Goal: Task Accomplishment & Management: Manage account settings

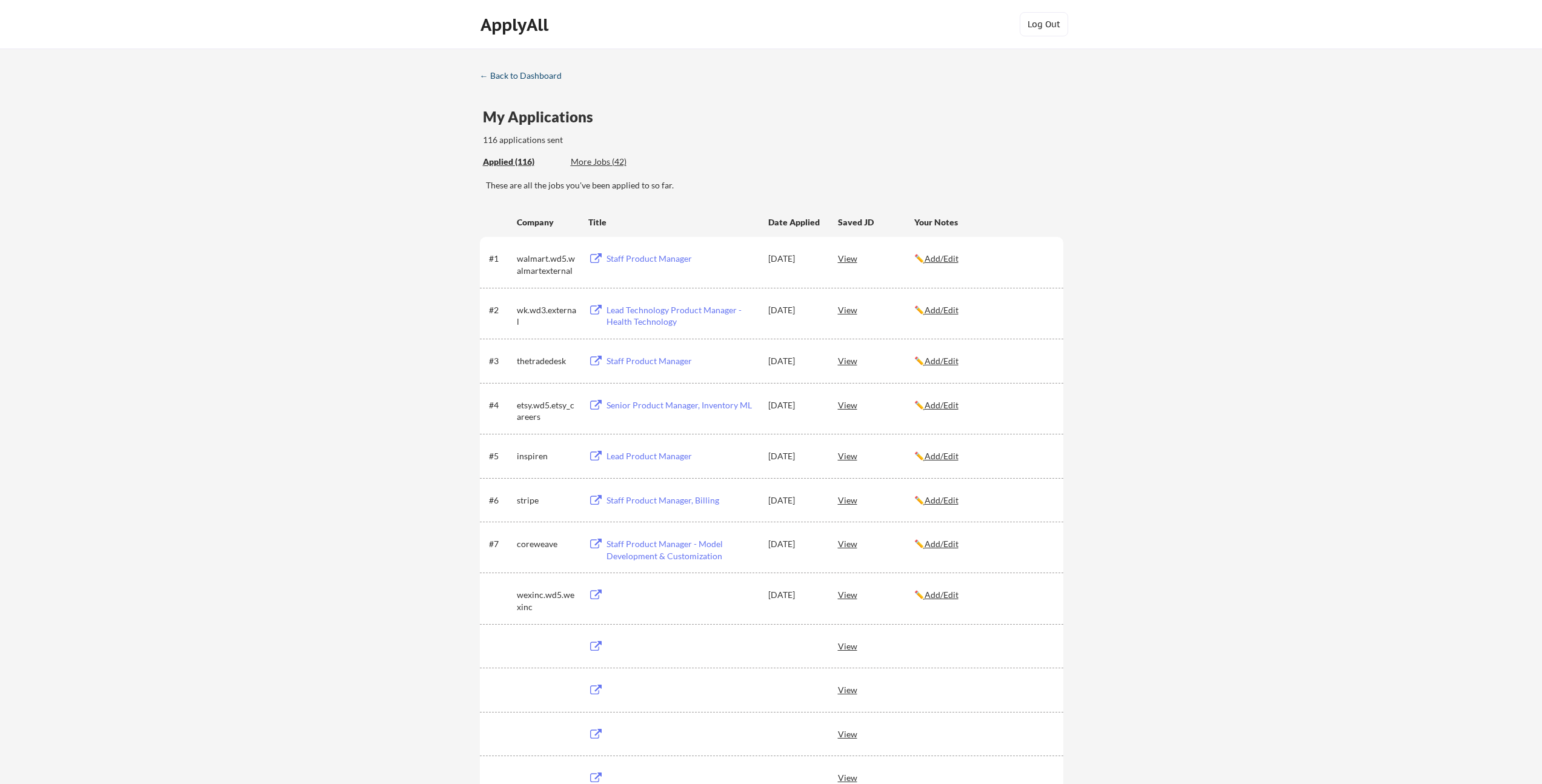
click at [528, 78] on div "← Back to Dashboard" at bounding box center [525, 75] width 91 height 9
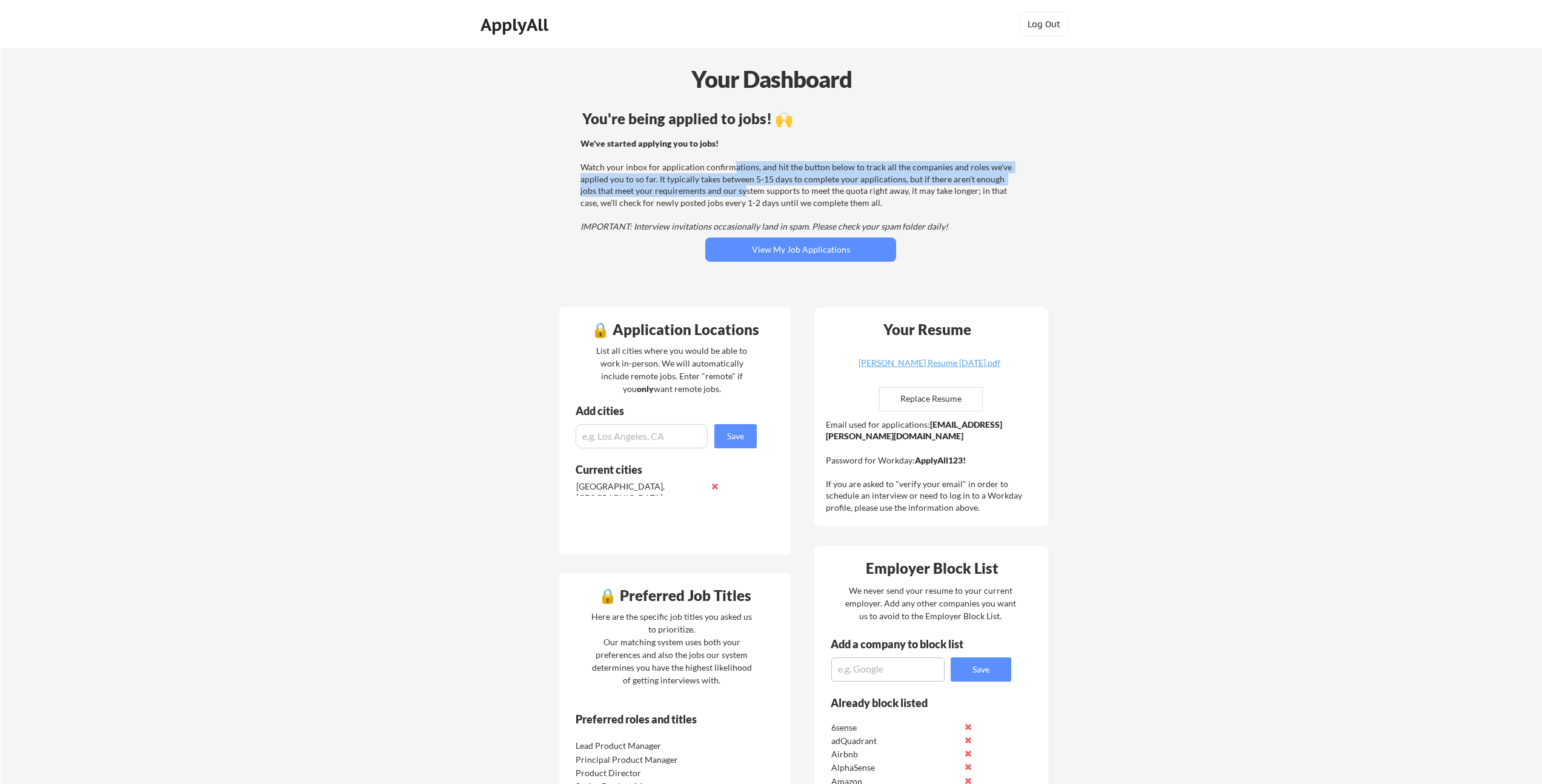
drag, startPoint x: 729, startPoint y: 169, endPoint x: 727, endPoint y: 197, distance: 28.1
click at [728, 196] on div "We've started applying you to jobs! Watch your inbox for application confirmati…" at bounding box center [799, 185] width 437 height 95
click at [727, 197] on div "We've started applying you to jobs! Watch your inbox for application confirmati…" at bounding box center [799, 185] width 437 height 95
drag, startPoint x: 695, startPoint y: 196, endPoint x: 725, endPoint y: 168, distance: 41.0
click at [725, 168] on div "We've started applying you to jobs! Watch your inbox for application confirmati…" at bounding box center [799, 185] width 437 height 95
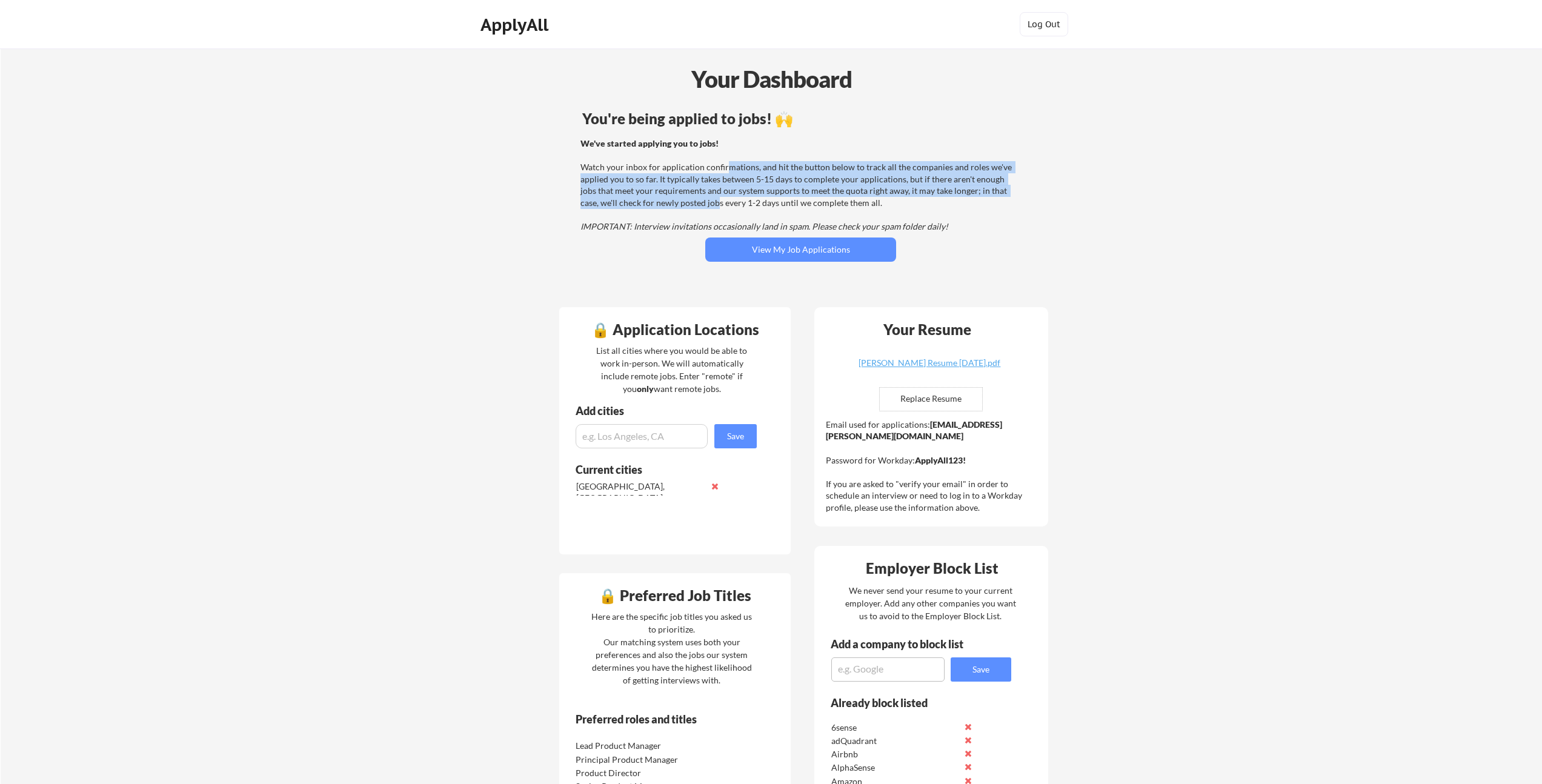
click at [725, 168] on div "We've started applying you to jobs! Watch your inbox for application confirmati…" at bounding box center [799, 185] width 437 height 95
drag, startPoint x: 702, startPoint y: 191, endPoint x: 699, endPoint y: 202, distance: 11.4
click at [699, 202] on div "We've started applying you to jobs! Watch your inbox for application confirmati…" at bounding box center [799, 185] width 437 height 95
drag, startPoint x: 695, startPoint y: 194, endPoint x: 724, endPoint y: 157, distance: 47.0
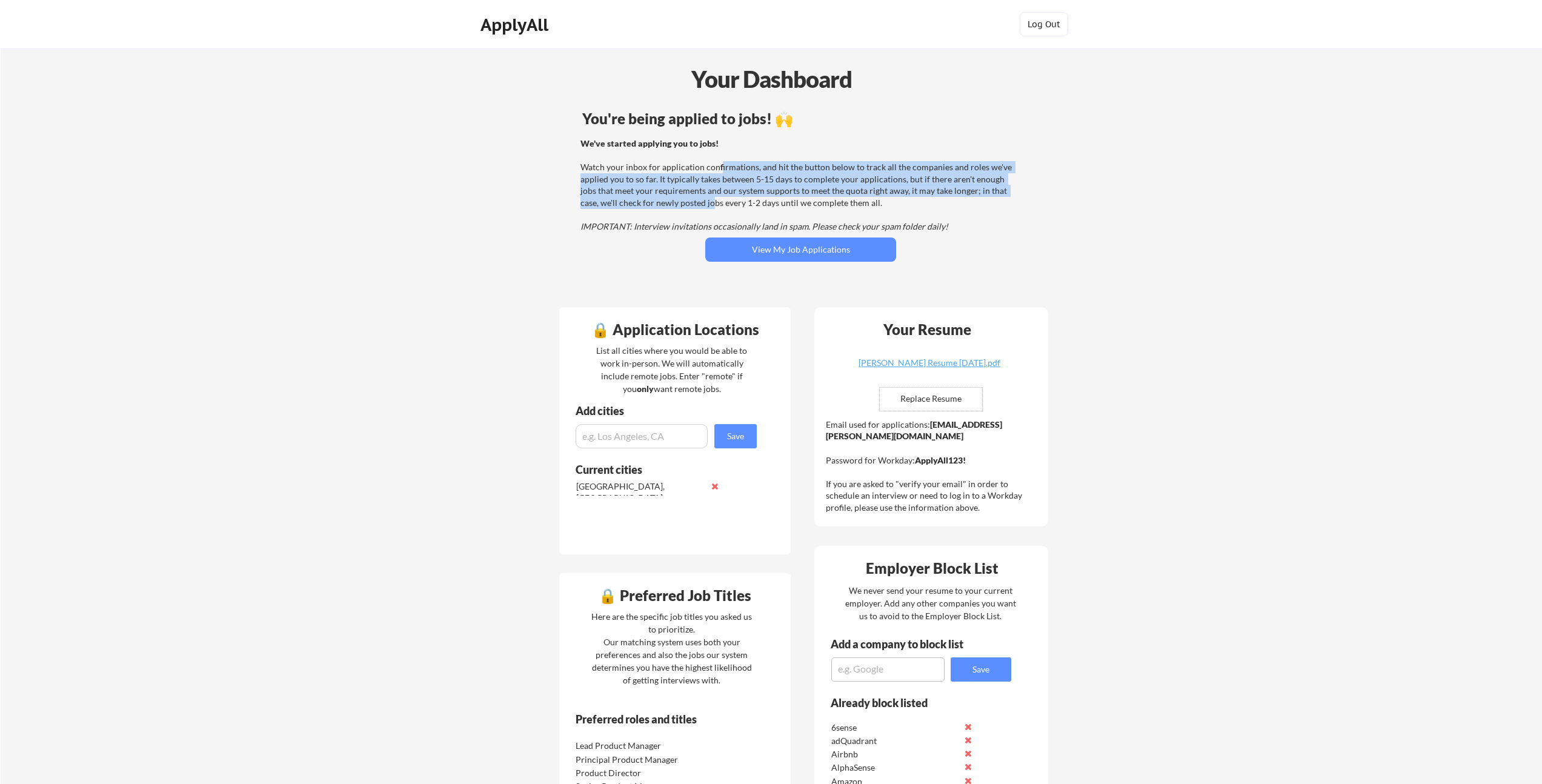
click at [724, 157] on div "We've started applying you to jobs! Watch your inbox for application confirmati…" at bounding box center [799, 185] width 437 height 95
drag, startPoint x: 720, startPoint y: 165, endPoint x: 708, endPoint y: 200, distance: 37.0
click at [708, 200] on div "We've started applying you to jobs! Watch your inbox for application confirmati…" at bounding box center [799, 185] width 437 height 95
click at [708, 199] on div "We've started applying you to jobs! Watch your inbox for application confirmati…" at bounding box center [799, 185] width 437 height 95
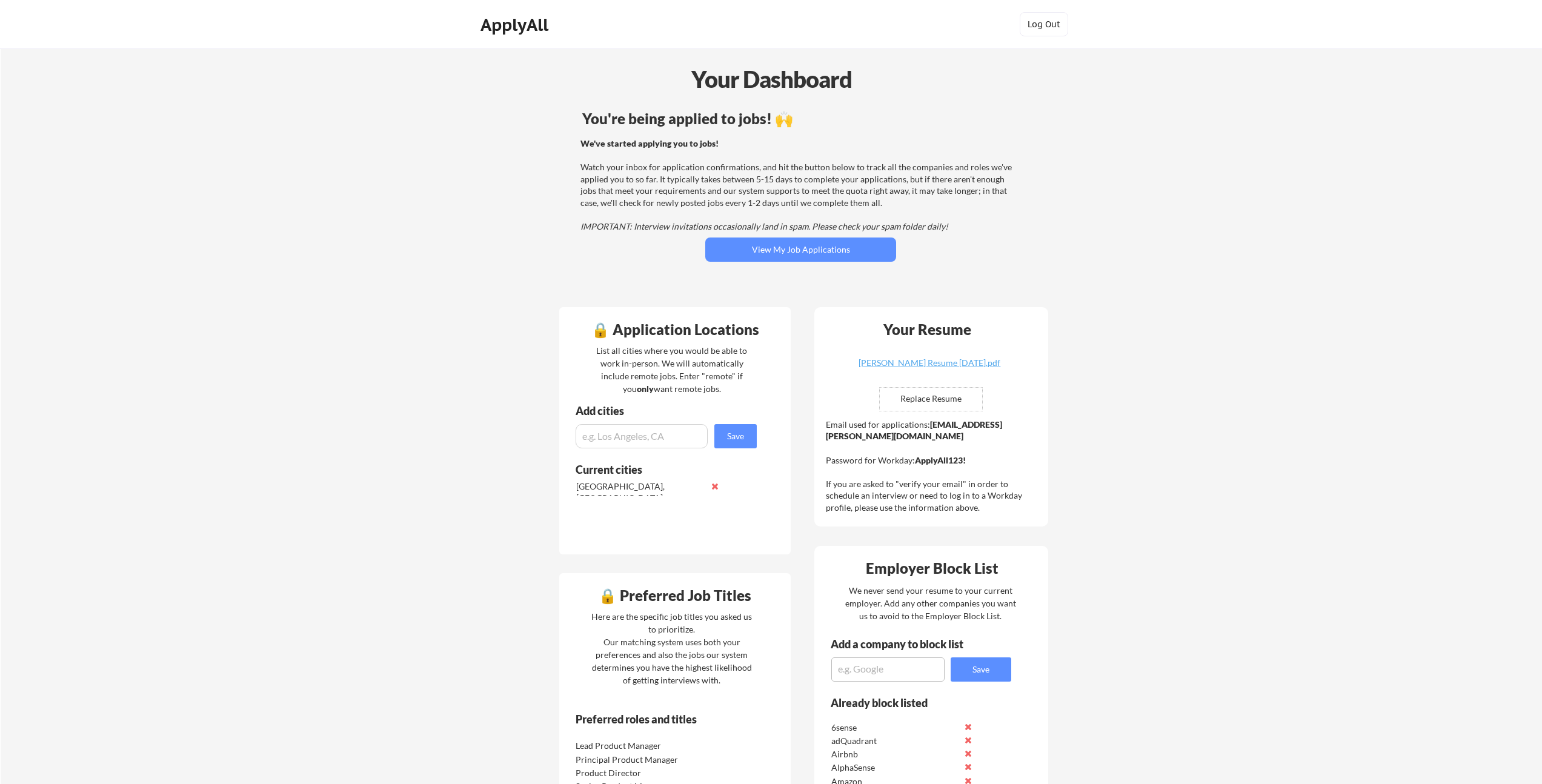
click at [672, 360] on div "List all cities where you would be able to work in-person. We will automaticall…" at bounding box center [672, 370] width 167 height 51
drag, startPoint x: 667, startPoint y: 354, endPoint x: 669, endPoint y: 381, distance: 27.1
click at [669, 381] on div "List all cities where you would be able to work in-person. We will automaticall…" at bounding box center [672, 370] width 167 height 51
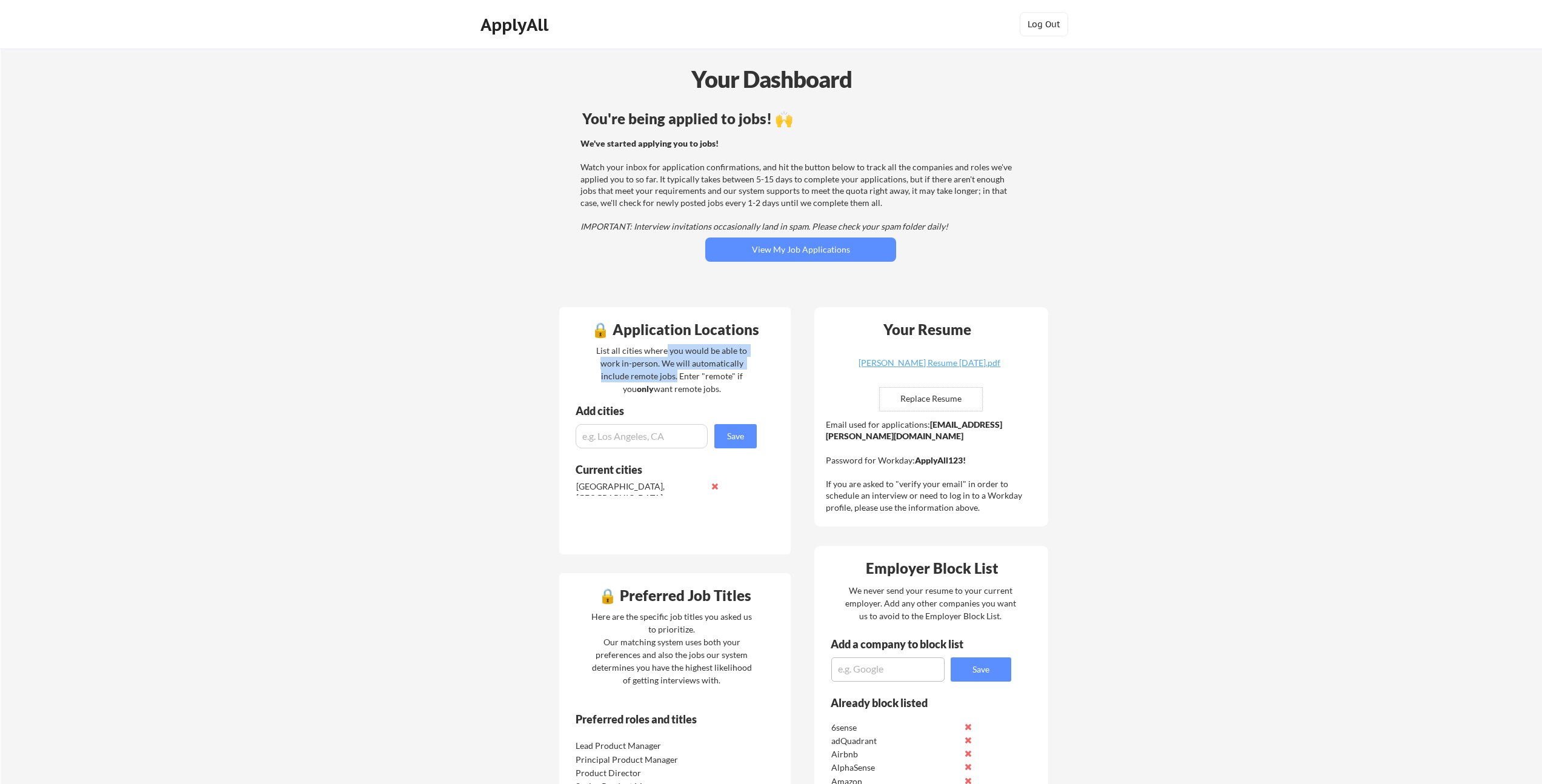
click at [670, 381] on div "List all cities where you would be able to work in-person. We will automaticall…" at bounding box center [672, 370] width 167 height 51
click at [667, 356] on div "List all cities where you would be able to work in-person. We will automaticall…" at bounding box center [672, 370] width 167 height 51
drag, startPoint x: 669, startPoint y: 357, endPoint x: 669, endPoint y: 386, distance: 29.0
click at [669, 386] on div "List all cities where you would be able to work in-person. We will automaticall…" at bounding box center [672, 370] width 167 height 51
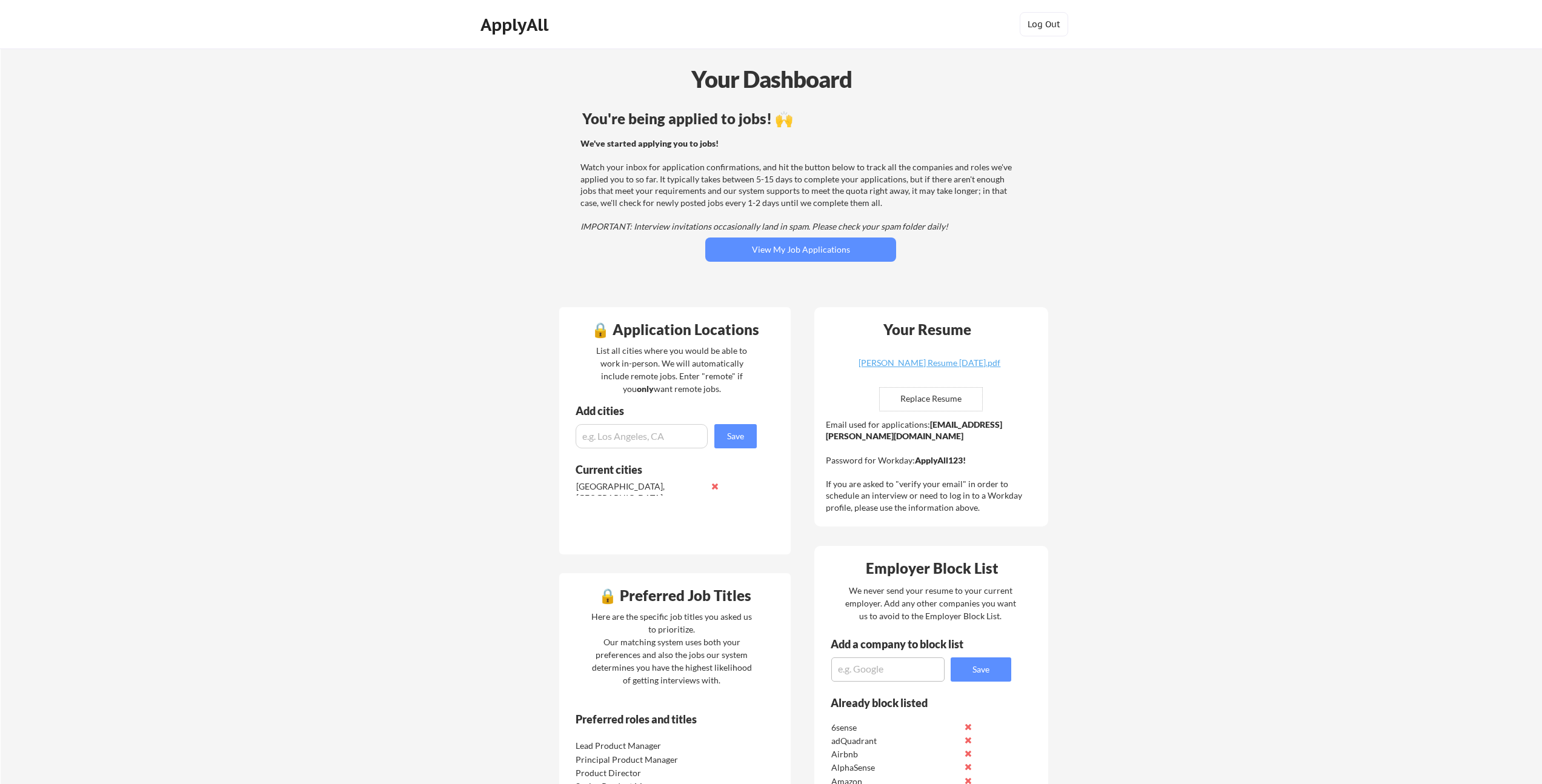
click at [667, 386] on div "List all cities where you would be able to work in-person. We will automaticall…" at bounding box center [672, 370] width 167 height 51
drag, startPoint x: 662, startPoint y: 386, endPoint x: 667, endPoint y: 351, distance: 35.4
click at [667, 351] on div "List all cities where you would be able to work in-person. We will automaticall…" at bounding box center [672, 370] width 167 height 51
drag, startPoint x: 659, startPoint y: 373, endPoint x: 646, endPoint y: 386, distance: 18.4
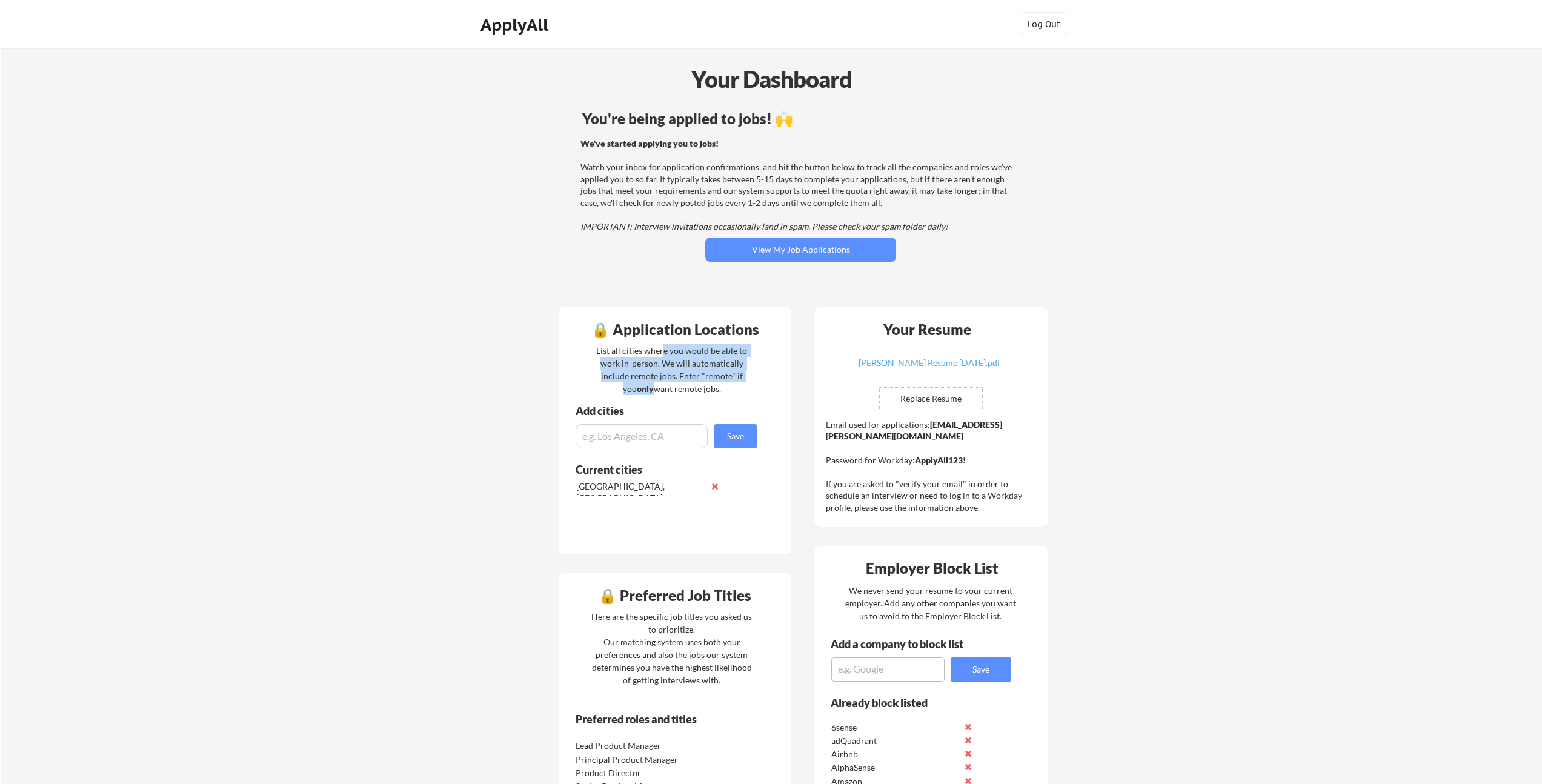
click at [646, 386] on div "List all cities where you would be able to work in-person. We will automaticall…" at bounding box center [672, 370] width 167 height 51
drag, startPoint x: 646, startPoint y: 386, endPoint x: 664, endPoint y: 347, distance: 43.0
click at [664, 347] on div "List all cities where you would be able to work in-person. We will automaticall…" at bounding box center [672, 370] width 167 height 51
drag, startPoint x: 668, startPoint y: 349, endPoint x: 647, endPoint y: 387, distance: 43.4
click at [647, 387] on div "List all cities where you would be able to work in-person. We will automaticall…" at bounding box center [672, 370] width 167 height 51
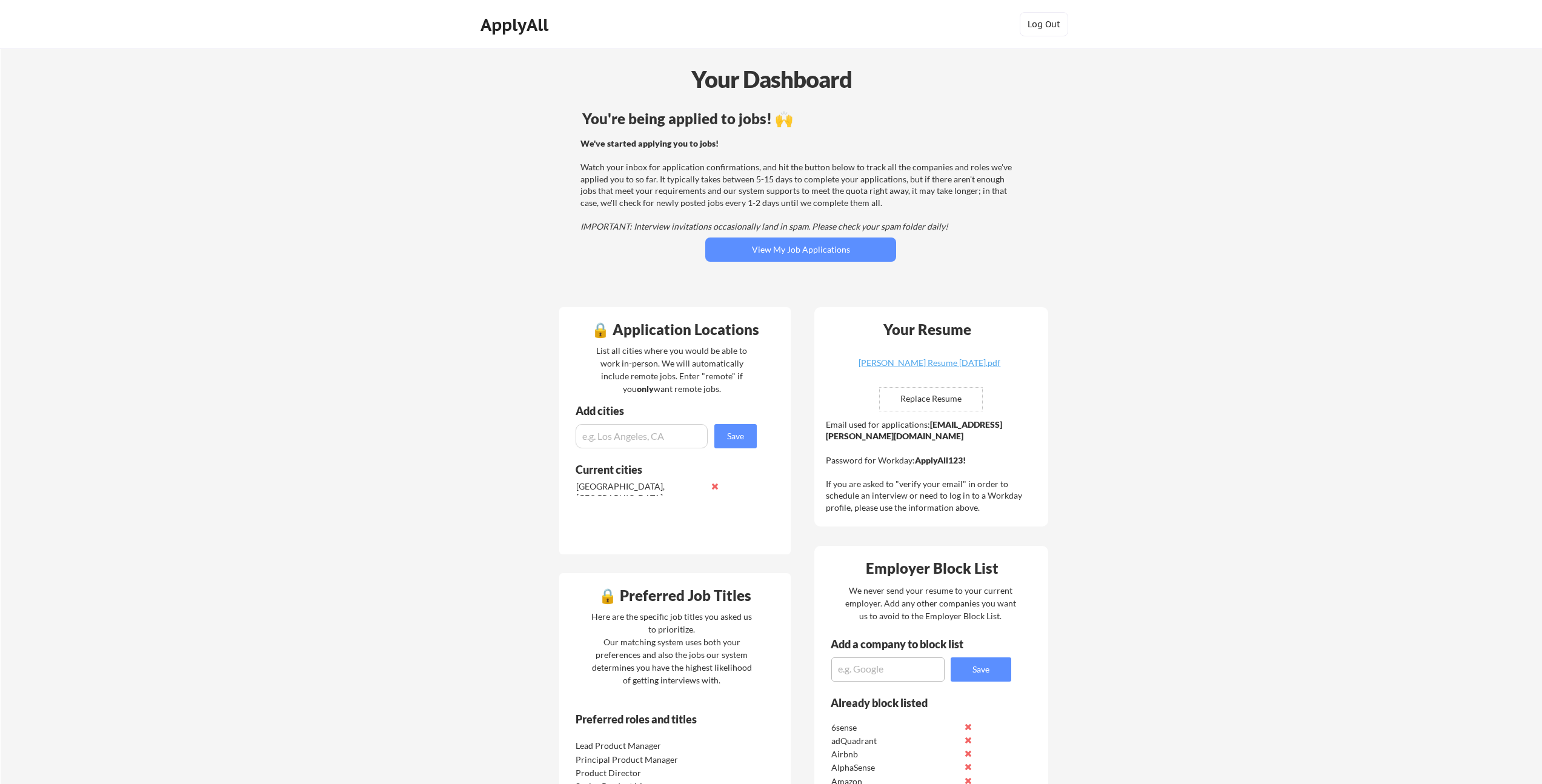
click at [647, 387] on div "List all cities where you would be able to work in-person. We will automaticall…" at bounding box center [672, 370] width 167 height 51
drag, startPoint x: 647, startPoint y: 387, endPoint x: 674, endPoint y: 353, distance: 43.4
click at [674, 353] on div "List all cities where you would be able to work in-person. We will automaticall…" at bounding box center [672, 370] width 167 height 51
click at [744, 192] on div "We've started applying you to jobs! Watch your inbox for application confirmati…" at bounding box center [799, 185] width 437 height 95
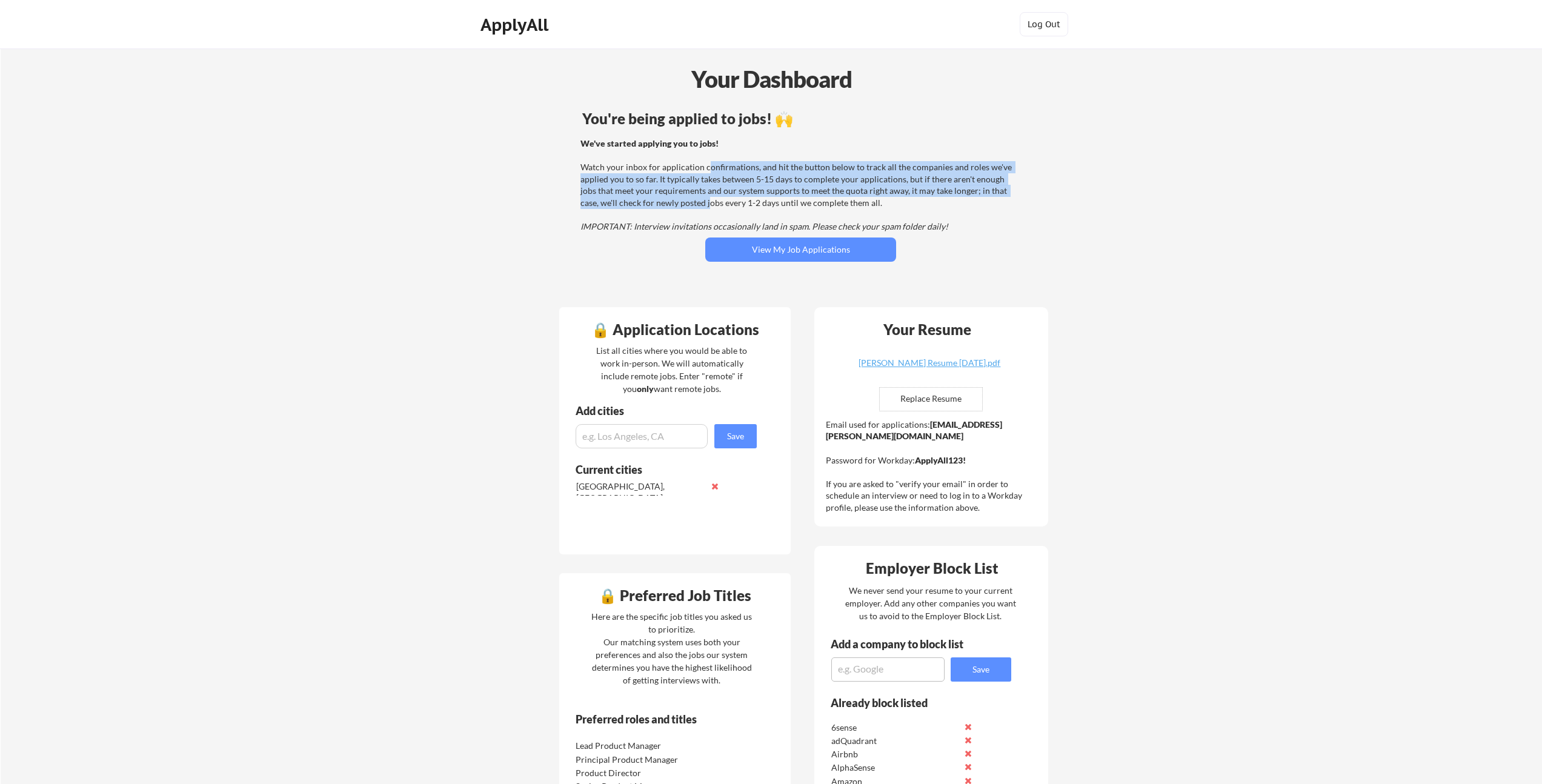
drag, startPoint x: 707, startPoint y: 165, endPoint x: 688, endPoint y: 201, distance: 40.7
click at [688, 201] on div "We've started applying you to jobs! Watch your inbox for application confirmati…" at bounding box center [799, 185] width 437 height 95
click at [688, 200] on div "We've started applying you to jobs! Watch your inbox for application confirmati…" at bounding box center [799, 185] width 437 height 95
drag, startPoint x: 688, startPoint y: 200, endPoint x: 720, endPoint y: 164, distance: 48.2
click at [720, 164] on div "We've started applying you to jobs! Watch your inbox for application confirmati…" at bounding box center [799, 185] width 437 height 95
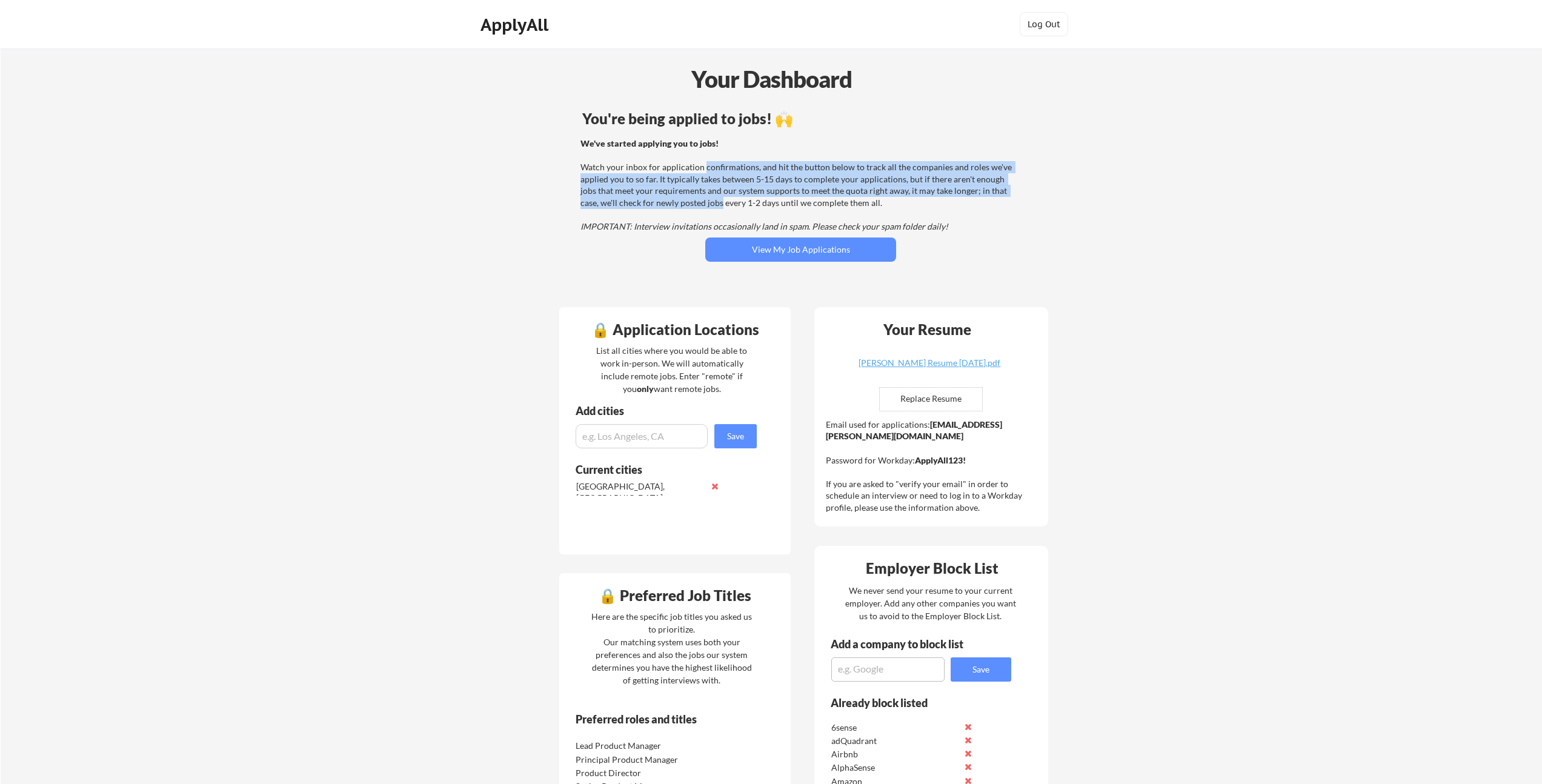
click at [720, 164] on div "We've started applying you to jobs! Watch your inbox for application confirmati…" at bounding box center [799, 185] width 437 height 95
drag, startPoint x: 703, startPoint y: 166, endPoint x: 686, endPoint y: 206, distance: 43.5
click at [686, 206] on div "We've started applying you to jobs! Watch your inbox for application confirmati…" at bounding box center [799, 185] width 437 height 95
drag, startPoint x: 699, startPoint y: 177, endPoint x: 704, endPoint y: 164, distance: 13.9
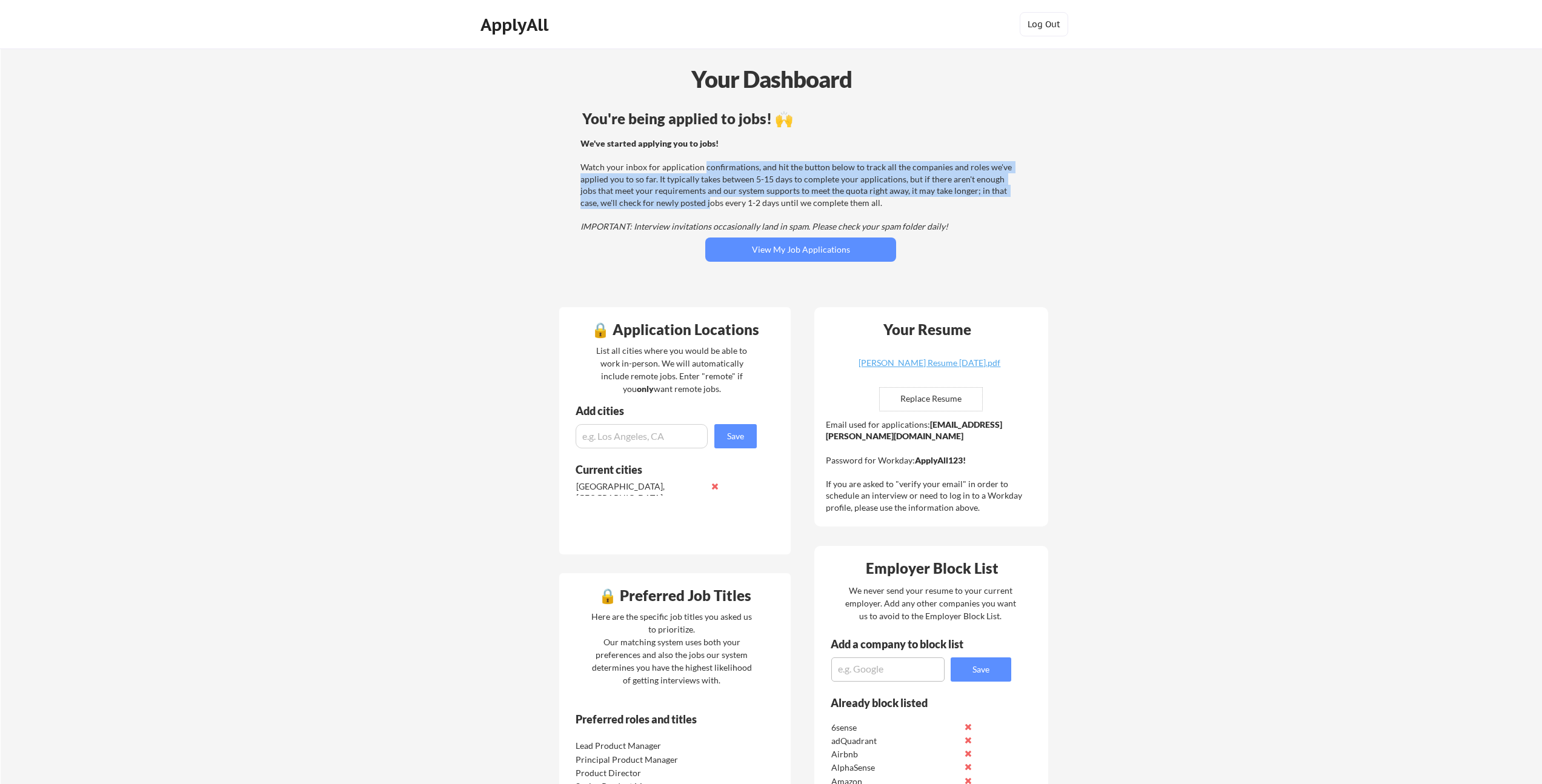
click at [704, 167] on div "We've started applying you to jobs! Watch your inbox for application confirmati…" at bounding box center [799, 185] width 437 height 95
click at [704, 164] on div "We've started applying you to jobs! Watch your inbox for application confirmati…" at bounding box center [799, 185] width 437 height 95
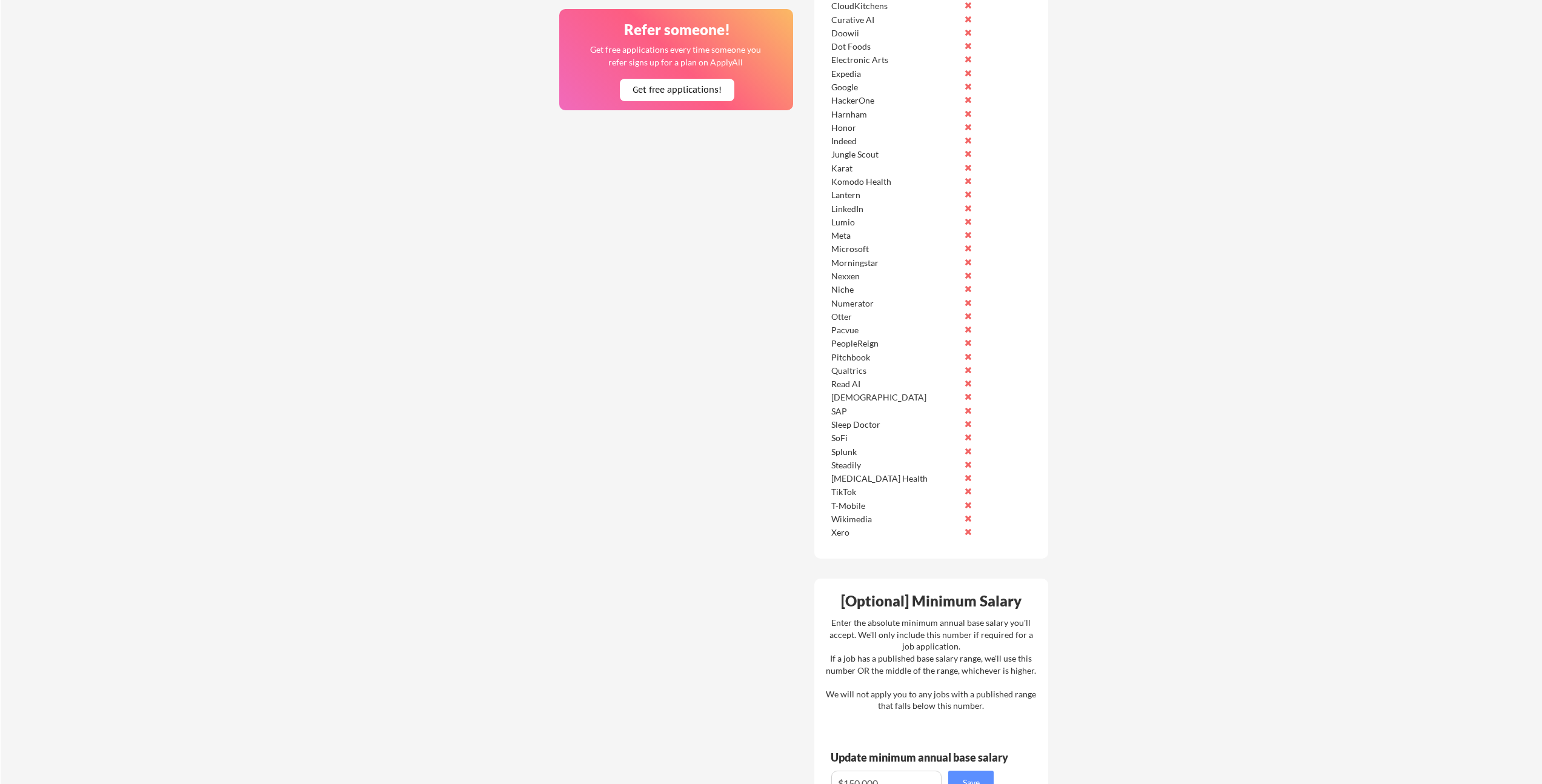
scroll to position [1014, 0]
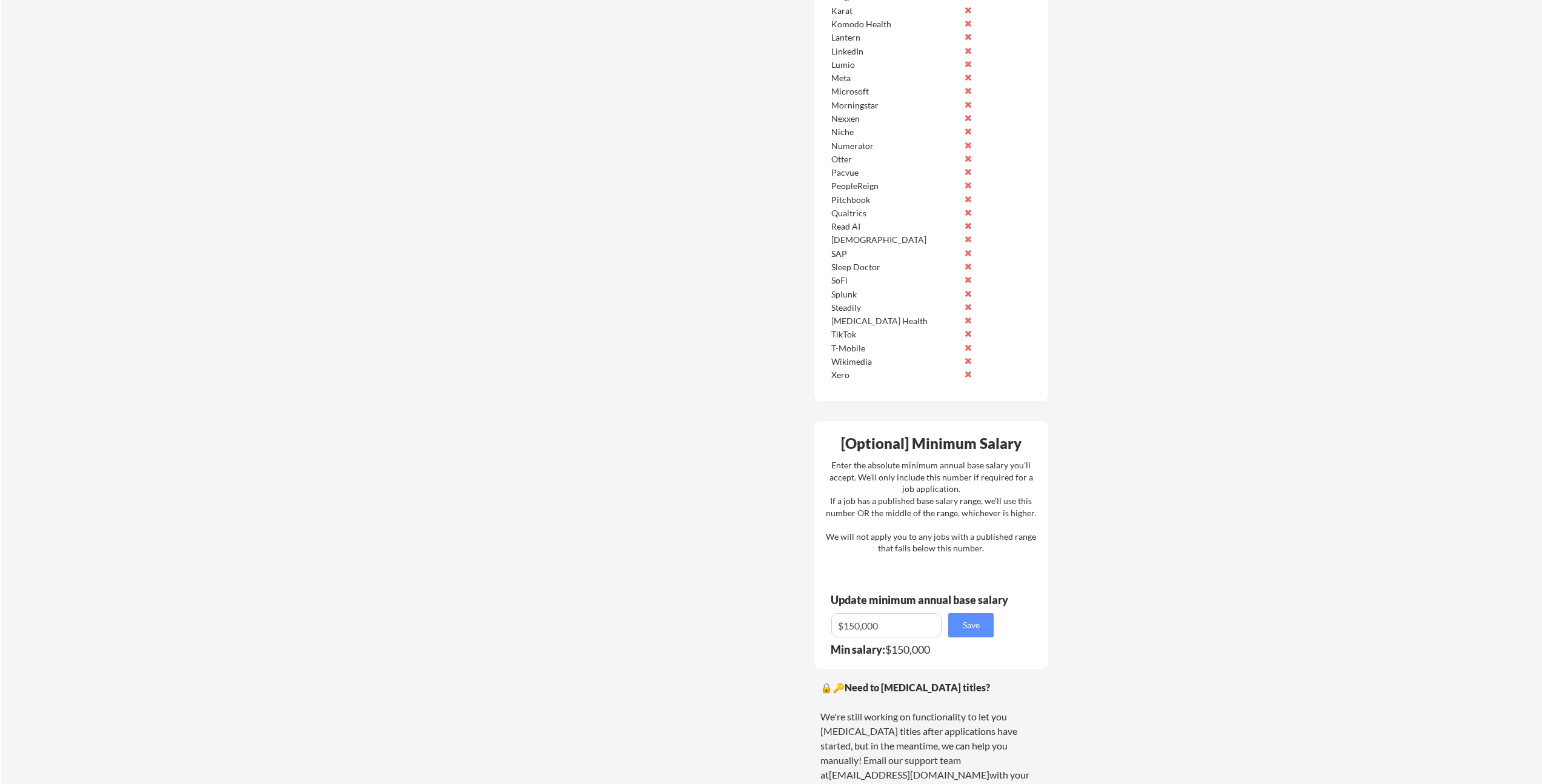
drag, startPoint x: 841, startPoint y: 448, endPoint x: 1008, endPoint y: 645, distance: 258.3
click at [1008, 645] on div "[Optional] Minimum Salary Enter the absolute minimum annual base salary you'll …" at bounding box center [931, 545] width 234 height 248
drag, startPoint x: 1008, startPoint y: 645, endPoint x: 1005, endPoint y: 652, distance: 7.6
click at [1008, 645] on div "[Optional] Minimum Salary Enter the absolute minimum annual base salary you'll …" at bounding box center [931, 545] width 234 height 248
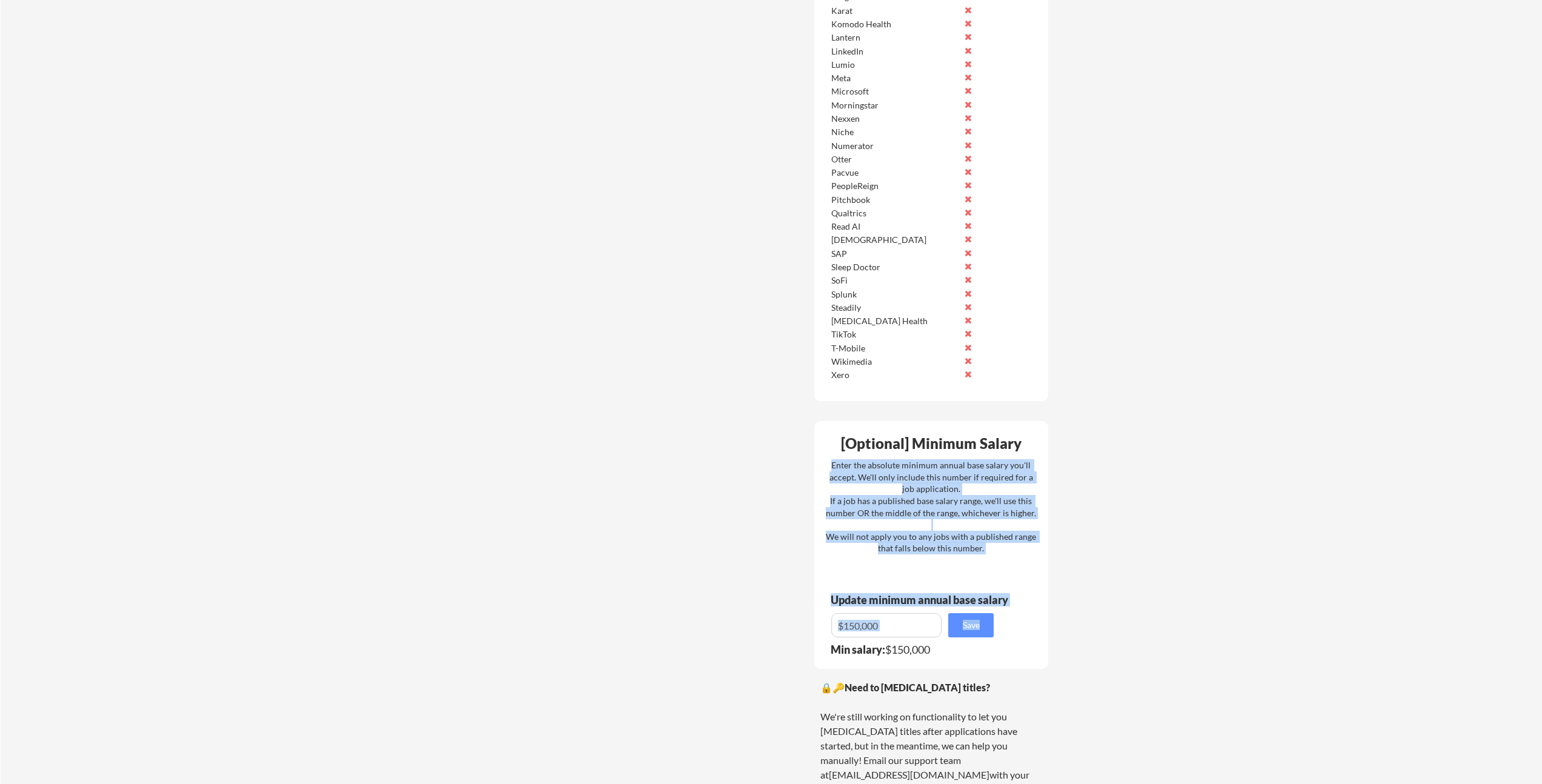
drag, startPoint x: 948, startPoint y: 605, endPoint x: 835, endPoint y: 432, distance: 206.6
click at [835, 432] on div "[Optional] Minimum Salary Enter the absolute minimum annual base salary you'll …" at bounding box center [931, 545] width 234 height 248
drag, startPoint x: 835, startPoint y: 432, endPoint x: 854, endPoint y: 451, distance: 26.9
click at [835, 432] on div "[Optional] Minimum Salary Enter the absolute minimum annual base salary you'll …" at bounding box center [931, 545] width 234 height 248
drag, startPoint x: 854, startPoint y: 451, endPoint x: 1018, endPoint y: 640, distance: 250.2
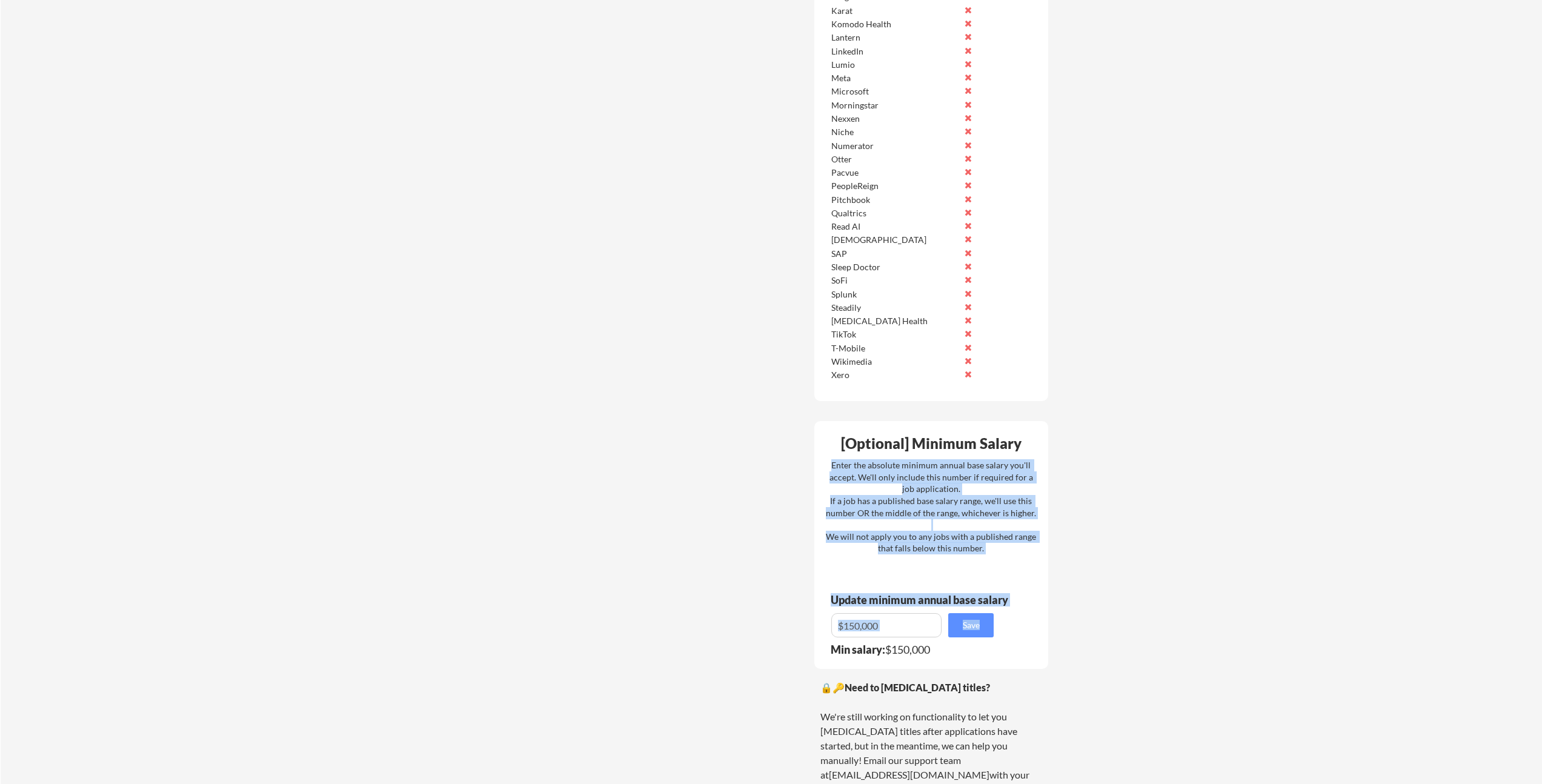
click at [1018, 640] on div "[Optional] Minimum Salary Enter the absolute minimum annual base salary you'll …" at bounding box center [931, 545] width 234 height 248
drag, startPoint x: 963, startPoint y: 564, endPoint x: 843, endPoint y: 440, distance: 172.6
click at [845, 439] on div "[Optional] Minimum Salary Enter the absolute minimum annual base salary you'll …" at bounding box center [931, 545] width 234 height 248
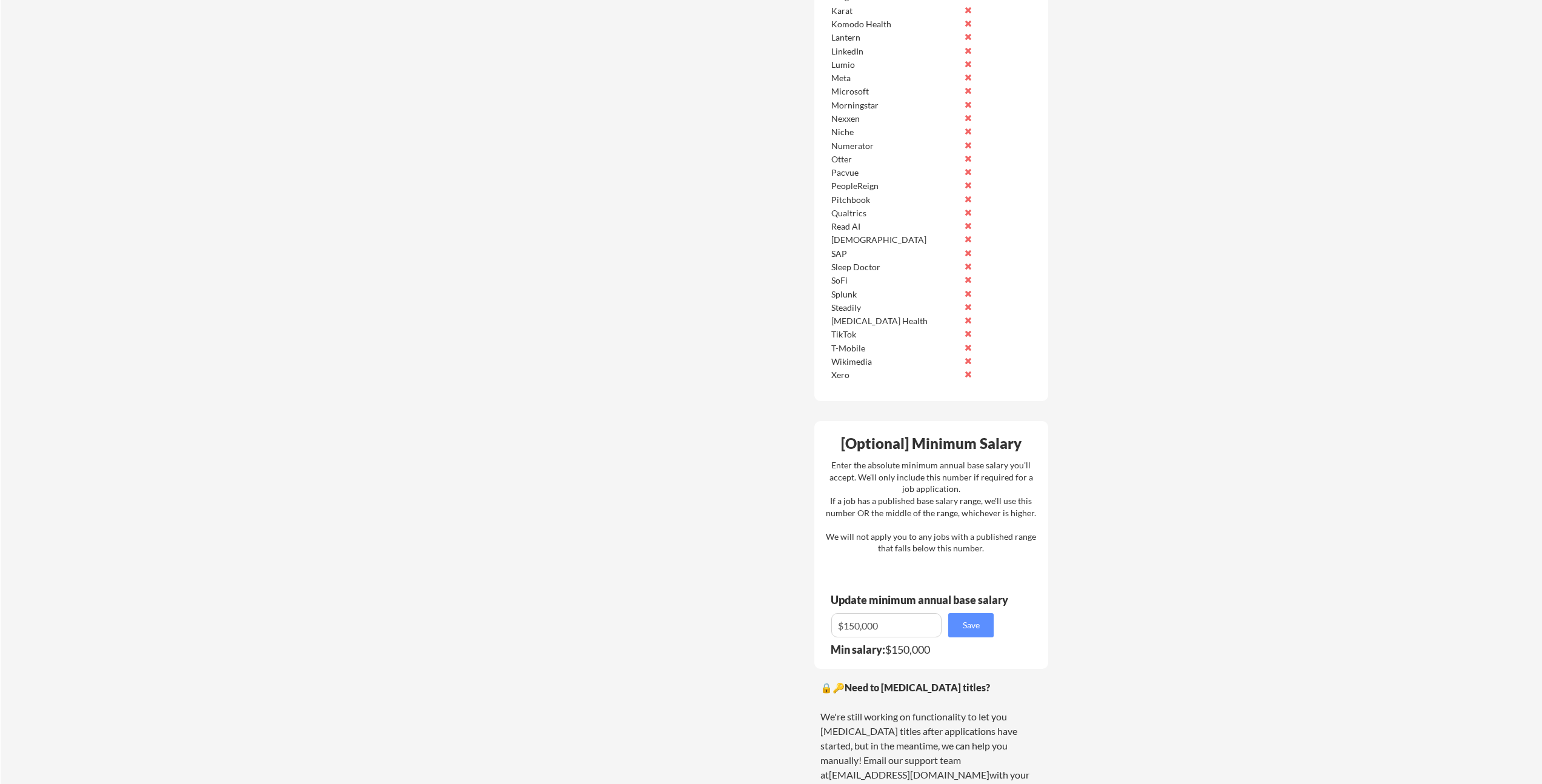
click at [843, 439] on div "[Optional] Minimum Salary" at bounding box center [931, 443] width 226 height 14
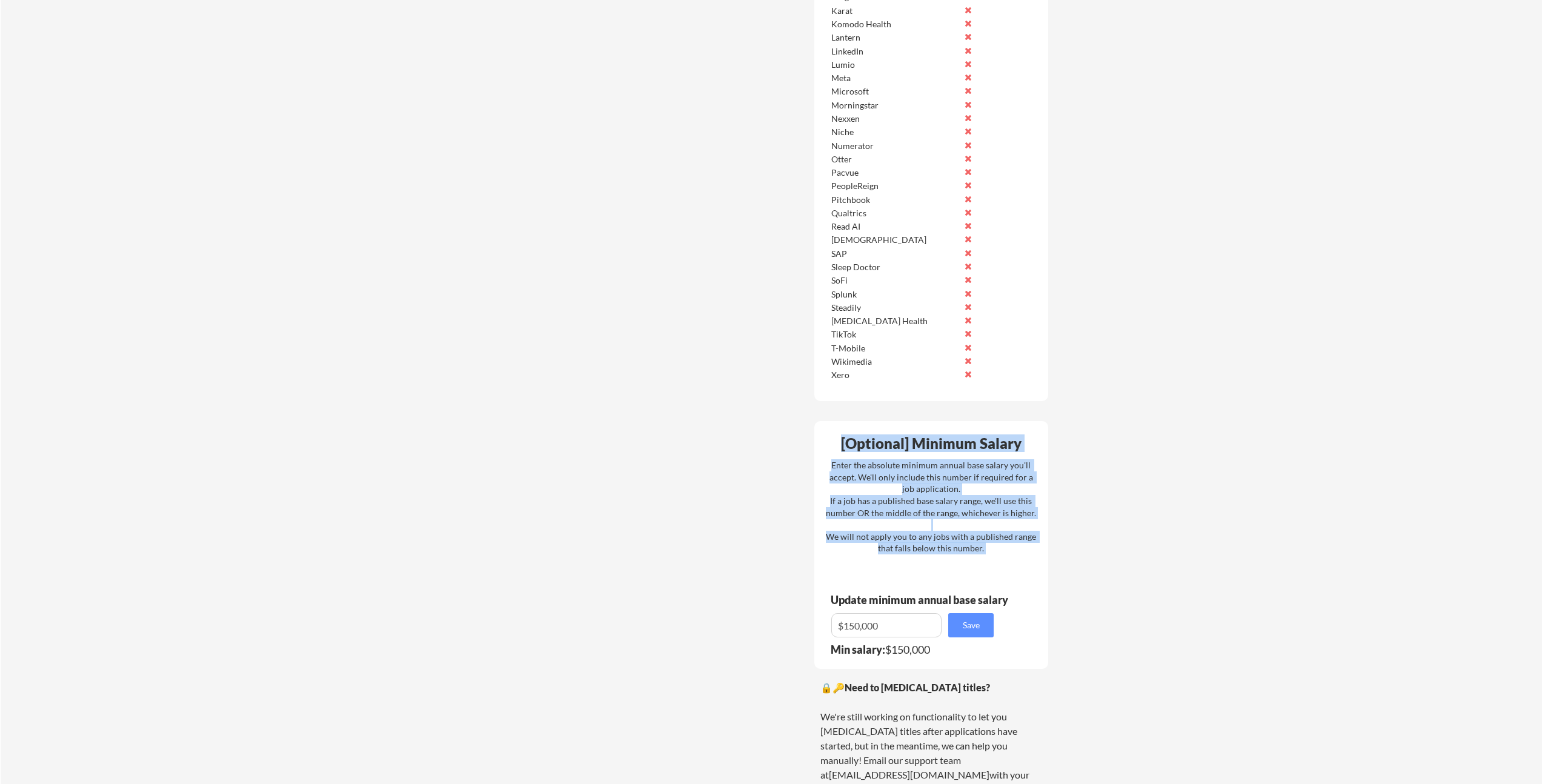
drag, startPoint x: 843, startPoint y: 439, endPoint x: 996, endPoint y: 554, distance: 191.4
click at [996, 555] on div "[Optional] Minimum Salary Enter the absolute minimum annual base salary you'll …" at bounding box center [931, 545] width 234 height 248
click at [996, 554] on div "Enter the absolute minimum annual base salary you'll accept. We'll only include…" at bounding box center [931, 507] width 210 height 95
drag, startPoint x: 977, startPoint y: 541, endPoint x: 841, endPoint y: 445, distance: 166.5
click at [843, 445] on div "[Optional] Minimum Salary Enter the absolute minimum annual base salary you'll …" at bounding box center [931, 545] width 234 height 248
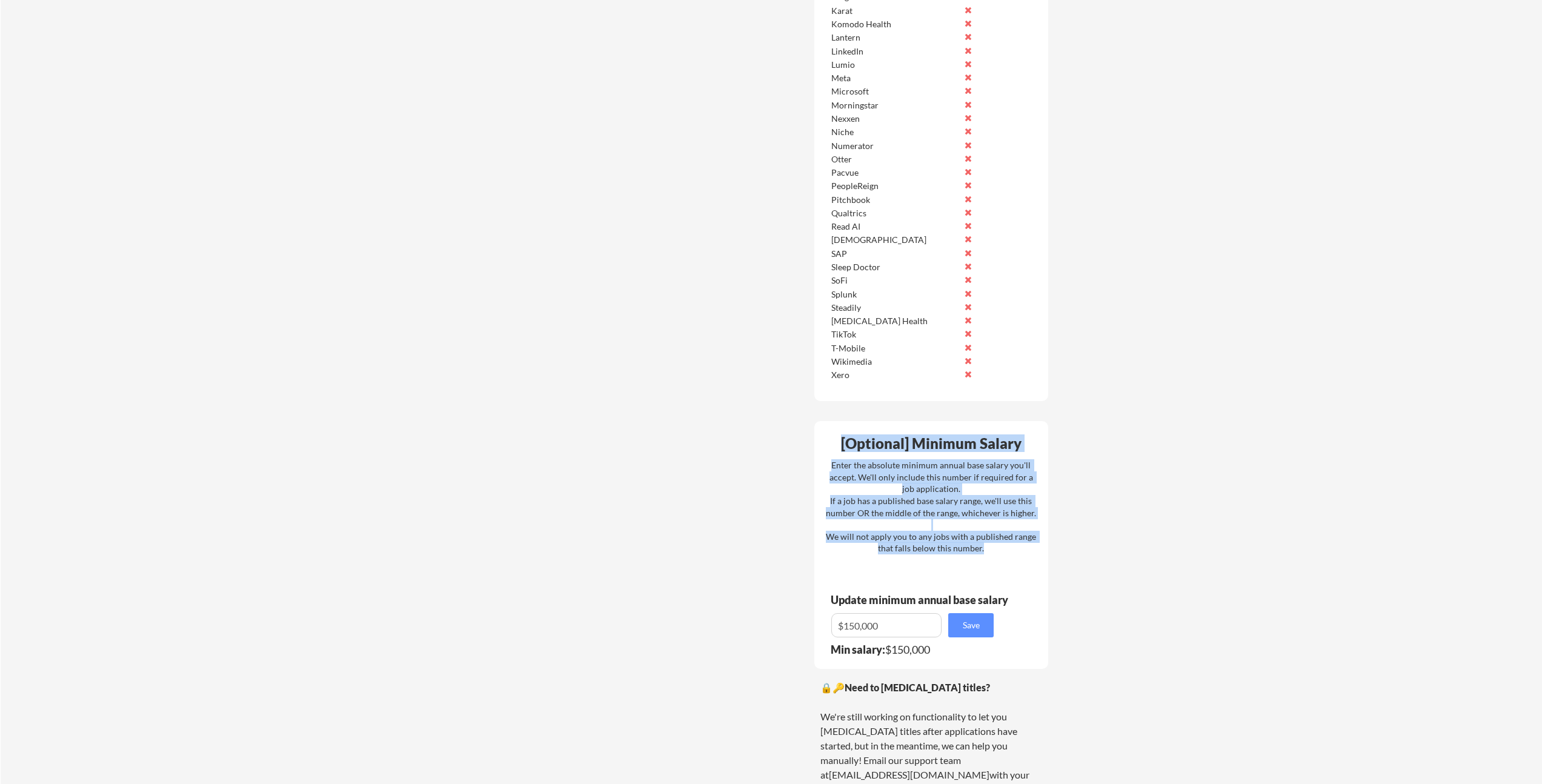
click at [841, 445] on div "[Optional] Minimum Salary" at bounding box center [931, 443] width 226 height 14
drag, startPoint x: 888, startPoint y: 471, endPoint x: 1004, endPoint y: 564, distance: 148.7
click at [1003, 564] on div "[Optional] Minimum Salary Enter the absolute minimum annual base salary you'll …" at bounding box center [931, 545] width 234 height 248
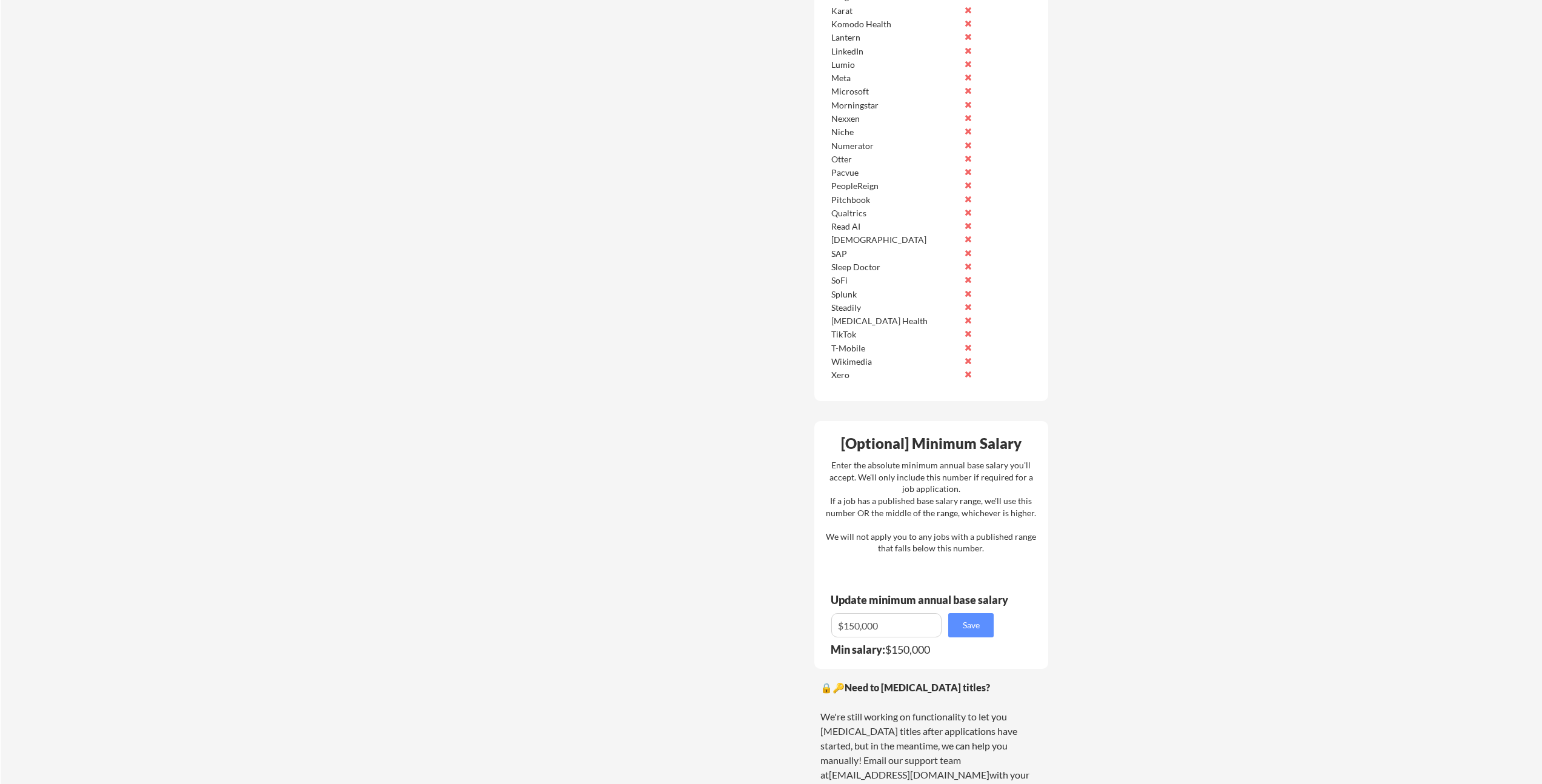
click at [1004, 554] on div "Enter the absolute minimum annual base salary you'll accept. We'll only include…" at bounding box center [931, 507] width 210 height 95
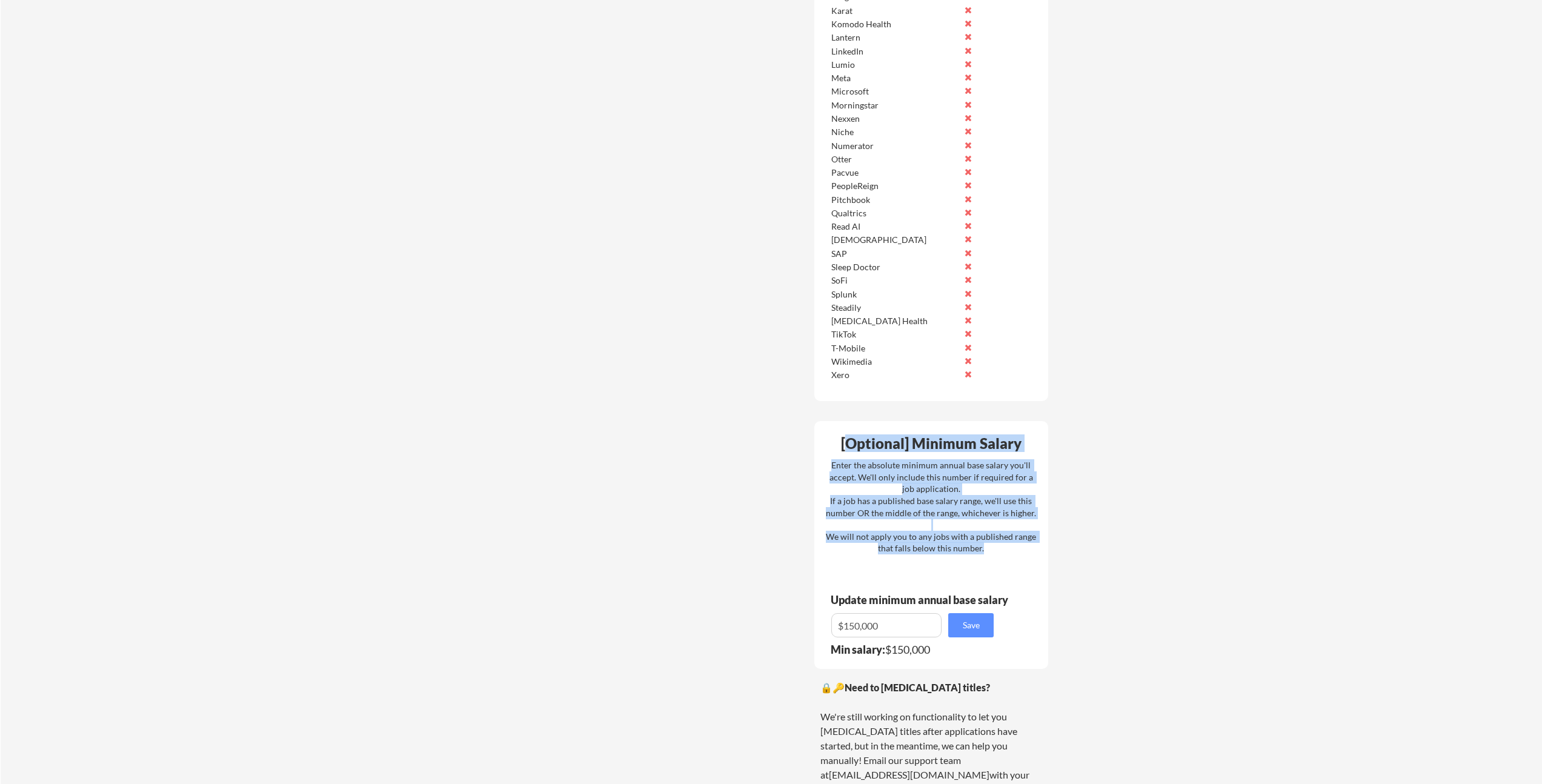
drag, startPoint x: 921, startPoint y: 492, endPoint x: 845, endPoint y: 447, distance: 88.3
click at [846, 447] on div "[Optional] Minimum Salary Enter the absolute minimum annual base salary you'll …" at bounding box center [931, 545] width 234 height 248
click at [845, 447] on div "[Optional] Minimum Salary" at bounding box center [931, 443] width 226 height 14
drag, startPoint x: 848, startPoint y: 450, endPoint x: 991, endPoint y: 563, distance: 182.3
click at [990, 562] on div "[Optional] Minimum Salary Enter the absolute minimum annual base salary you'll …" at bounding box center [931, 545] width 234 height 248
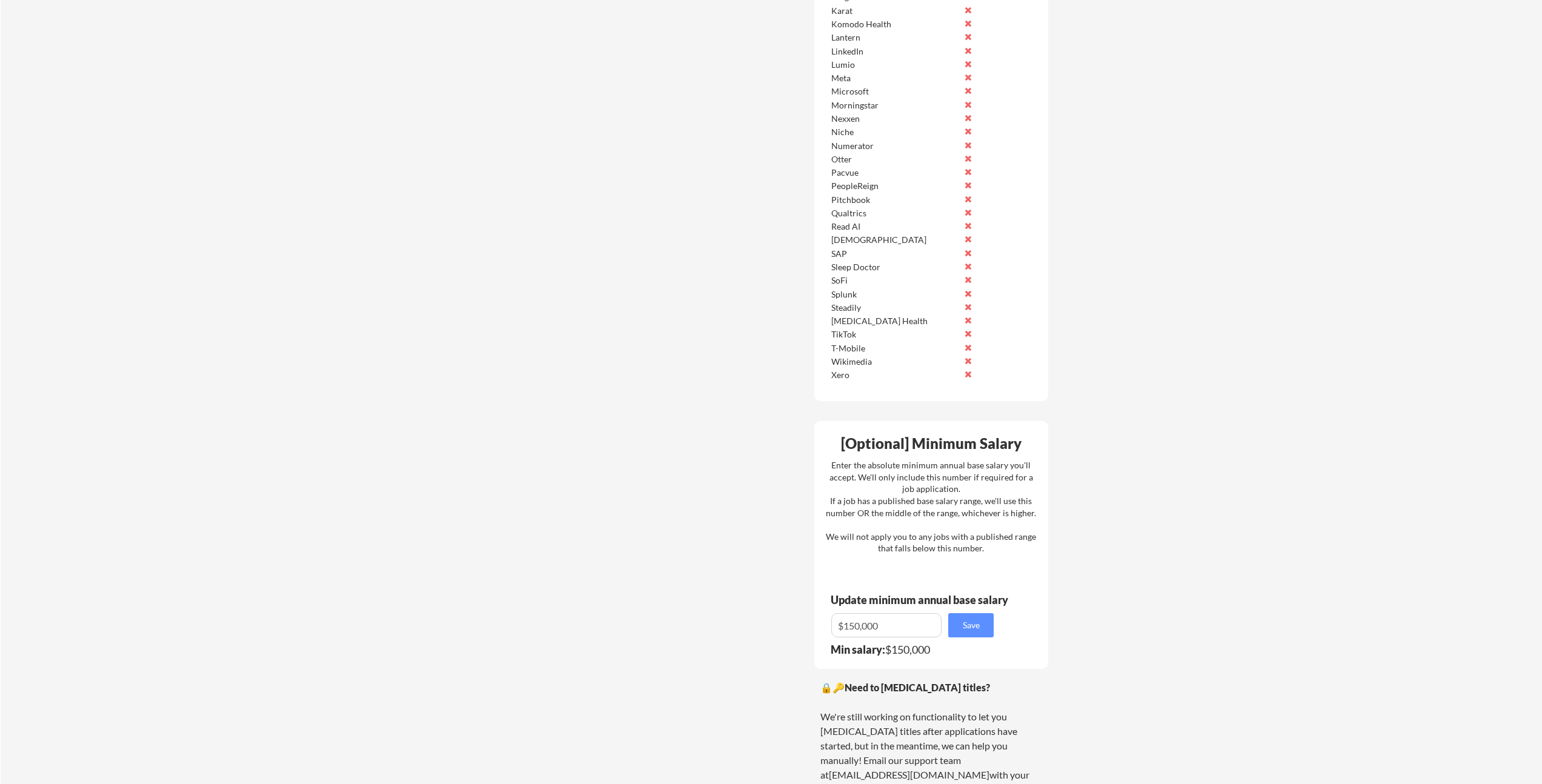
click at [991, 554] on div "Enter the absolute minimum annual base salary you'll accept. We'll only include…" at bounding box center [931, 507] width 210 height 95
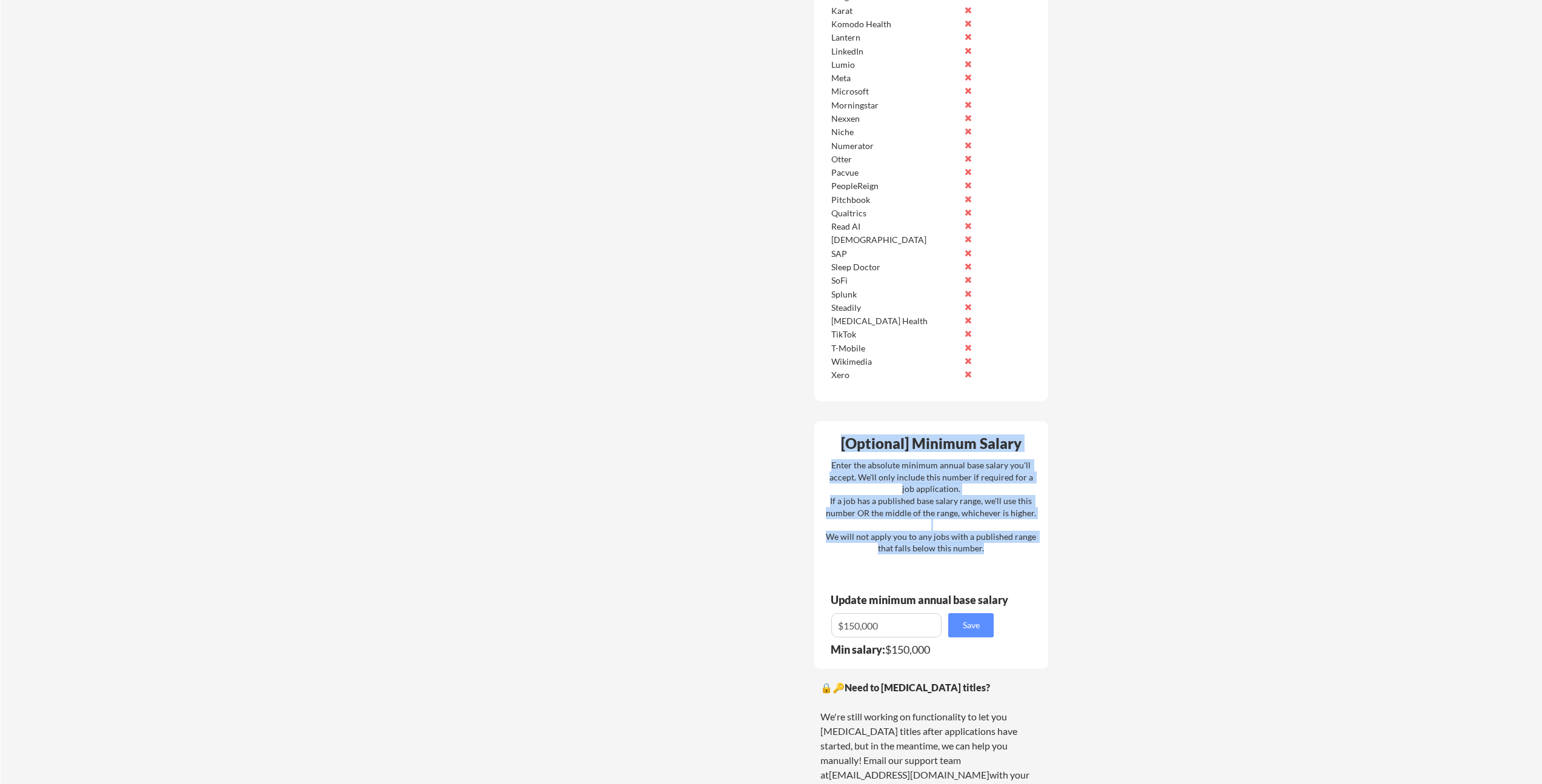
drag, startPoint x: 899, startPoint y: 479, endPoint x: 840, endPoint y: 445, distance: 68.1
click at [840, 445] on div "[Optional] Minimum Salary Enter the absolute minimum annual base salary you'll …" at bounding box center [931, 545] width 234 height 248
click at [840, 445] on div "[Optional] Minimum Salary" at bounding box center [931, 443] width 226 height 14
drag, startPoint x: 840, startPoint y: 445, endPoint x: 998, endPoint y: 565, distance: 198.4
click at [998, 565] on div "[Optional] Minimum Salary Enter the absolute minimum annual base salary you'll …" at bounding box center [931, 545] width 234 height 248
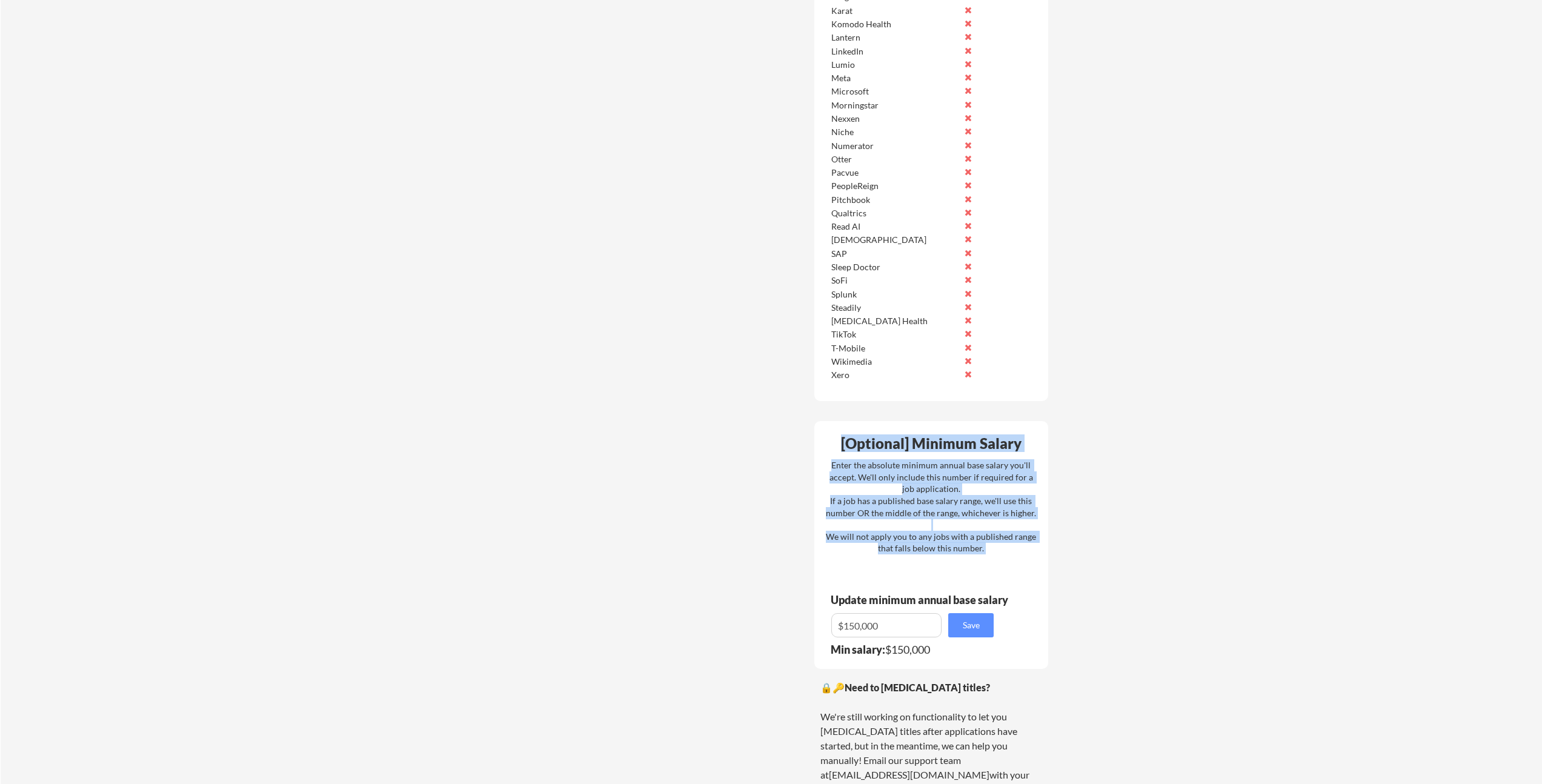
click at [998, 554] on div "Enter the absolute minimum annual base salary you'll accept. We'll only include…" at bounding box center [931, 507] width 210 height 95
drag, startPoint x: 918, startPoint y: 487, endPoint x: 840, endPoint y: 448, distance: 87.2
click at [840, 448] on div "[Optional] Minimum Salary Enter the absolute minimum annual base salary you'll …" at bounding box center [931, 545] width 234 height 248
click at [840, 448] on div "[Optional] Minimum Salary" at bounding box center [931, 443] width 226 height 14
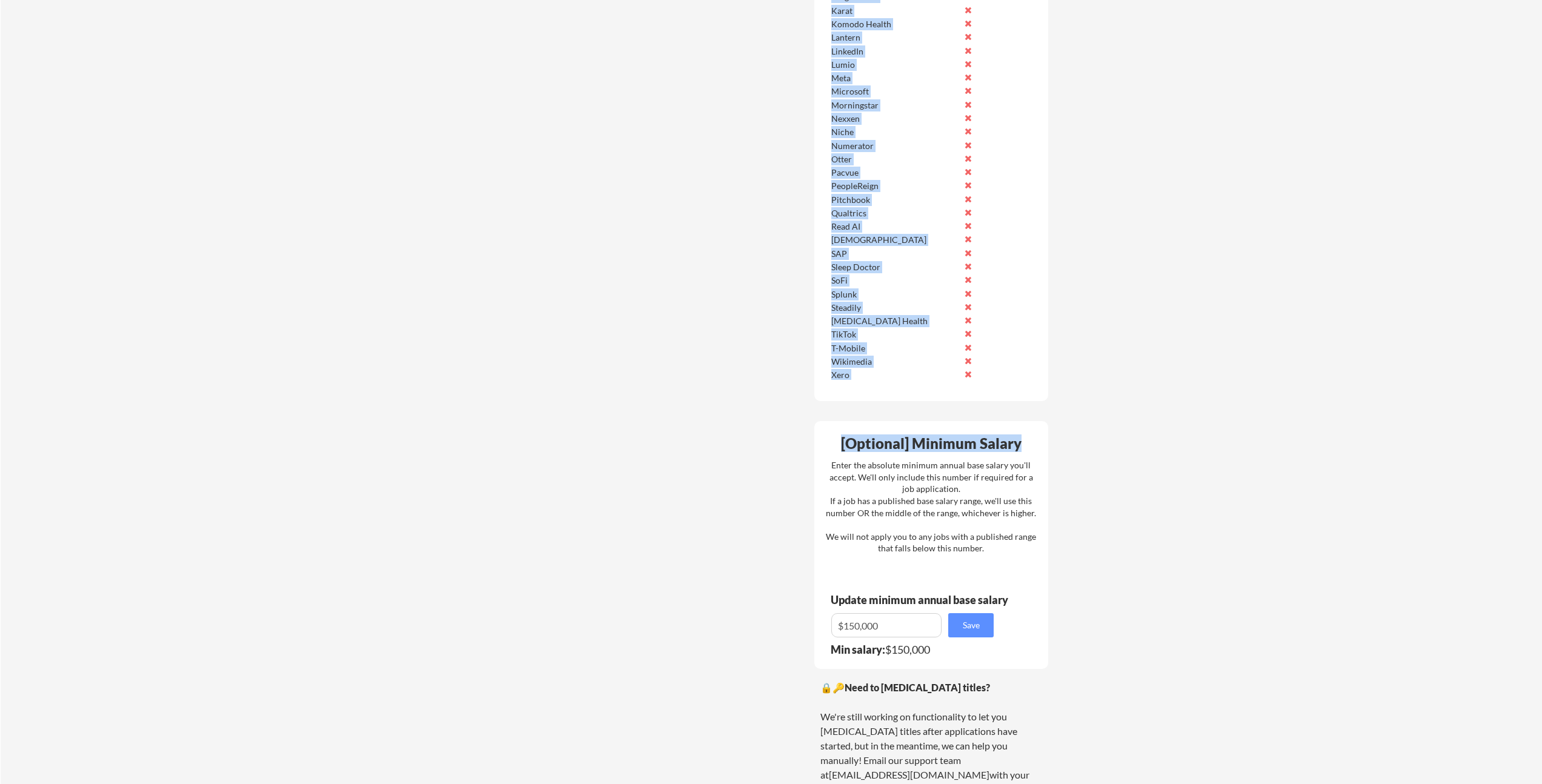
drag, startPoint x: 958, startPoint y: 571, endPoint x: 1071, endPoint y: 692, distance: 165.6
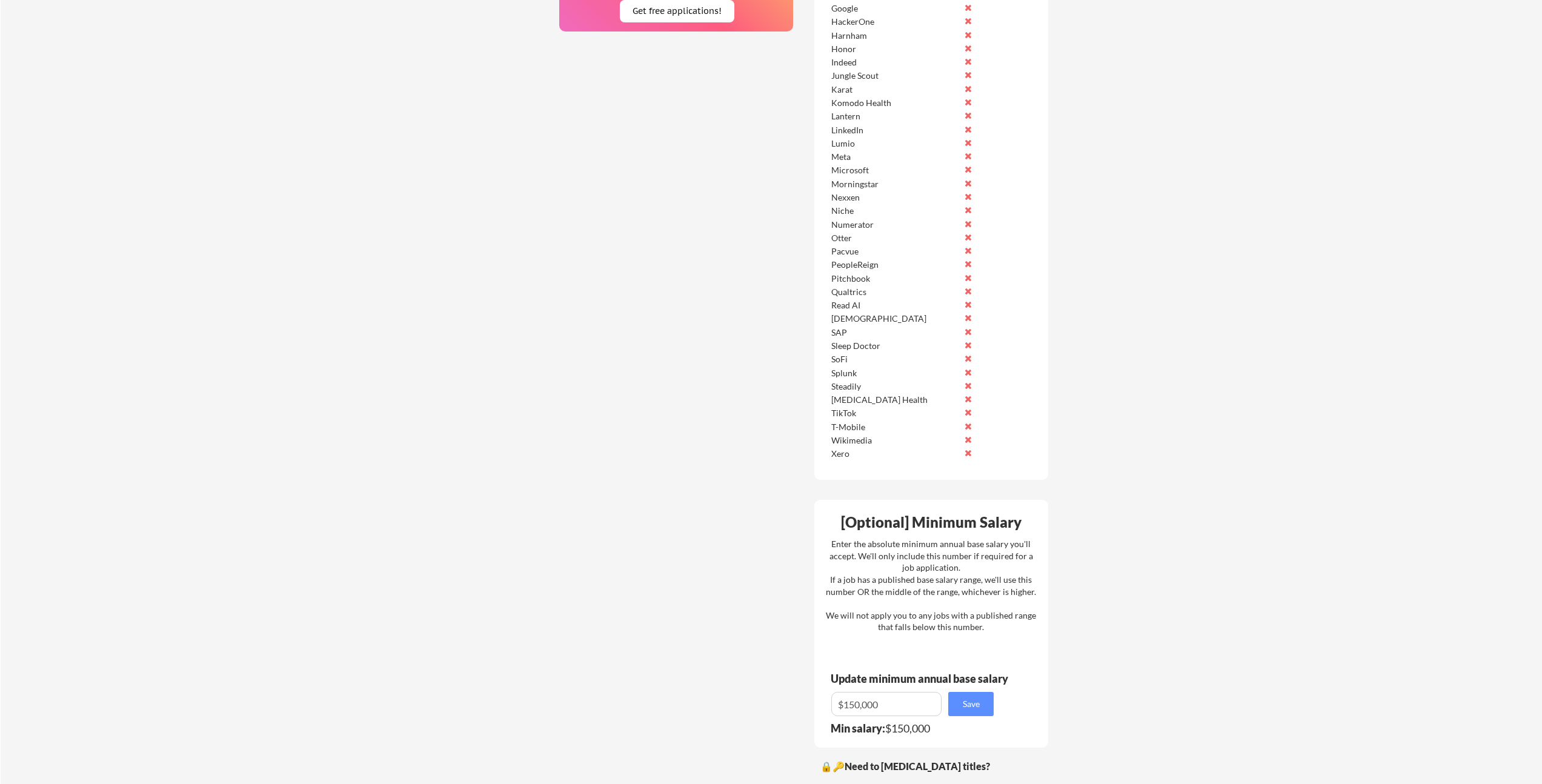
scroll to position [1108, 0]
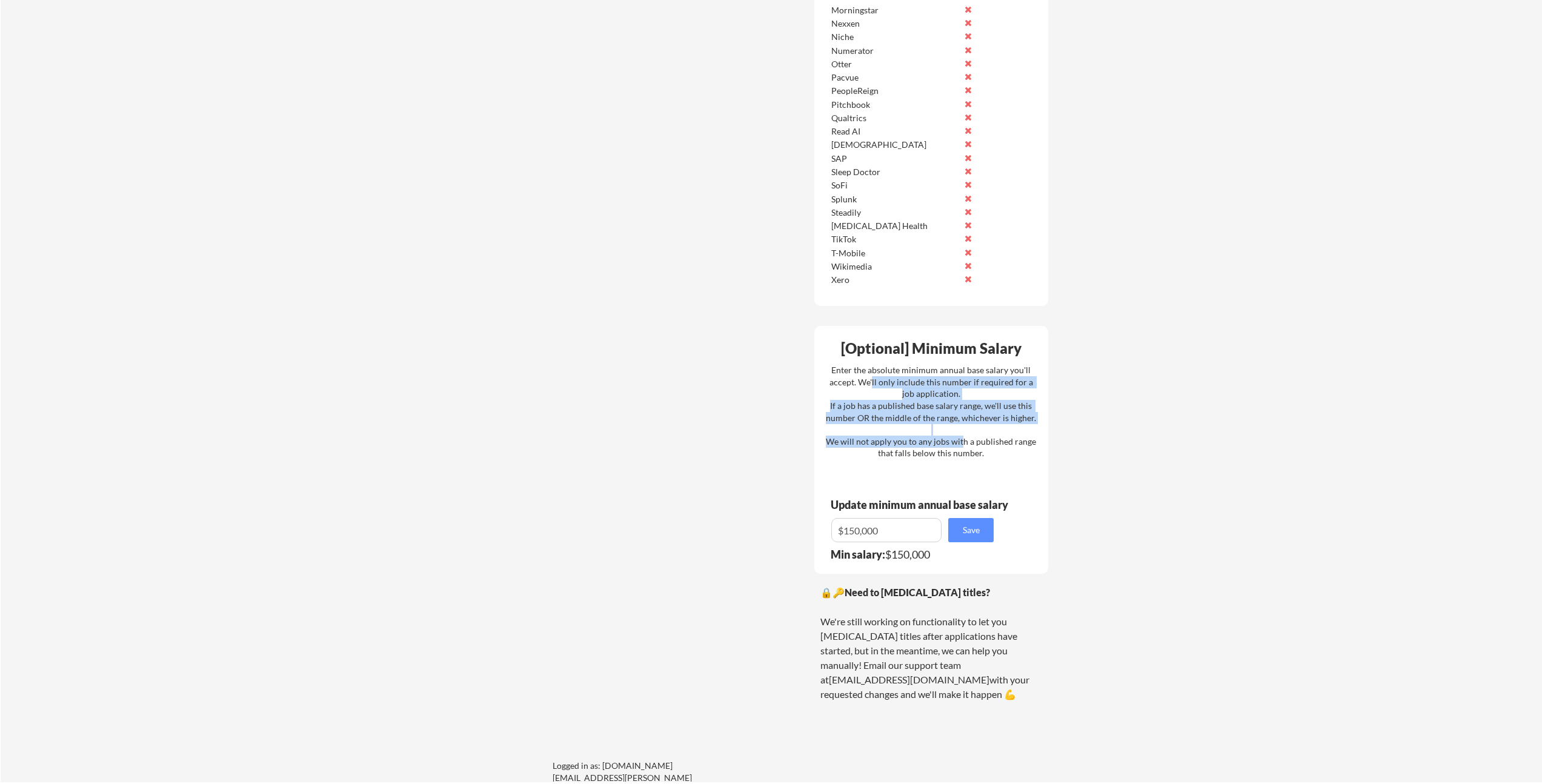
drag, startPoint x: 927, startPoint y: 418, endPoint x: 965, endPoint y: 455, distance: 53.0
click at [965, 455] on div "Enter the absolute minimum annual base salary you'll accept. We'll only include…" at bounding box center [931, 412] width 210 height 95
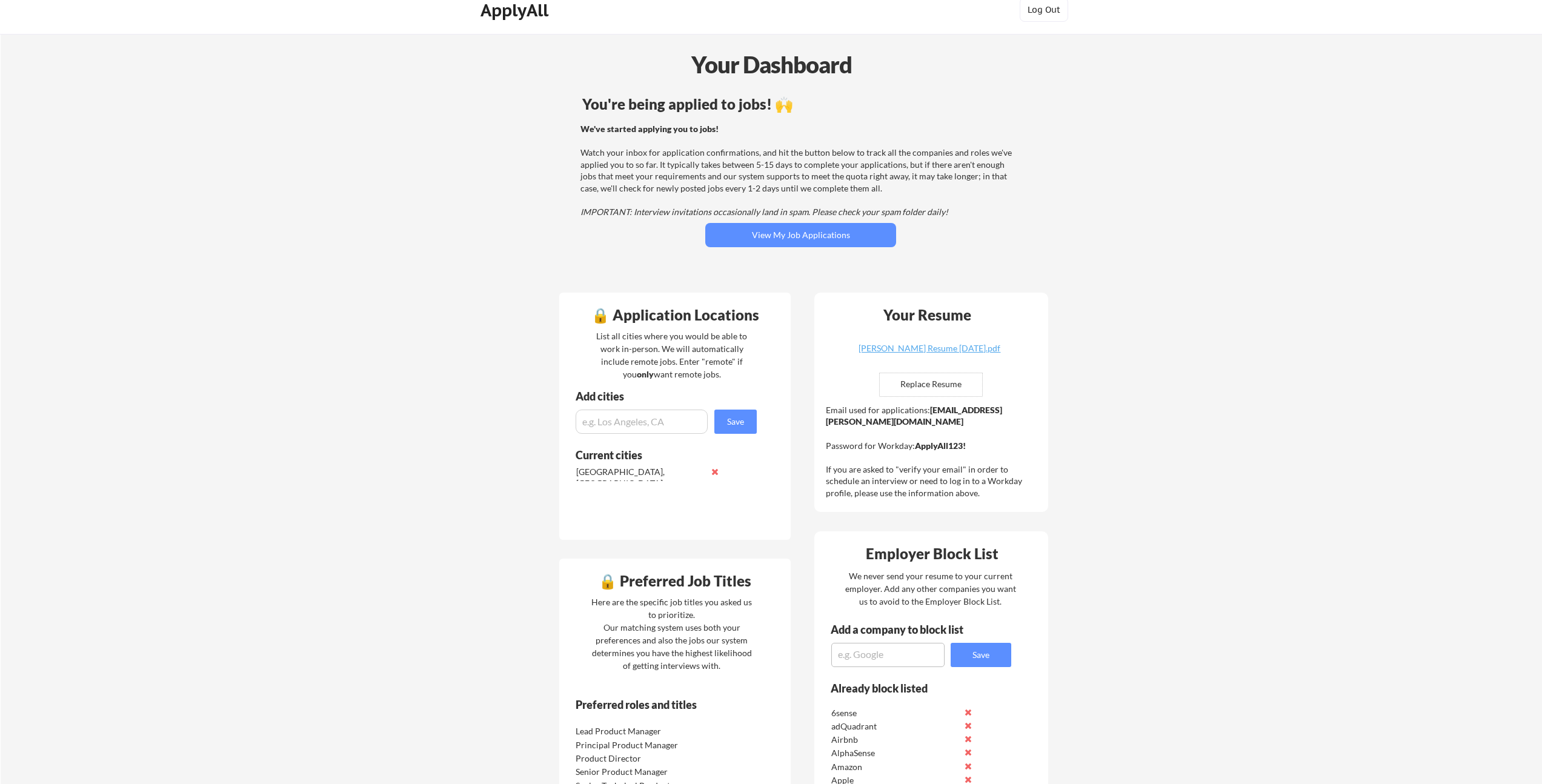
scroll to position [0, 0]
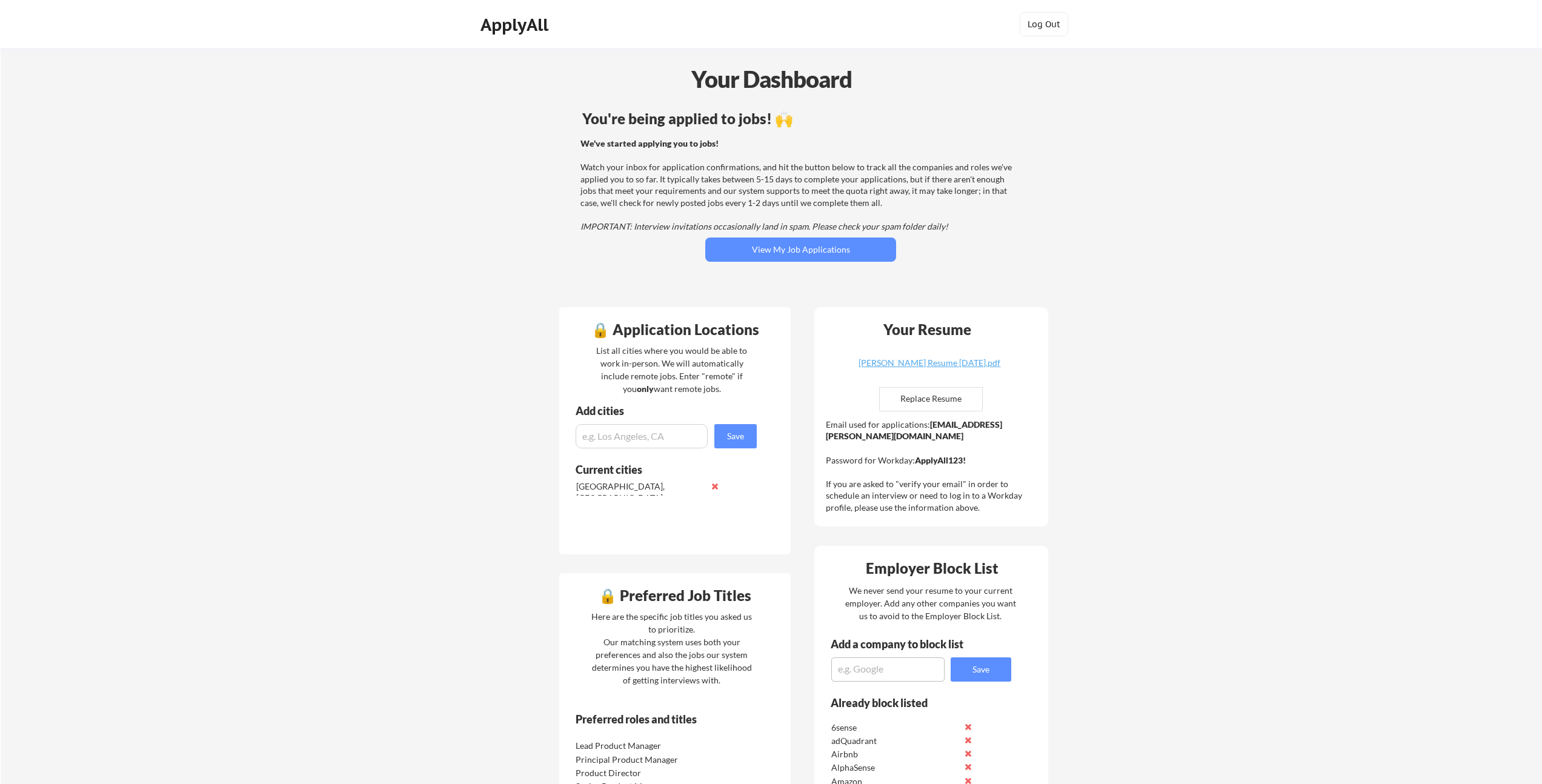
click at [815, 248] on button "View My Job Applications" at bounding box center [801, 250] width 191 height 24
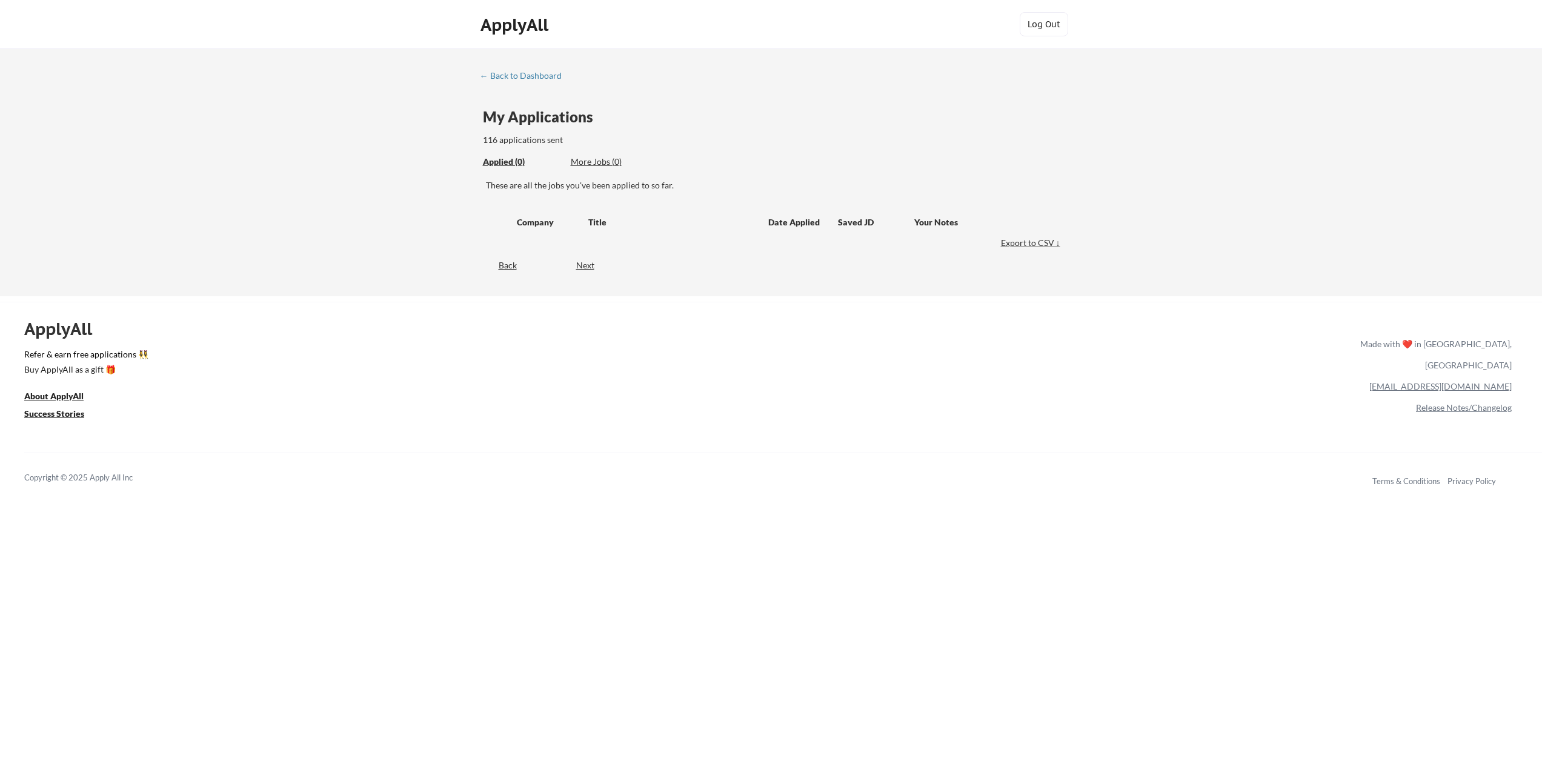
click at [596, 153] on div "Applied (0) More Jobs (0)" at bounding box center [571, 161] width 177 height 25
click at [604, 159] on div "More Jobs (0)" at bounding box center [615, 161] width 89 height 12
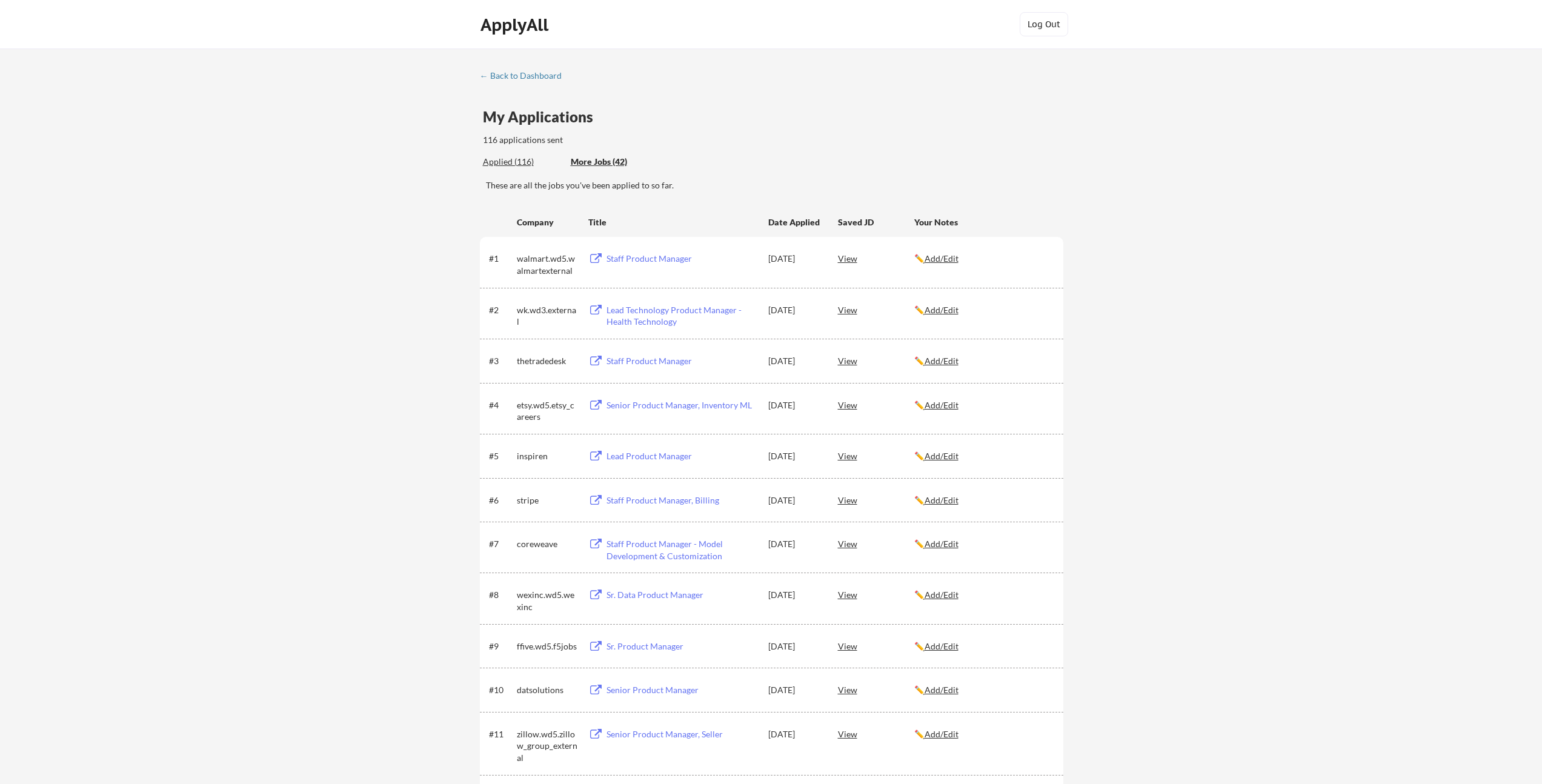
click at [606, 161] on div "More Jobs (42)" at bounding box center [615, 161] width 89 height 12
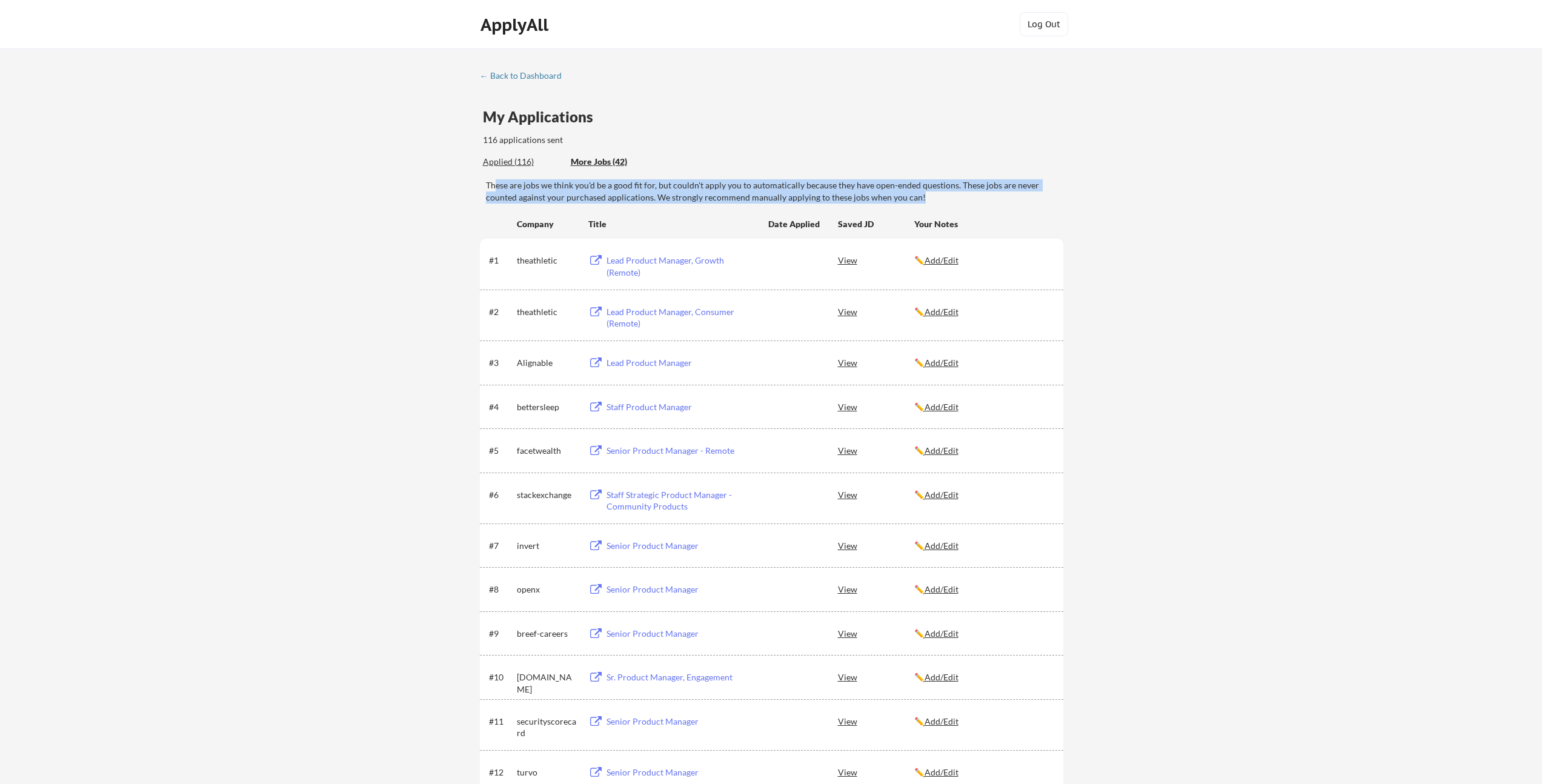
drag, startPoint x: 510, startPoint y: 186, endPoint x: 996, endPoint y: 198, distance: 486.1
click at [996, 198] on div "These are jobs we think you'd be a good fit for, but couldn't apply you to auto…" at bounding box center [774, 191] width 577 height 23
drag, startPoint x: 963, startPoint y: 194, endPoint x: 917, endPoint y: 169, distance: 52.4
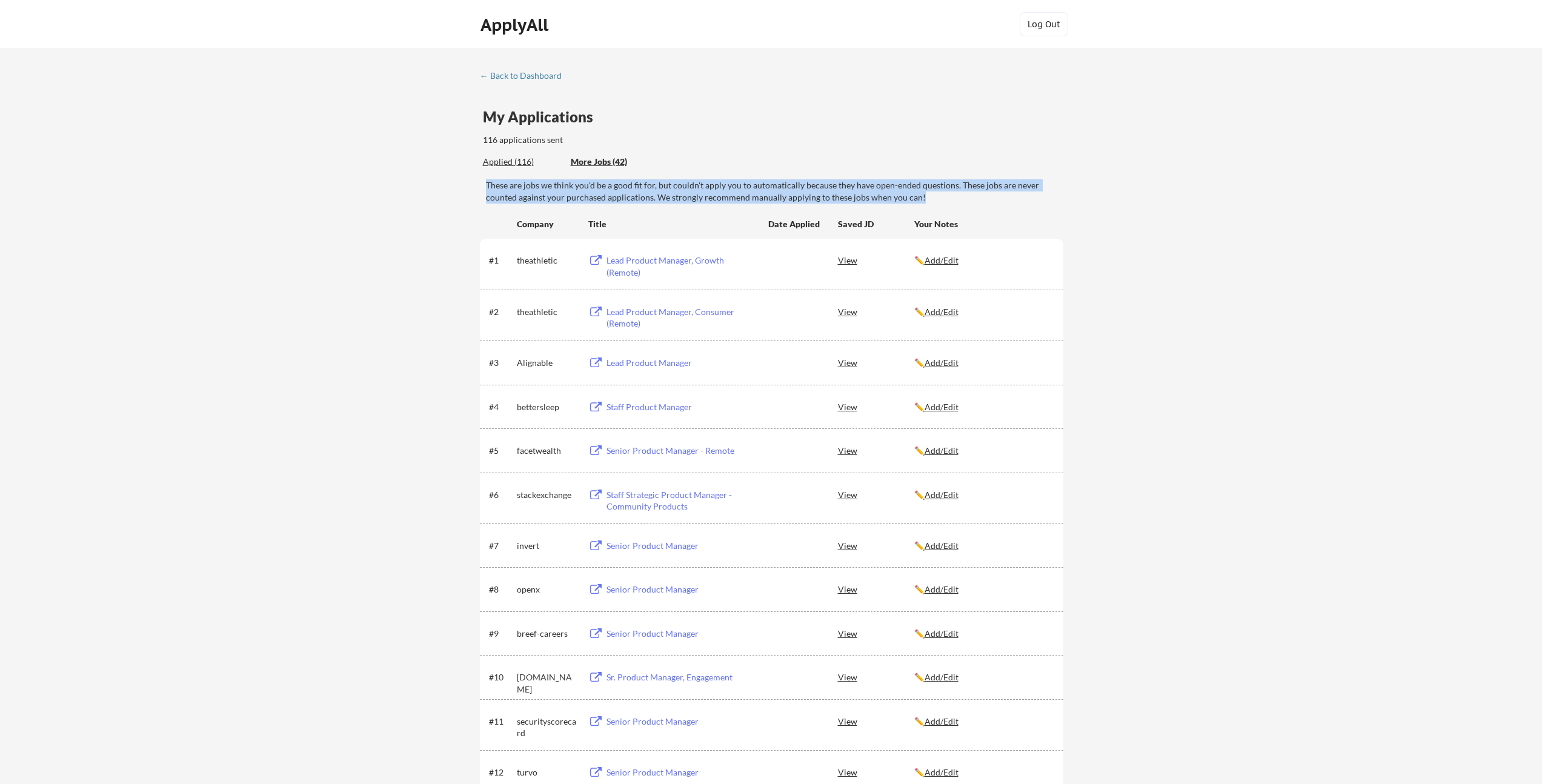
click at [917, 169] on div "Applied (116) More Jobs (42)" at bounding box center [773, 161] width 581 height 25
drag, startPoint x: 936, startPoint y: 186, endPoint x: 966, endPoint y: 203, distance: 34.5
drag, startPoint x: 888, startPoint y: 161, endPoint x: 856, endPoint y: 141, distance: 37.7
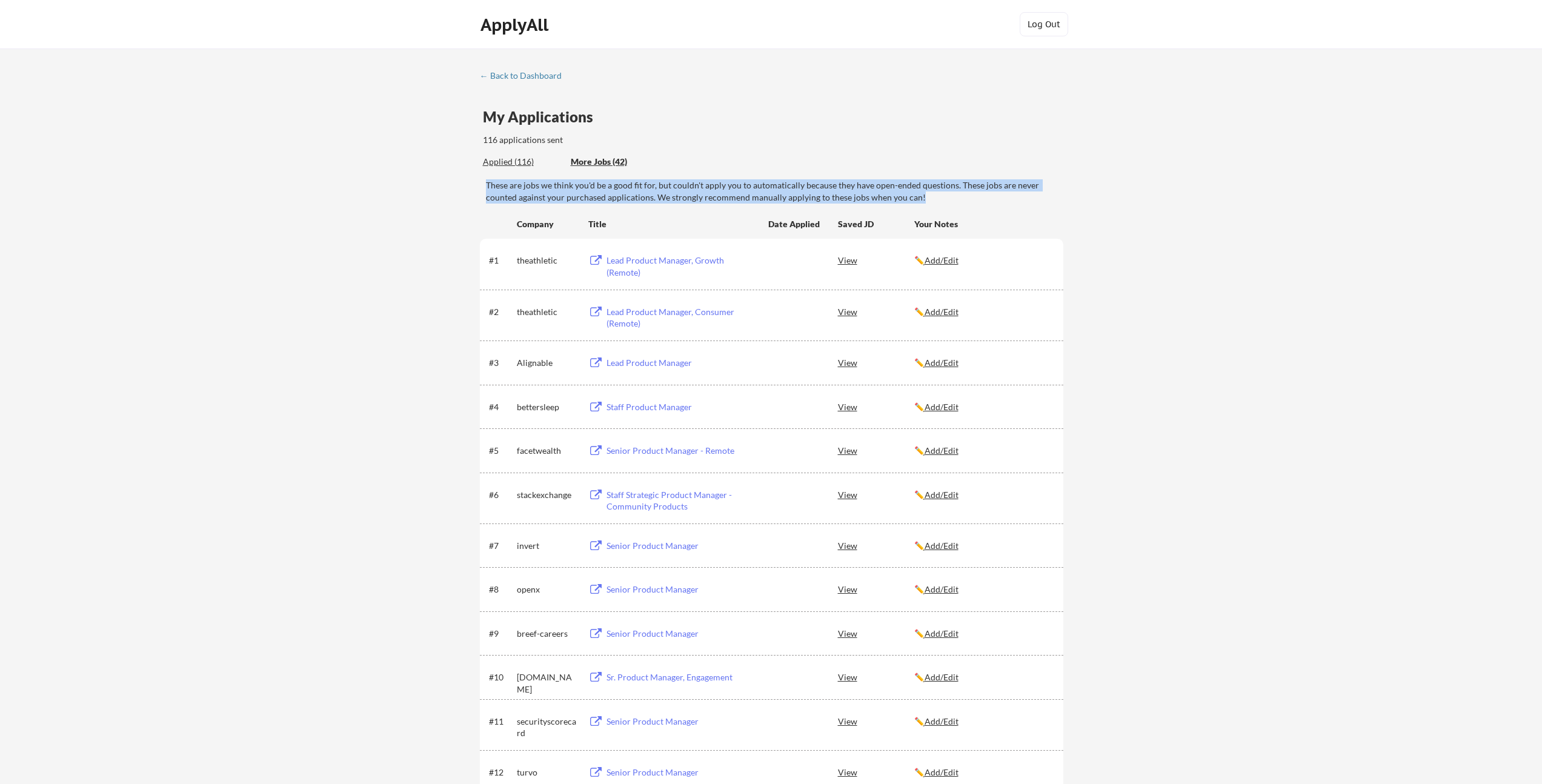
drag, startPoint x: 809, startPoint y: 134, endPoint x: 884, endPoint y: 181, distance: 88.5
drag, startPoint x: 884, startPoint y: 181, endPoint x: 877, endPoint y: 186, distance: 8.6
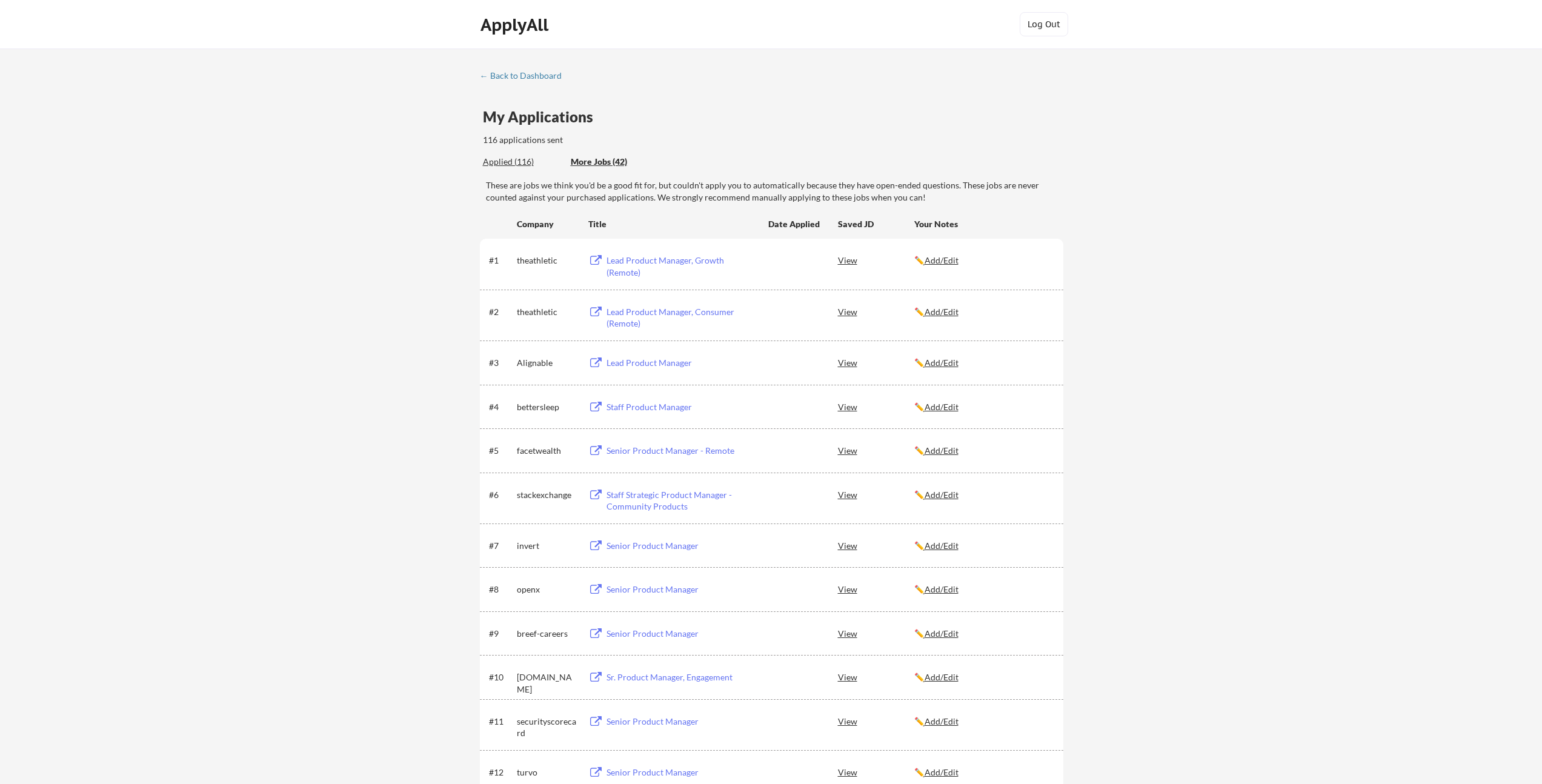
click at [516, 73] on div "← Back to Dashboard" at bounding box center [525, 75] width 91 height 9
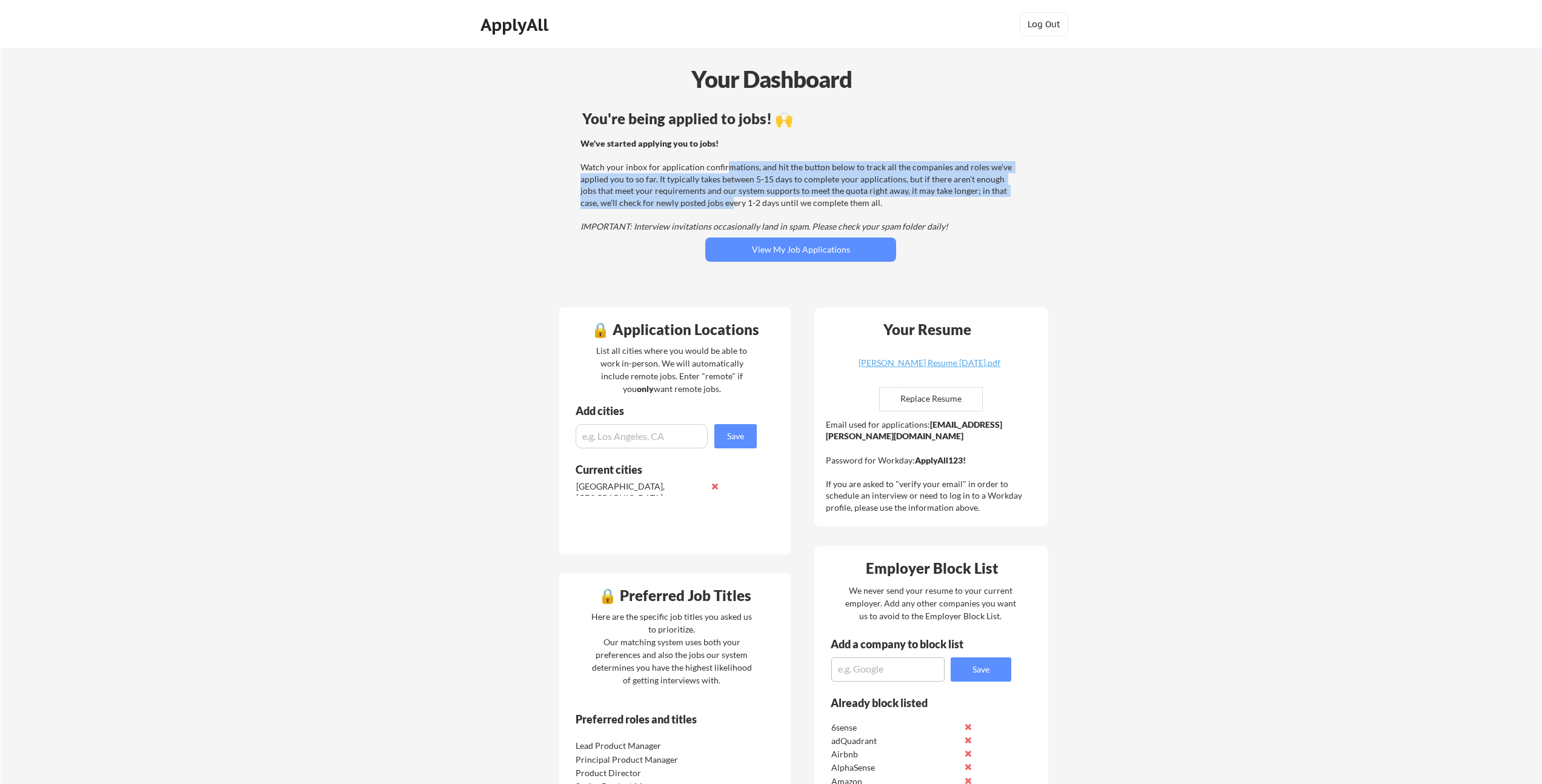
drag, startPoint x: 714, startPoint y: 189, endPoint x: 709, endPoint y: 203, distance: 14.9
click at [709, 203] on div "We've started applying you to jobs! Watch your inbox for application confirmati…" at bounding box center [799, 185] width 437 height 95
drag, startPoint x: 709, startPoint y: 203, endPoint x: 685, endPoint y: 206, distance: 24.2
click at [709, 203] on div "We've started applying you to jobs! Watch your inbox for application confirmati…" at bounding box center [799, 185] width 437 height 95
click at [720, 163] on div "We've started applying you to jobs! Watch your inbox for application confirmati…" at bounding box center [799, 185] width 437 height 95
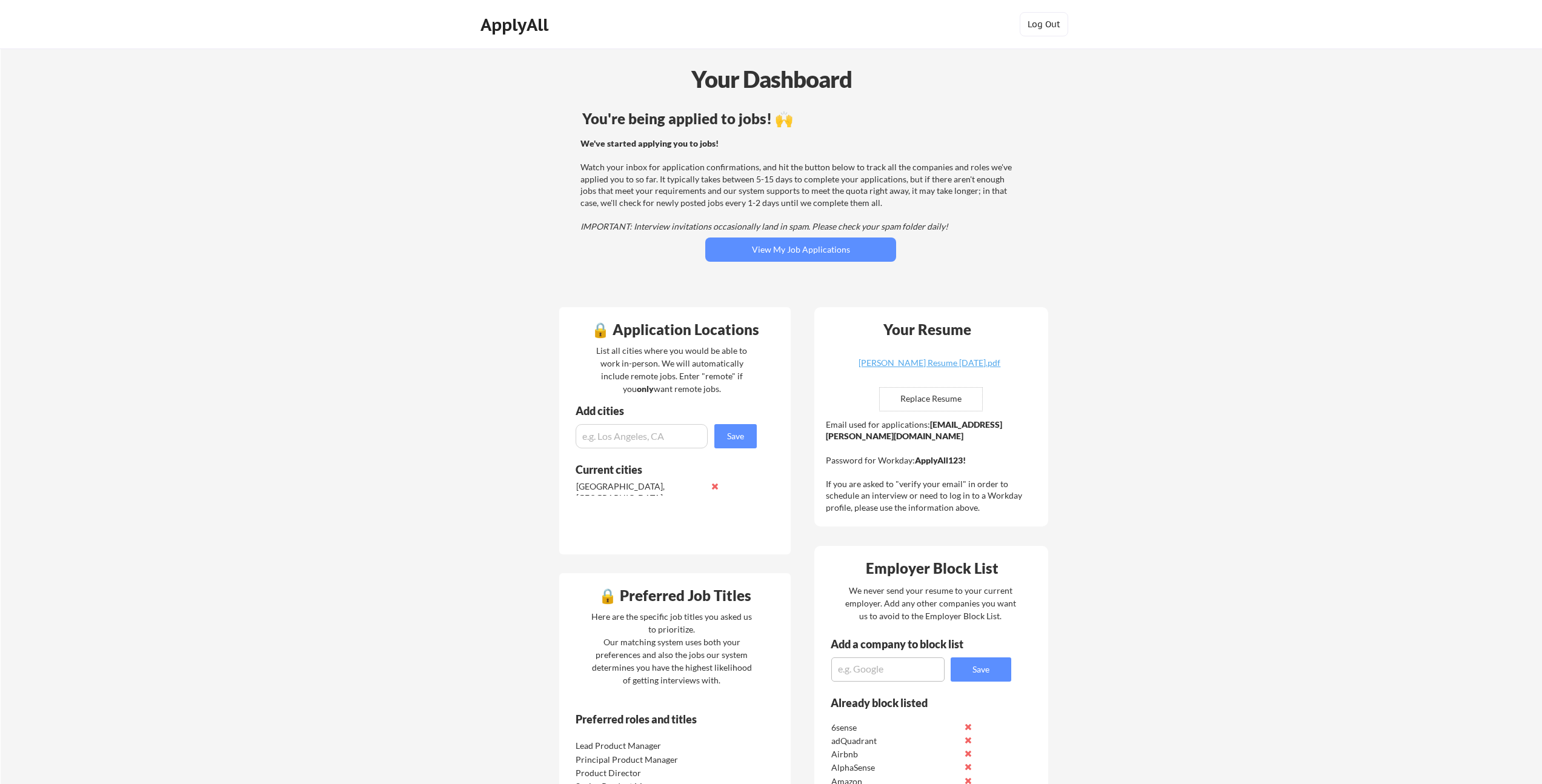
drag, startPoint x: 720, startPoint y: 163, endPoint x: 712, endPoint y: 174, distance: 13.6
click at [720, 163] on div "We've started applying you to jobs! Watch your inbox for application confirmati…" at bounding box center [799, 185] width 437 height 95
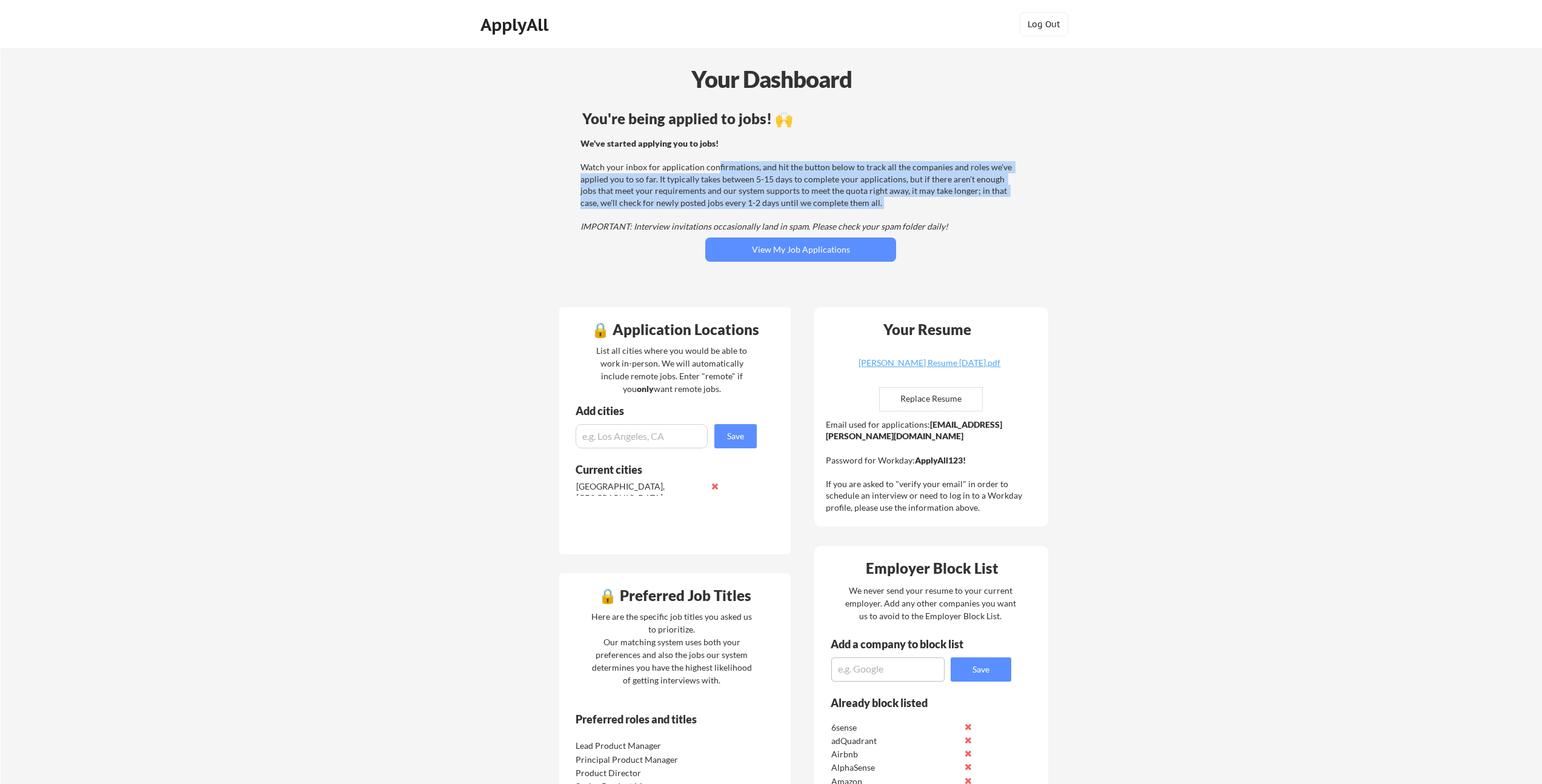
drag, startPoint x: 712, startPoint y: 174, endPoint x: 685, endPoint y: 220, distance: 53.3
click at [685, 220] on div "We've started applying you to jobs! Watch your inbox for application confirmati…" at bounding box center [799, 185] width 437 height 95
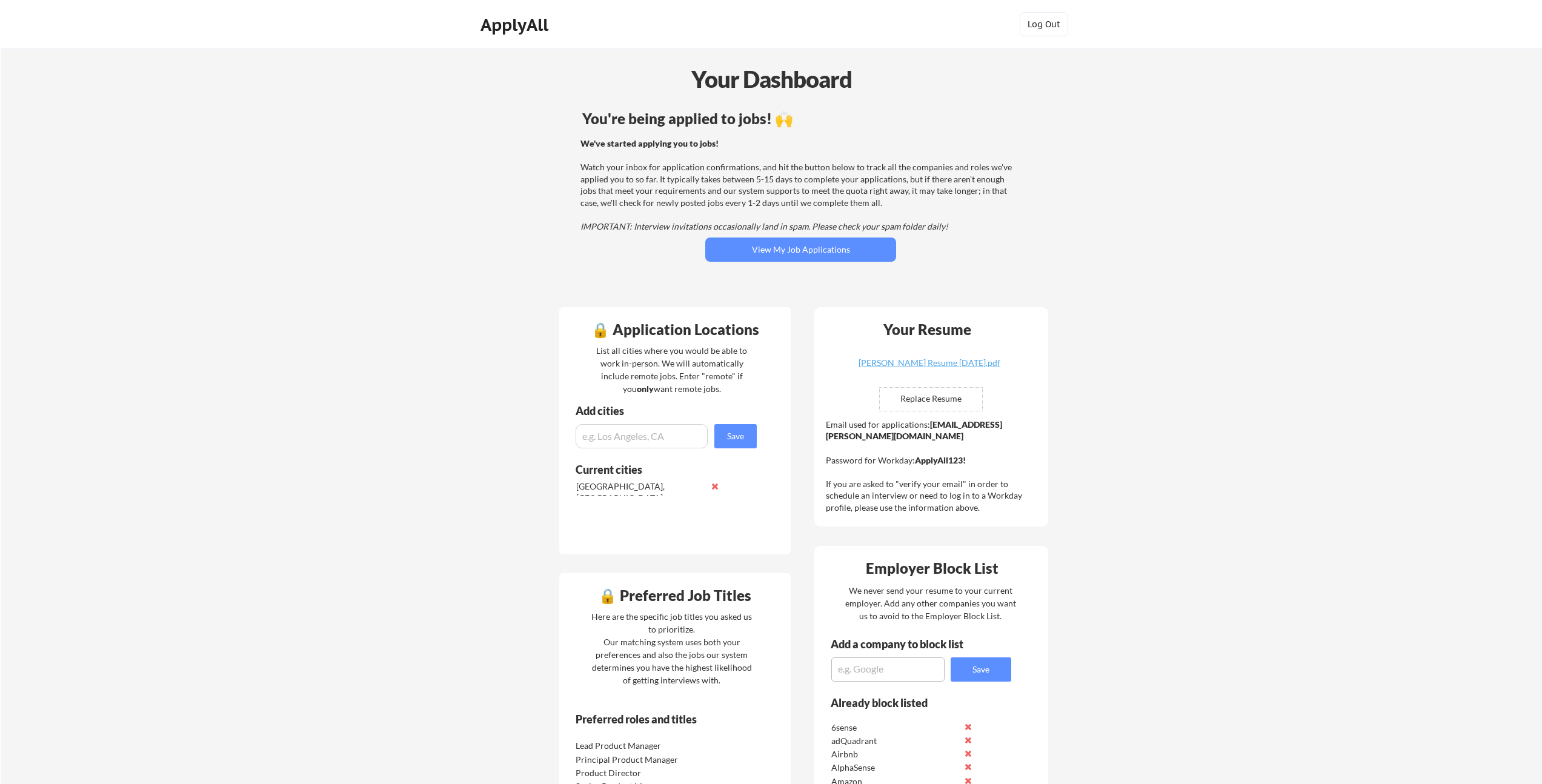
drag, startPoint x: 685, startPoint y: 218, endPoint x: 692, endPoint y: 203, distance: 16.6
click at [685, 217] on div "We've started applying you to jobs! Watch your inbox for application confirmati…" at bounding box center [799, 185] width 437 height 95
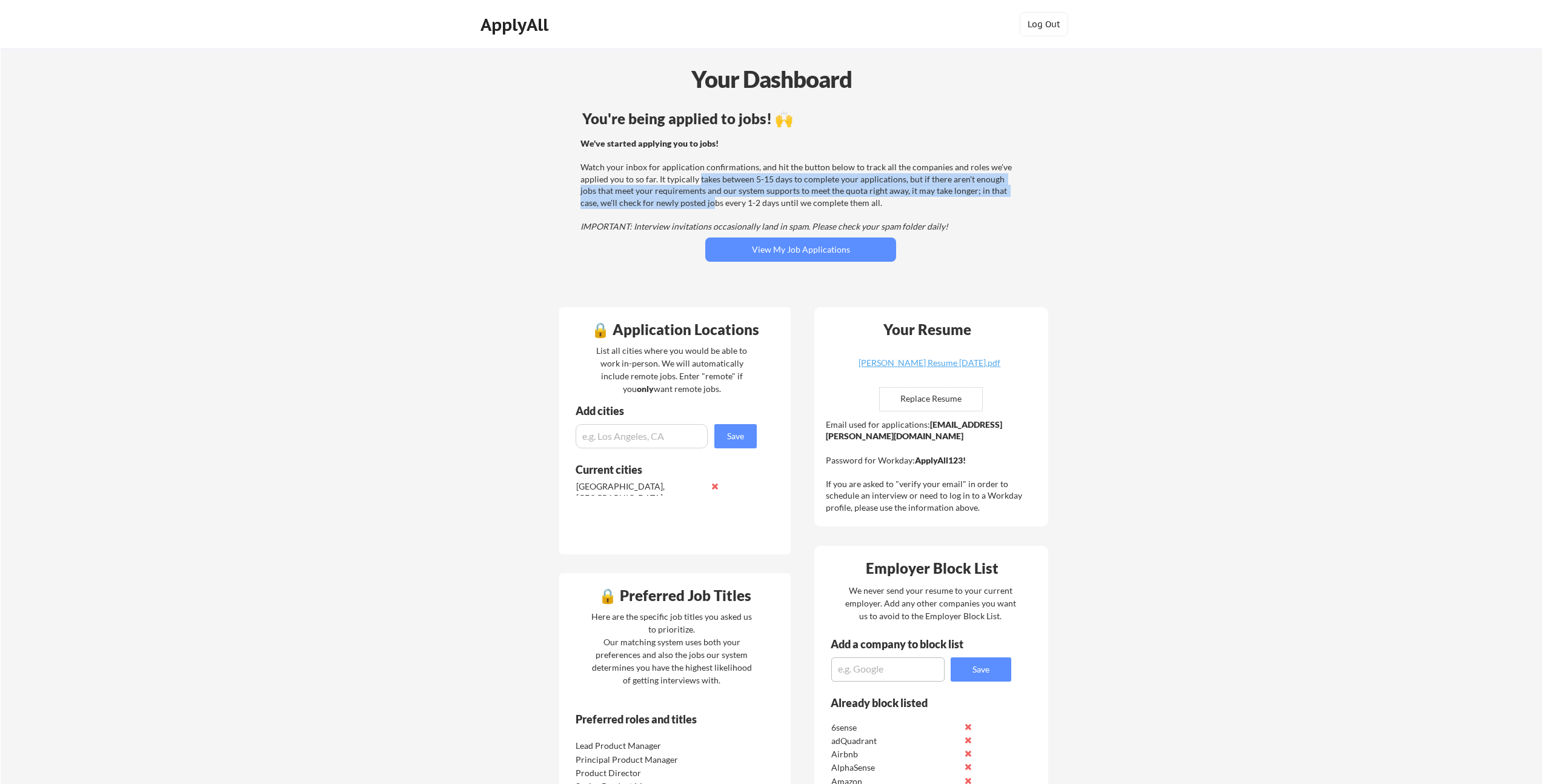
drag, startPoint x: 692, startPoint y: 203, endPoint x: 697, endPoint y: 181, distance: 22.6
click at [697, 181] on div "We've started applying you to jobs! Watch your inbox for application confirmati…" at bounding box center [799, 185] width 437 height 95
drag, startPoint x: 720, startPoint y: 174, endPoint x: 703, endPoint y: 202, distance: 32.8
click at [703, 202] on div "We've started applying you to jobs! Watch your inbox for application confirmati…" at bounding box center [799, 185] width 437 height 95
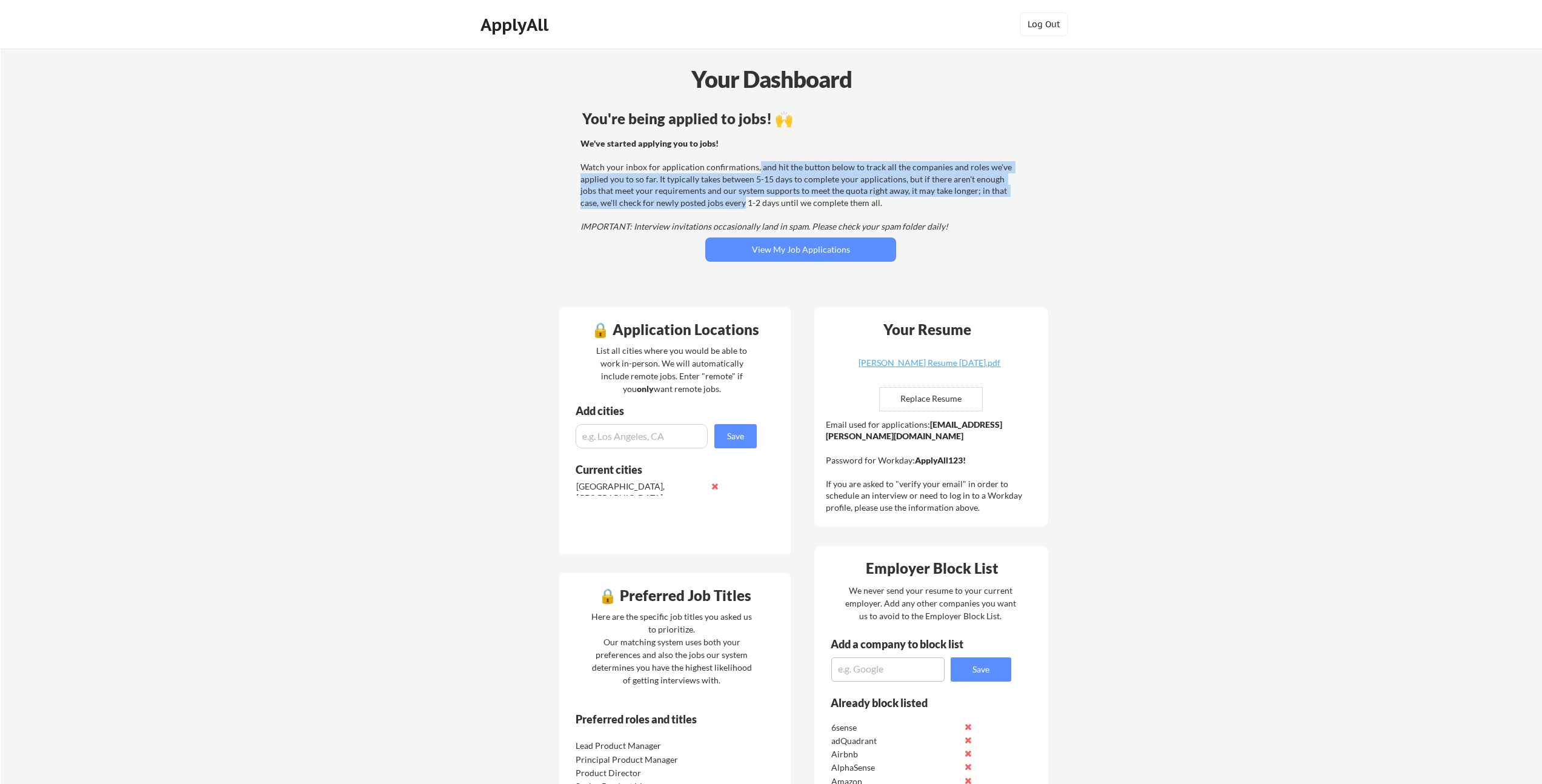
drag, startPoint x: 702, startPoint y: 202, endPoint x: 756, endPoint y: 167, distance: 64.4
click at [756, 167] on div "We've started applying you to jobs! Watch your inbox for application confirmati…" at bounding box center [799, 185] width 437 height 95
click at [756, 167] on div "We've started applying you to jobs! Watch your inbox for application confirmati…" at bounding box center [799, 185] width 437 height 95
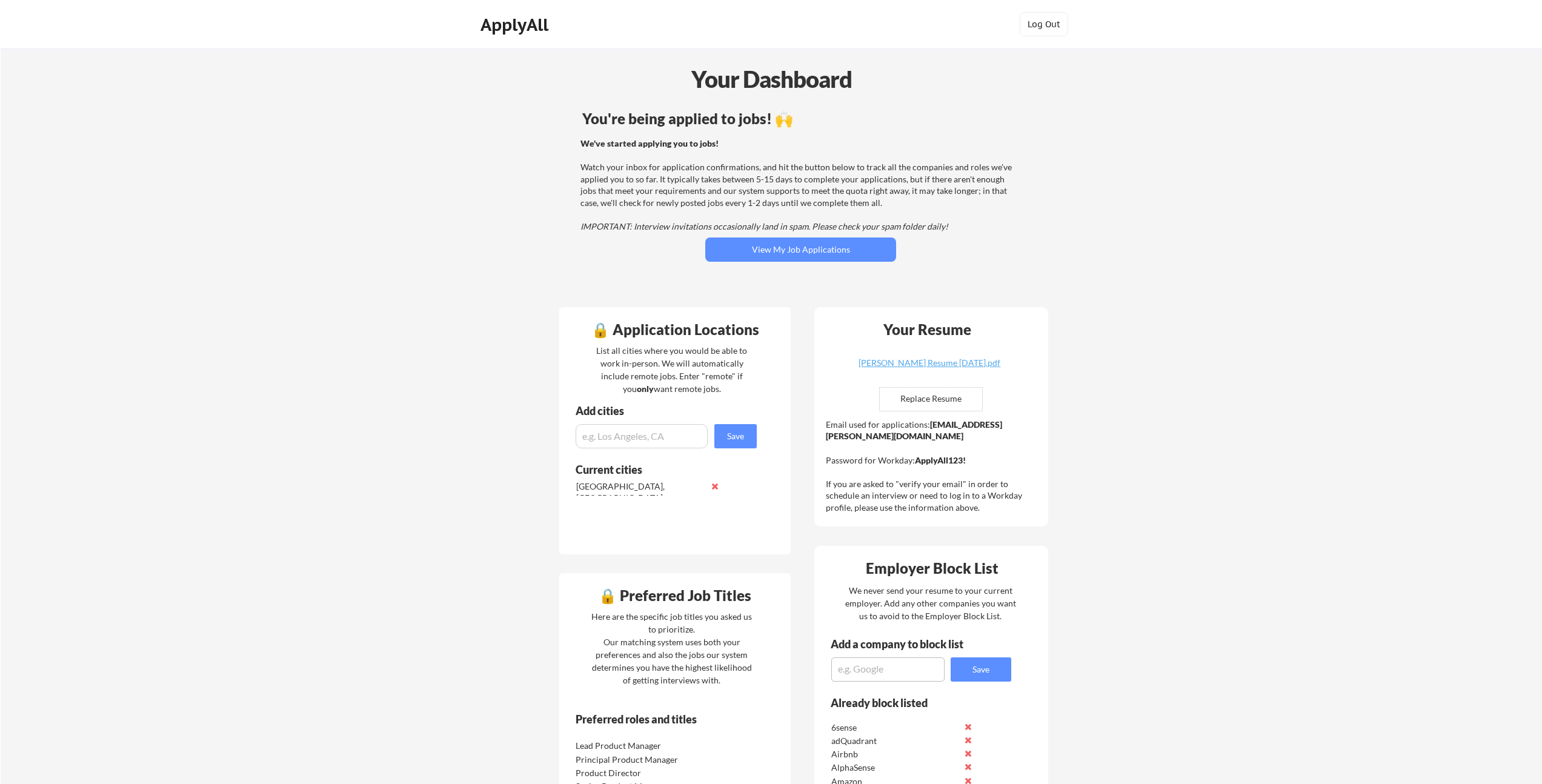
drag, startPoint x: 699, startPoint y: 196, endPoint x: 705, endPoint y: 201, distance: 7.8
click at [711, 201] on div "We've started applying you to jobs! Watch your inbox for application confirmati…" at bounding box center [799, 185] width 437 height 95
drag, startPoint x: 702, startPoint y: 202, endPoint x: 759, endPoint y: 166, distance: 67.4
click at [761, 164] on div "We've started applying you to jobs! Watch your inbox for application confirmati…" at bounding box center [799, 185] width 437 height 95
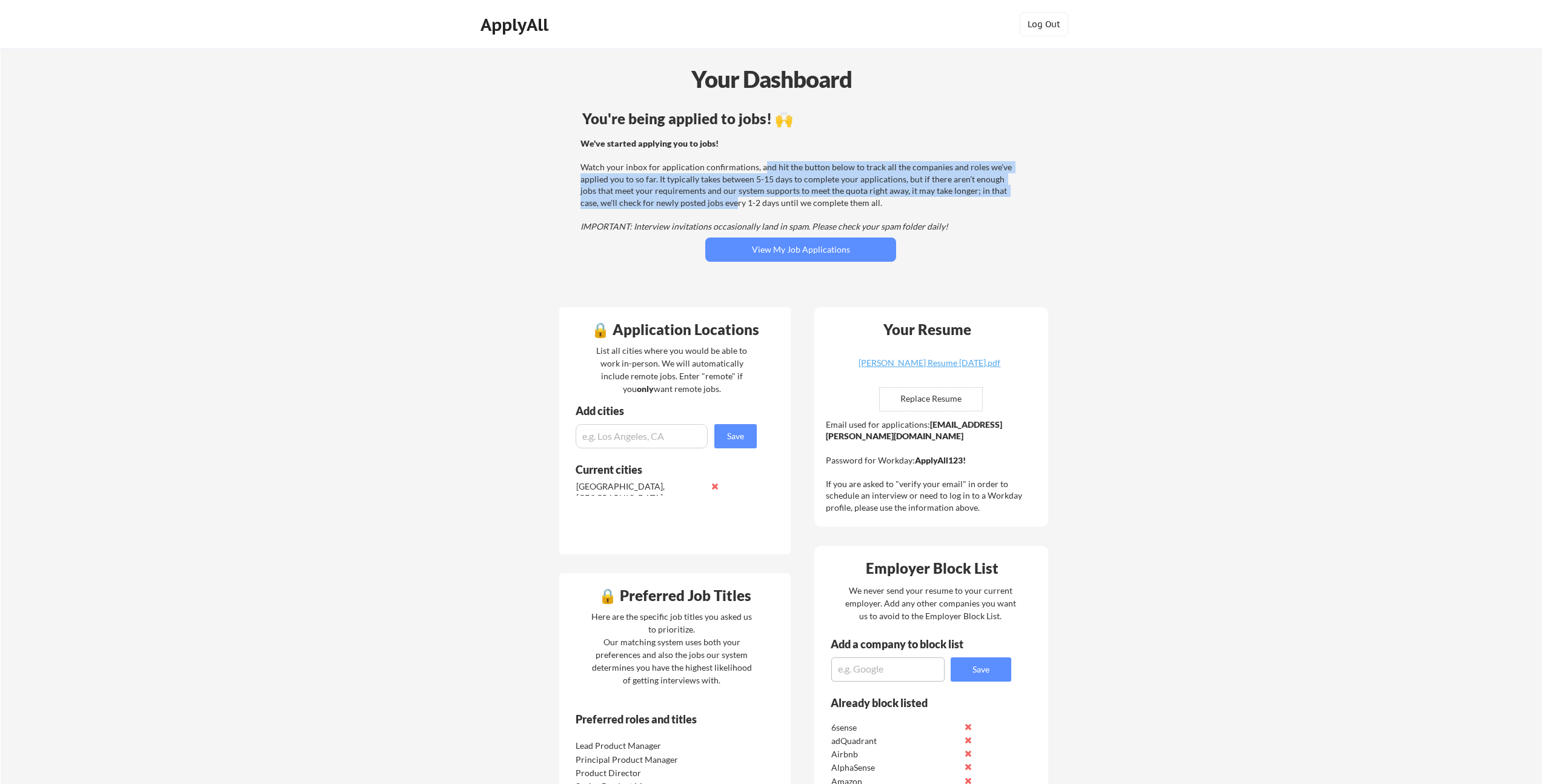
drag, startPoint x: 759, startPoint y: 166, endPoint x: 713, endPoint y: 202, distance: 58.4
click at [714, 203] on div "We've started applying you to jobs! Watch your inbox for application confirmati…" at bounding box center [799, 185] width 437 height 95
click at [713, 202] on div "We've started applying you to jobs! Watch your inbox for application confirmati…" at bounding box center [799, 185] width 437 height 95
drag, startPoint x: 704, startPoint y: 194, endPoint x: 705, endPoint y: 168, distance: 26.0
click at [705, 168] on div "We've started applying you to jobs! Watch your inbox for application confirmati…" at bounding box center [799, 185] width 437 height 95
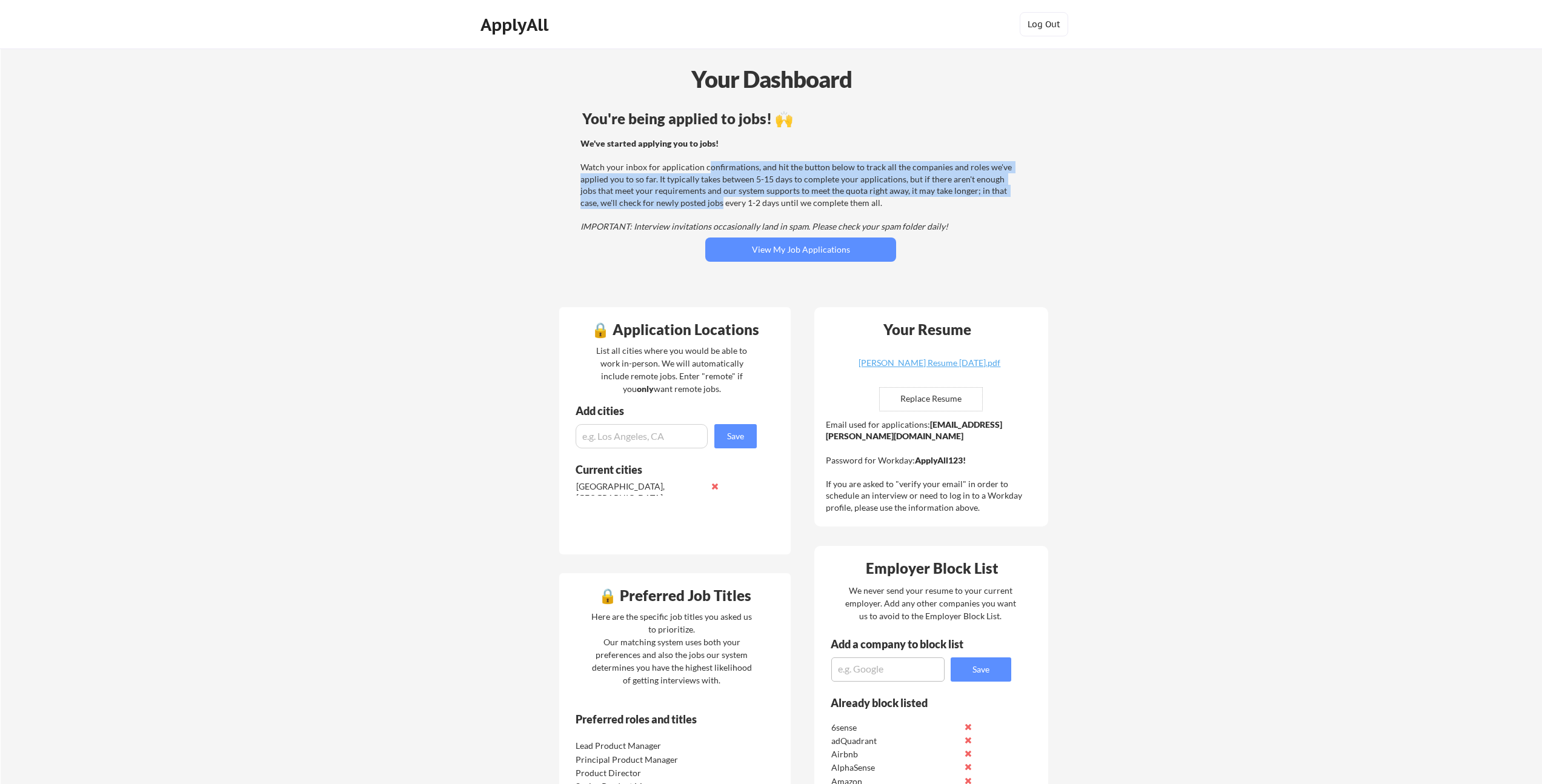
click at [705, 168] on div "We've started applying you to jobs! Watch your inbox for application confirmati…" at bounding box center [799, 185] width 437 height 95
drag, startPoint x: 754, startPoint y: 169, endPoint x: 685, endPoint y: 206, distance: 78.3
click at [685, 206] on div "We've started applying you to jobs! Watch your inbox for application confirmati…" at bounding box center [799, 185] width 437 height 95
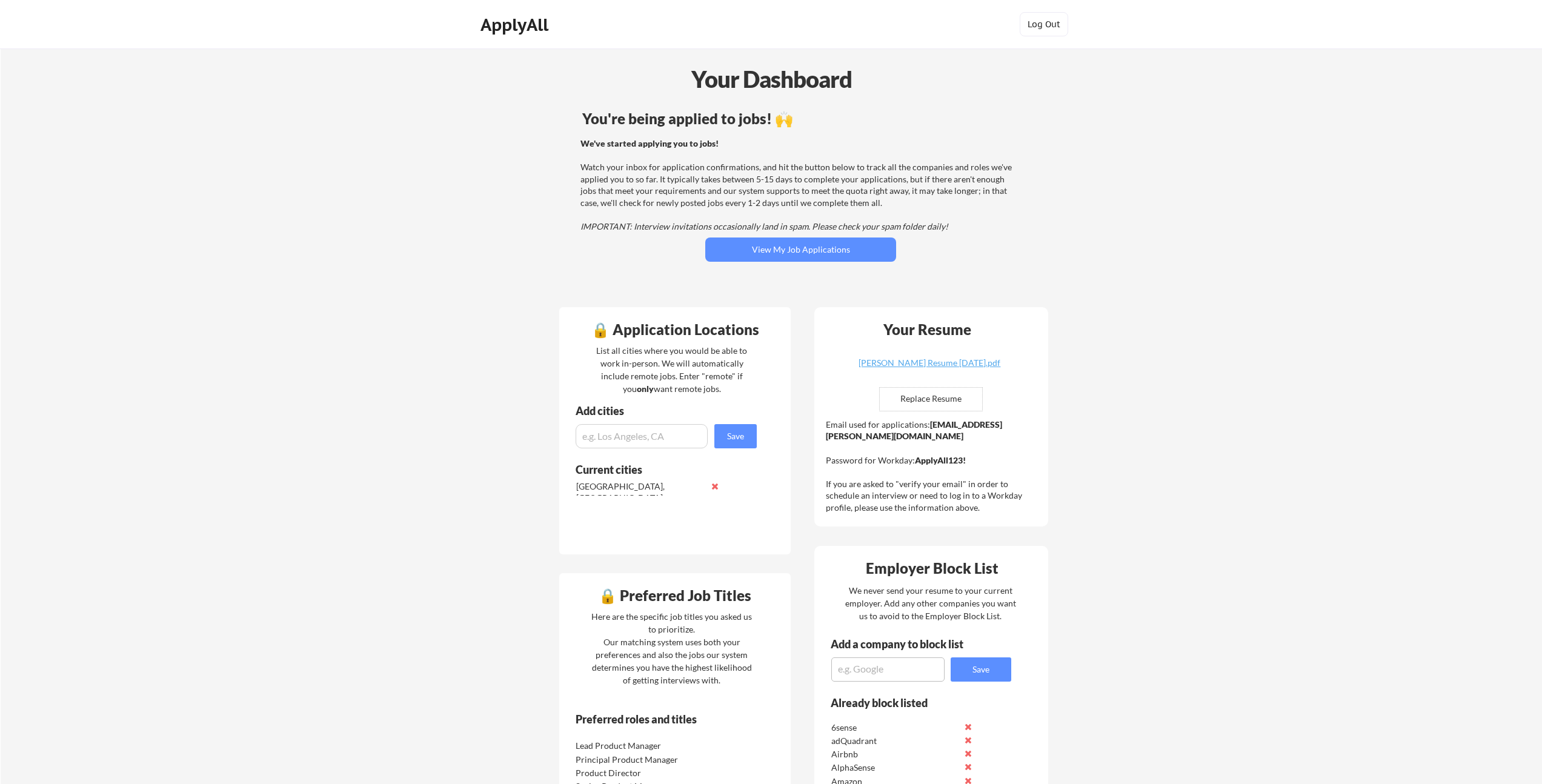
click at [694, 202] on div "We've started applying you to jobs! Watch your inbox for application confirmati…" at bounding box center [799, 185] width 437 height 95
drag, startPoint x: 671, startPoint y: 71, endPoint x: 922, endPoint y: 75, distance: 251.0
click at [922, 75] on div "Your Dashboard" at bounding box center [771, 79] width 1541 height 35
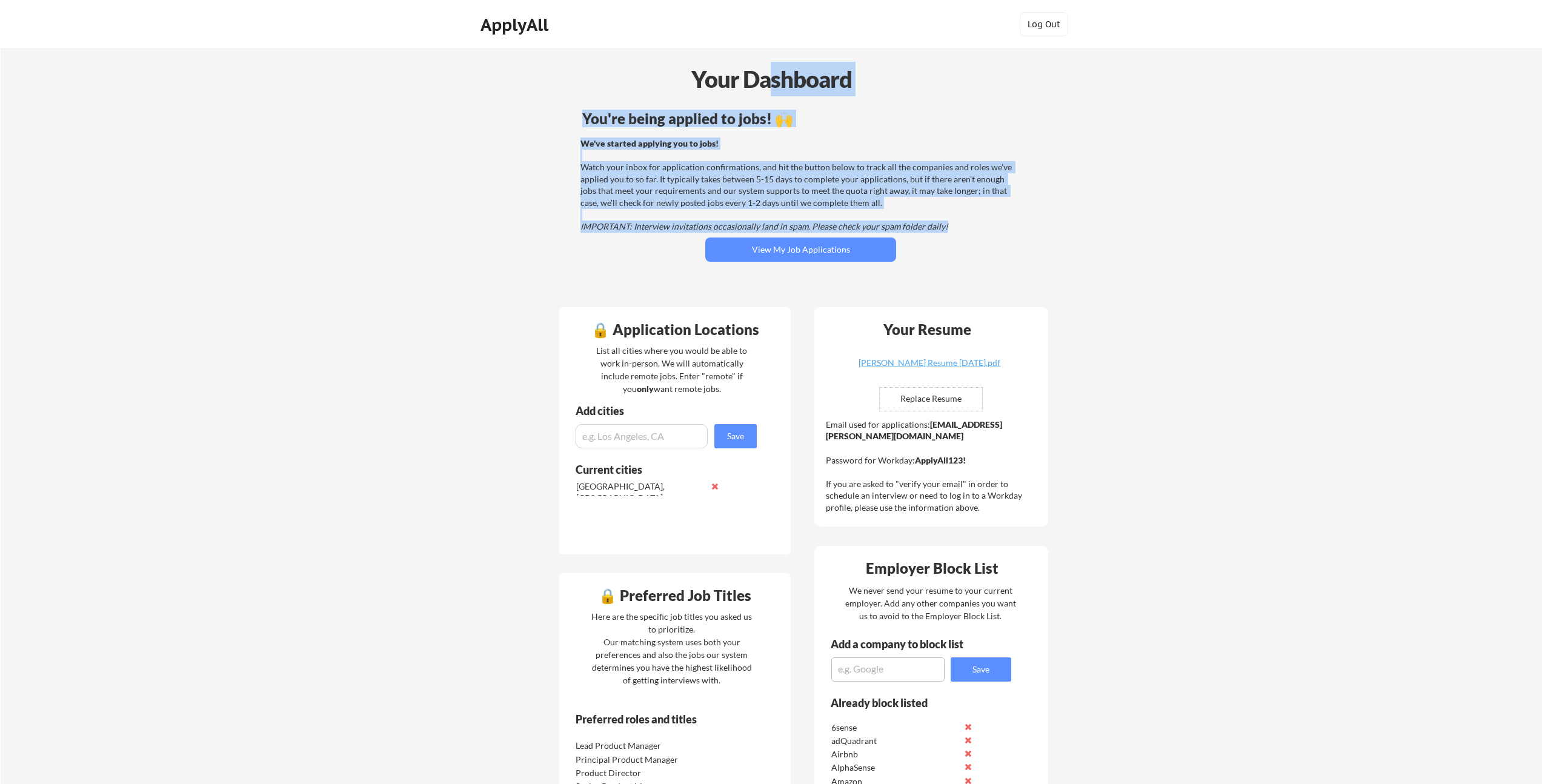
drag, startPoint x: 920, startPoint y: 139, endPoint x: 704, endPoint y: 75, distance: 225.3
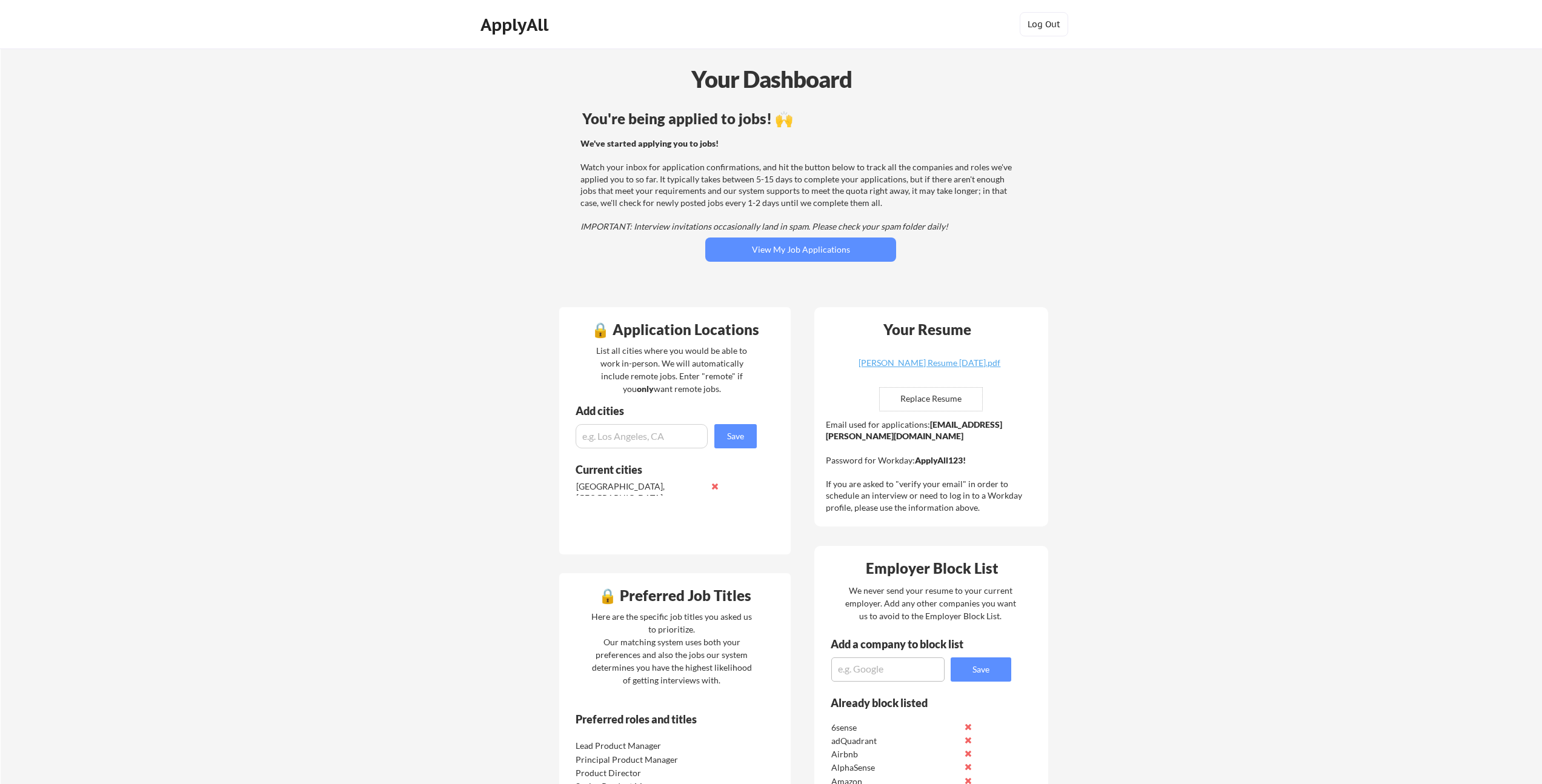
click at [668, 65] on div "Your Dashboard" at bounding box center [771, 79] width 1541 height 35
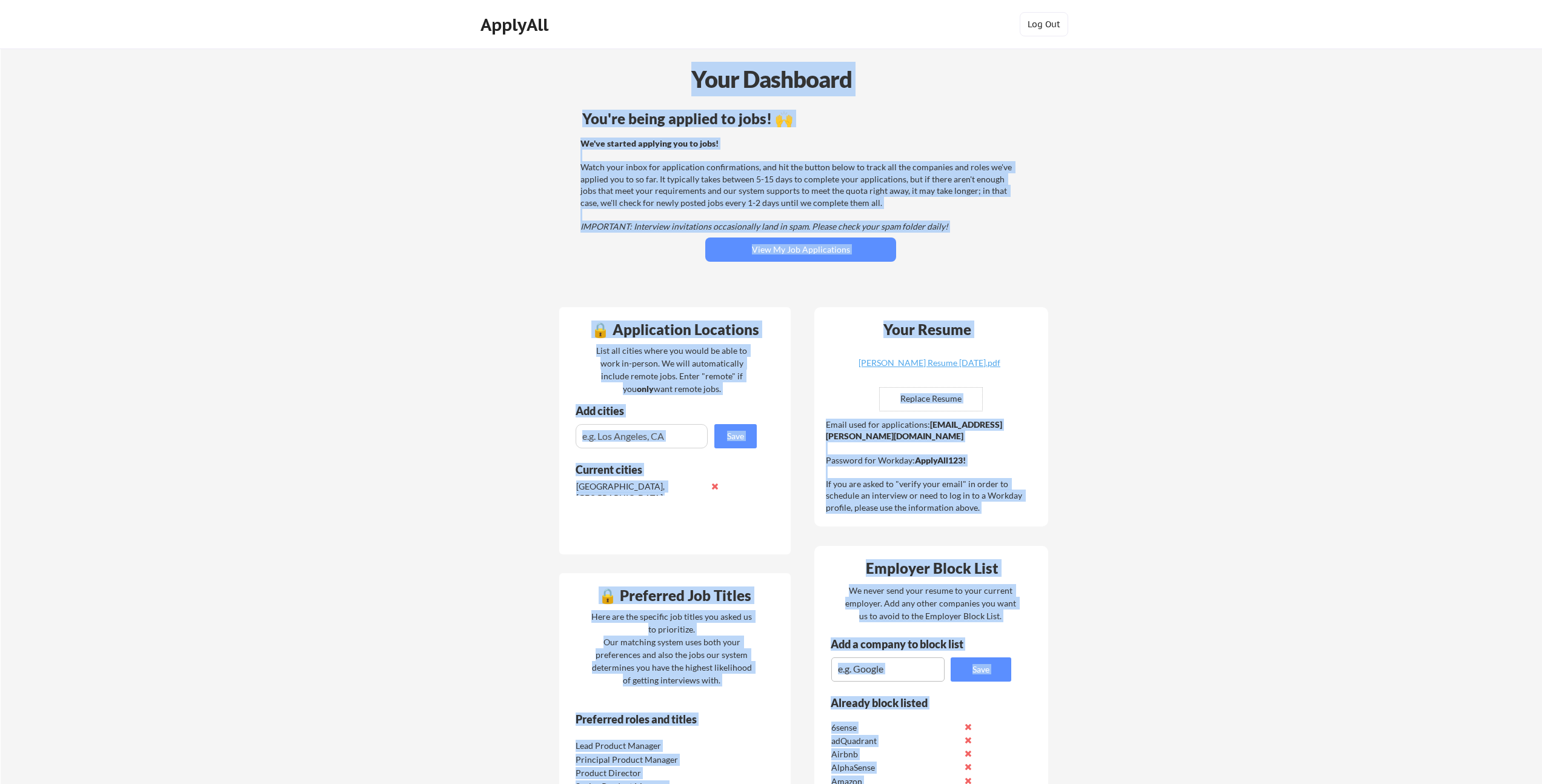
drag, startPoint x: 760, startPoint y: 112, endPoint x: 824, endPoint y: 137, distance: 68.7
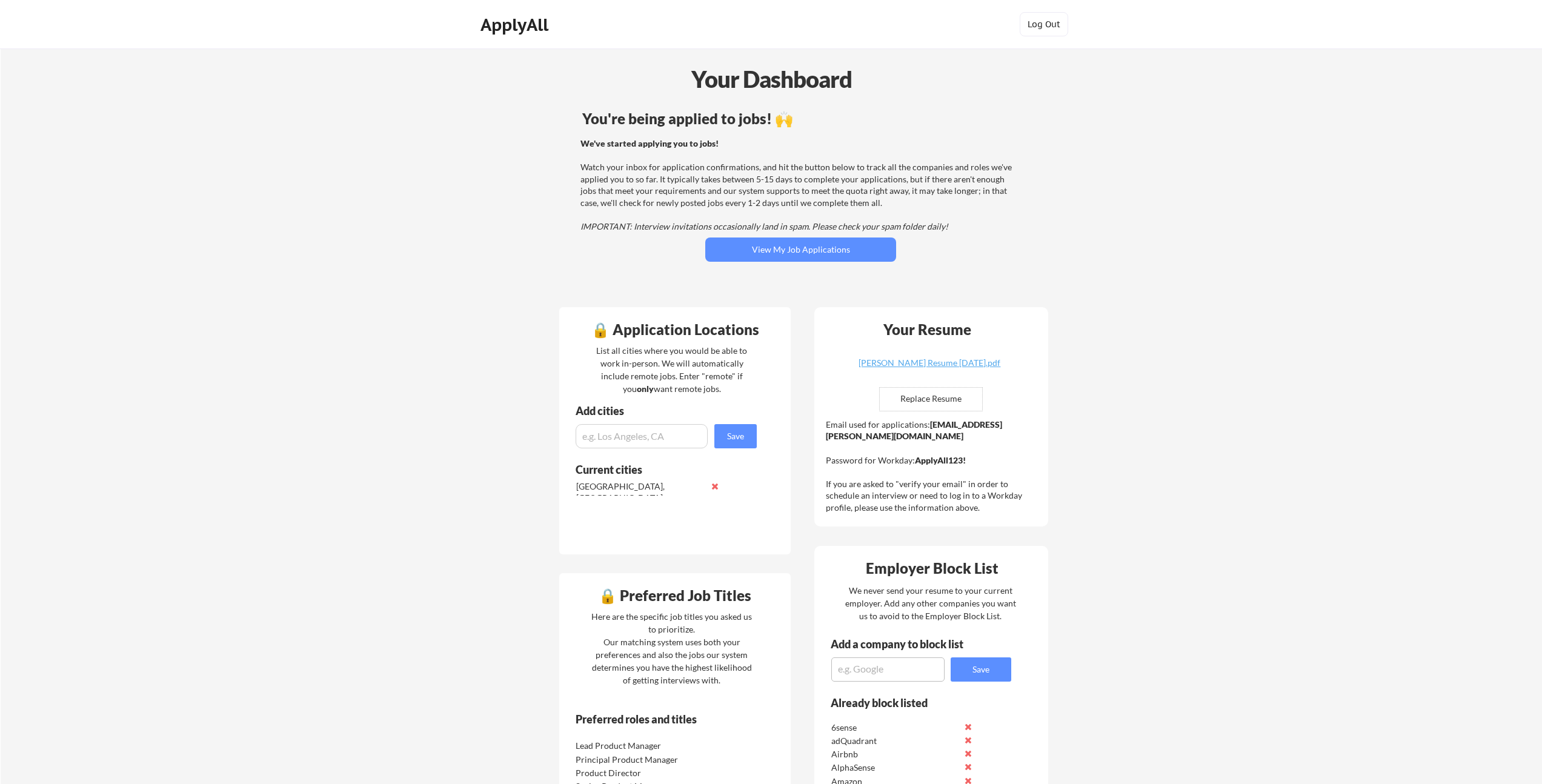
click at [824, 137] on div "We've started applying you to jobs! Watch your inbox for application confirmati…" at bounding box center [799, 185] width 437 height 95
drag, startPoint x: 707, startPoint y: 171, endPoint x: 734, endPoint y: 169, distance: 27.1
click at [707, 171] on div "We've started applying you to jobs! Watch your inbox for application confirmati…" at bounding box center [799, 185] width 437 height 95
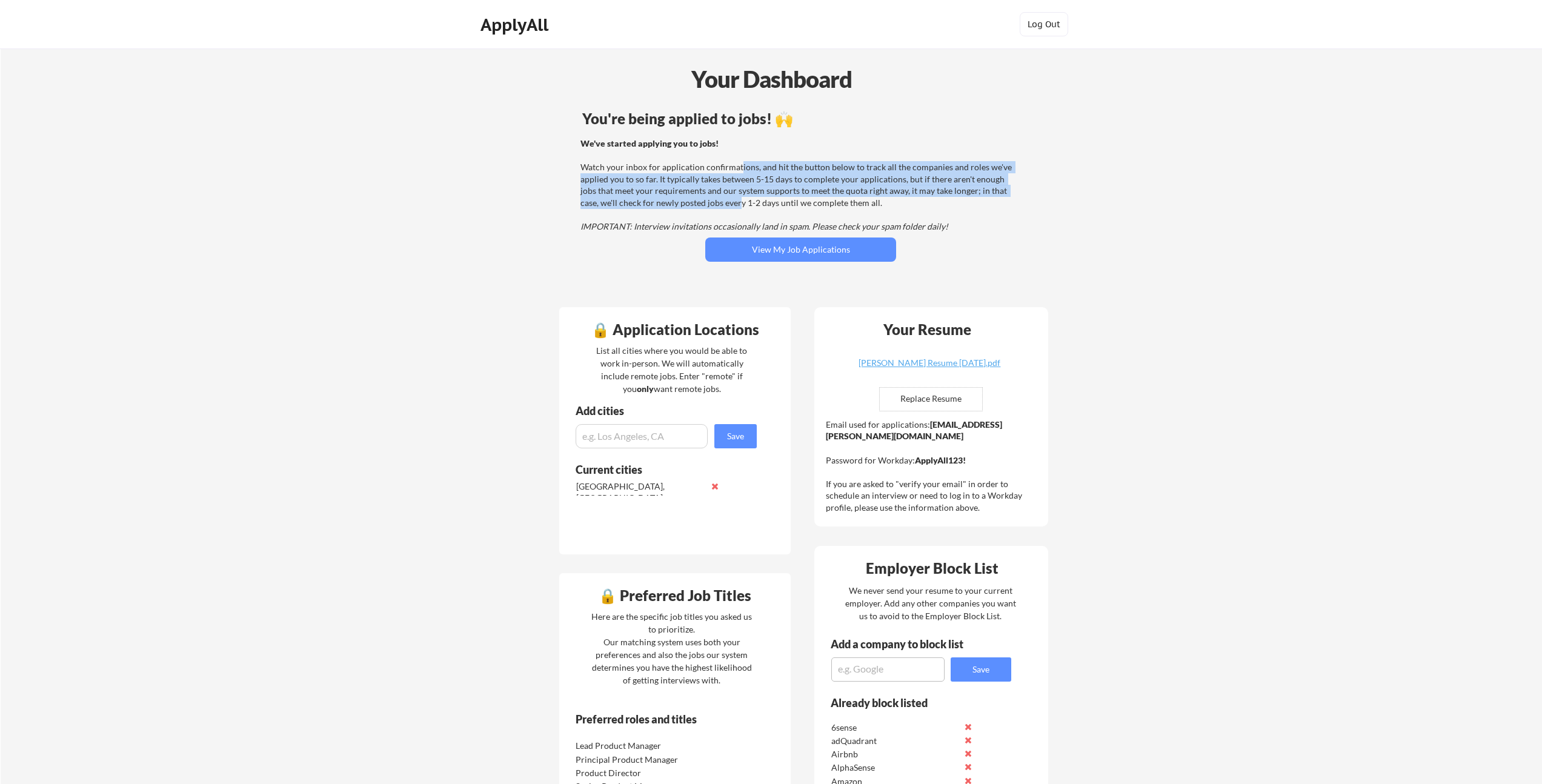
drag, startPoint x: 737, startPoint y: 170, endPoint x: 718, endPoint y: 199, distance: 34.7
click at [718, 199] on div "We've started applying you to jobs! Watch your inbox for application confirmati…" at bounding box center [799, 185] width 437 height 95
drag, startPoint x: 715, startPoint y: 199, endPoint x: 720, endPoint y: 177, distance: 22.6
click at [720, 177] on div "We've started applying you to jobs! Watch your inbox for application confirmati…" at bounding box center [799, 185] width 437 height 95
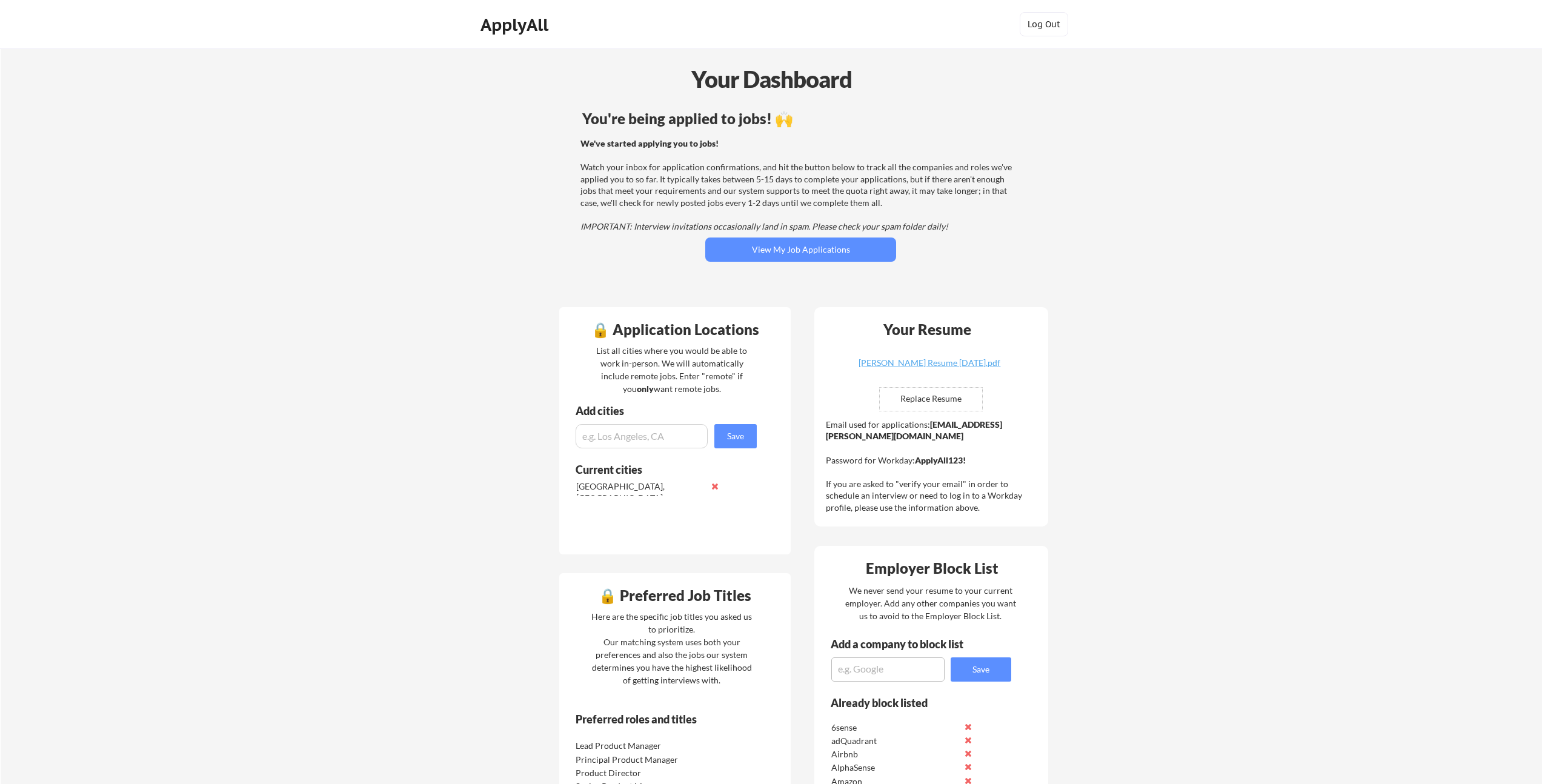
click at [720, 177] on div "We've started applying you to jobs! Watch your inbox for application confirmati…" at bounding box center [799, 185] width 437 height 95
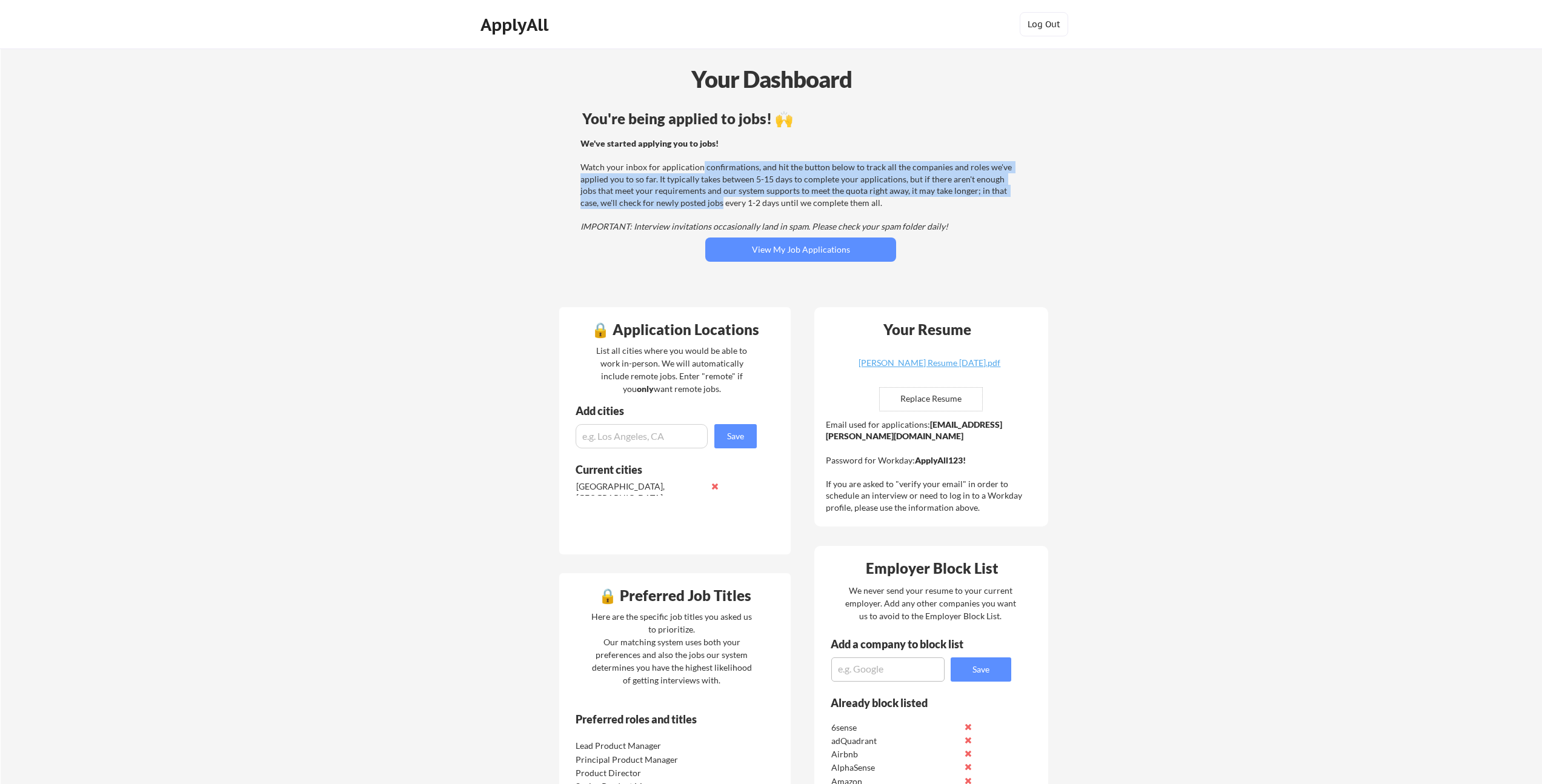
drag, startPoint x: 702, startPoint y: 198, endPoint x: 702, endPoint y: 205, distance: 7.0
click at [702, 205] on div "We've started applying you to jobs! Watch your inbox for application confirmati…" at bounding box center [799, 185] width 437 height 95
drag, startPoint x: 703, startPoint y: 200, endPoint x: 755, endPoint y: 165, distance: 62.7
click at [755, 165] on div "We've started applying you to jobs! Watch your inbox for application confirmati…" at bounding box center [799, 185] width 437 height 95
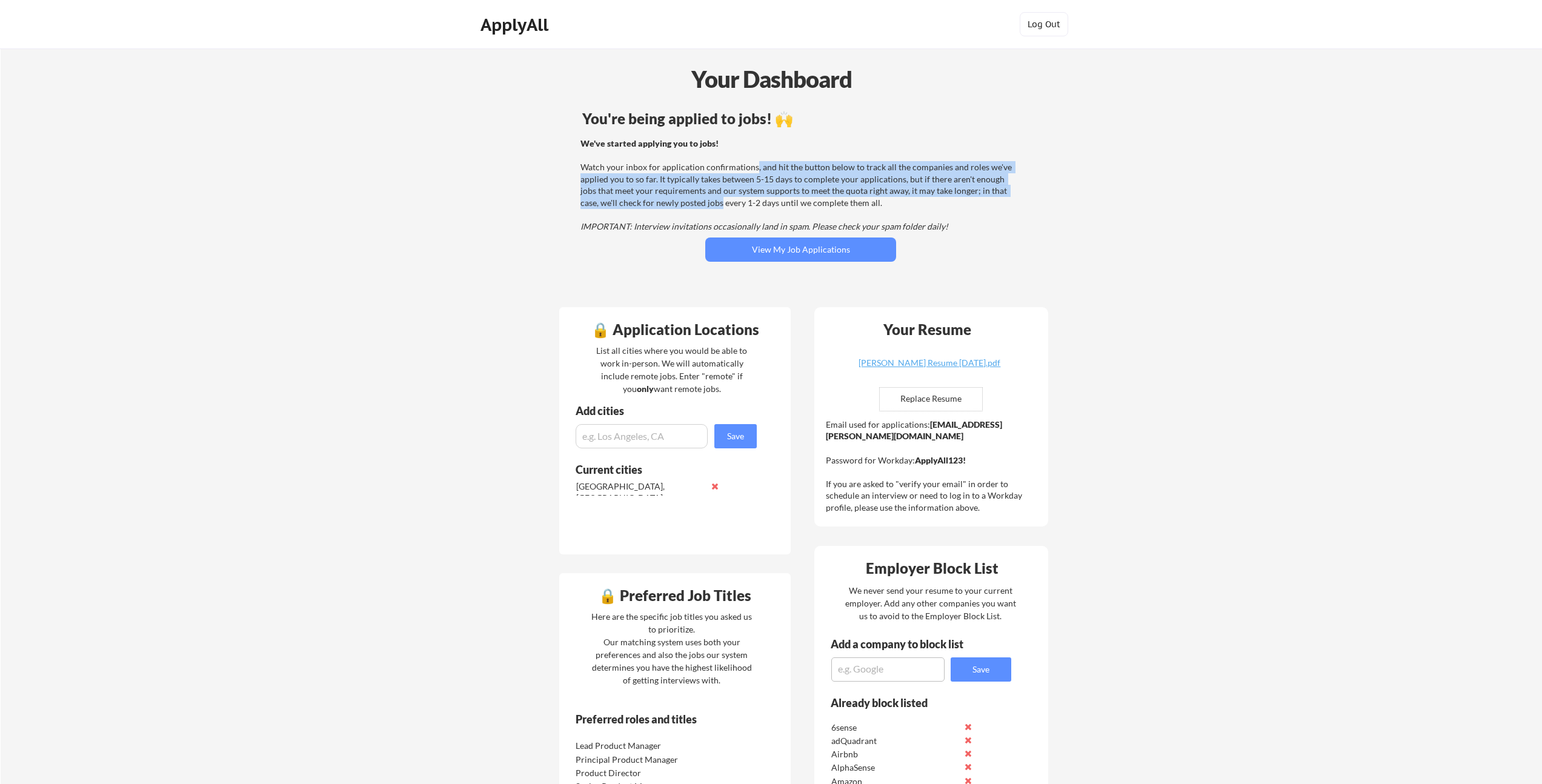
click at [755, 165] on div "We've started applying you to jobs! Watch your inbox for application confirmati…" at bounding box center [799, 185] width 437 height 95
drag, startPoint x: 758, startPoint y: 166, endPoint x: 699, endPoint y: 203, distance: 69.6
click at [699, 203] on div "We've started applying you to jobs! Watch your inbox for application confirmati…" at bounding box center [799, 185] width 437 height 95
drag, startPoint x: 708, startPoint y: 201, endPoint x: 759, endPoint y: 165, distance: 62.4
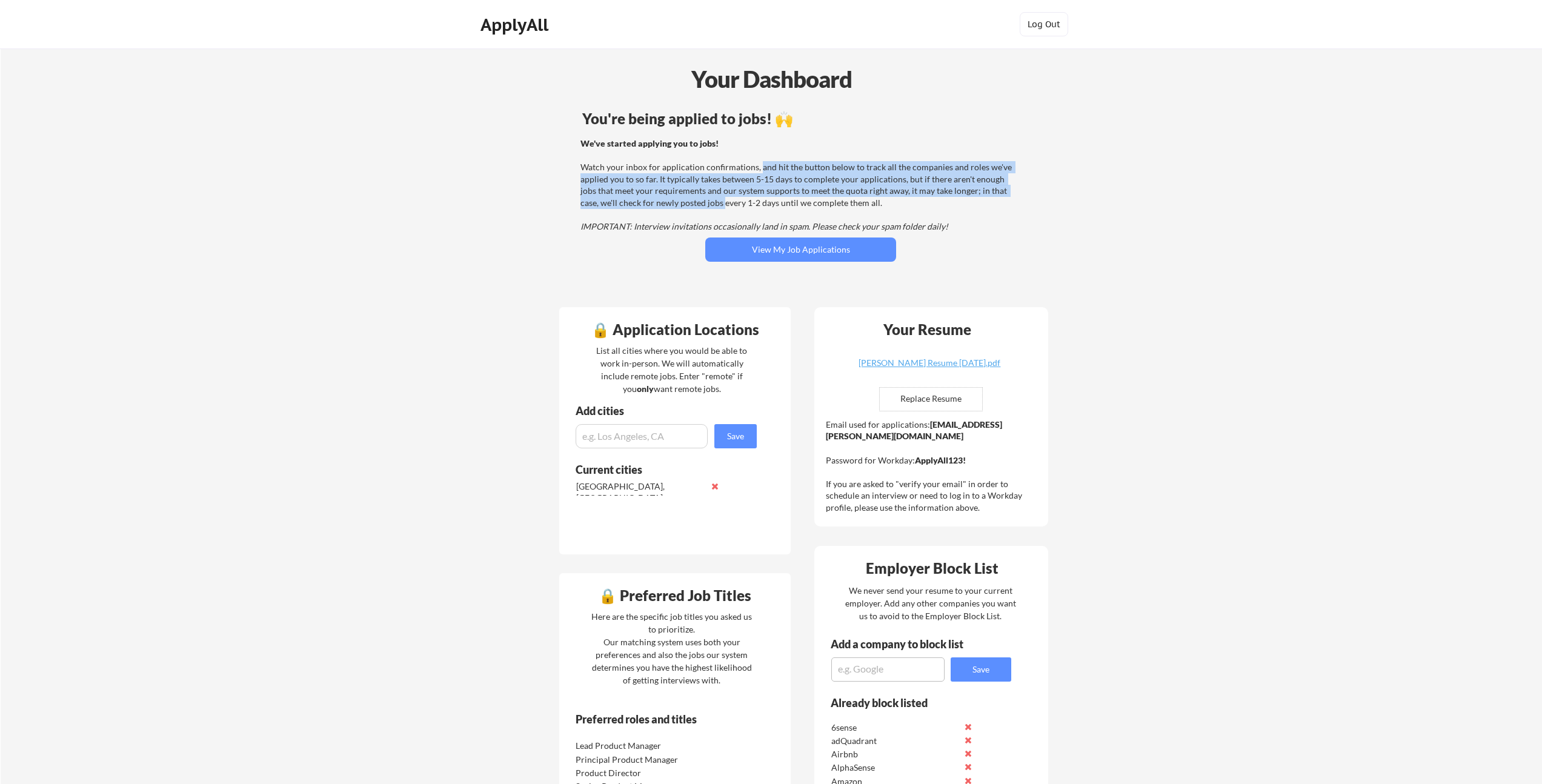
click at [759, 165] on div "We've started applying you to jobs! Watch your inbox for application confirmati…" at bounding box center [799, 185] width 437 height 95
drag, startPoint x: 747, startPoint y: 175, endPoint x: 704, endPoint y: 200, distance: 49.7
click at [704, 200] on div "We've started applying you to jobs! Watch your inbox for application confirmati…" at bounding box center [799, 185] width 437 height 95
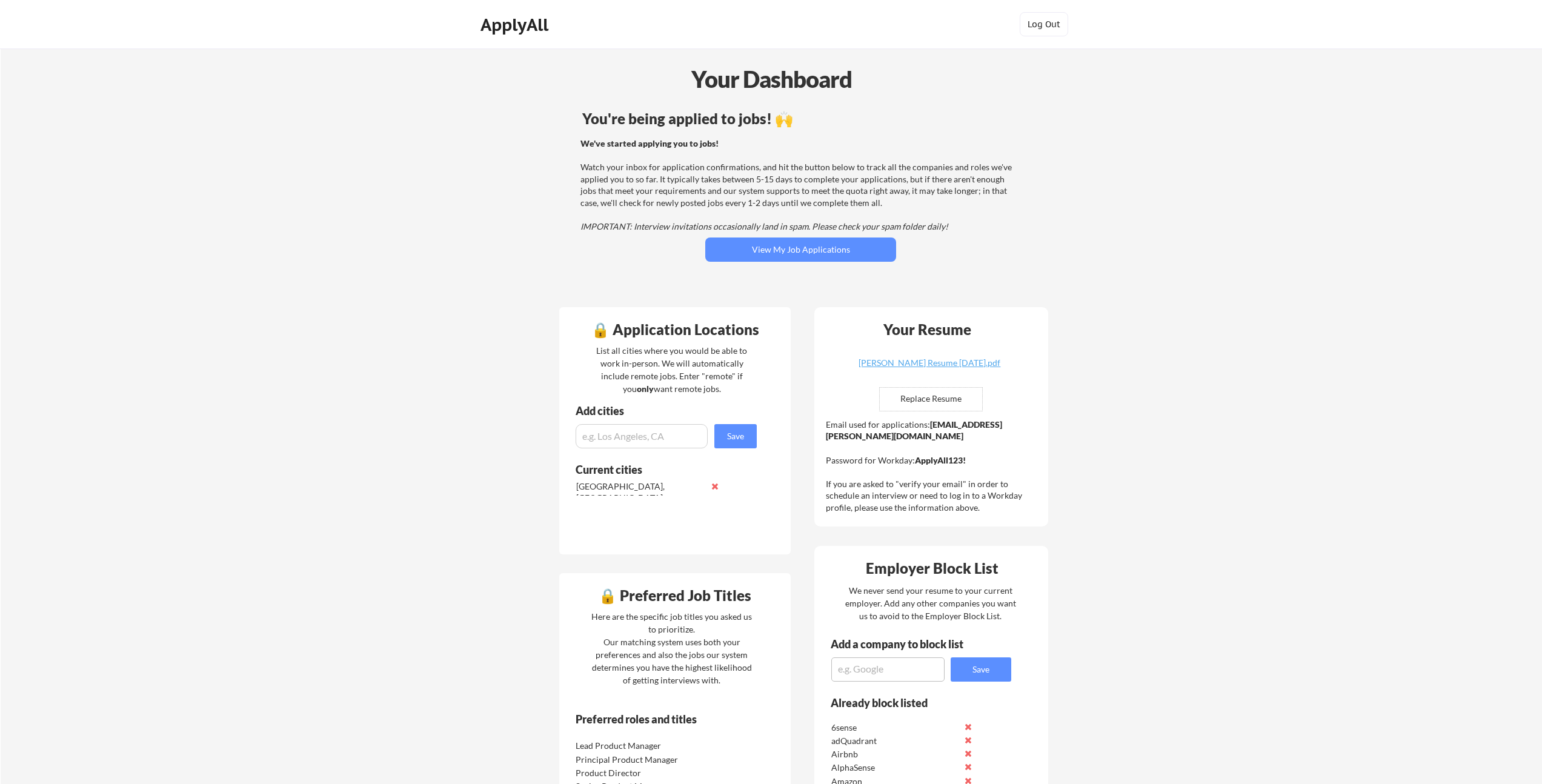
click at [703, 200] on div "We've started applying you to jobs! Watch your inbox for application confirmati…" at bounding box center [799, 185] width 437 height 95
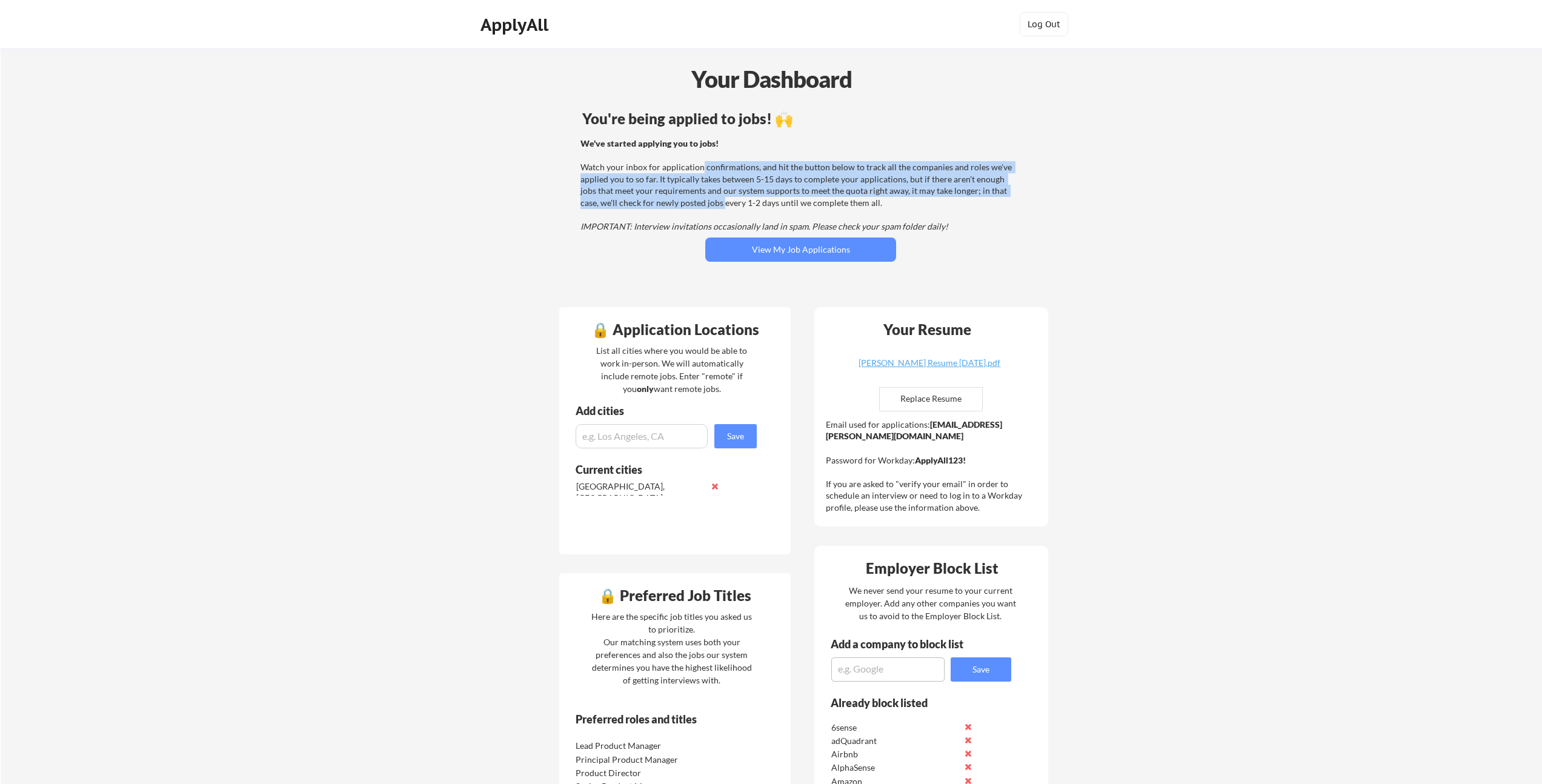
drag, startPoint x: 702, startPoint y: 202, endPoint x: 702, endPoint y: 169, distance: 33.0
click at [702, 169] on div "We've started applying you to jobs! Watch your inbox for application confirmati…" at bounding box center [799, 185] width 437 height 95
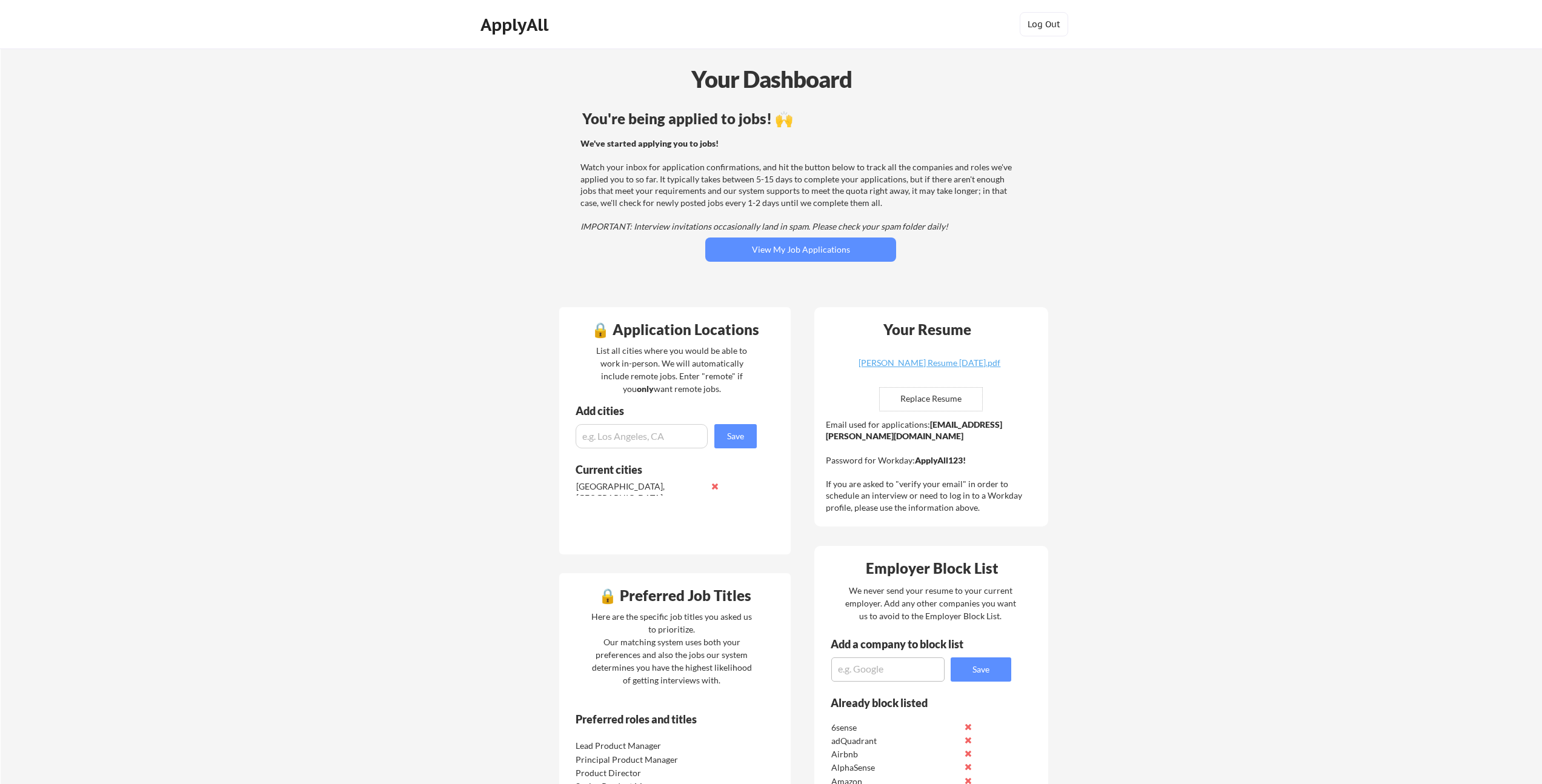
click at [702, 169] on div "We've started applying you to jobs! Watch your inbox for application confirmati…" at bounding box center [799, 185] width 437 height 95
drag, startPoint x: 705, startPoint y: 170, endPoint x: 699, endPoint y: 205, distance: 35.5
click at [699, 205] on div "We've started applying you to jobs! Watch your inbox for application confirmati…" at bounding box center [799, 185] width 437 height 95
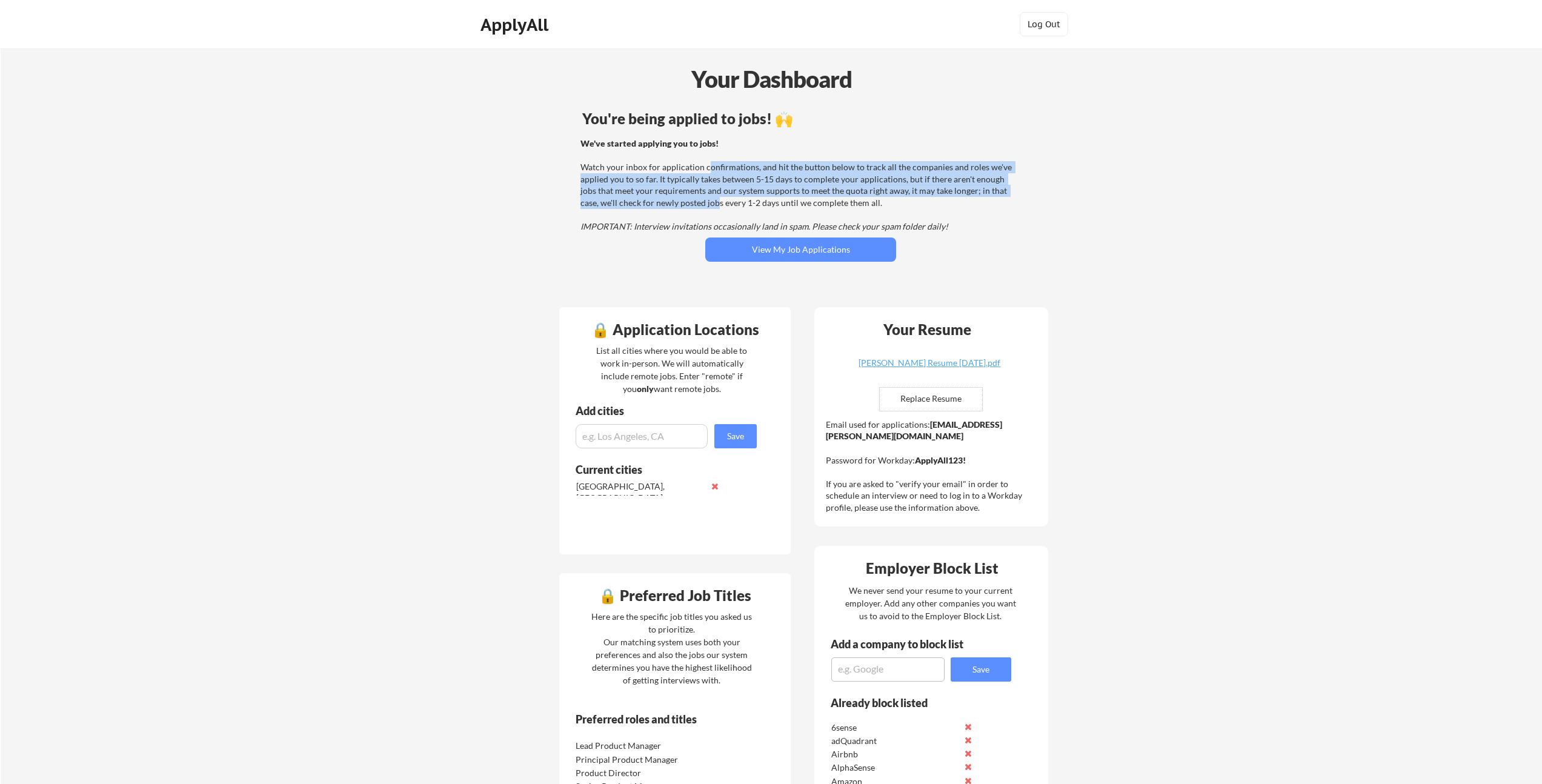
drag, startPoint x: 698, startPoint y: 205, endPoint x: 707, endPoint y: 166, distance: 40.0
click at [707, 166] on div "We've started applying you to jobs! Watch your inbox for application confirmati…" at bounding box center [799, 185] width 437 height 95
click at [707, 166] on div "We've started applying you to jobs! Watch your inbox for application confirmati…" at bounding box center [799, 185] width 437 height 95
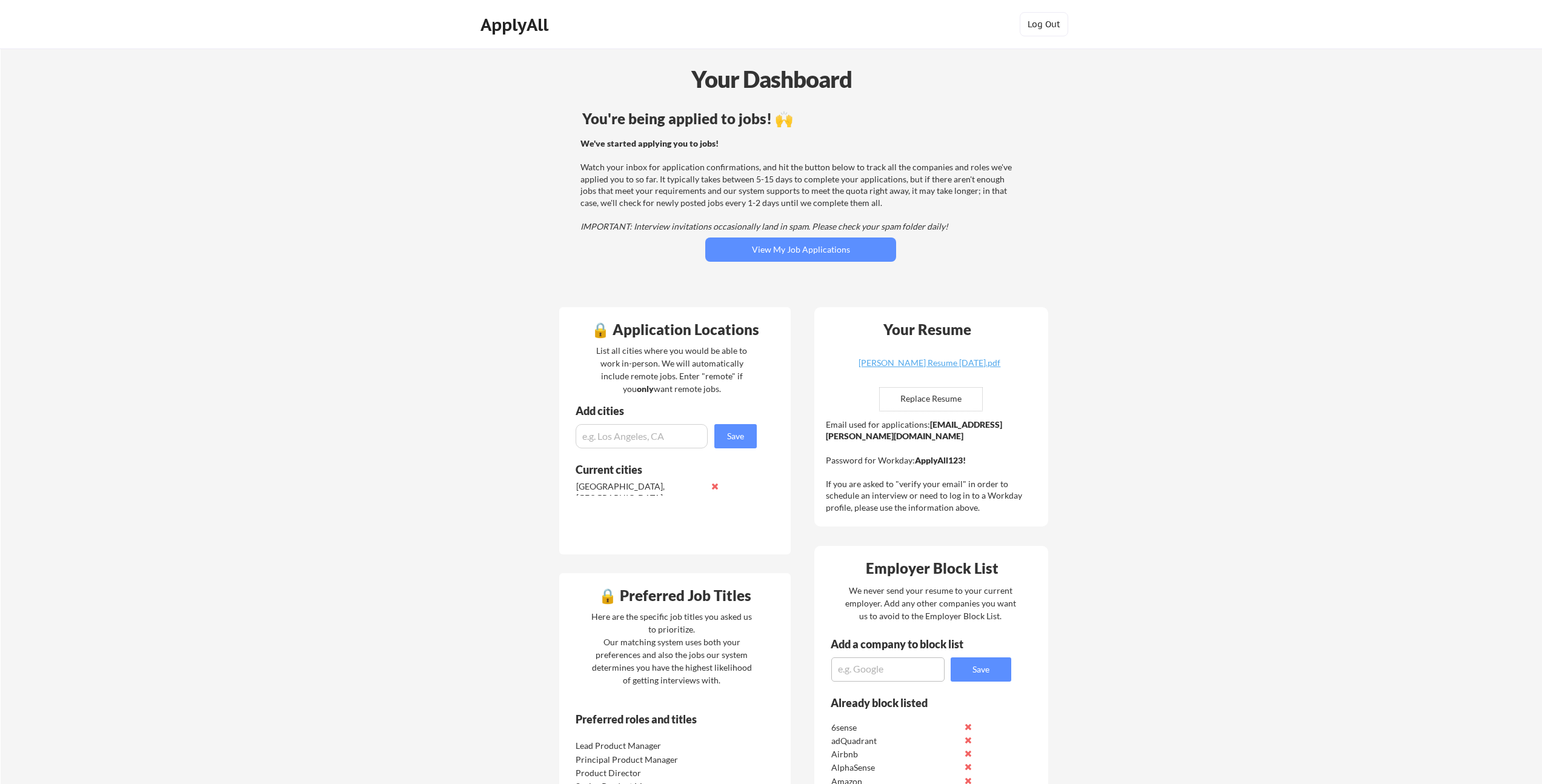
click at [754, 175] on div "We've started applying you to jobs! Watch your inbox for application confirmati…" at bounding box center [799, 185] width 437 height 95
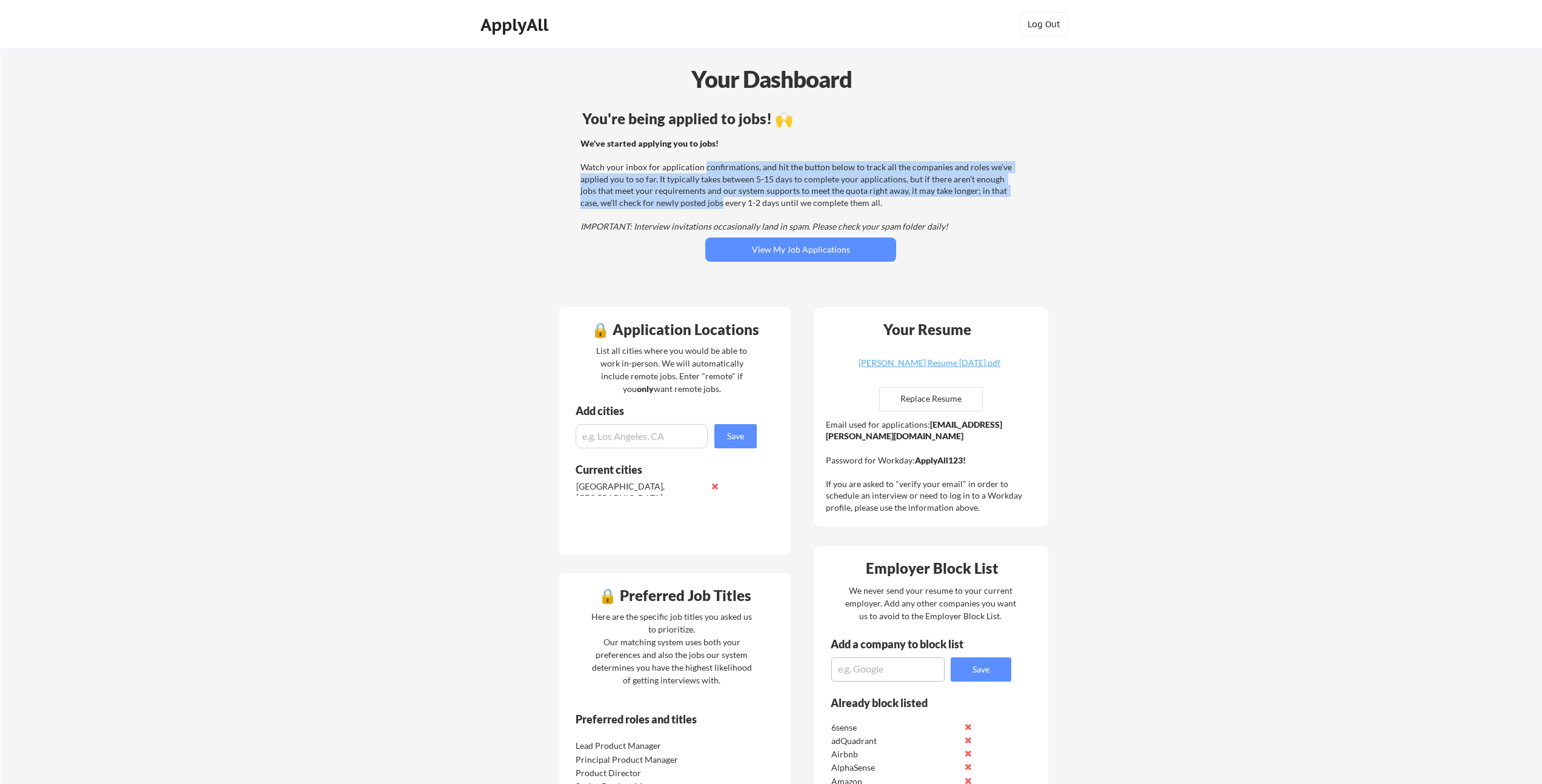
drag, startPoint x: 704, startPoint y: 170, endPoint x: 700, endPoint y: 206, distance: 36.2
click at [700, 206] on div "We've started applying you to jobs! Watch your inbox for application confirmati…" at bounding box center [799, 185] width 437 height 95
drag, startPoint x: 699, startPoint y: 206, endPoint x: 704, endPoint y: 167, distance: 39.3
click at [704, 167] on div "We've started applying you to jobs! Watch your inbox for application confirmati…" at bounding box center [799, 185] width 437 height 95
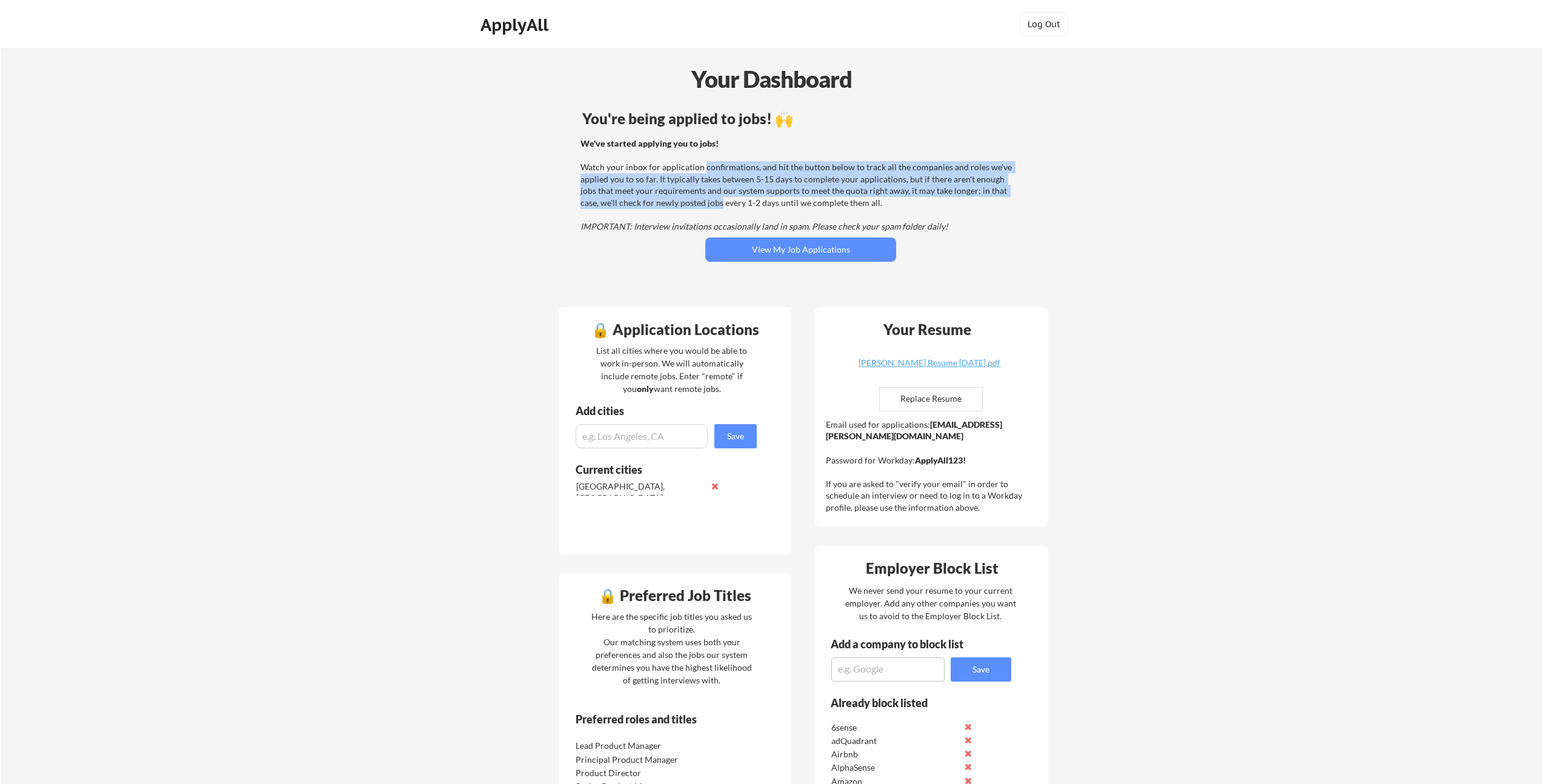
click at [704, 167] on div "We've started applying you to jobs! Watch your inbox for application confirmati…" at bounding box center [799, 185] width 437 height 95
drag, startPoint x: 709, startPoint y: 172, endPoint x: 701, endPoint y: 205, distance: 34.0
click at [701, 205] on div "We've started applying you to jobs! Watch your inbox for application confirmati…" at bounding box center [799, 185] width 437 height 95
click at [700, 205] on div "We've started applying you to jobs! Watch your inbox for application confirmati…" at bounding box center [799, 185] width 437 height 95
drag, startPoint x: 709, startPoint y: 162, endPoint x: 695, endPoint y: 205, distance: 45.2
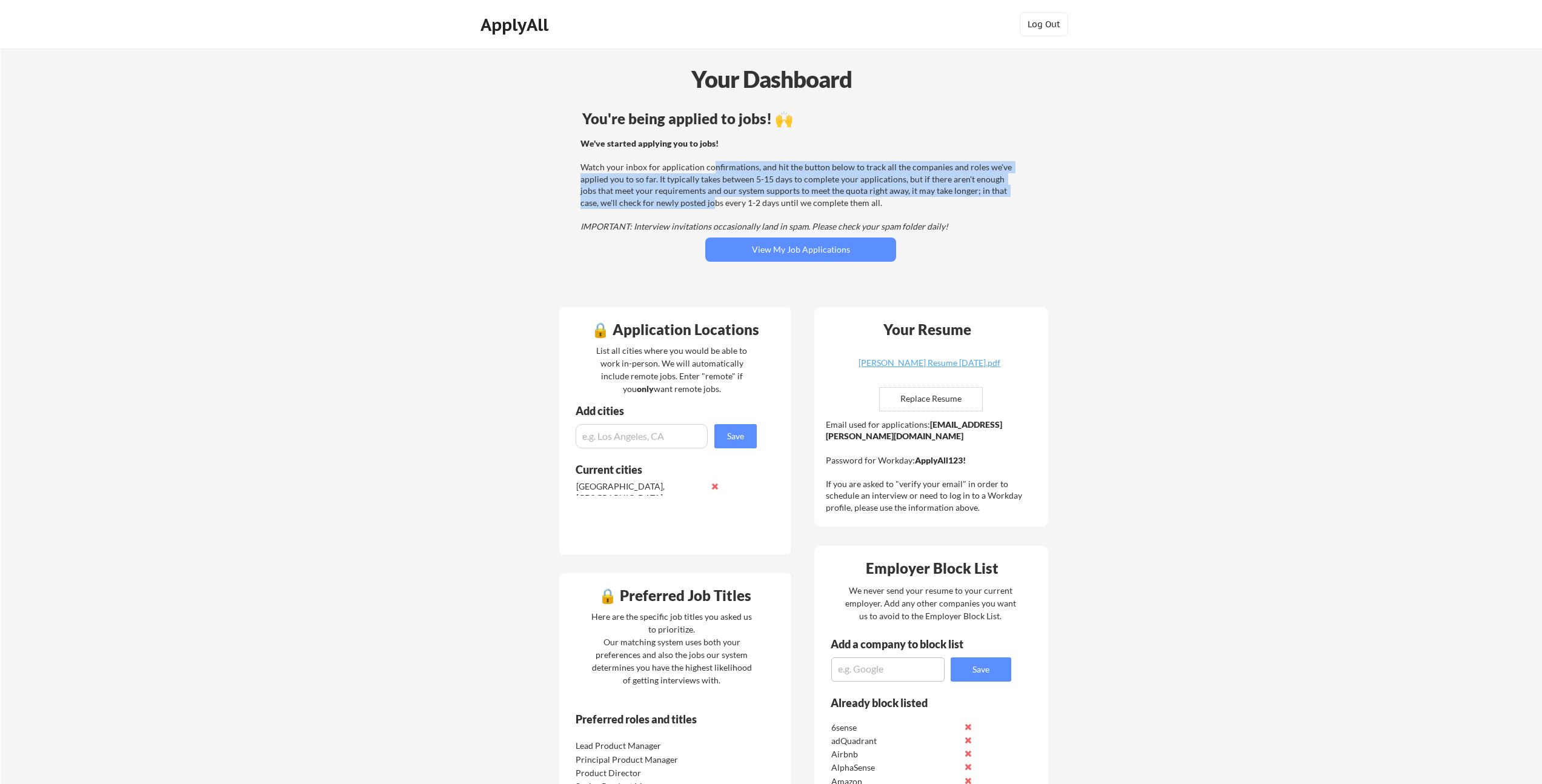
click at [695, 205] on div "We've started applying you to jobs! Watch your inbox for application confirmati…" at bounding box center [799, 185] width 437 height 95
drag, startPoint x: 691, startPoint y: 203, endPoint x: 727, endPoint y: 171, distance: 48.2
click at [727, 171] on div "We've started applying you to jobs! Watch your inbox for application confirmati…" at bounding box center [799, 185] width 437 height 95
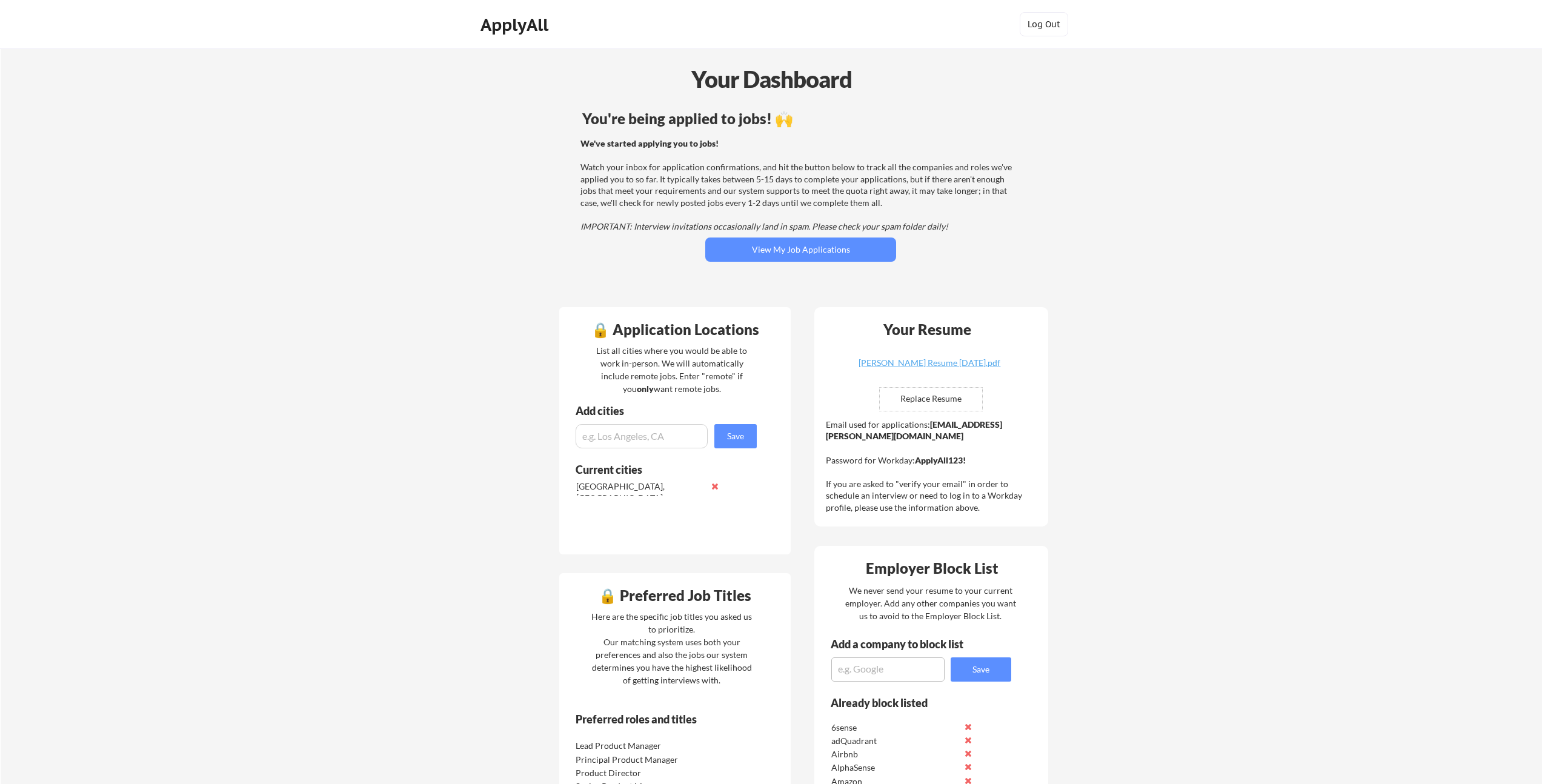
click at [714, 171] on div "We've started applying you to jobs! Watch your inbox for application confirmati…" at bounding box center [799, 185] width 437 height 95
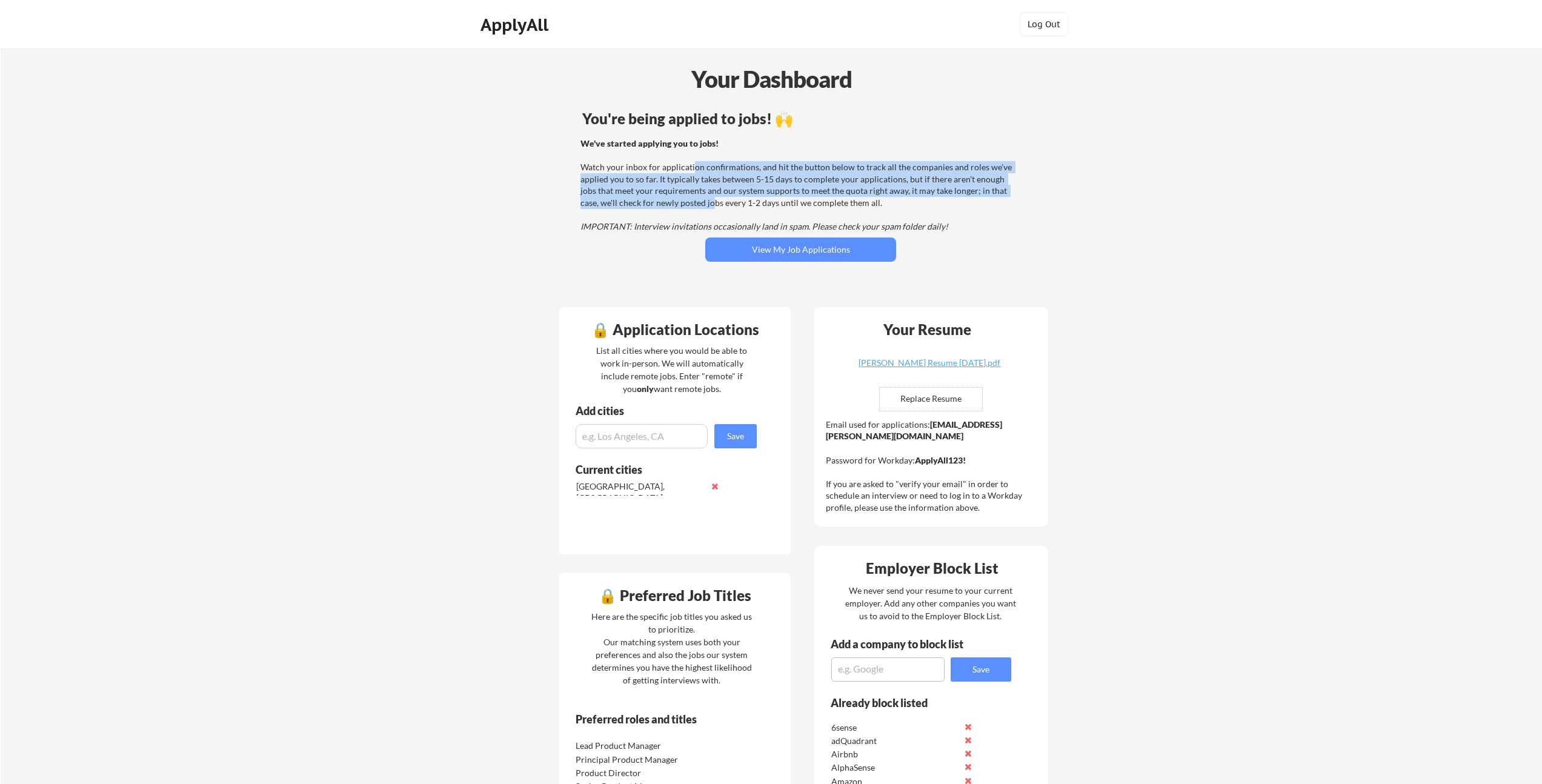
drag, startPoint x: 692, startPoint y: 169, endPoint x: 692, endPoint y: 208, distance: 39.0
click at [692, 208] on div "We've started applying you to jobs! Watch your inbox for application confirmati…" at bounding box center [799, 185] width 437 height 95
drag, startPoint x: 683, startPoint y: 203, endPoint x: 704, endPoint y: 169, distance: 40.0
click at [704, 169] on div "We've started applying you to jobs! Watch your inbox for application confirmati…" at bounding box center [799, 185] width 437 height 95
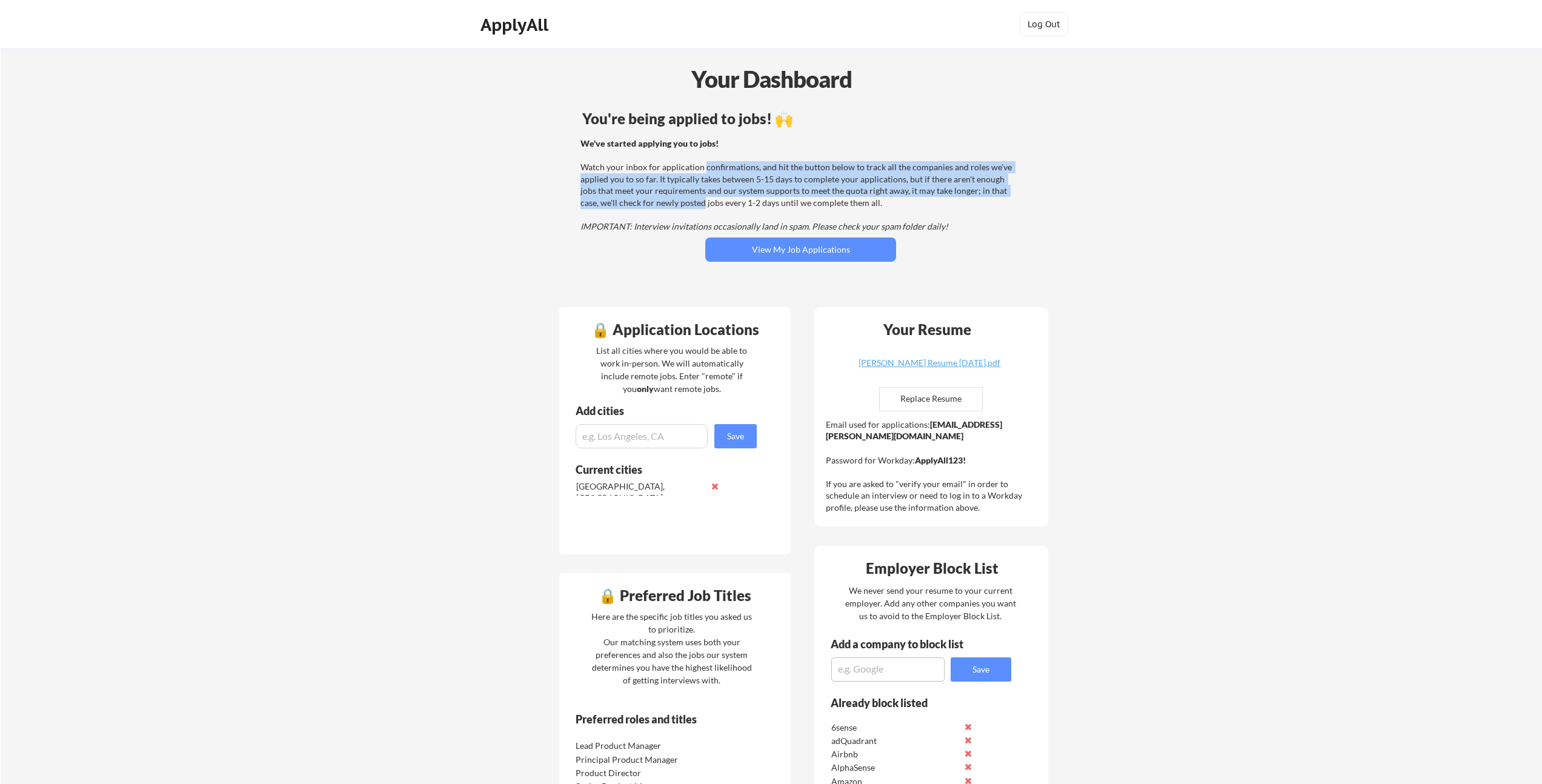
click at [704, 169] on div "We've started applying you to jobs! Watch your inbox for application confirmati…" at bounding box center [799, 185] width 437 height 95
drag, startPoint x: 703, startPoint y: 168, endPoint x: 686, endPoint y: 203, distance: 38.9
click at [686, 203] on div "We've started applying you to jobs! Watch your inbox for application confirmati…" at bounding box center [799, 185] width 437 height 95
click at [724, 196] on div "We've started applying you to jobs! Watch your inbox for application confirmati…" at bounding box center [799, 185] width 437 height 95
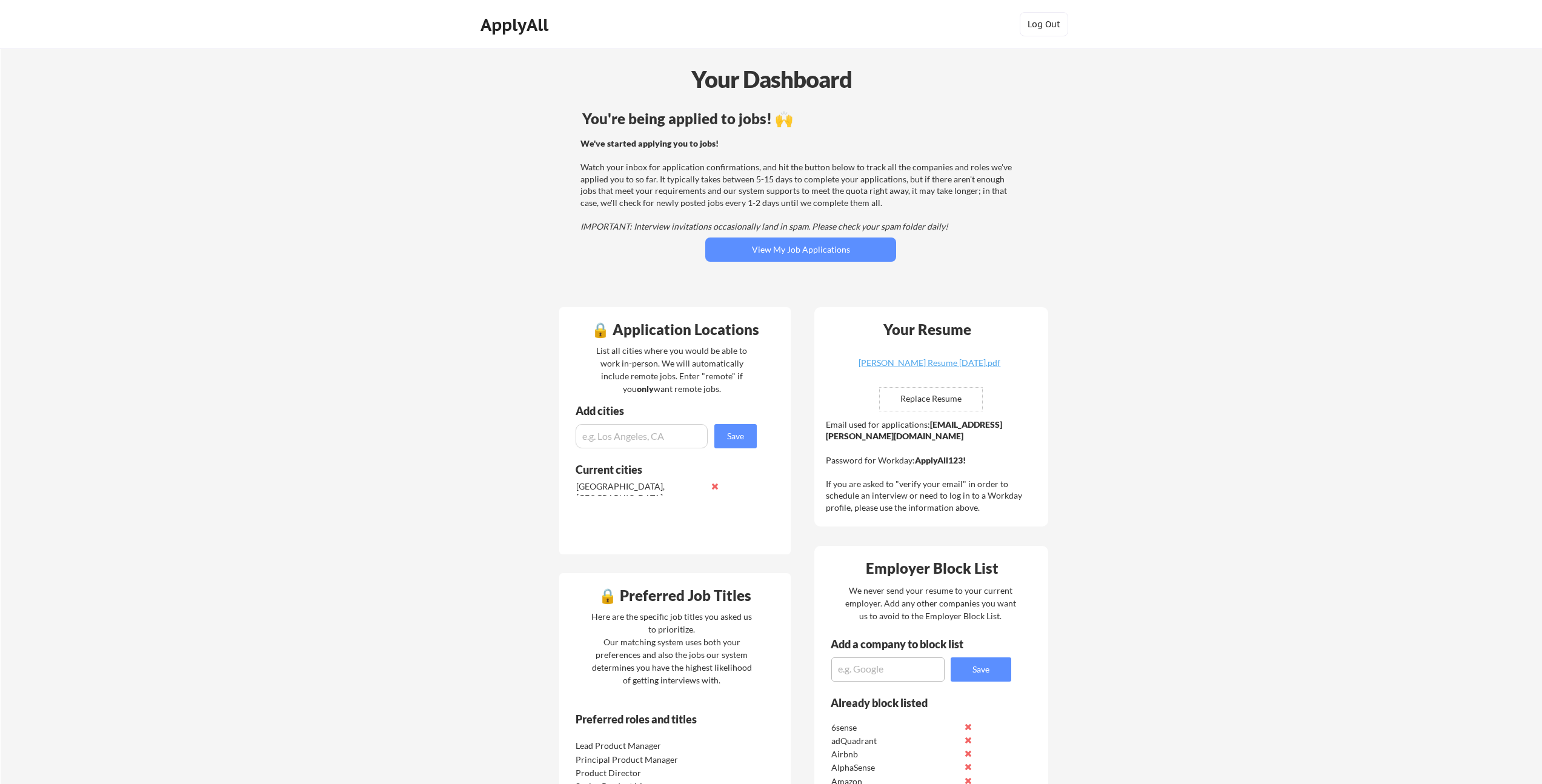
drag, startPoint x: 724, startPoint y: 196, endPoint x: 716, endPoint y: 209, distance: 15.3
click at [724, 196] on div "We've started applying you to jobs! Watch your inbox for application confirmati…" at bounding box center [799, 185] width 437 height 95
click at [727, 166] on div "We've started applying you to jobs! Watch your inbox for application confirmati…" at bounding box center [799, 185] width 437 height 95
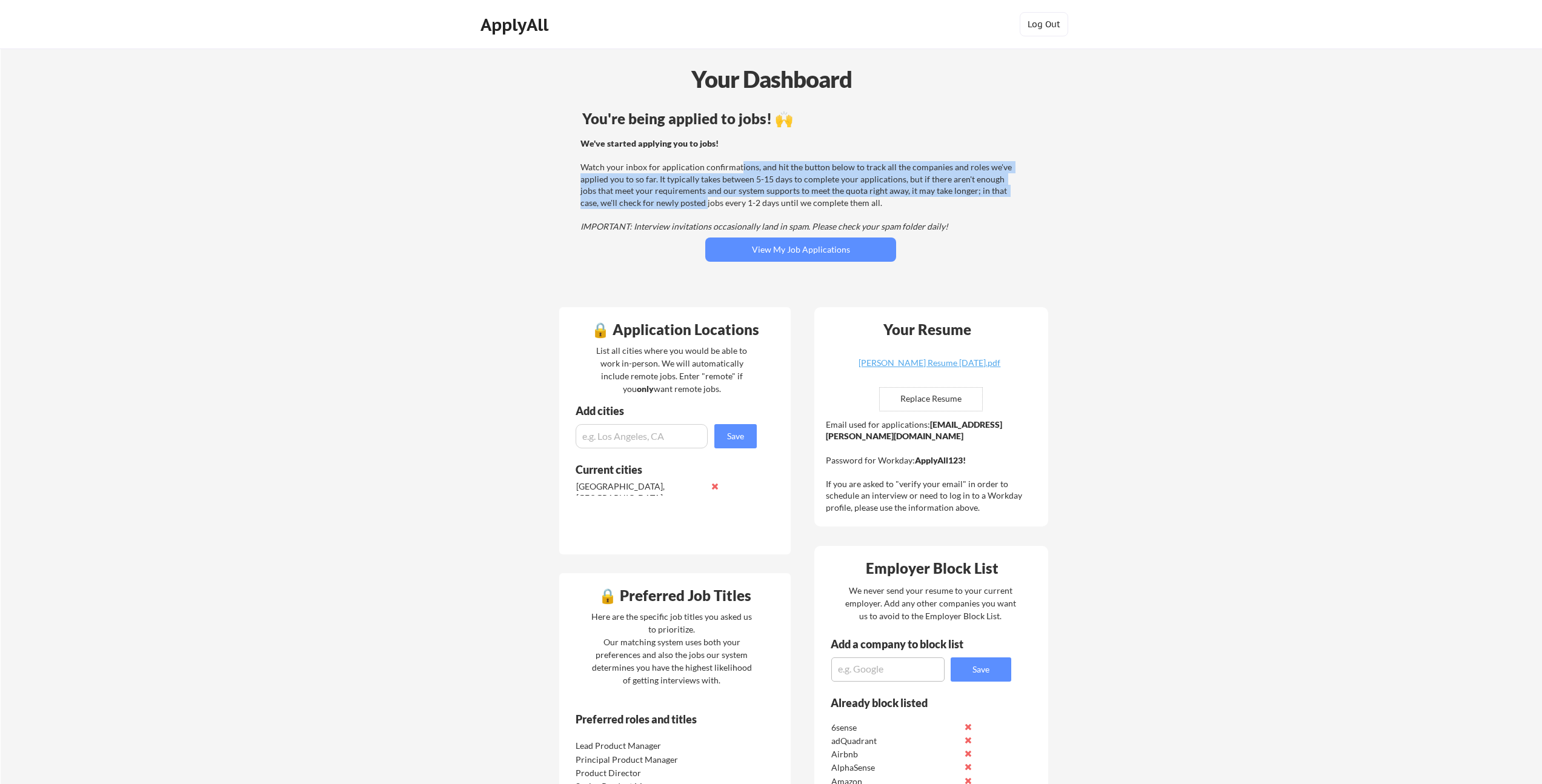
drag, startPoint x: 732, startPoint y: 185, endPoint x: 687, endPoint y: 206, distance: 49.7
click at [687, 206] on div "We've started applying you to jobs! Watch your inbox for application confirmati…" at bounding box center [799, 185] width 437 height 95
drag, startPoint x: 689, startPoint y: 196, endPoint x: 716, endPoint y: 169, distance: 38.2
click at [716, 169] on div "We've started applying you to jobs! Watch your inbox for application confirmati…" at bounding box center [799, 185] width 437 height 95
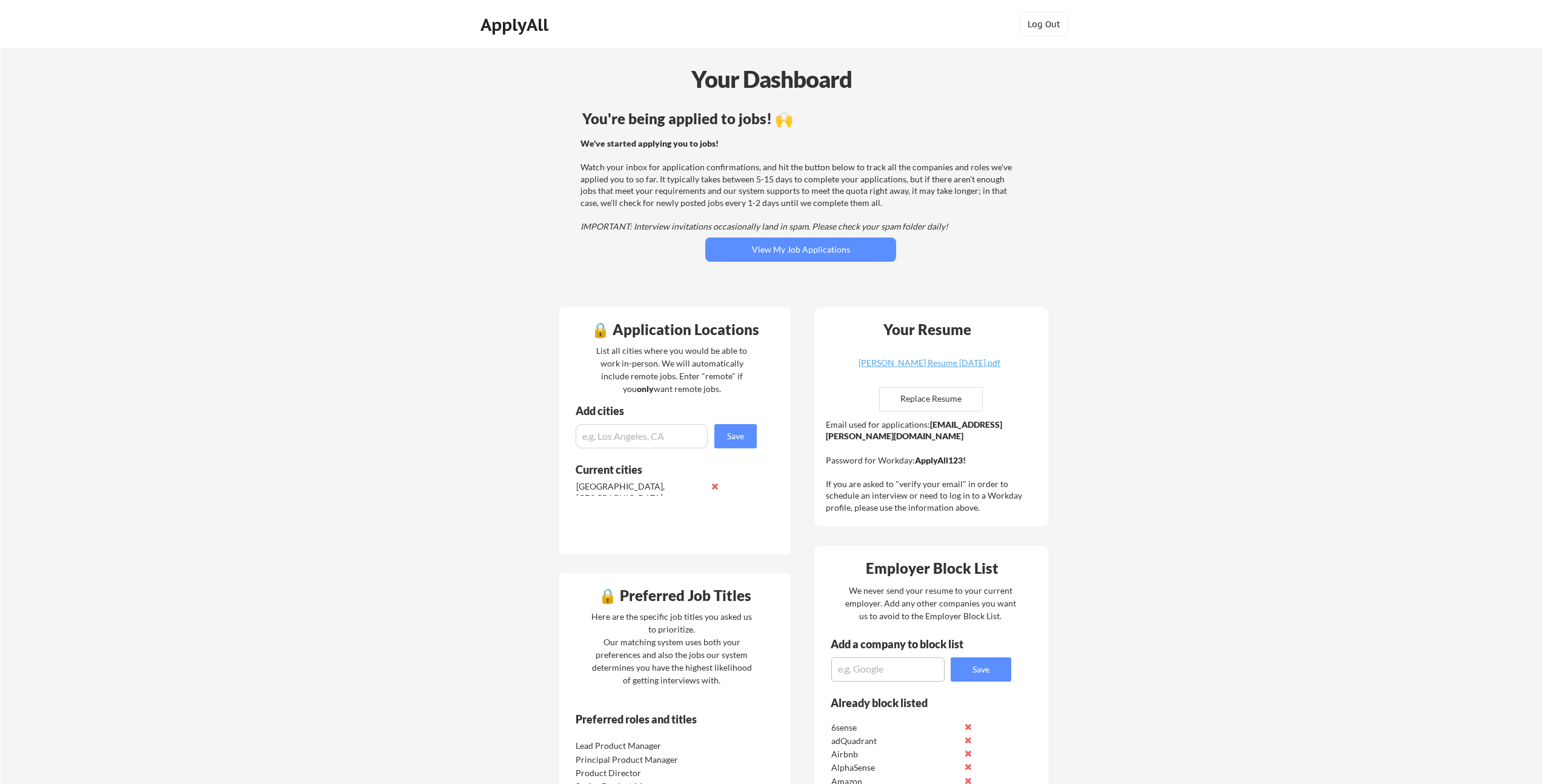
click at [747, 165] on div "We've started applying you to jobs! Watch your inbox for application confirmati…" at bounding box center [799, 185] width 437 height 95
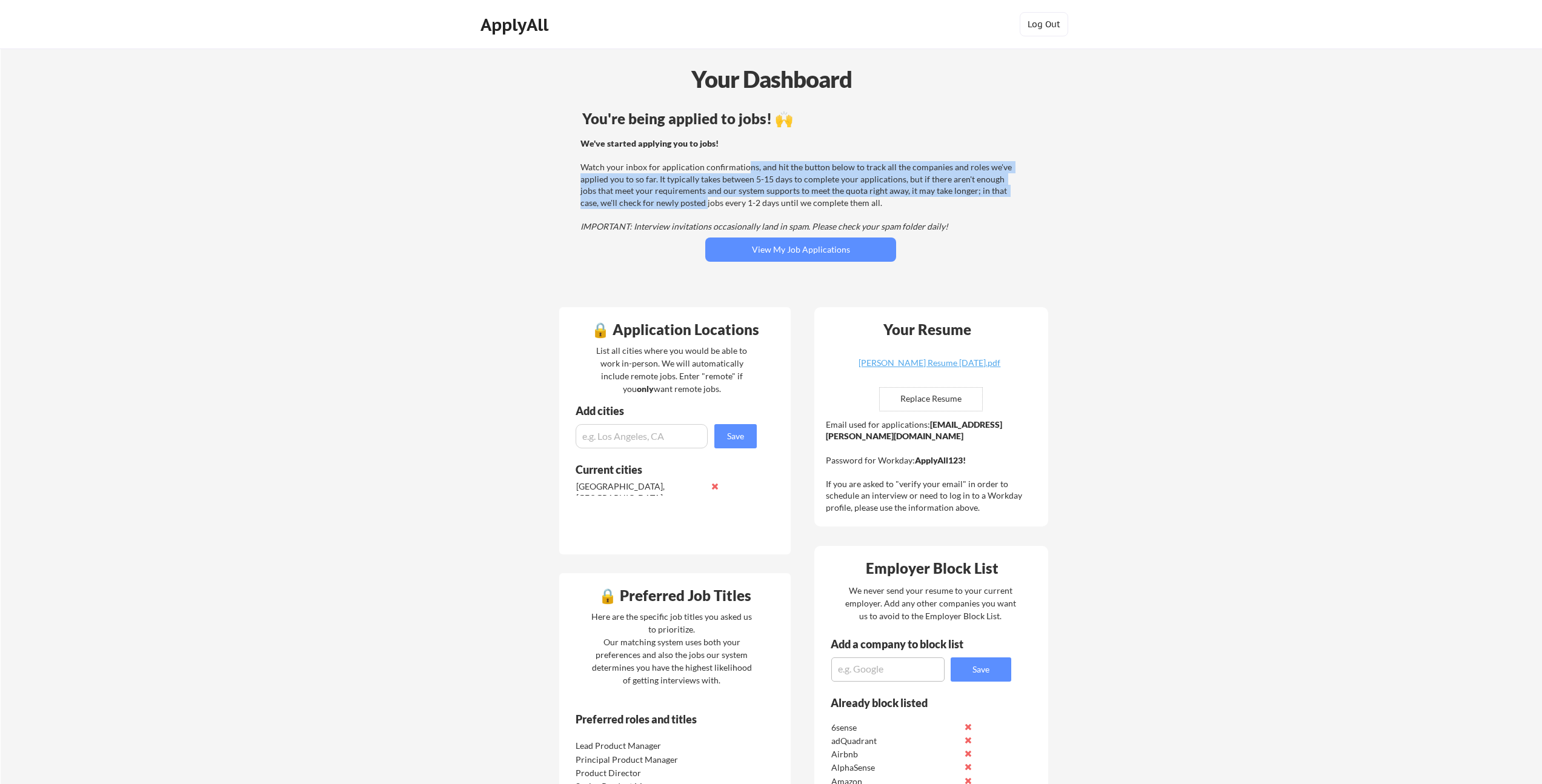
drag, startPoint x: 741, startPoint y: 169, endPoint x: 686, endPoint y: 203, distance: 64.7
click at [686, 203] on div "We've started applying you to jobs! Watch your inbox for application confirmati…" at bounding box center [799, 185] width 437 height 95
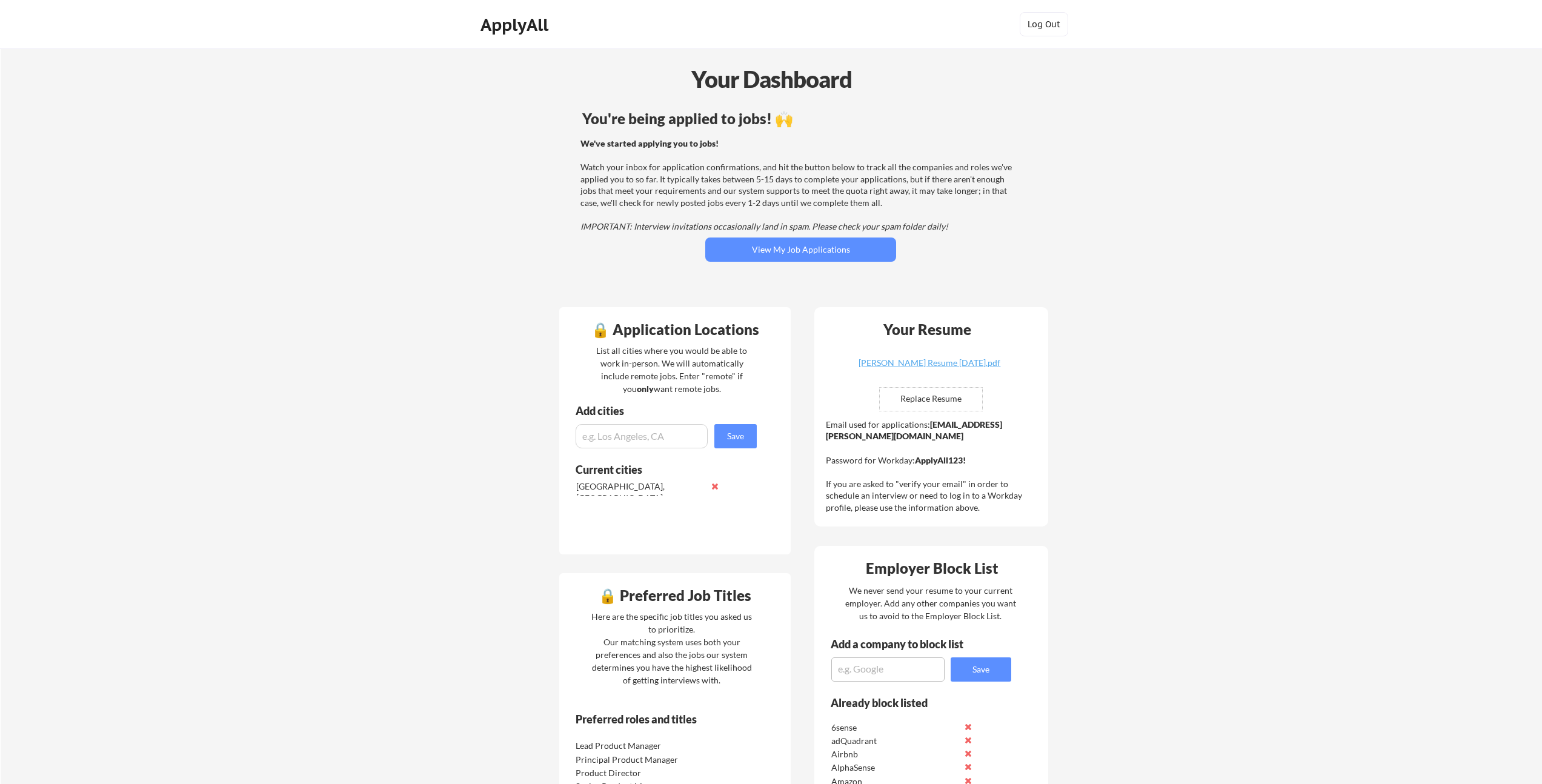
click at [685, 203] on div "We've started applying you to jobs! Watch your inbox for application confirmati…" at bounding box center [799, 185] width 437 height 95
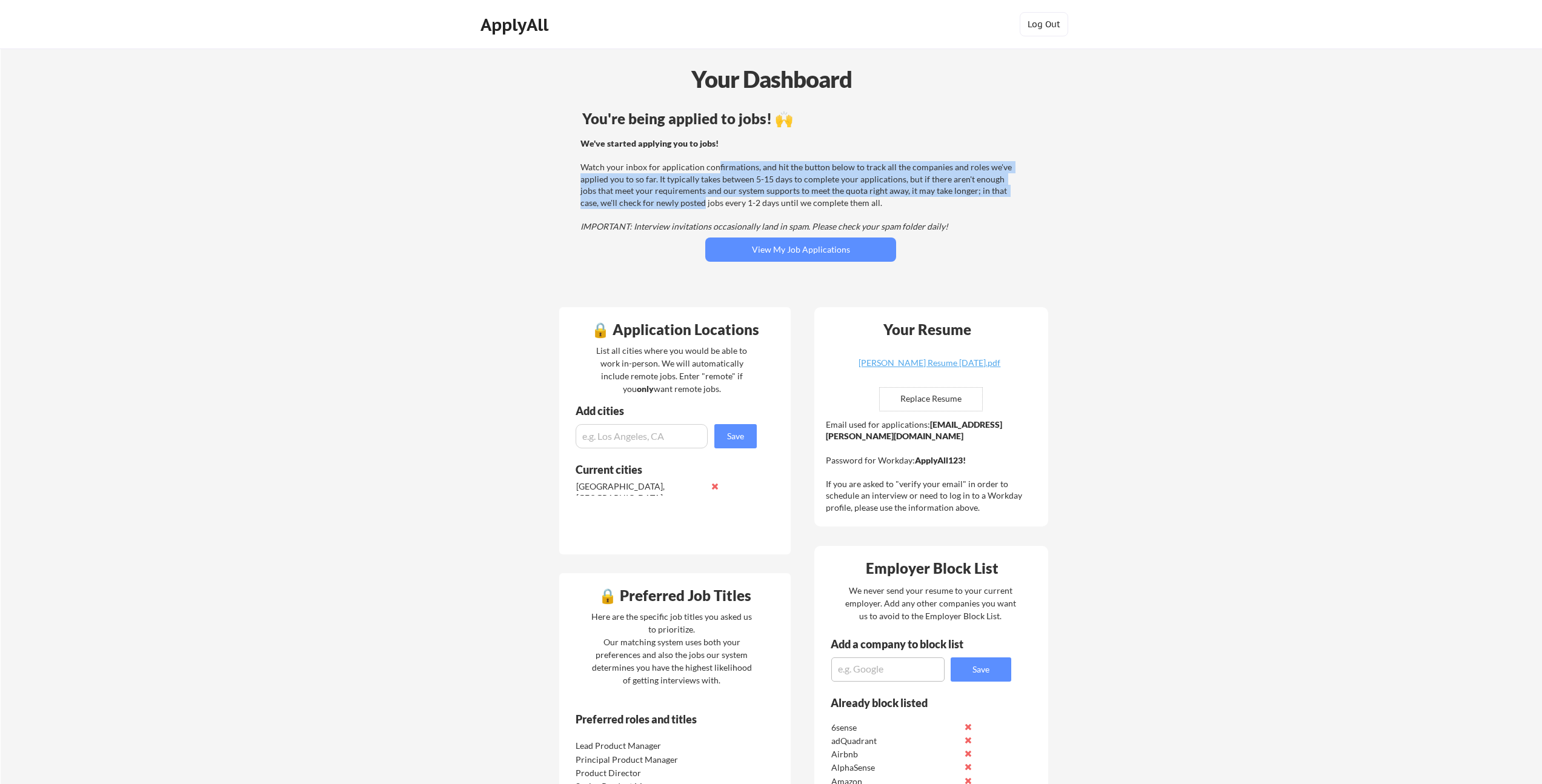
drag, startPoint x: 685, startPoint y: 202, endPoint x: 716, endPoint y: 168, distance: 46.0
click at [716, 168] on div "We've started applying you to jobs! Watch your inbox for application confirmati…" at bounding box center [799, 185] width 437 height 95
drag, startPoint x: 725, startPoint y: 164, endPoint x: 687, endPoint y: 201, distance: 53.0
click at [687, 201] on div "We've started applying you to jobs! Watch your inbox for application confirmati…" at bounding box center [799, 185] width 437 height 95
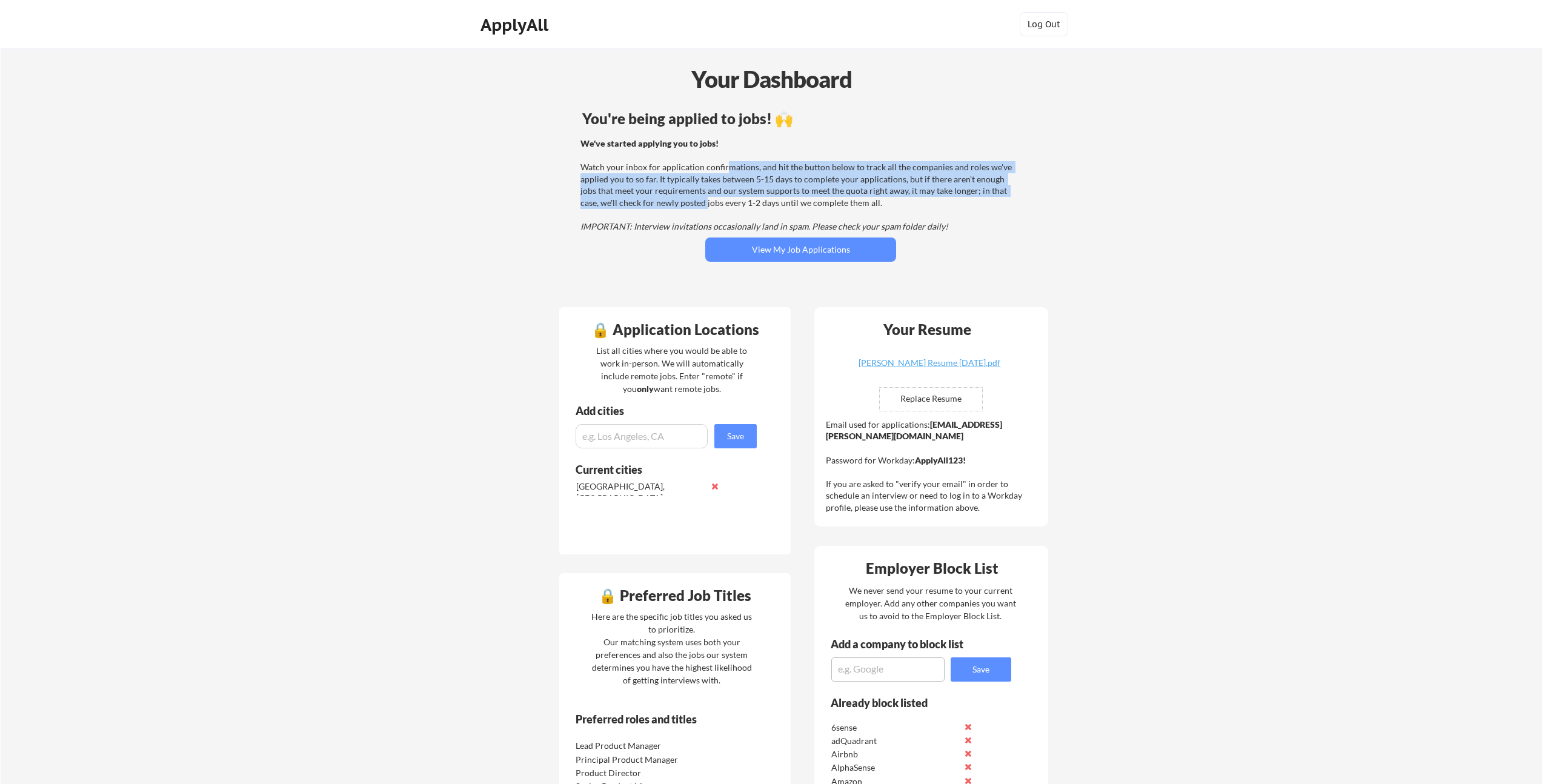
click at [687, 201] on div "We've started applying you to jobs! Watch your inbox for application confirmati…" at bounding box center [799, 185] width 437 height 95
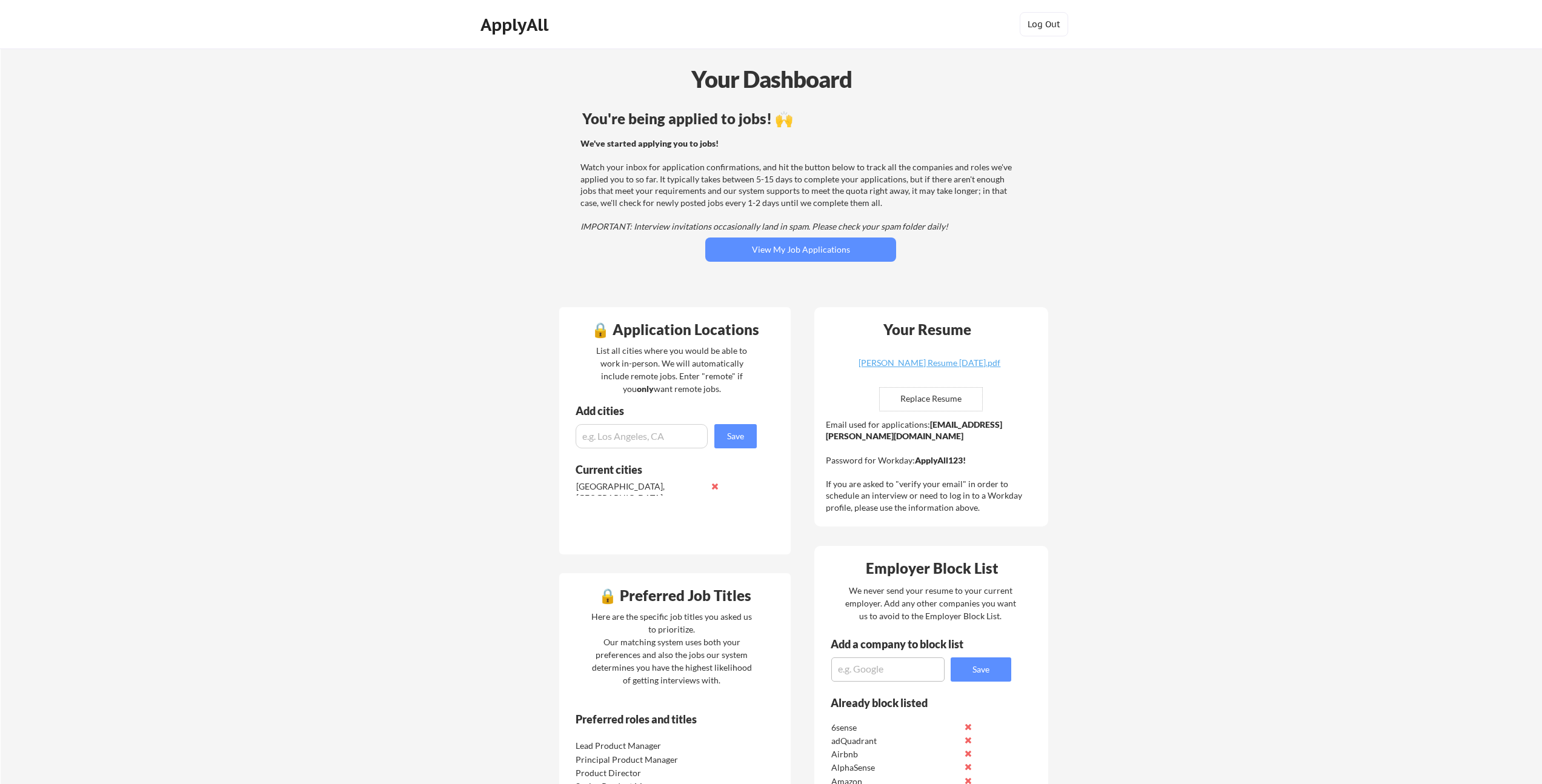
drag, startPoint x: 703, startPoint y: 187, endPoint x: 723, endPoint y: 166, distance: 29.0
click at [723, 166] on div "We've started applying you to jobs! Watch your inbox for application confirmati…" at bounding box center [799, 185] width 437 height 95
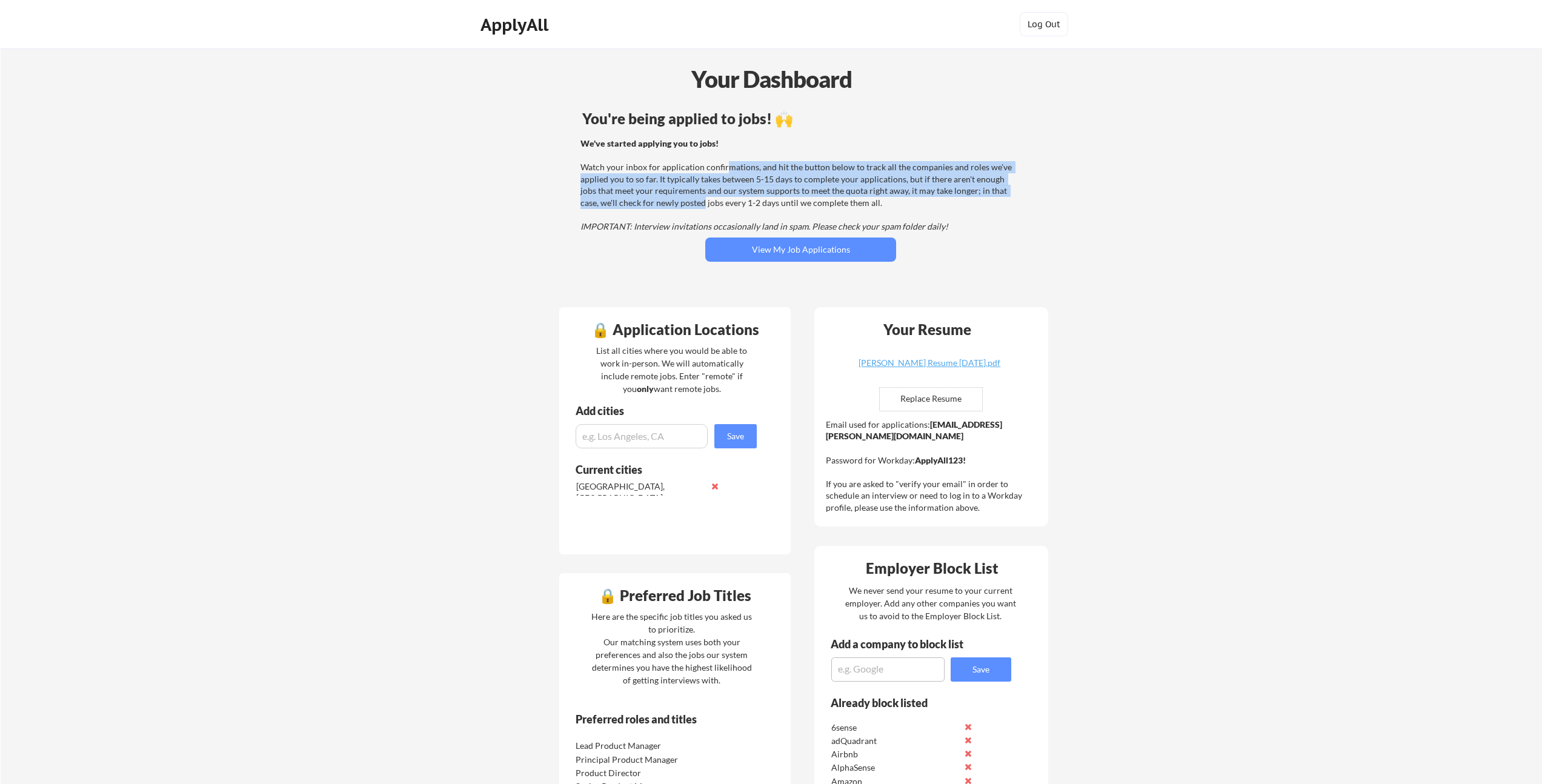
drag, startPoint x: 709, startPoint y: 184, endPoint x: 685, endPoint y: 203, distance: 30.6
click at [685, 203] on div "We've started applying you to jobs! Watch your inbox for application confirmati…" at bounding box center [799, 185] width 437 height 95
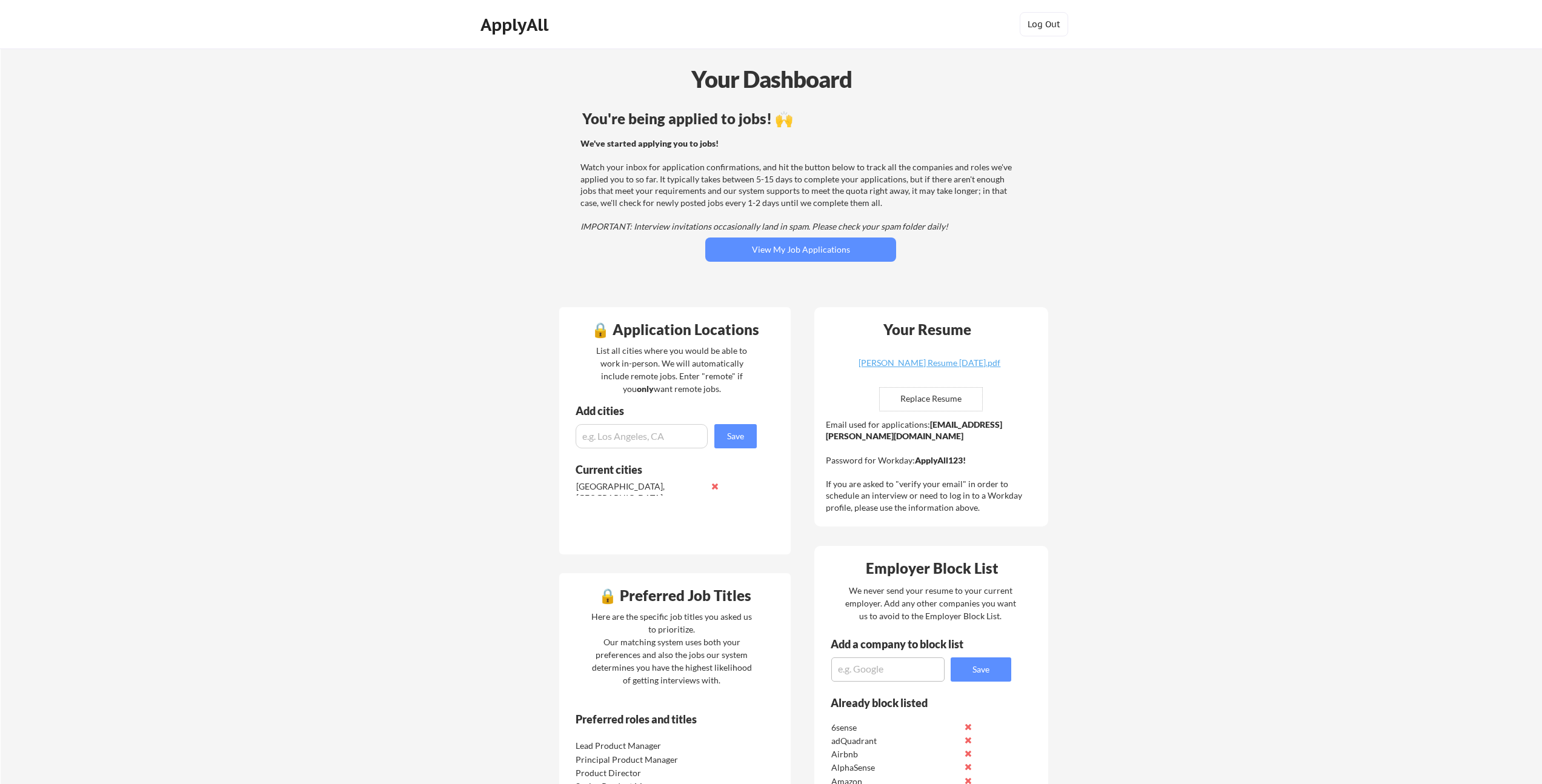
click at [685, 203] on div "We've started applying you to jobs! Watch your inbox for application confirmati…" at bounding box center [799, 185] width 437 height 95
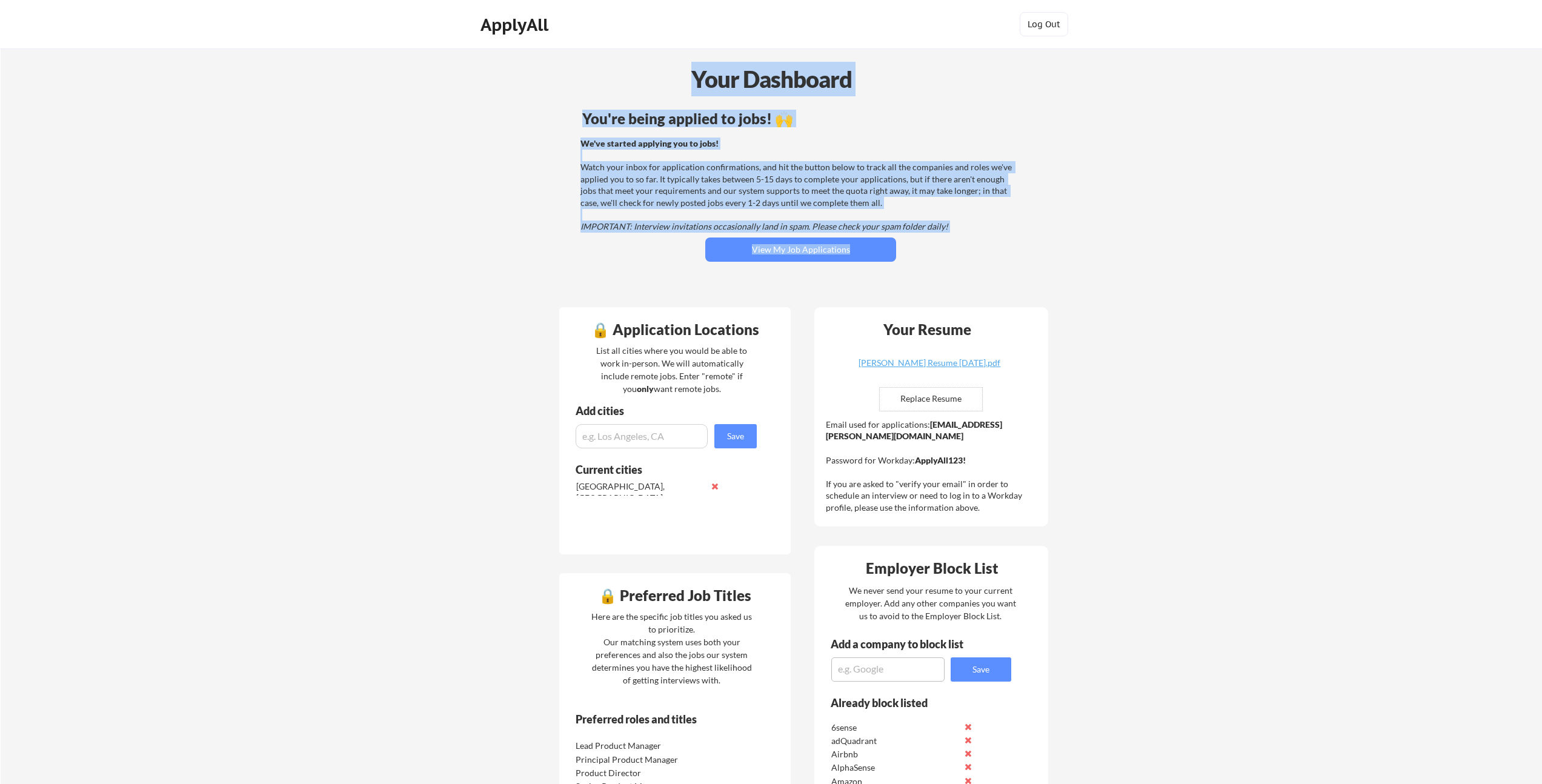
drag, startPoint x: 588, startPoint y: 85, endPoint x: 986, endPoint y: 258, distance: 434.0
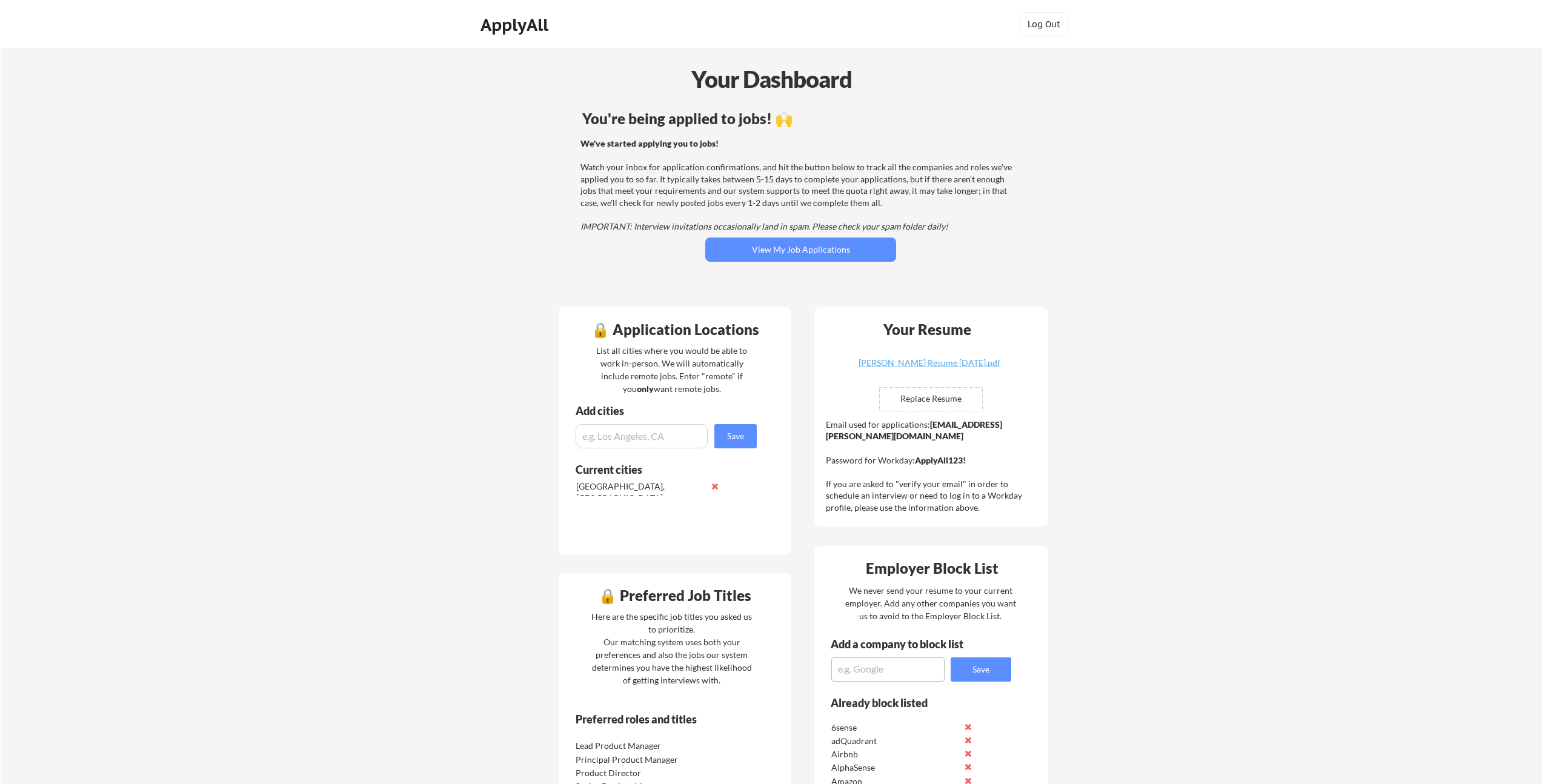
click at [986, 258] on div "You're being applied to jobs! 🙌 We've started applying you to jobs! Watch your …" at bounding box center [801, 202] width 489 height 194
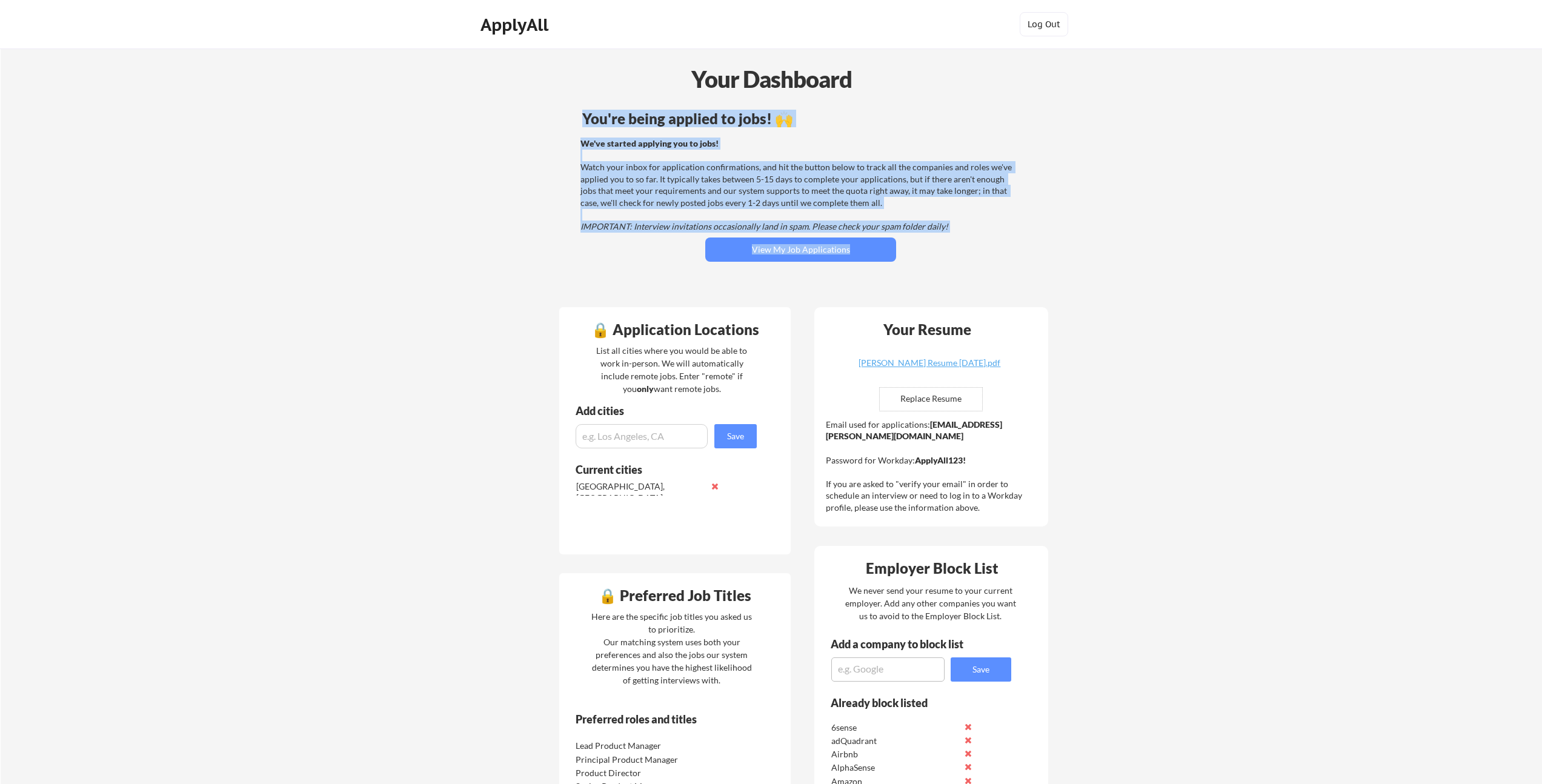
drag, startPoint x: 687, startPoint y: 71, endPoint x: 983, endPoint y: 250, distance: 345.9
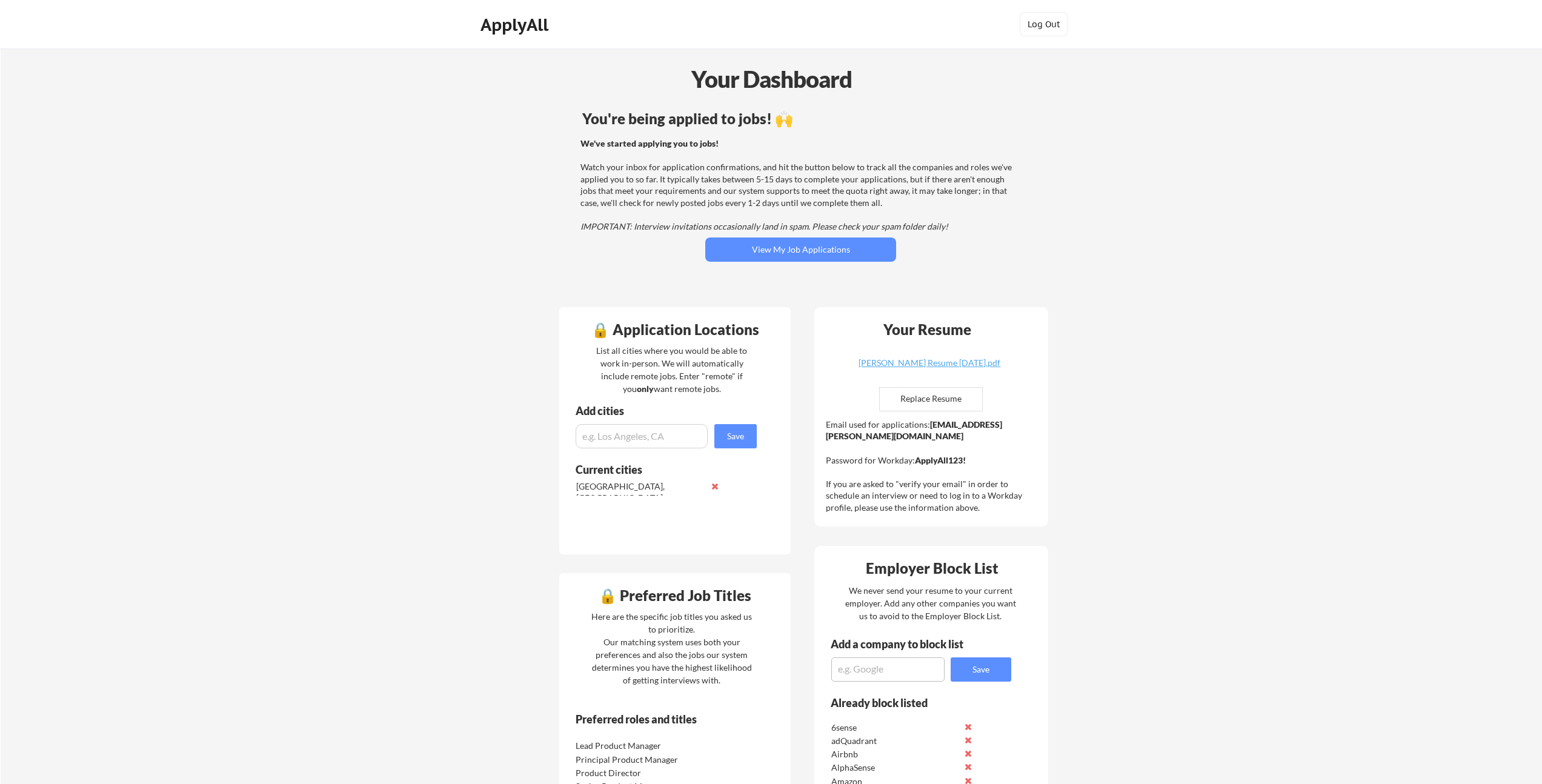
click at [982, 250] on div "You're being applied to jobs! 🙌 We've started applying you to jobs! Watch your …" at bounding box center [801, 202] width 489 height 194
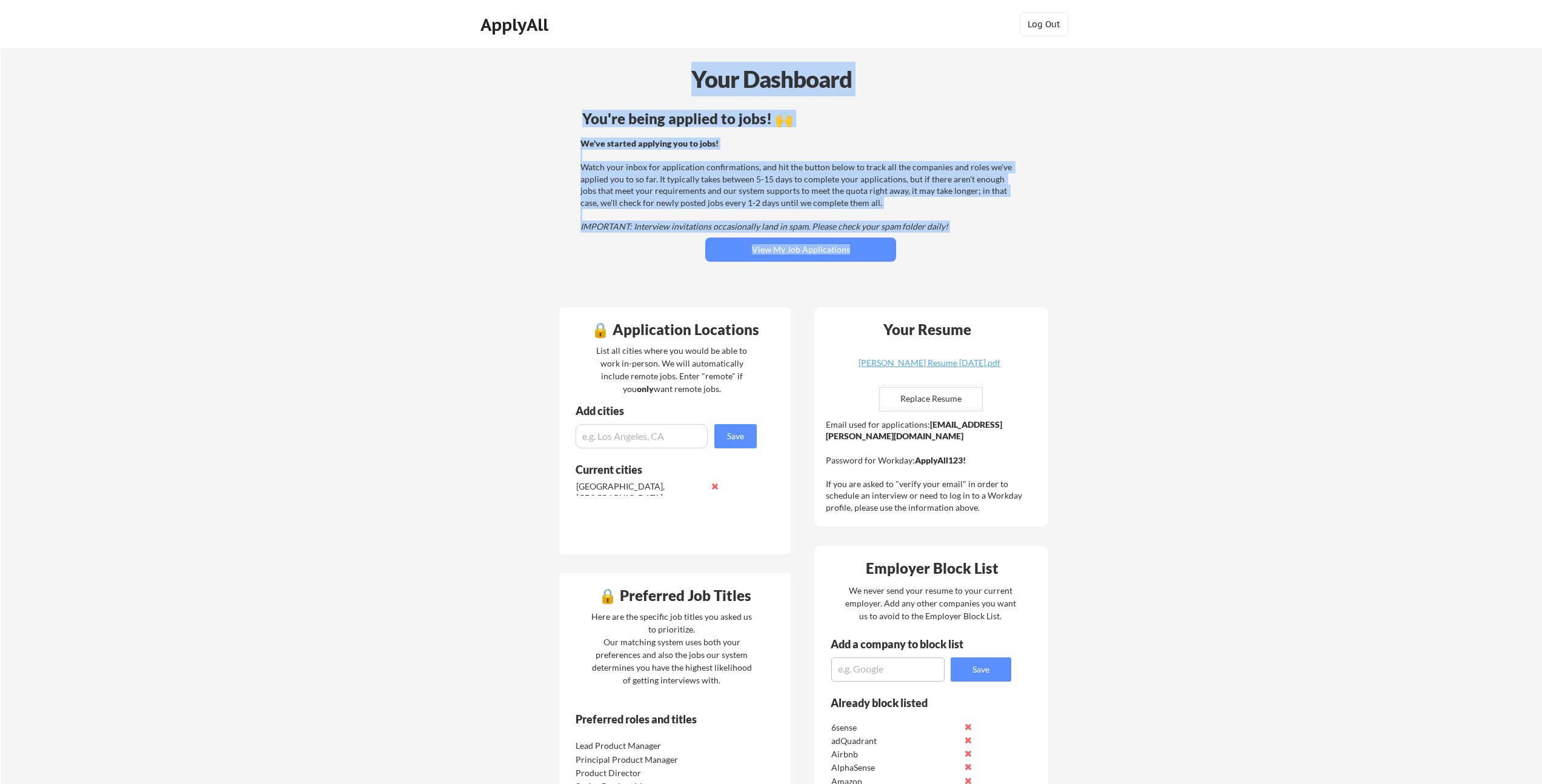
drag, startPoint x: 928, startPoint y: 213, endPoint x: 665, endPoint y: 73, distance: 297.9
click at [665, 73] on div "Your Dashboard" at bounding box center [771, 79] width 1541 height 35
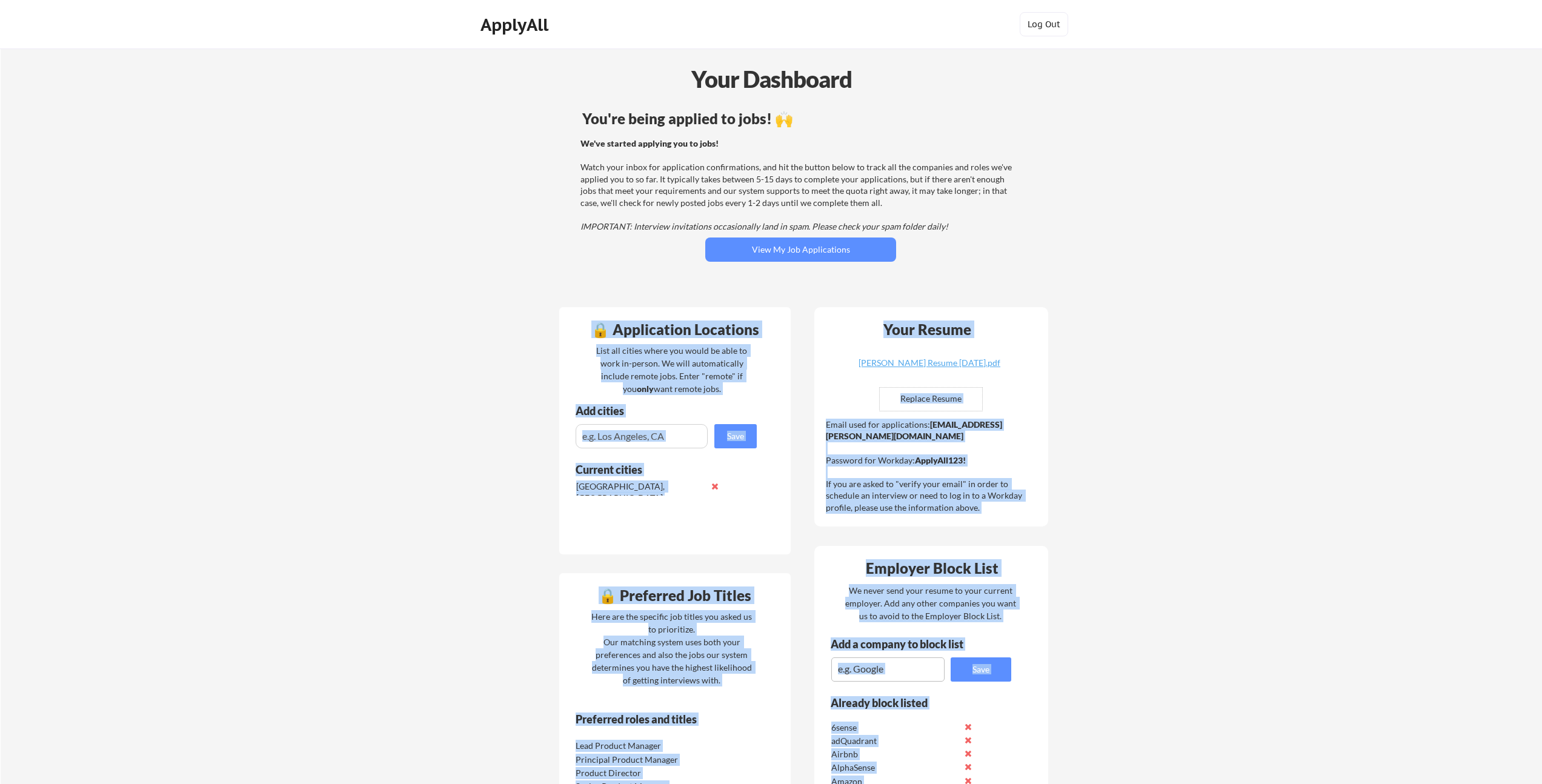
drag, startPoint x: 658, startPoint y: 47, endPoint x: 977, endPoint y: 260, distance: 383.6
click at [978, 261] on body "Your Dashboard You're being applied to jobs! 🙌 We've started applying you to jo…" at bounding box center [771, 392] width 1542 height 784
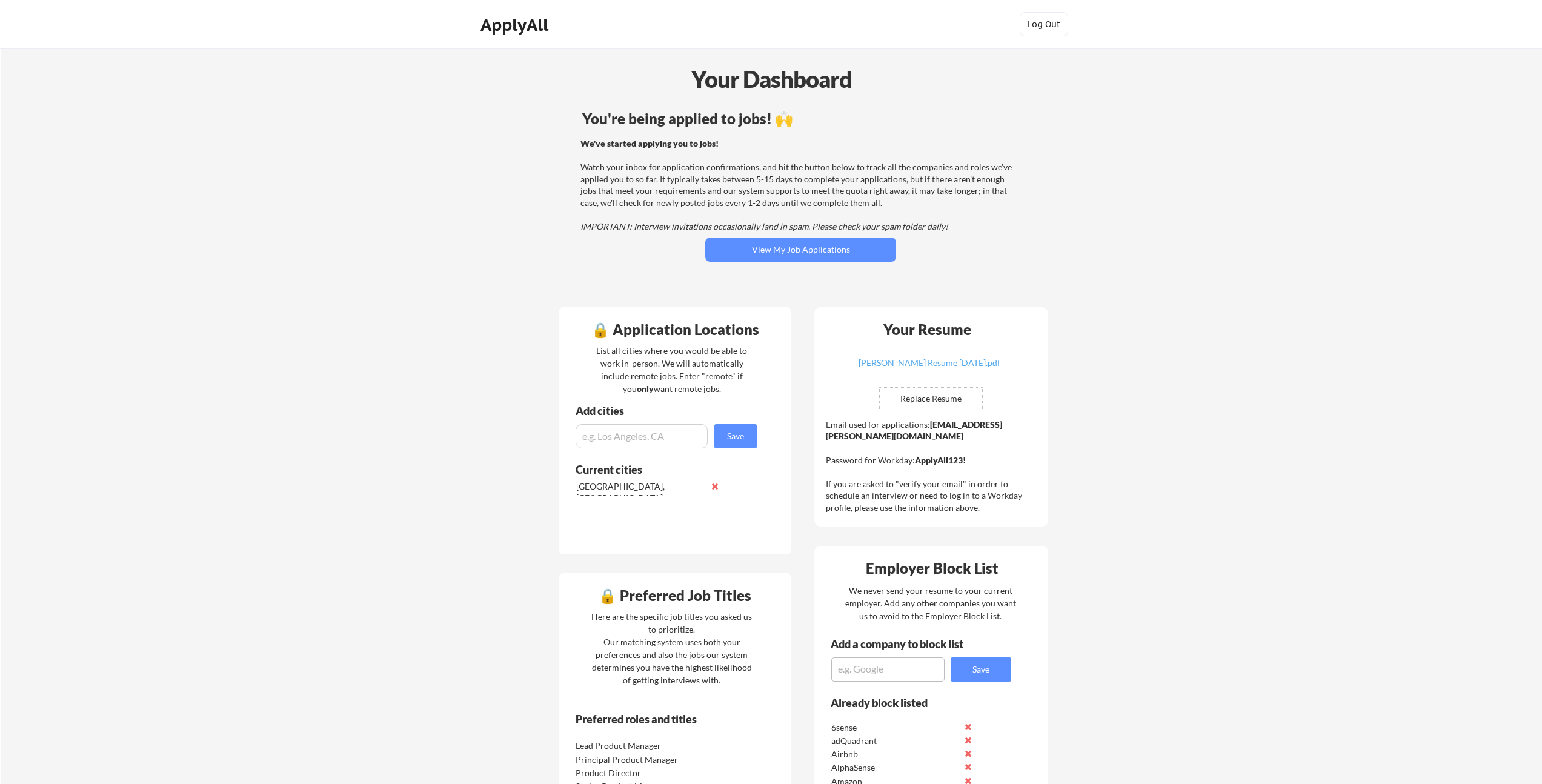
drag, startPoint x: 977, startPoint y: 259, endPoint x: 932, endPoint y: 263, distance: 45.2
click at [977, 259] on div "You're being applied to jobs! 🙌 We've started applying you to jobs! Watch your …" at bounding box center [801, 202] width 489 height 194
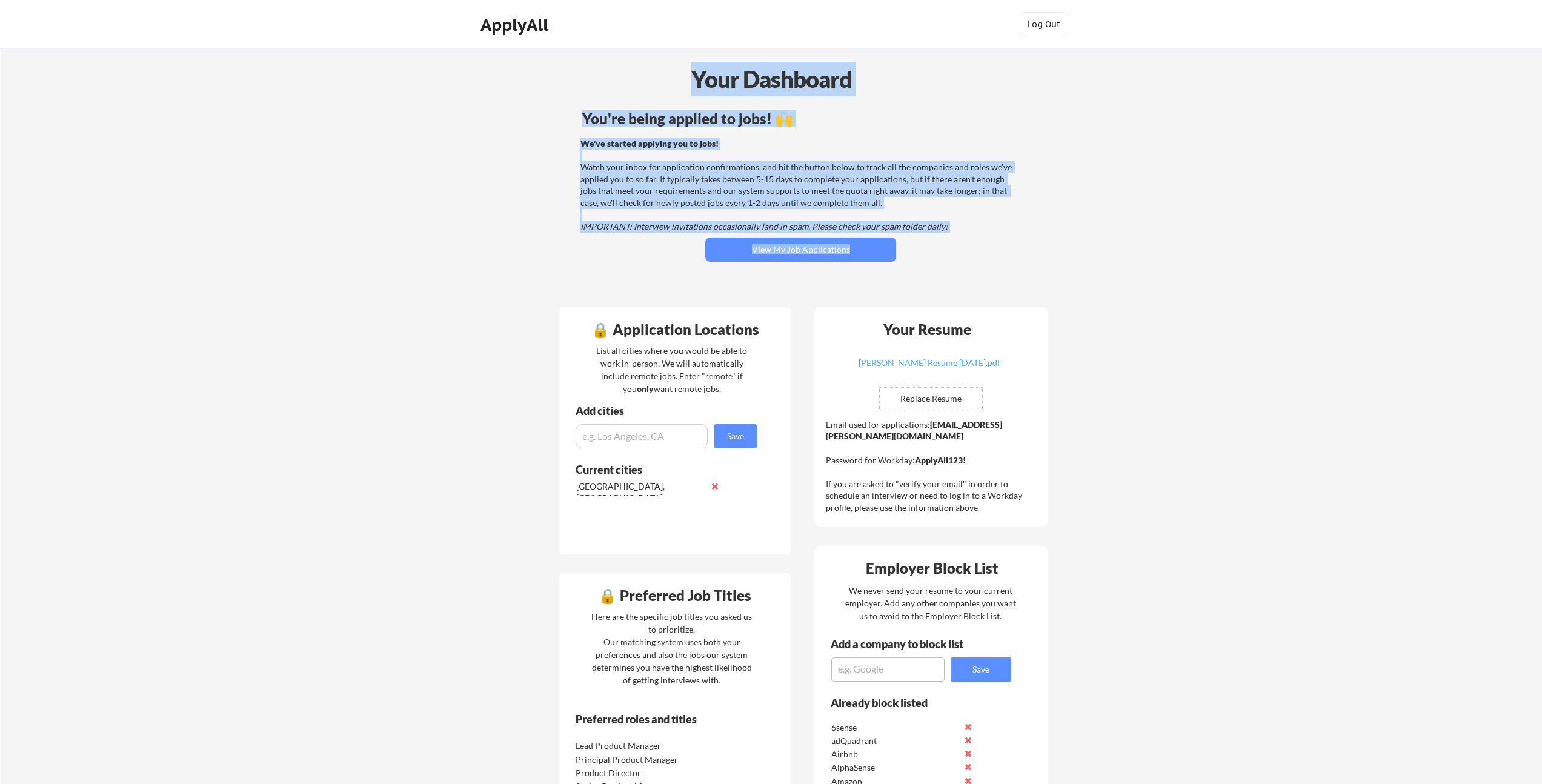
drag, startPoint x: 918, startPoint y: 258, endPoint x: 667, endPoint y: 65, distance: 316.6
click at [667, 65] on div "Your Dashboard" at bounding box center [771, 79] width 1541 height 35
drag, startPoint x: 736, startPoint y: 119, endPoint x: 849, endPoint y: 253, distance: 175.3
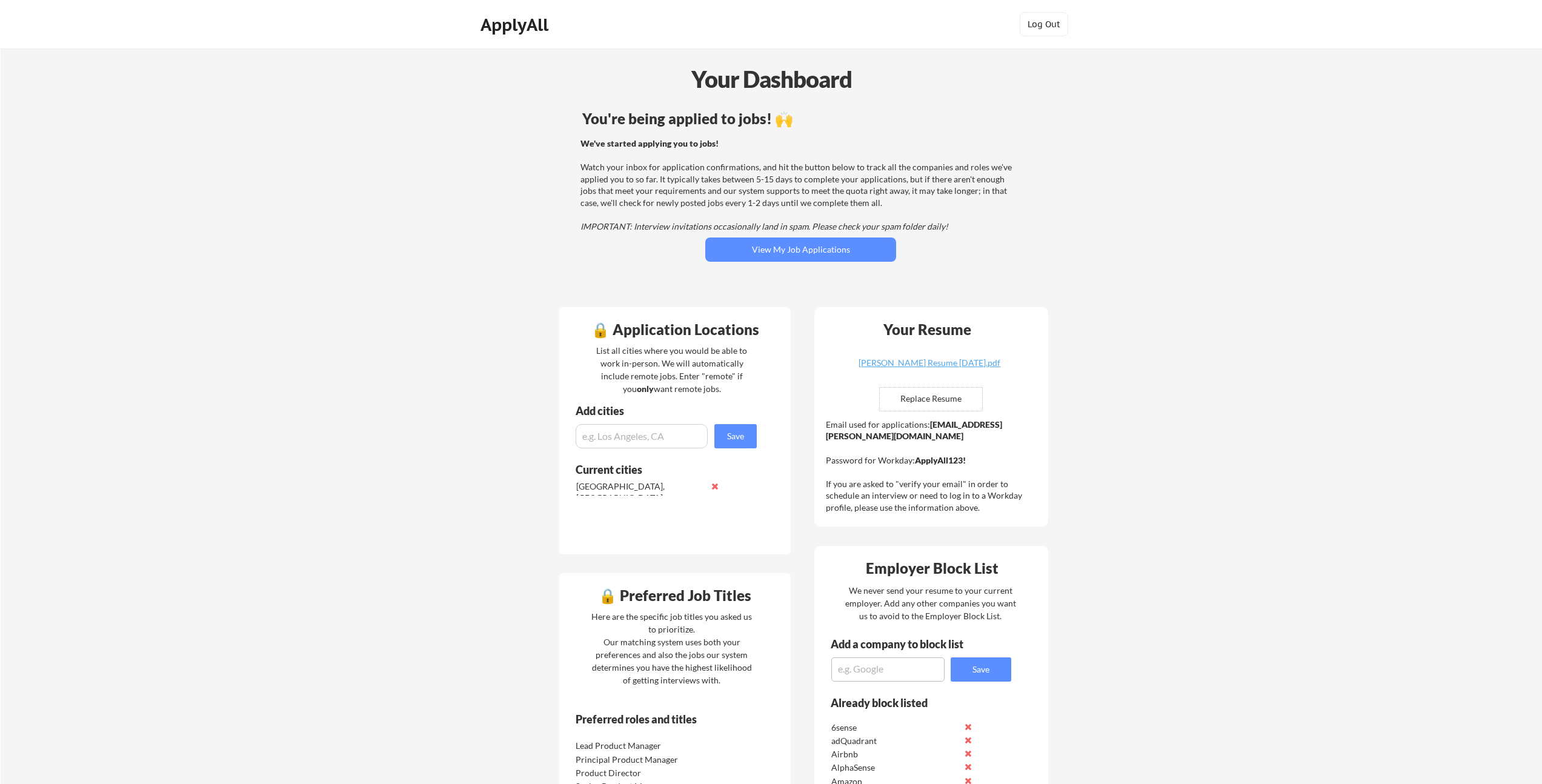
click at [937, 267] on div "You're being applied to jobs! 🙌 We've started applying you to jobs! Watch your …" at bounding box center [801, 202] width 489 height 194
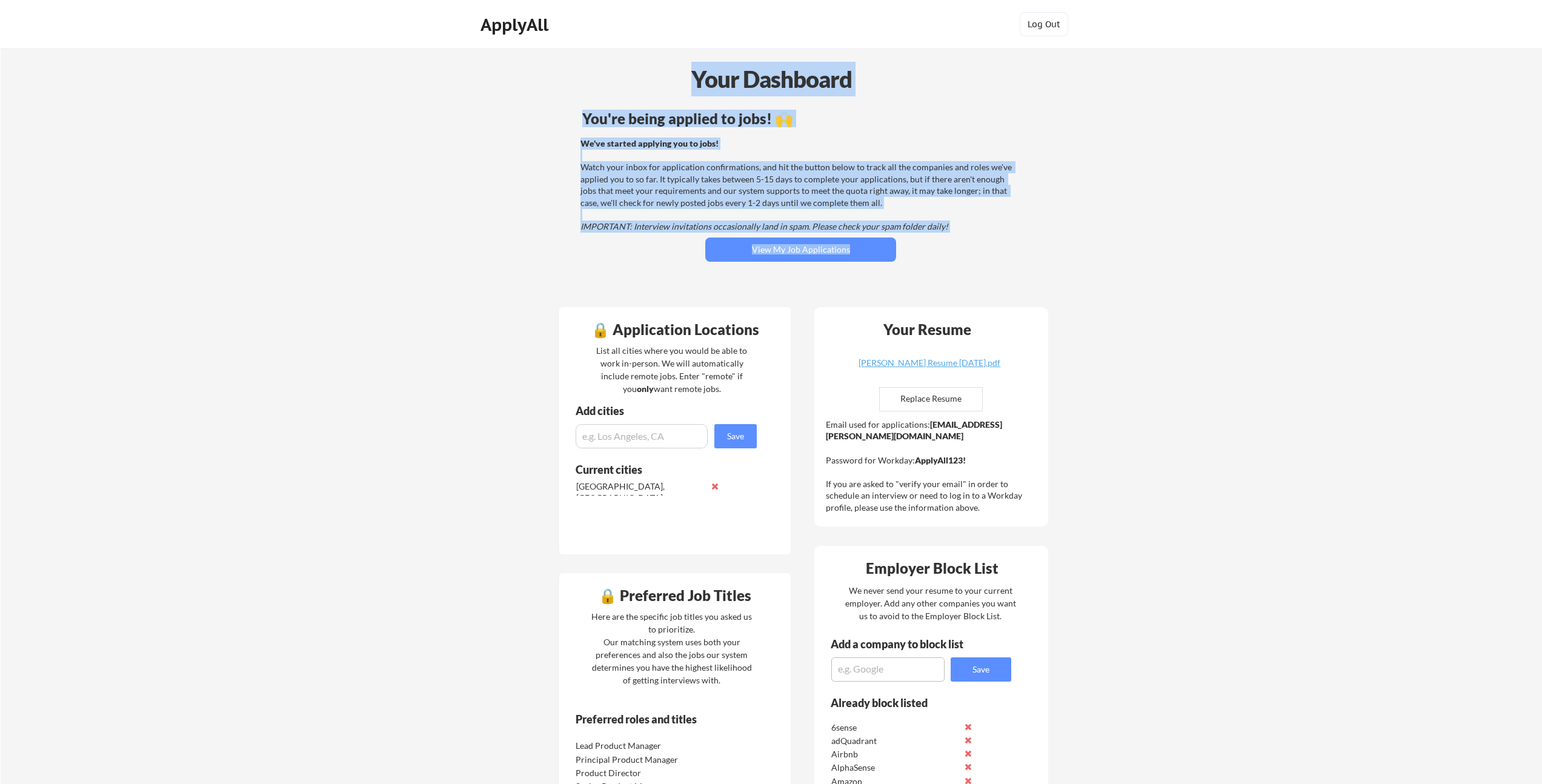
drag, startPoint x: 827, startPoint y: 187, endPoint x: 687, endPoint y: 85, distance: 173.2
click at [687, 85] on div "Your Dashboard" at bounding box center [771, 79] width 1541 height 35
drag, startPoint x: 840, startPoint y: 194, endPoint x: 882, endPoint y: 251, distance: 70.8
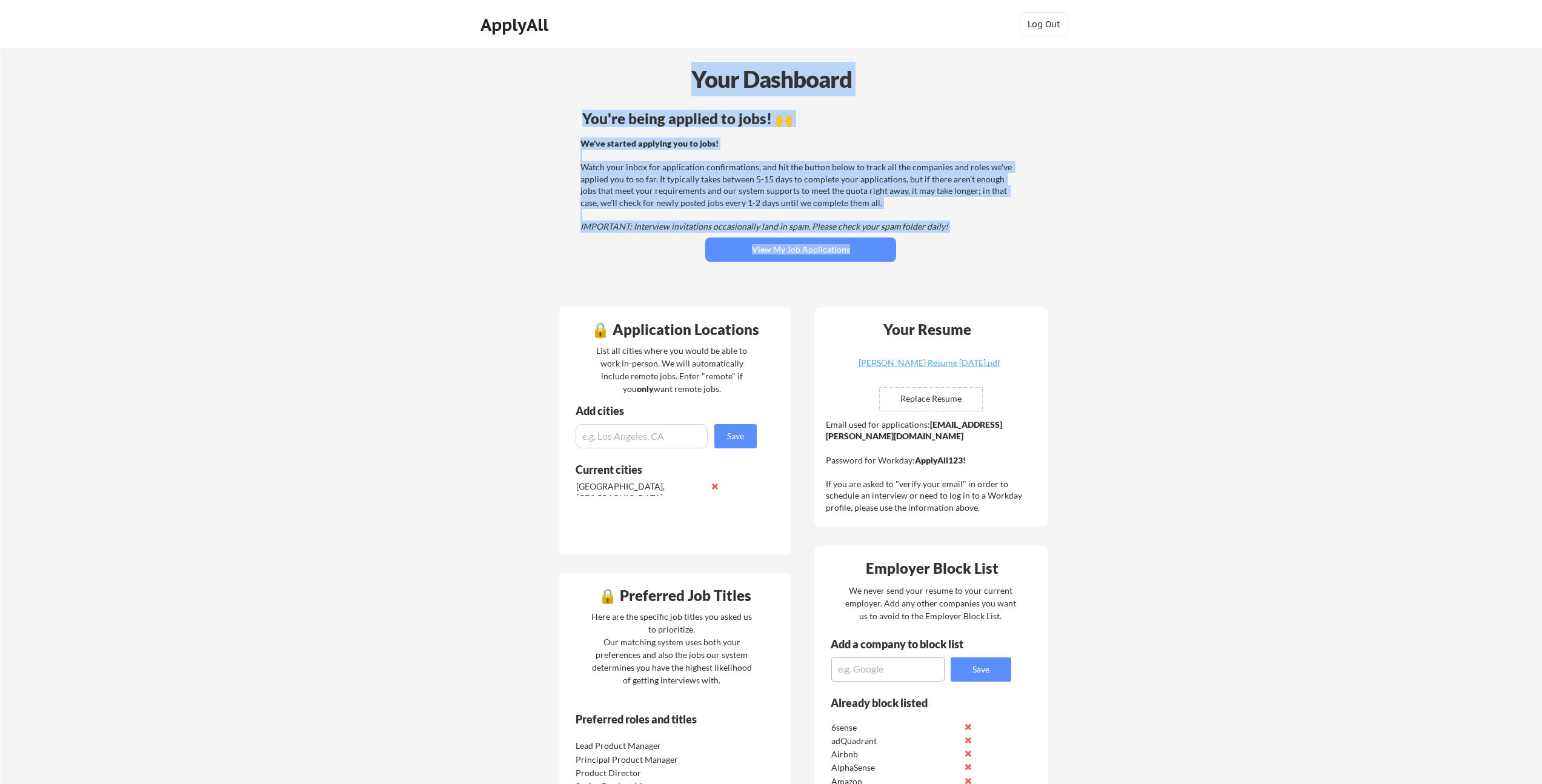
click at [931, 257] on div "You're being applied to jobs! 🙌 We've started applying you to jobs! Watch your …" at bounding box center [801, 202] width 489 height 194
drag, startPoint x: 880, startPoint y: 211, endPoint x: 707, endPoint y: 78, distance: 218.2
click at [706, 78] on div "Your Dashboard" at bounding box center [771, 79] width 1541 height 35
drag, startPoint x: 754, startPoint y: 116, endPoint x: 905, endPoint y: 248, distance: 200.6
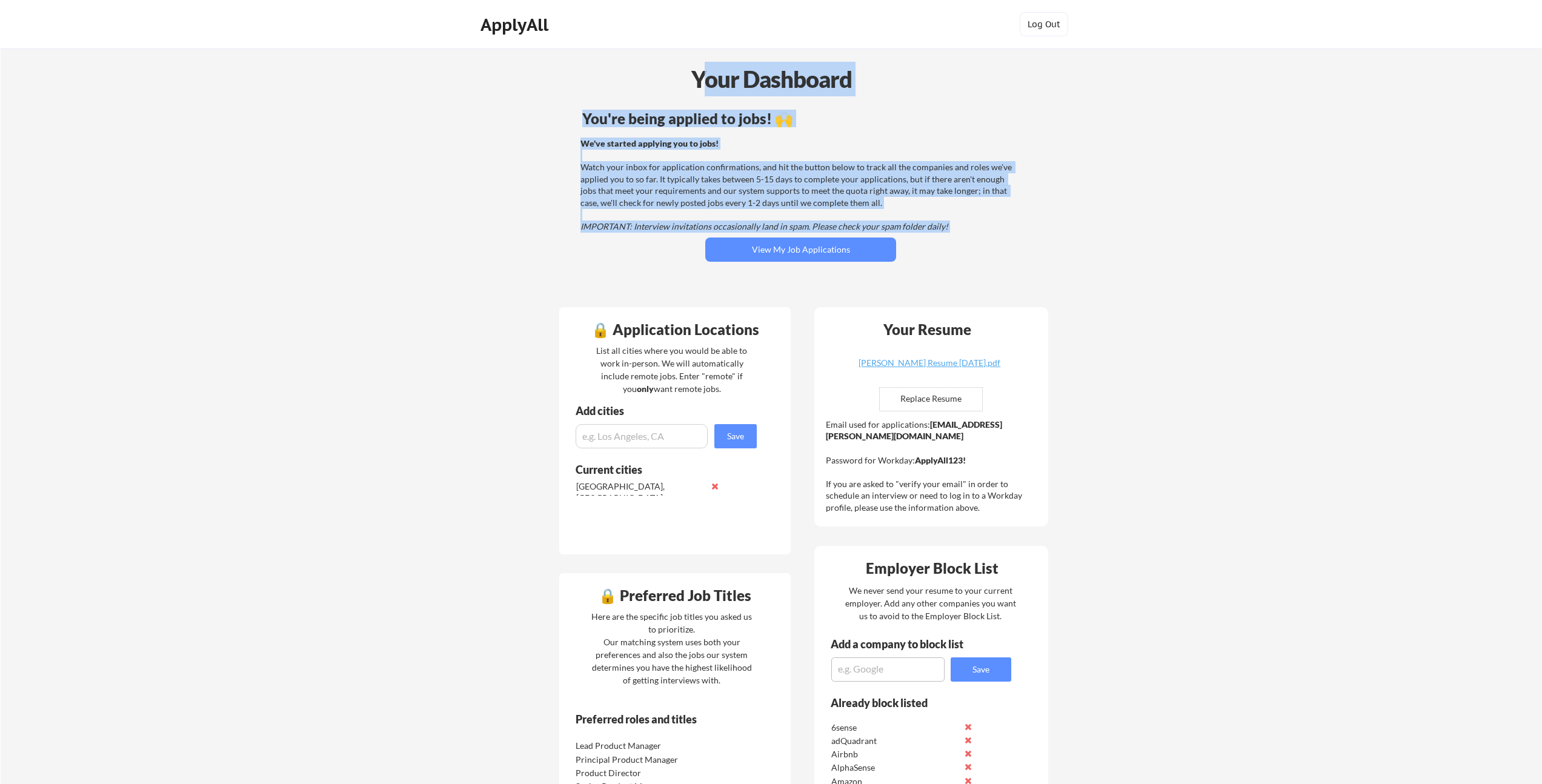
click at [905, 248] on div "You're being applied to jobs! 🙌 We've started applying you to jobs! Watch your …" at bounding box center [801, 202] width 489 height 194
drag, startPoint x: 852, startPoint y: 205, endPoint x: 690, endPoint y: 77, distance: 206.5
click at [690, 77] on div "Your Dashboard" at bounding box center [771, 79] width 1541 height 35
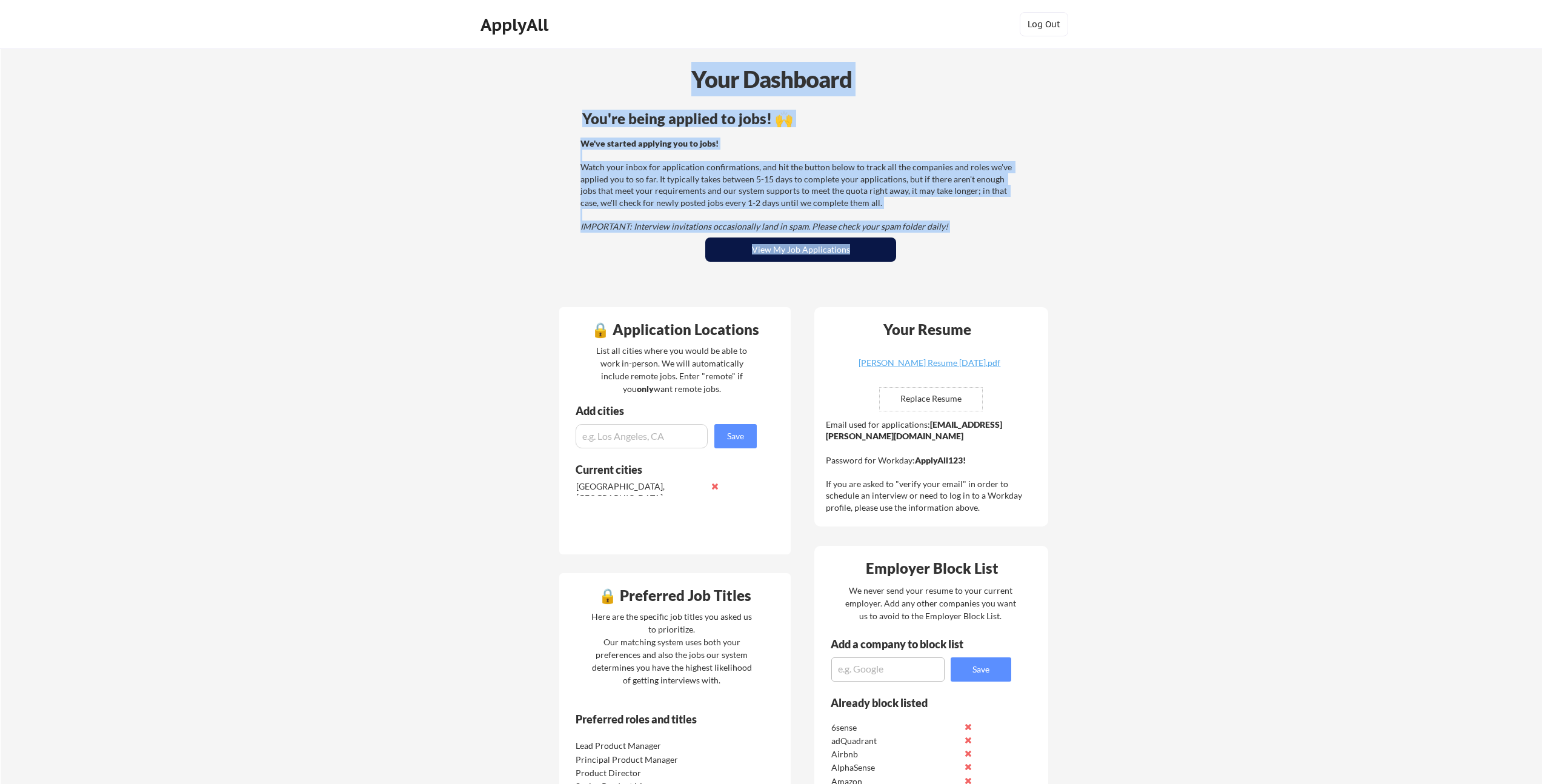
drag, startPoint x: 769, startPoint y: 161, endPoint x: 852, endPoint y: 253, distance: 123.9
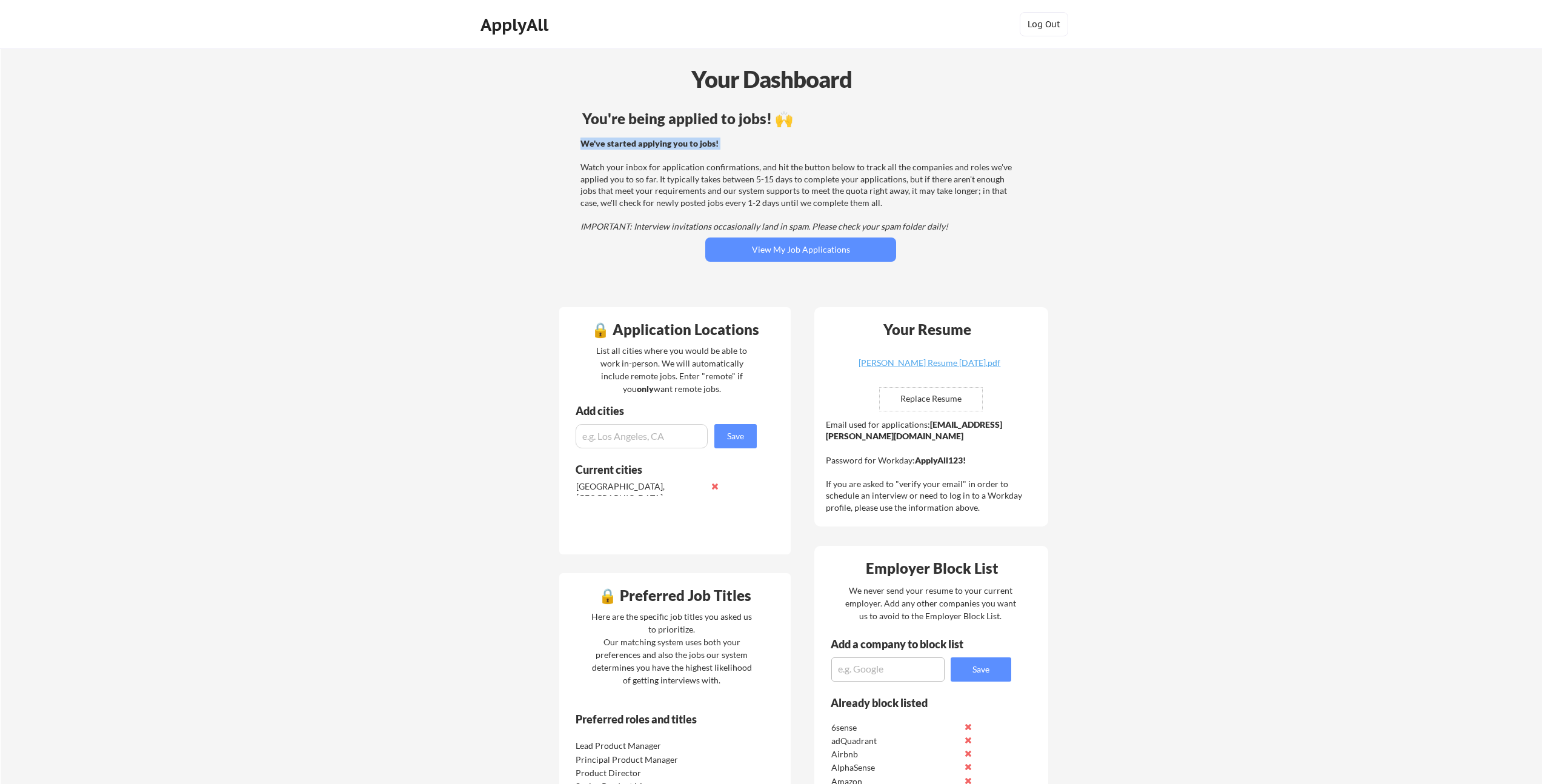
click at [753, 137] on div "You're being applied to jobs! 🙌 We've started applying you to jobs! Watch your …" at bounding box center [801, 202] width 489 height 194
click at [677, 206] on div "We've started applying you to jobs! Watch your inbox for application confirmati…" at bounding box center [799, 185] width 437 height 95
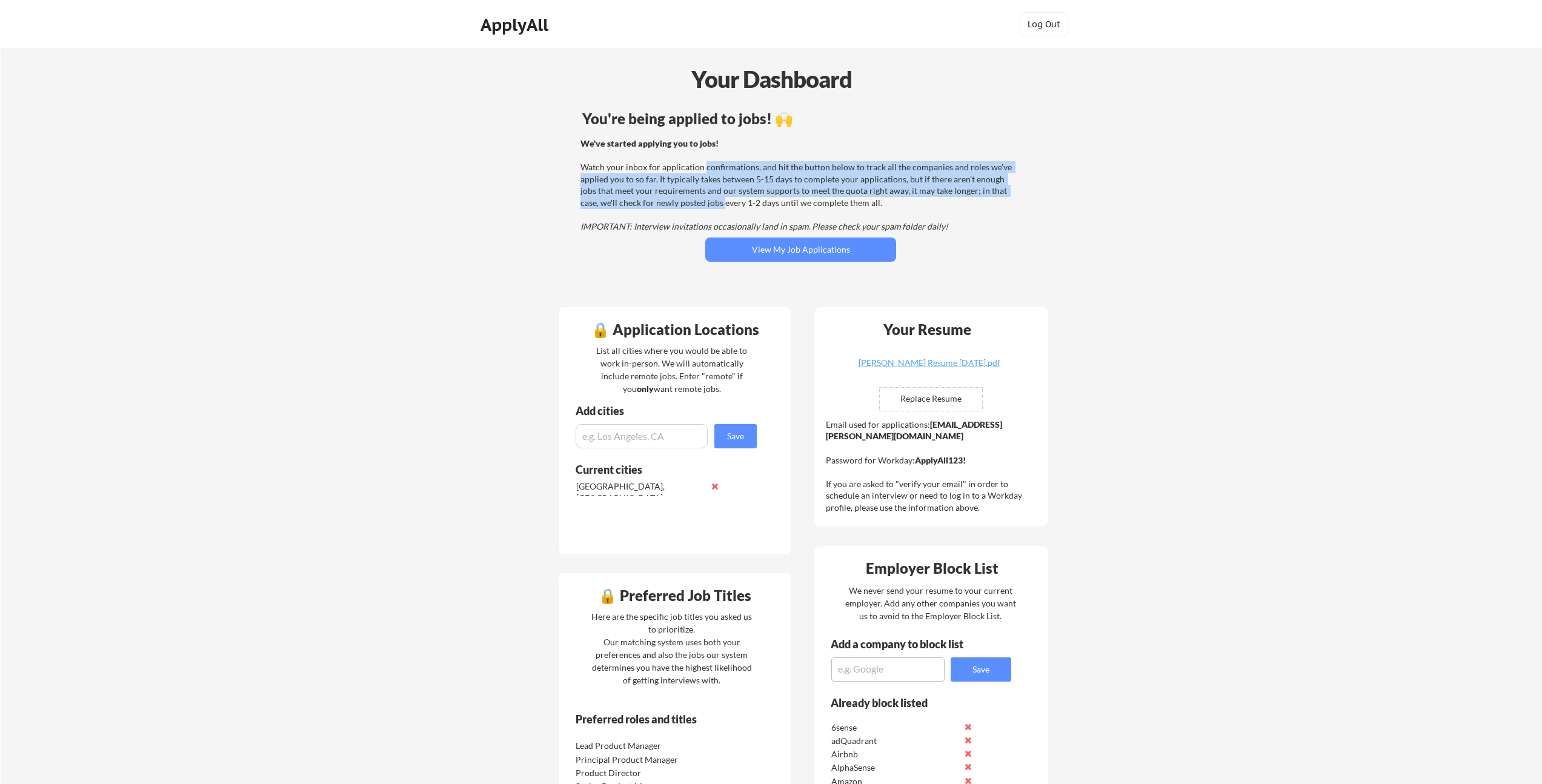
drag, startPoint x: 711, startPoint y: 179, endPoint x: 704, endPoint y: 206, distance: 27.9
click at [704, 206] on div "We've started applying you to jobs! Watch your inbox for application confirmati…" at bounding box center [799, 185] width 437 height 95
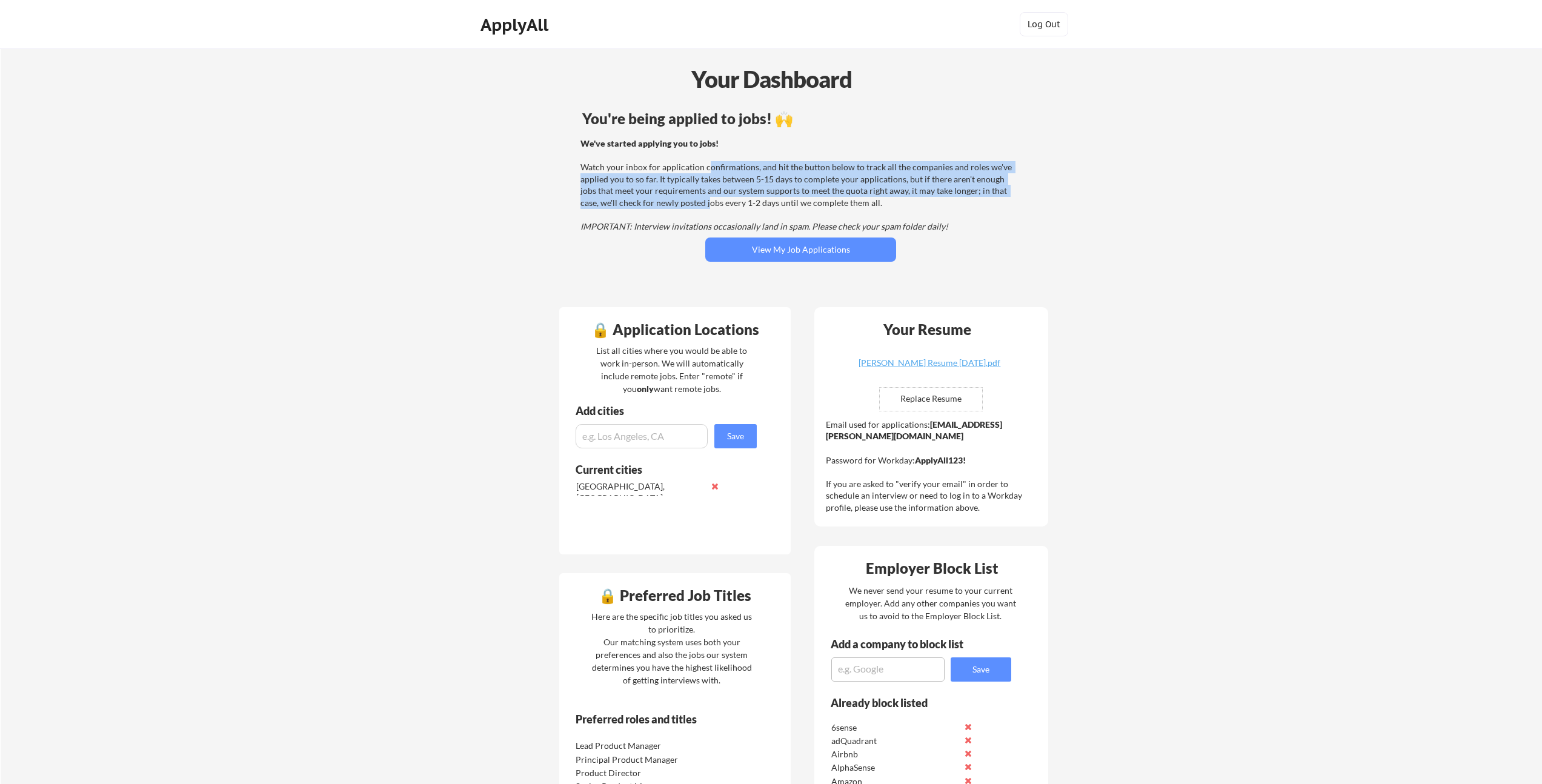
drag, startPoint x: 706, startPoint y: 186, endPoint x: 689, endPoint y: 206, distance: 26.2
click at [689, 206] on div "We've started applying you to jobs! Watch your inbox for application confirmati…" at bounding box center [799, 185] width 437 height 95
drag, startPoint x: 685, startPoint y: 206, endPoint x: 704, endPoint y: 166, distance: 44.3
click at [705, 166] on div "We've started applying you to jobs! Watch your inbox for application confirmati…" at bounding box center [799, 185] width 437 height 95
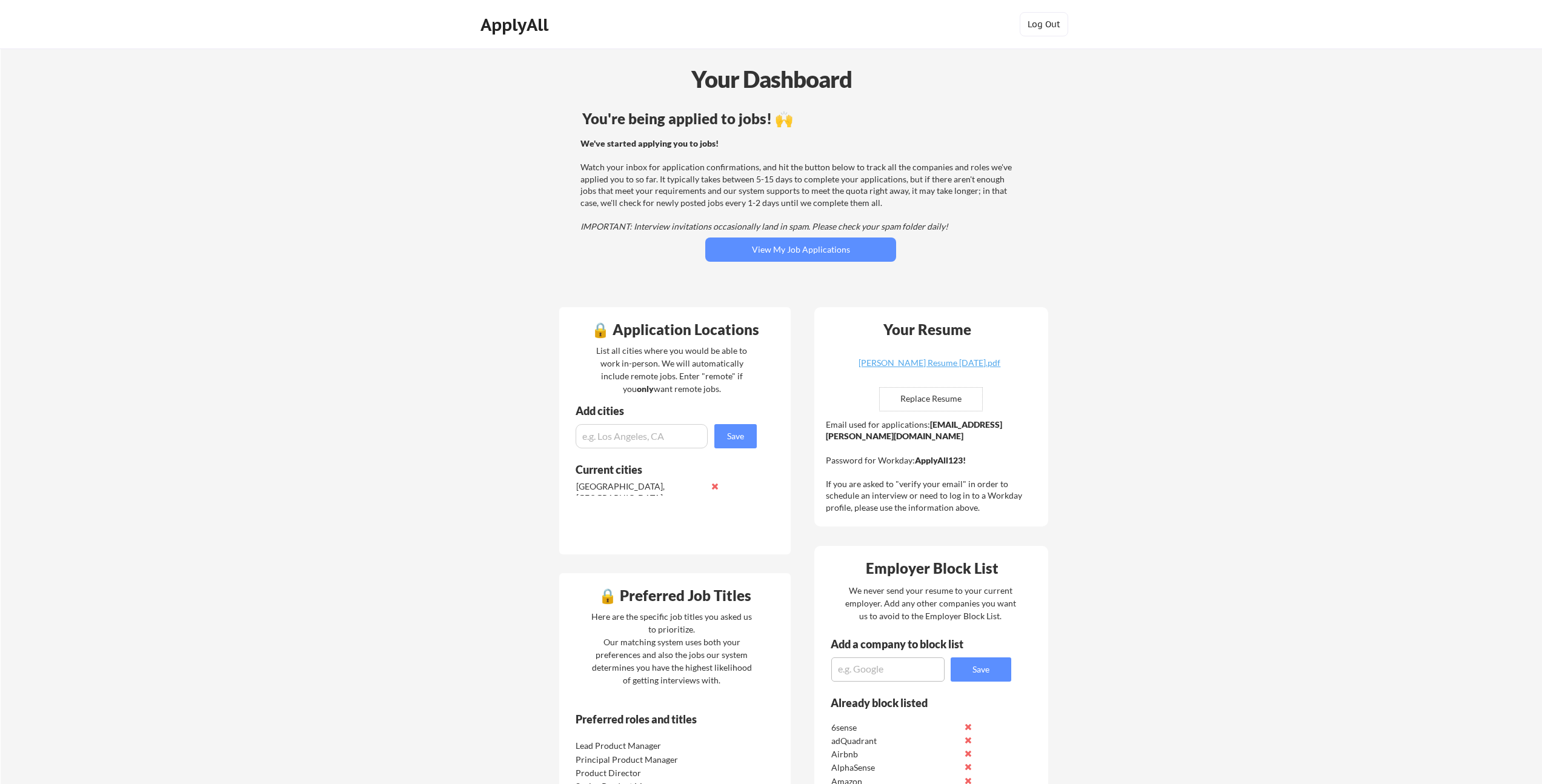
click at [704, 167] on div "We've started applying you to jobs! Watch your inbox for application confirmati…" at bounding box center [799, 185] width 437 height 95
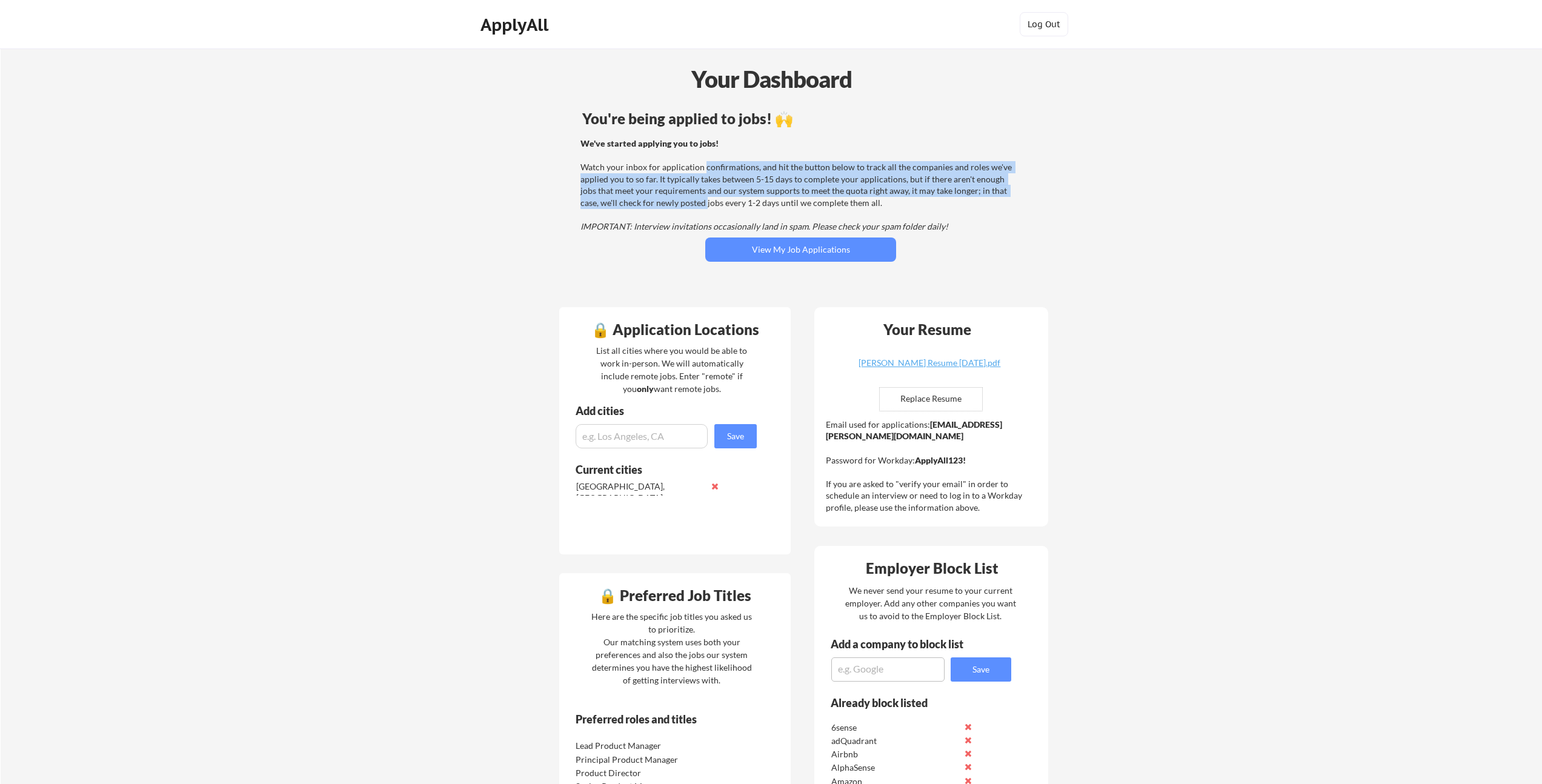
drag, startPoint x: 700, startPoint y: 174, endPoint x: 683, endPoint y: 205, distance: 35.4
click at [683, 205] on div "We've started applying you to jobs! Watch your inbox for application confirmati…" at bounding box center [799, 185] width 437 height 95
drag, startPoint x: 719, startPoint y: 167, endPoint x: 756, endPoint y: 166, distance: 37.0
click at [756, 166] on div "We've started applying you to jobs! Watch your inbox for application confirmati…" at bounding box center [799, 185] width 437 height 95
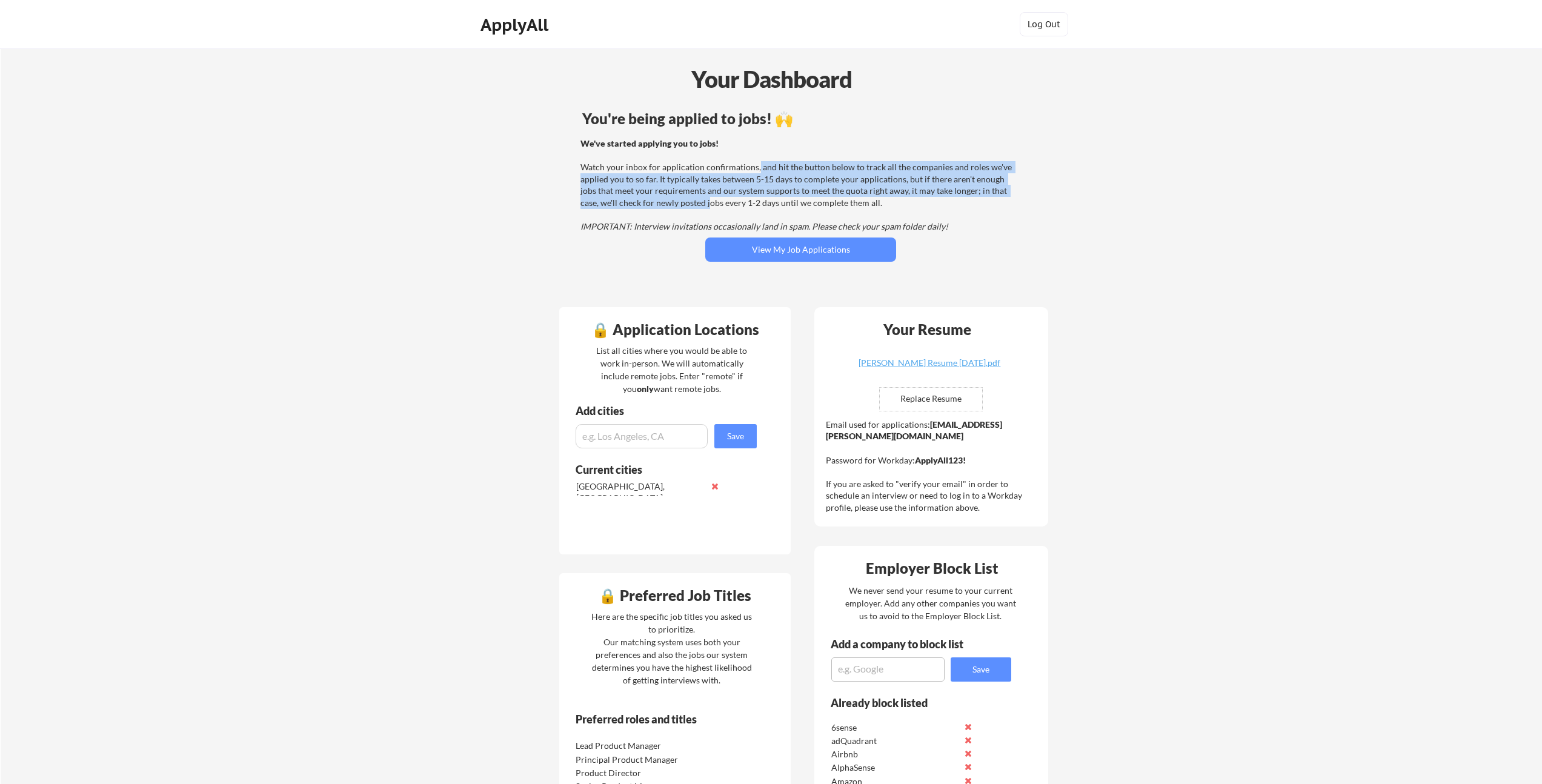
click at [757, 166] on div "We've started applying you to jobs! Watch your inbox for application confirmati…" at bounding box center [799, 185] width 437 height 95
drag, startPoint x: 759, startPoint y: 169, endPoint x: 702, endPoint y: 206, distance: 68.0
click at [702, 206] on div "We've started applying you to jobs! Watch your inbox for application confirmati…" at bounding box center [799, 185] width 437 height 95
drag, startPoint x: 704, startPoint y: 201, endPoint x: 707, endPoint y: 169, distance: 32.1
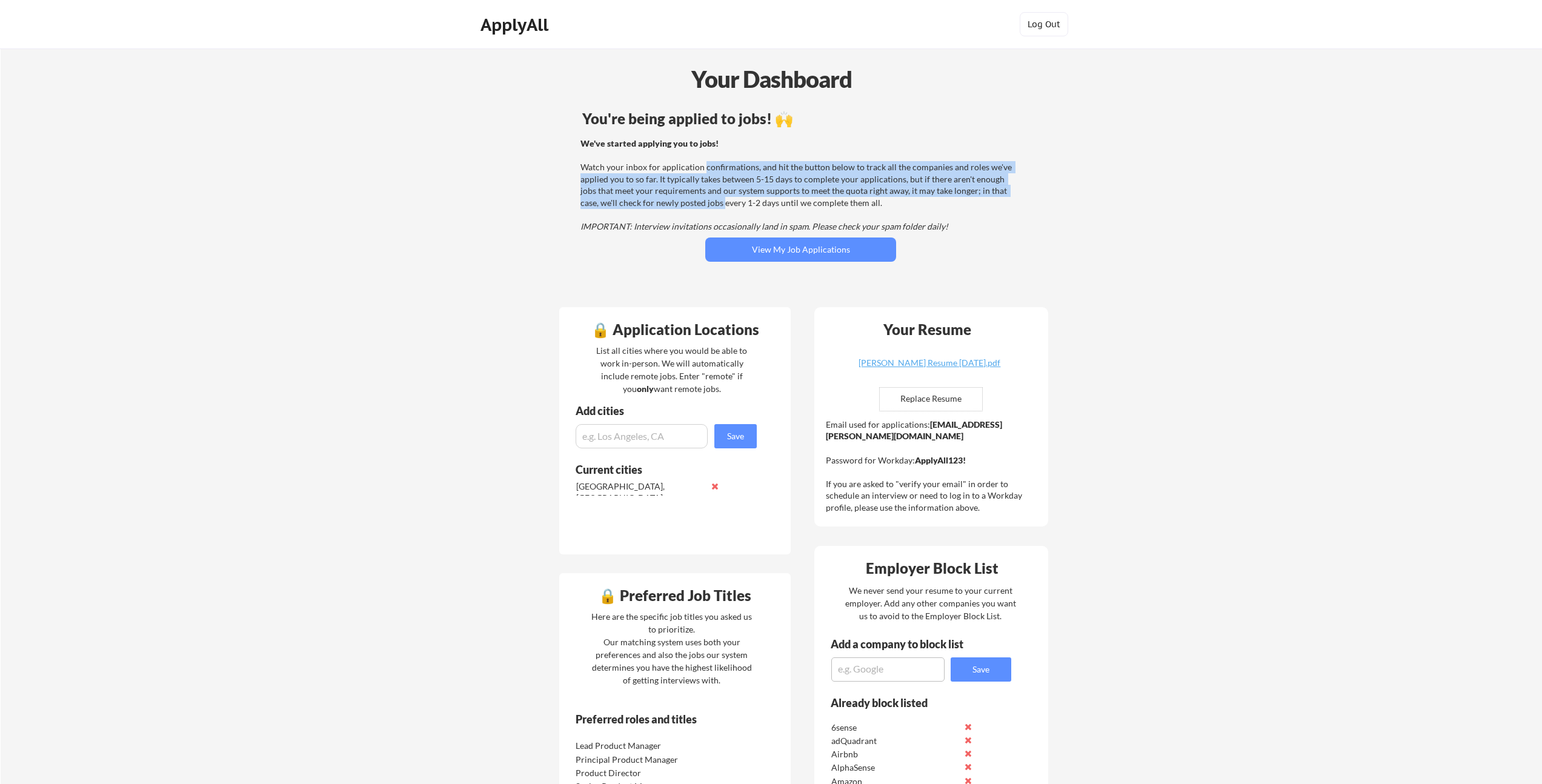
click at [707, 169] on div "We've started applying you to jobs! Watch your inbox for application confirmati…" at bounding box center [799, 185] width 437 height 95
drag, startPoint x: 704, startPoint y: 168, endPoint x: 699, endPoint y: 204, distance: 36.3
click at [699, 204] on div "We've started applying you to jobs! Watch your inbox for application confirmati…" at bounding box center [799, 185] width 437 height 95
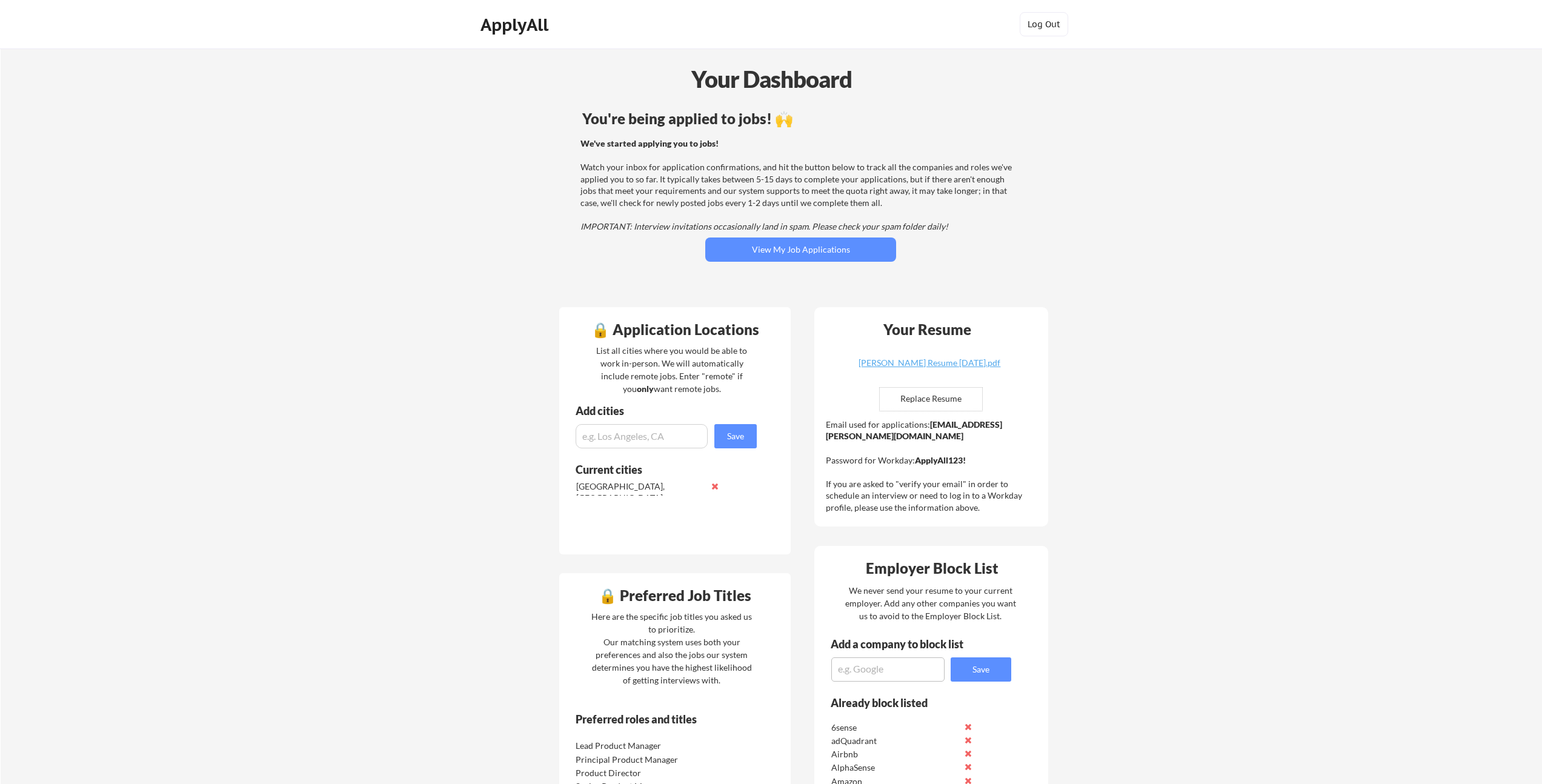
drag, startPoint x: 699, startPoint y: 206, endPoint x: 705, endPoint y: 168, distance: 38.5
click at [707, 169] on div "We've started applying you to jobs! Watch your inbox for application confirmati…" at bounding box center [799, 185] width 437 height 95
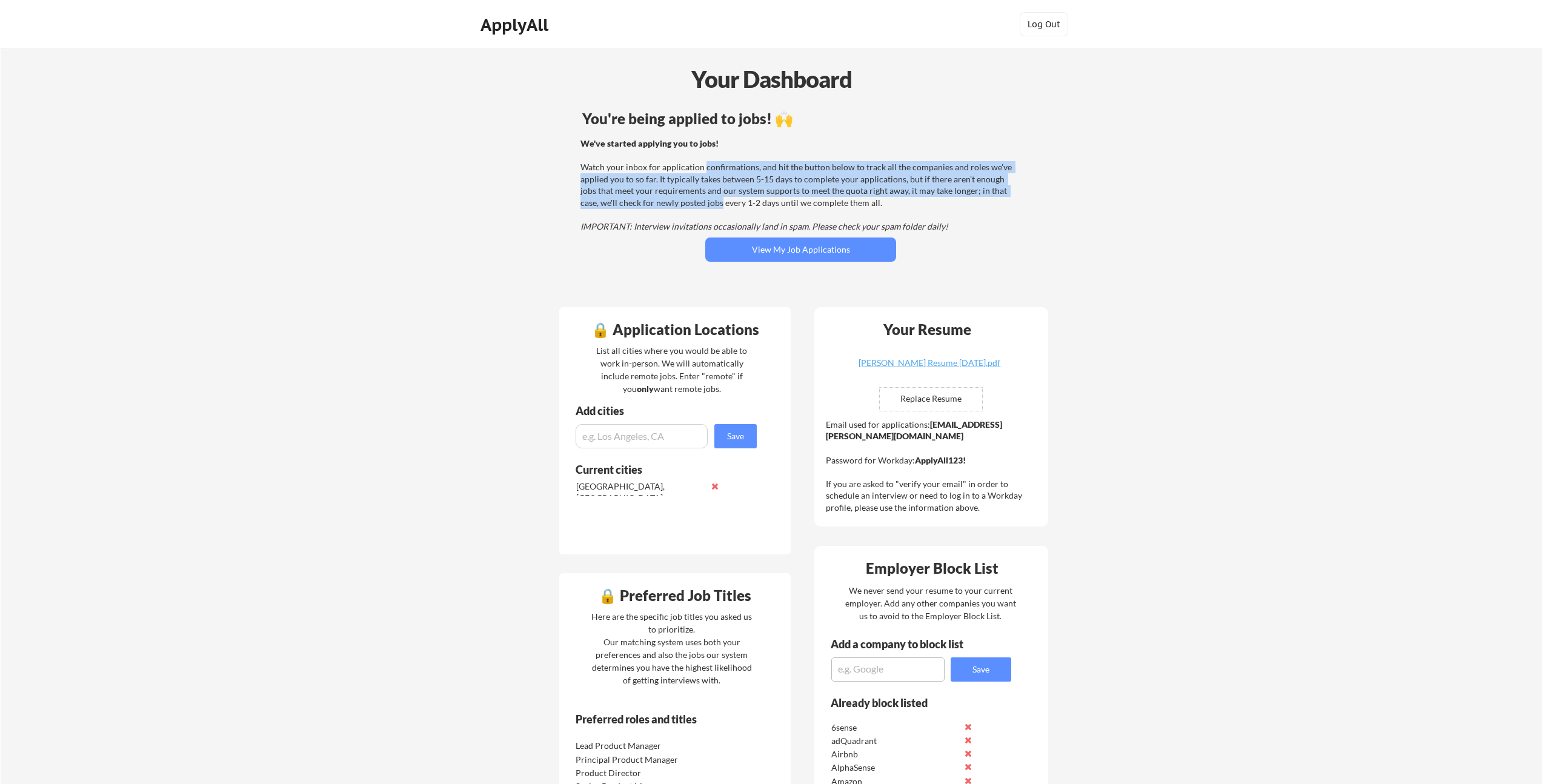
click at [702, 202] on div "We've started applying you to jobs! Watch your inbox for application confirmati…" at bounding box center [799, 185] width 437 height 95
drag, startPoint x: 701, startPoint y: 203, endPoint x: 705, endPoint y: 169, distance: 34.2
click at [705, 169] on div "We've started applying you to jobs! Watch your inbox for application confirmati…" at bounding box center [799, 185] width 437 height 95
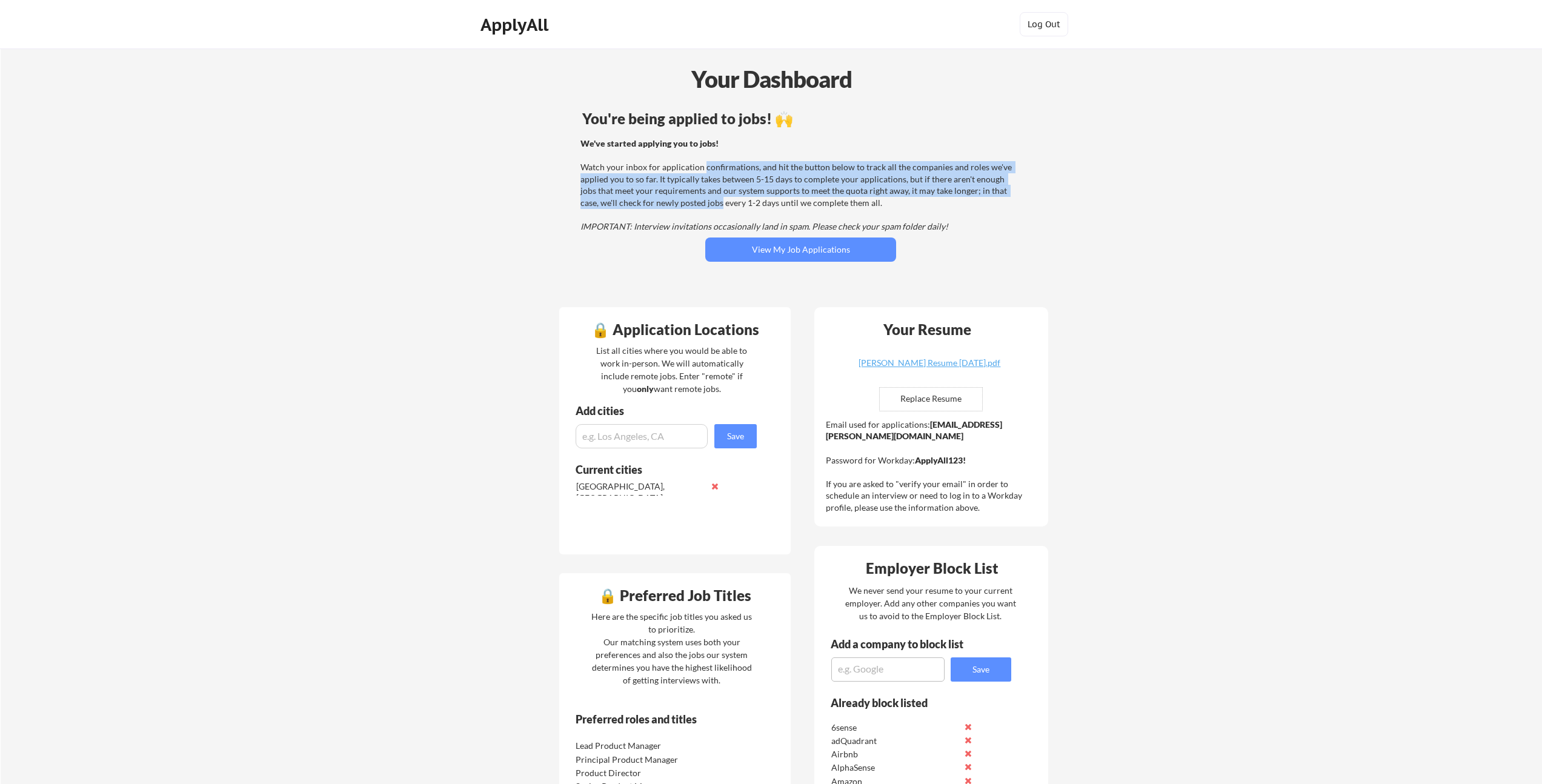
drag, startPoint x: 704, startPoint y: 170, endPoint x: 702, endPoint y: 204, distance: 34.1
click at [702, 204] on div "We've started applying you to jobs! Watch your inbox for application confirmati…" at bounding box center [799, 185] width 437 height 95
drag, startPoint x: 704, startPoint y: 192, endPoint x: 707, endPoint y: 169, distance: 23.2
click at [707, 169] on div "We've started applying you to jobs! Watch your inbox for application confirmati…" at bounding box center [799, 185] width 437 height 95
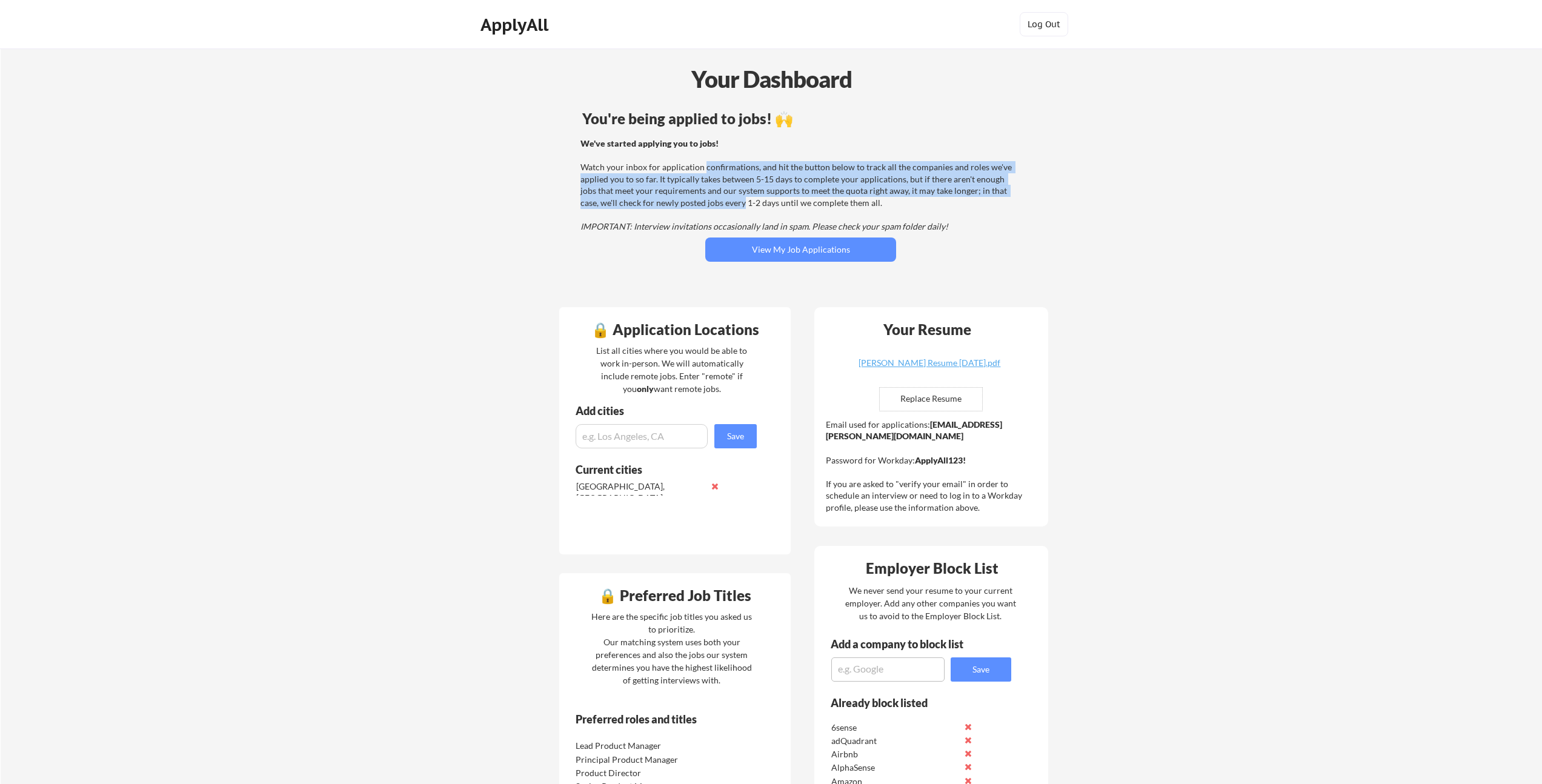
click at [707, 169] on div "We've started applying you to jobs! Watch your inbox for application confirmati…" at bounding box center [799, 185] width 437 height 95
drag, startPoint x: 706, startPoint y: 169, endPoint x: 700, endPoint y: 201, distance: 32.6
click at [700, 201] on div "We've started applying you to jobs! Watch your inbox for application confirmati…" at bounding box center [799, 185] width 437 height 95
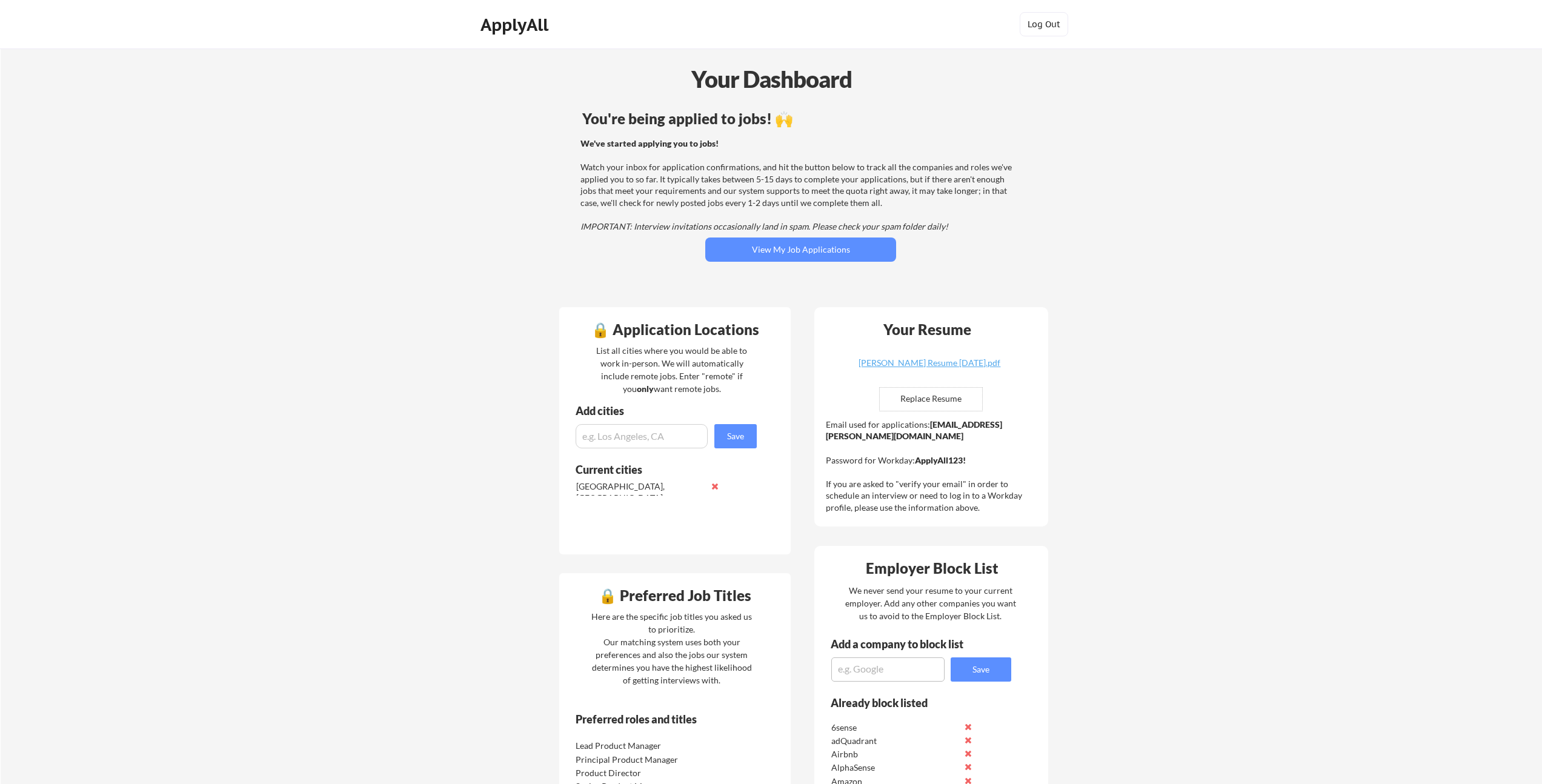
click at [699, 159] on div "We've started applying you to jobs! Watch your inbox for application confirmati…" at bounding box center [799, 185] width 437 height 95
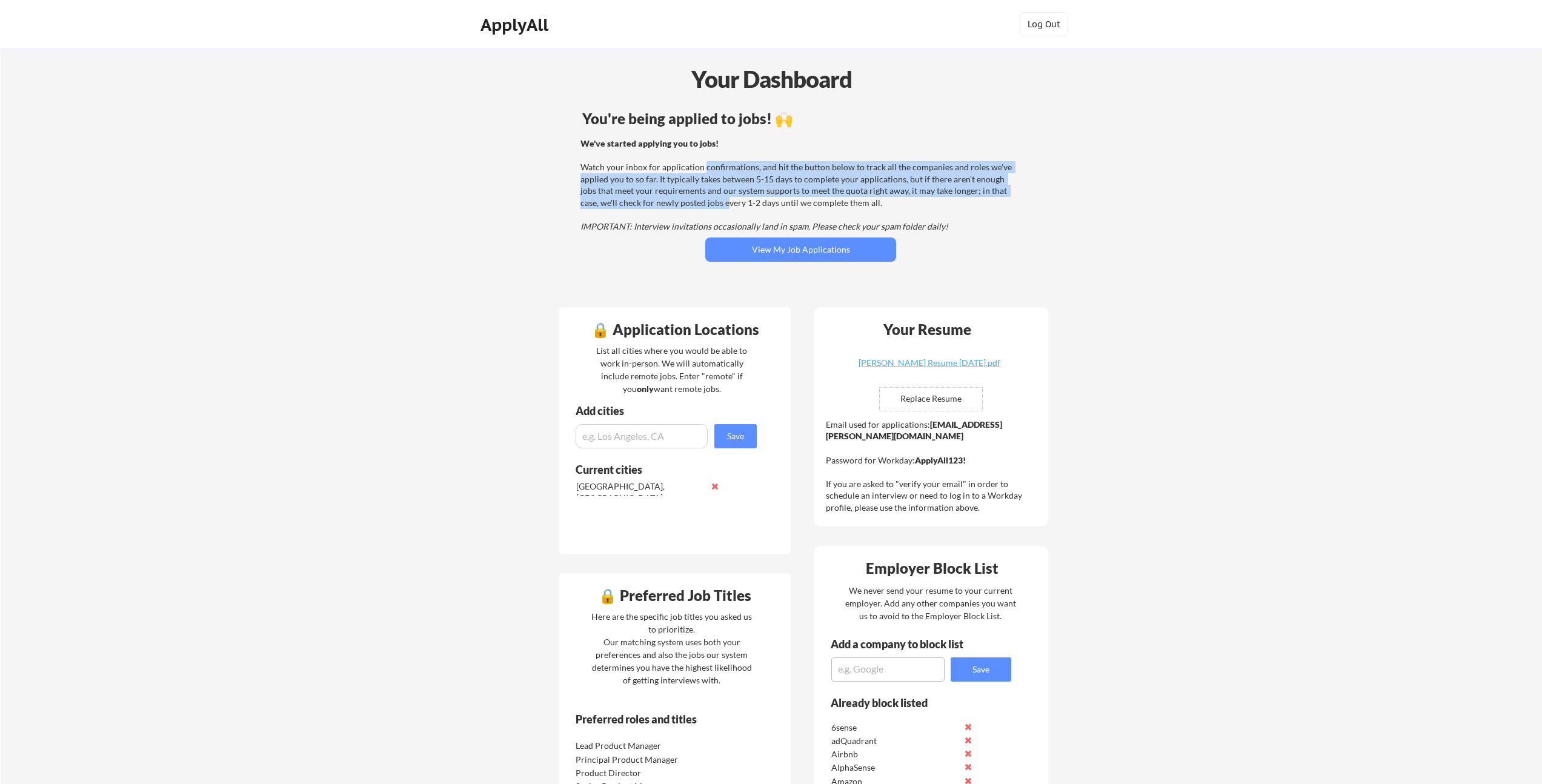
drag, startPoint x: 702, startPoint y: 168, endPoint x: 705, endPoint y: 205, distance: 37.1
click at [706, 204] on div "We've started applying you to jobs! Watch your inbox for application confirmati…" at bounding box center [799, 185] width 437 height 95
click at [705, 205] on div "We've started applying you to jobs! Watch your inbox for application confirmati…" at bounding box center [799, 185] width 437 height 95
drag, startPoint x: 702, startPoint y: 203, endPoint x: 703, endPoint y: 168, distance: 35.0
click at [703, 168] on div "We've started applying you to jobs! Watch your inbox for application confirmati…" at bounding box center [799, 185] width 437 height 95
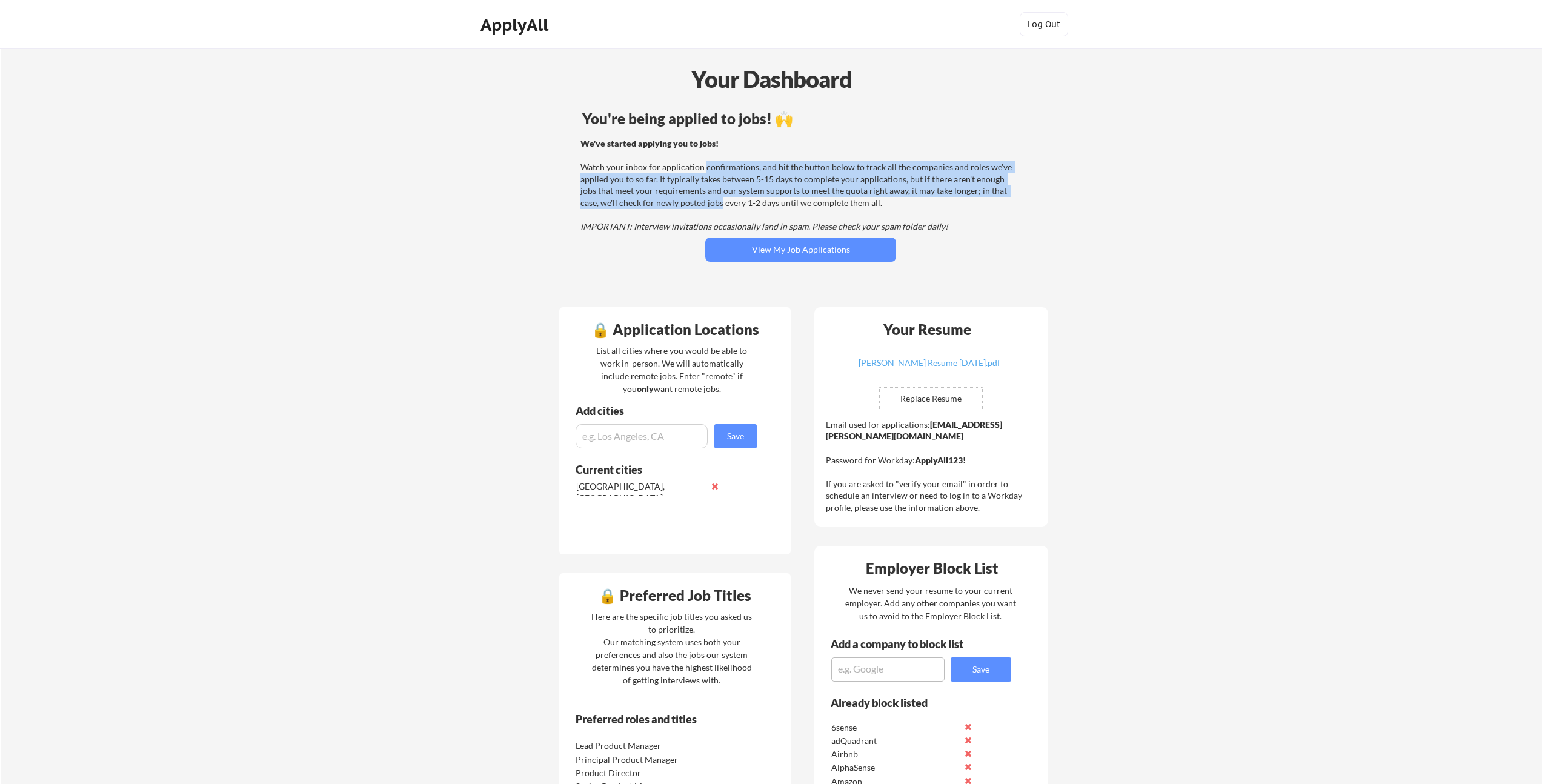
click at [703, 168] on div "We've started applying you to jobs! Watch your inbox for application confirmati…" at bounding box center [799, 185] width 437 height 95
drag, startPoint x: 706, startPoint y: 179, endPoint x: 704, endPoint y: 199, distance: 20.1
click at [703, 200] on div "We've started applying you to jobs! Watch your inbox for application confirmati…" at bounding box center [799, 185] width 437 height 95
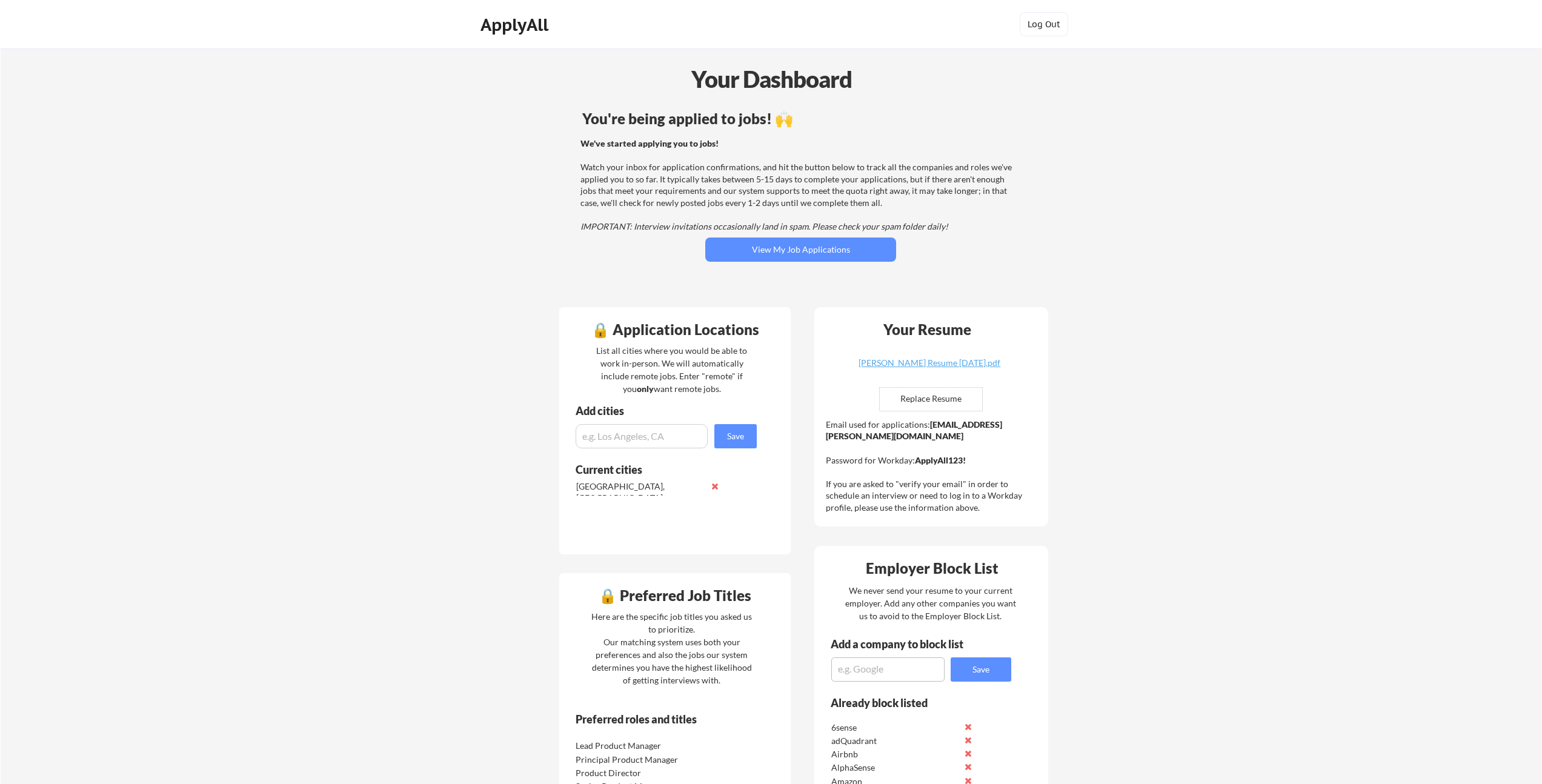
click at [706, 198] on div "We've started applying you to jobs! Watch your inbox for application confirmati…" at bounding box center [799, 185] width 437 height 95
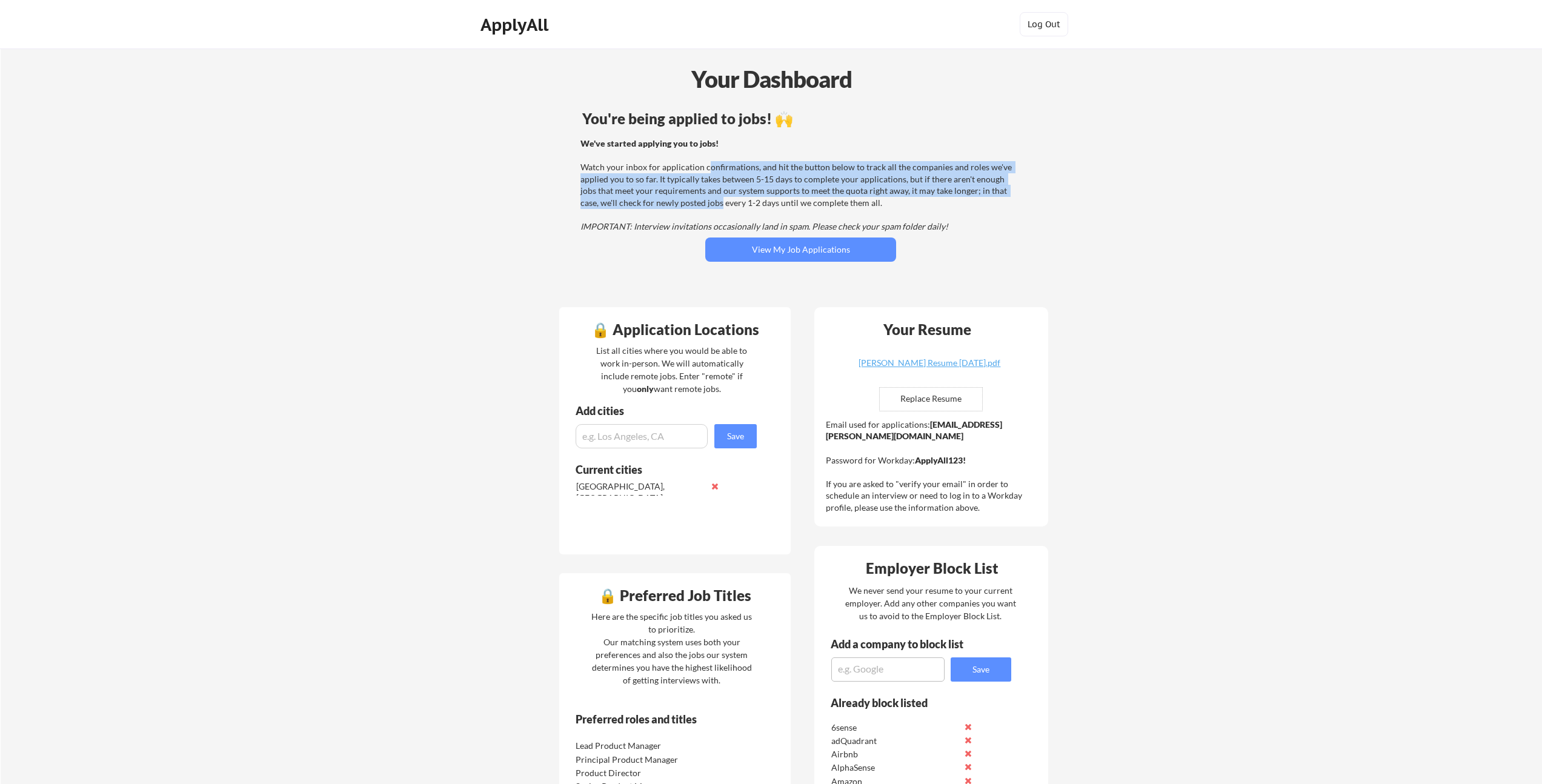
drag, startPoint x: 709, startPoint y: 189, endPoint x: 705, endPoint y: 167, distance: 22.4
click at [706, 168] on div "We've started applying you to jobs! Watch your inbox for application confirmati…" at bounding box center [799, 185] width 437 height 95
click at [705, 167] on div "We've started applying you to jobs! Watch your inbox for application confirmati…" at bounding box center [799, 185] width 437 height 95
drag, startPoint x: 702, startPoint y: 184, endPoint x: 705, endPoint y: 204, distance: 20.2
click at [705, 204] on div "We've started applying you to jobs! Watch your inbox for application confirmati…" at bounding box center [799, 185] width 437 height 95
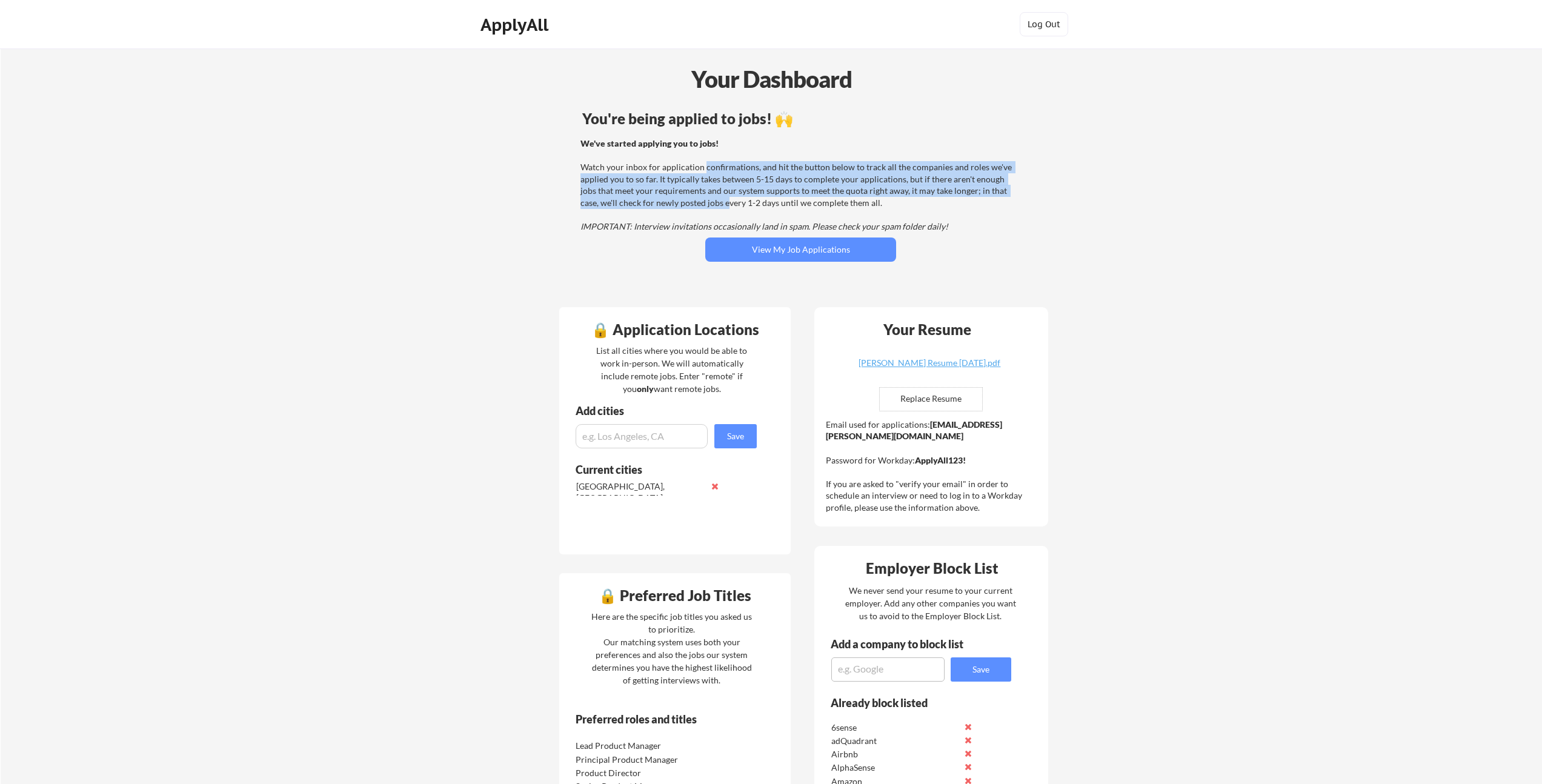
click at [704, 204] on div "We've started applying you to jobs! Watch your inbox for application confirmati…" at bounding box center [799, 185] width 437 height 95
drag, startPoint x: 703, startPoint y: 203, endPoint x: 702, endPoint y: 167, distance: 36.0
click at [702, 167] on div "We've started applying you to jobs! Watch your inbox for application confirmati…" at bounding box center [799, 185] width 437 height 95
drag, startPoint x: 707, startPoint y: 191, endPoint x: 704, endPoint y: 203, distance: 12.4
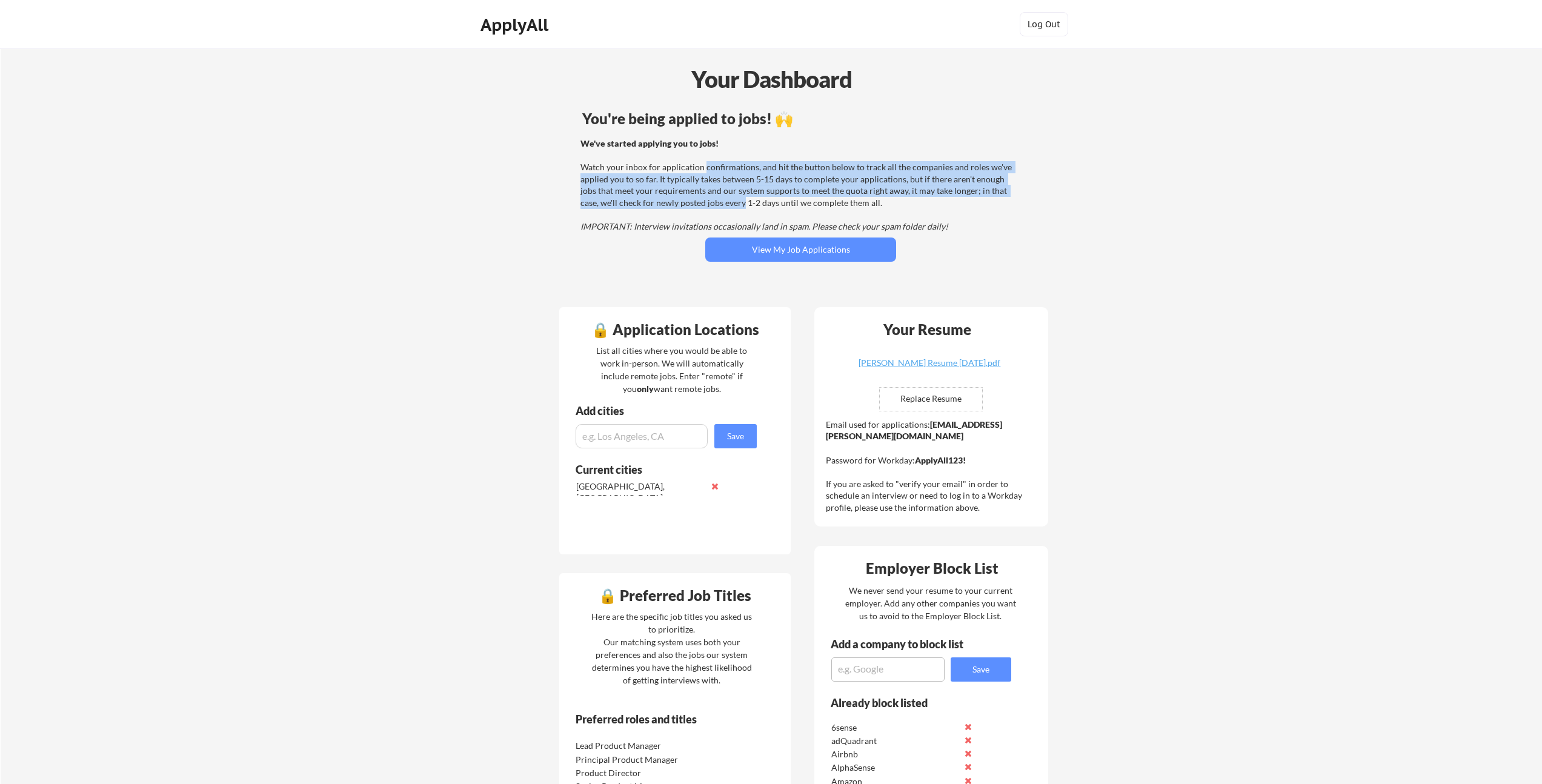
click at [704, 203] on div "We've started applying you to jobs! Watch your inbox for application confirmati…" at bounding box center [799, 185] width 437 height 95
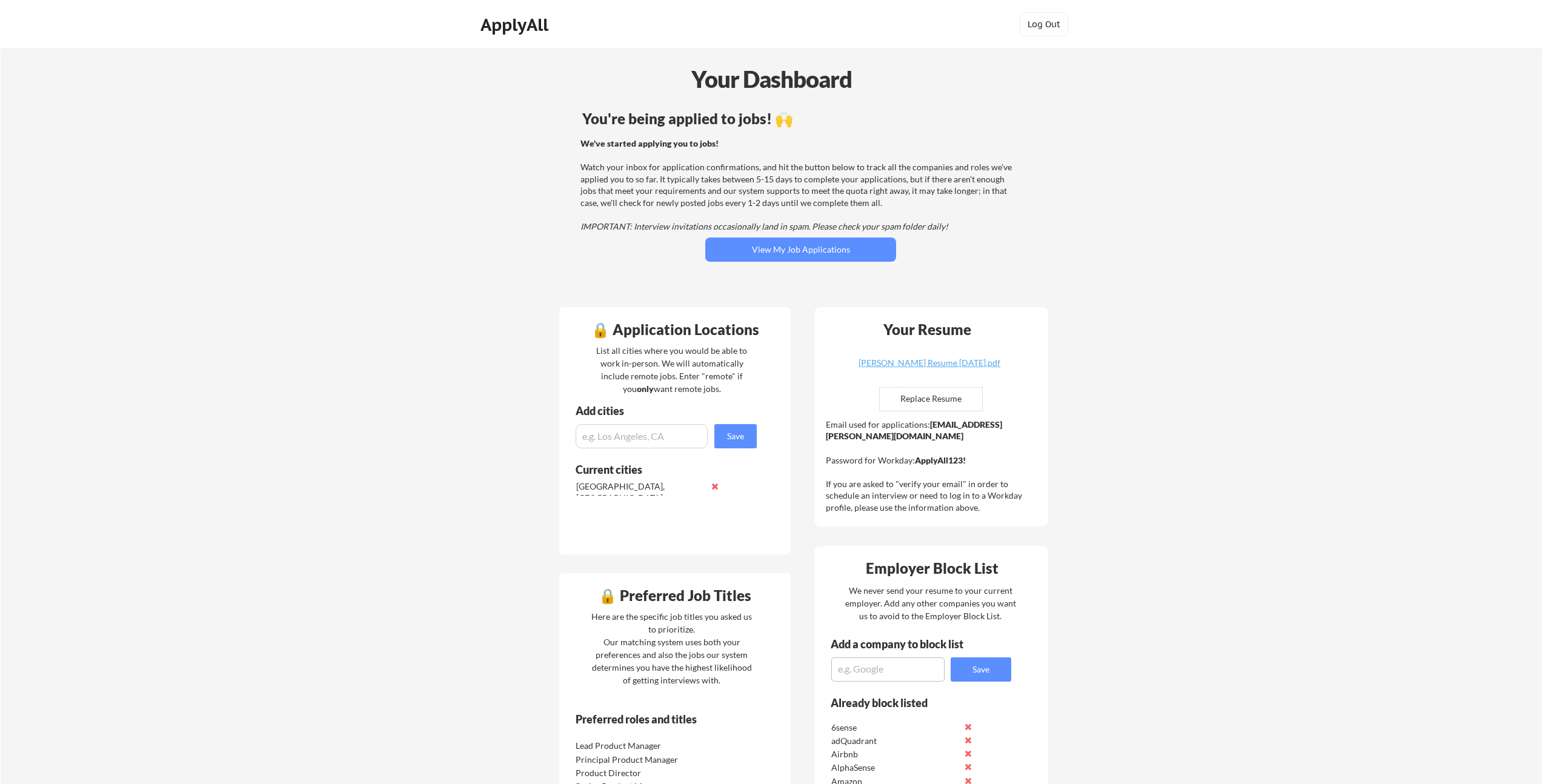
click at [759, 222] on em "IMPORTANT: Interview invitations occasionally land in spam. Please check your s…" at bounding box center [764, 226] width 368 height 10
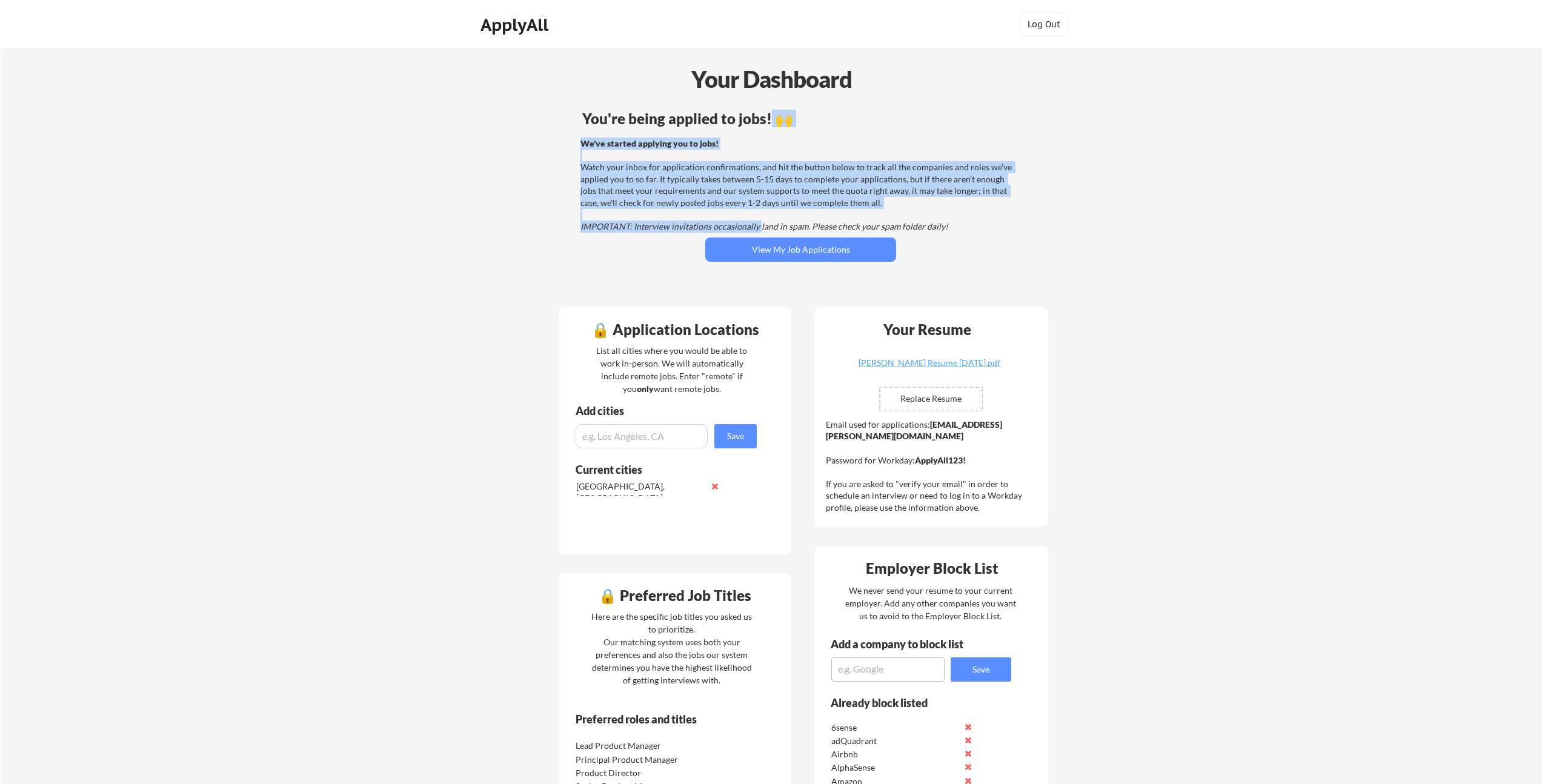
drag, startPoint x: 756, startPoint y: 221, endPoint x: 766, endPoint y: 118, distance: 103.5
click at [768, 119] on div "You're being applied to jobs! 🙌 We've started applying you to jobs! Watch your …" at bounding box center [801, 202] width 489 height 194
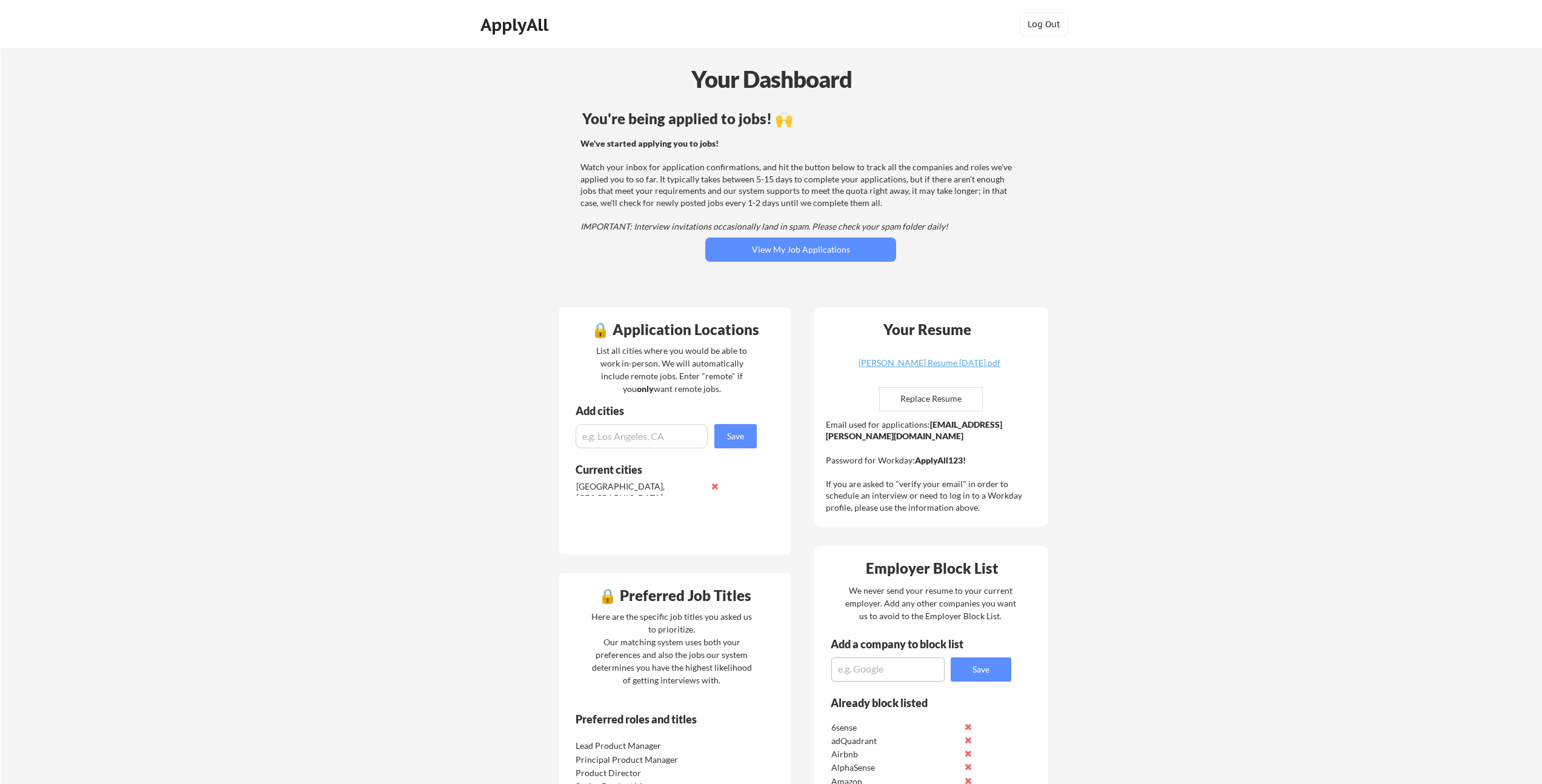
click at [766, 118] on div "You're being applied to jobs! 🙌" at bounding box center [801, 119] width 437 height 14
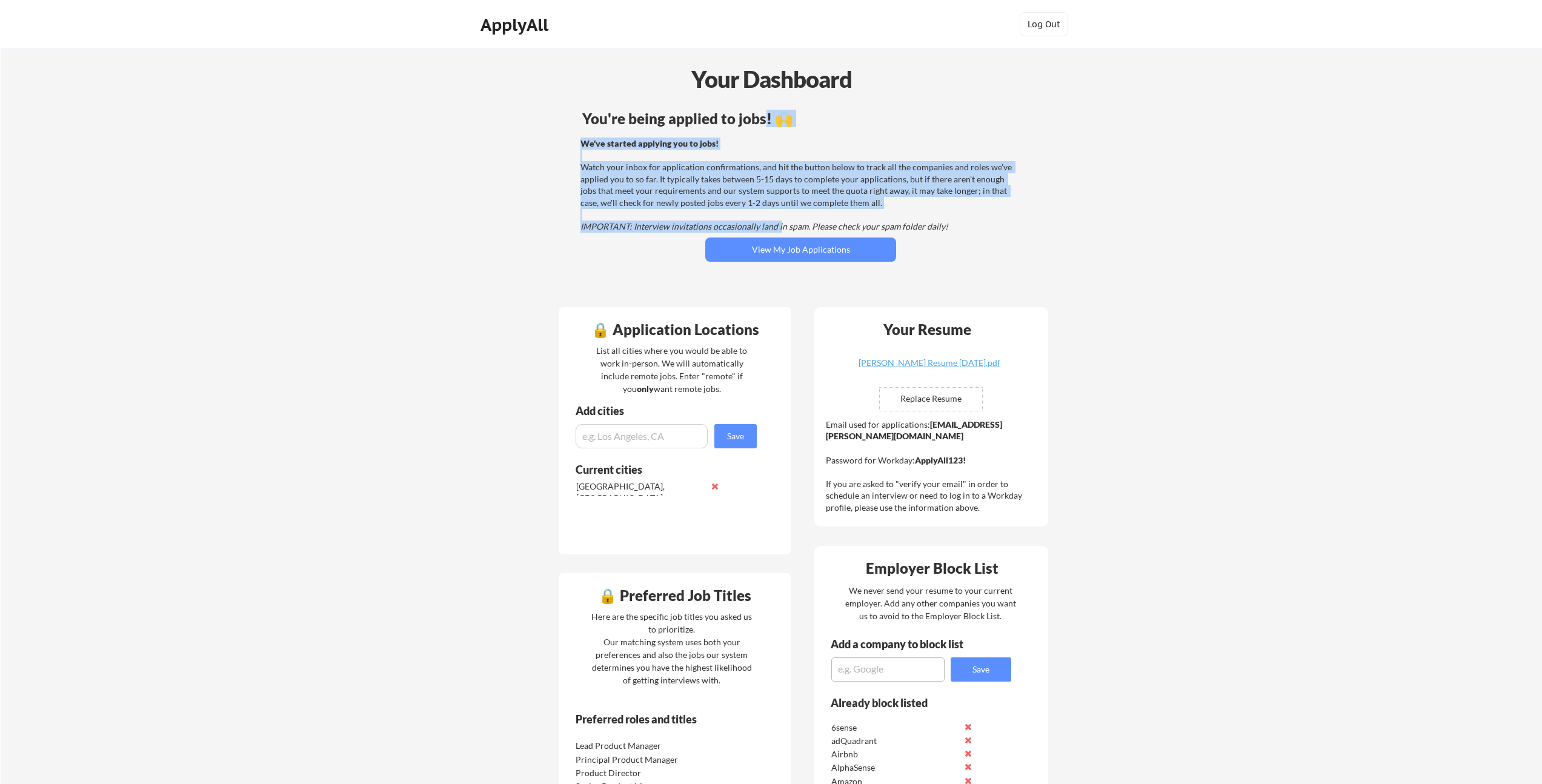
drag, startPoint x: 765, startPoint y: 116, endPoint x: 777, endPoint y: 225, distance: 109.7
click at [777, 225] on div "You're being applied to jobs! 🙌 We've started applying you to jobs! Watch your …" at bounding box center [801, 202] width 489 height 194
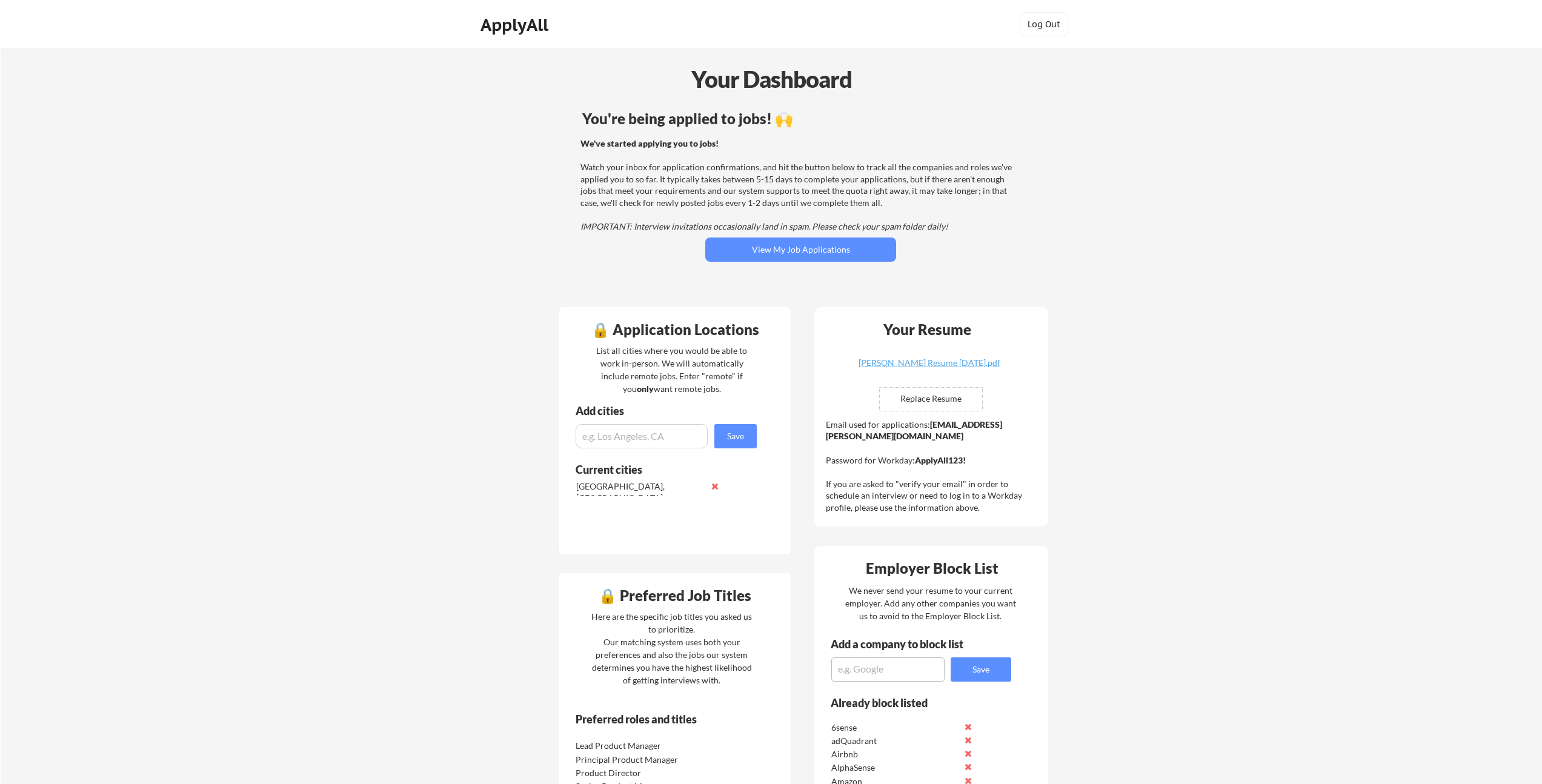
click at [775, 226] on em "IMPORTANT: Interview invitations occasionally land in spam. Please check your s…" at bounding box center [764, 226] width 368 height 10
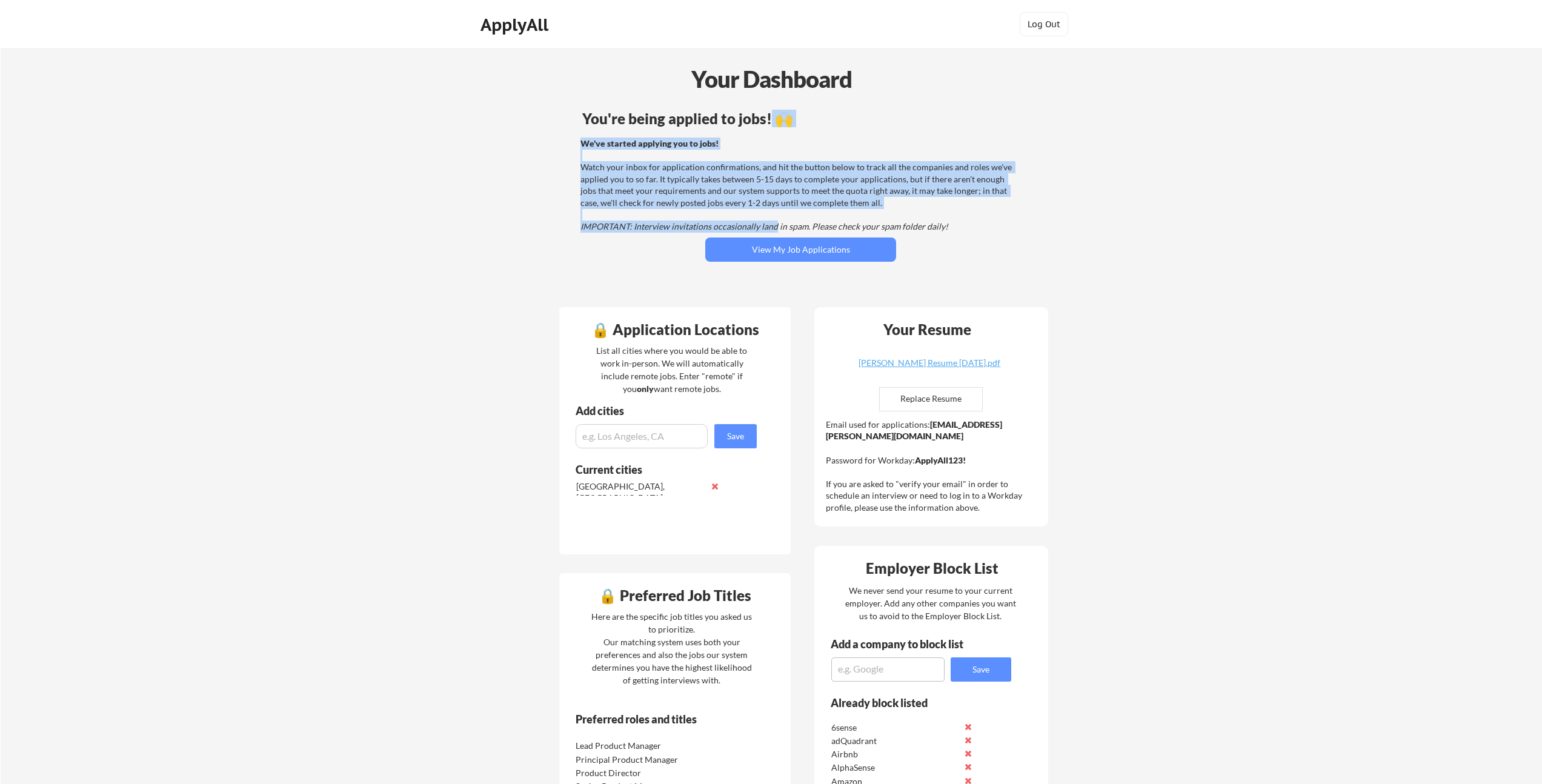
drag, startPoint x: 764, startPoint y: 171, endPoint x: 771, endPoint y: 120, distance: 51.5
click at [771, 120] on div "You're being applied to jobs! 🙌 We've started applying you to jobs! Watch your …" at bounding box center [801, 202] width 489 height 194
click at [770, 120] on div "You're being applied to jobs! 🙌" at bounding box center [801, 119] width 437 height 14
drag, startPoint x: 769, startPoint y: 117, endPoint x: 776, endPoint y: 226, distance: 109.2
click at [776, 226] on div "You're being applied to jobs! 🙌 We've started applying you to jobs! Watch your …" at bounding box center [801, 202] width 489 height 194
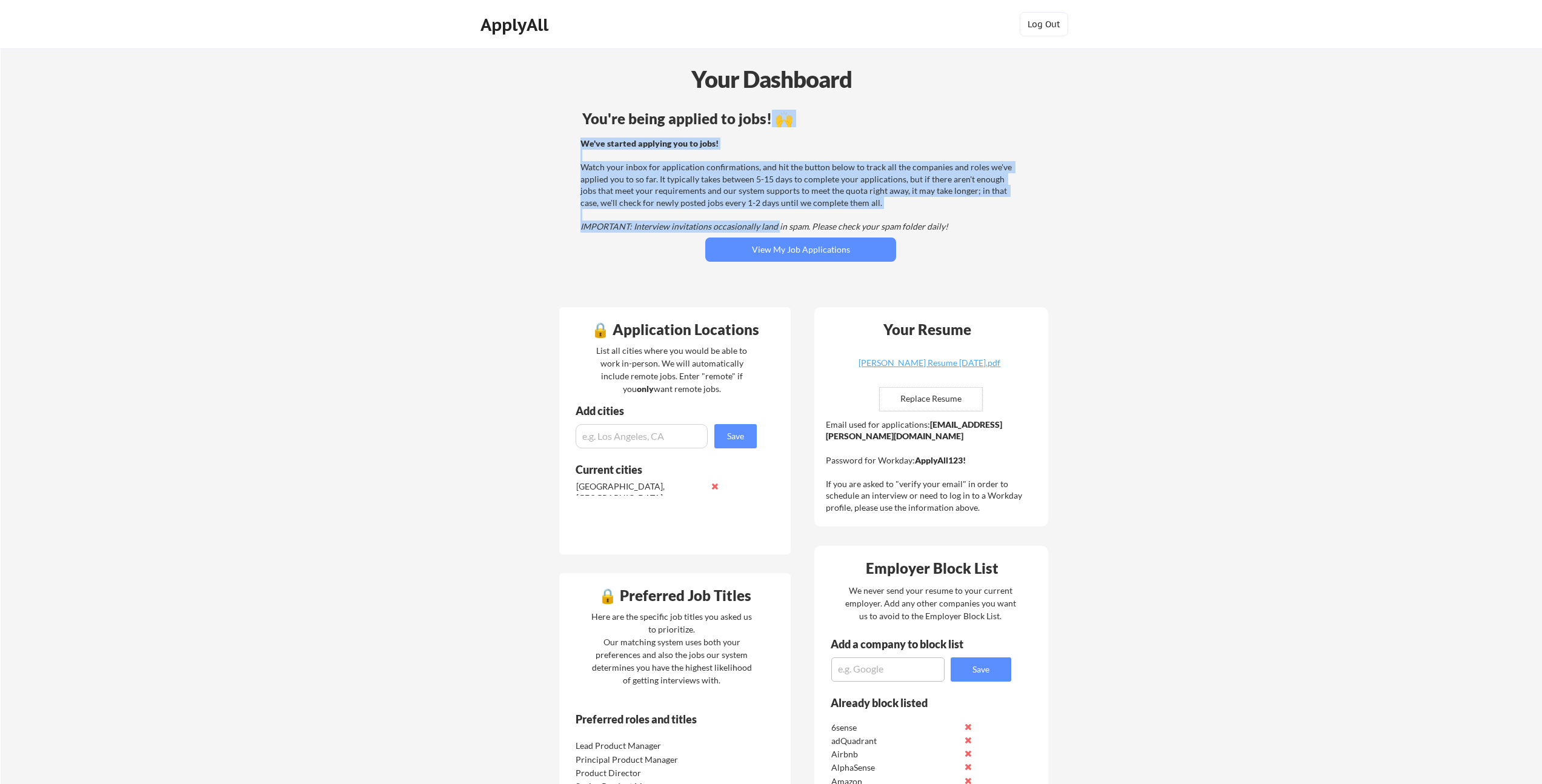
click at [776, 226] on em "IMPORTANT: Interview invitations occasionally land in spam. Please check your s…" at bounding box center [764, 226] width 368 height 10
drag, startPoint x: 805, startPoint y: 226, endPoint x: 741, endPoint y: 122, distance: 122.1
click at [741, 122] on div "You're being applied to jobs! 🙌 We've started applying you to jobs! Watch your …" at bounding box center [801, 202] width 489 height 194
click at [742, 122] on div "You're being applied to jobs! 🙌" at bounding box center [801, 119] width 437 height 14
drag, startPoint x: 771, startPoint y: 117, endPoint x: 806, endPoint y: 227, distance: 115.4
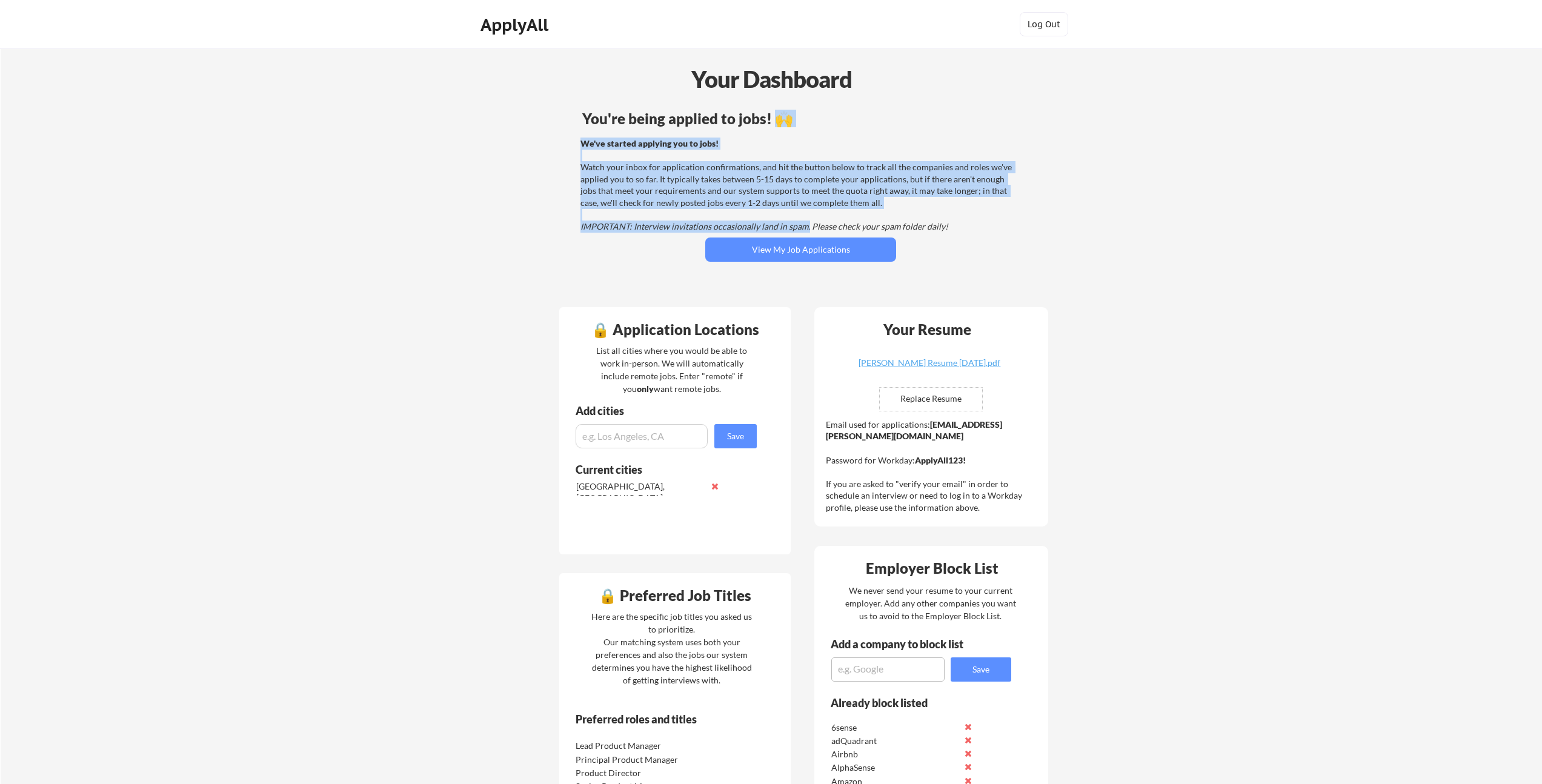
click at [806, 227] on div "You're being applied to jobs! 🙌 We've started applying you to jobs! Watch your …" at bounding box center [801, 202] width 489 height 194
click at [806, 227] on em "IMPORTANT: Interview invitations occasionally land in spam. Please check your s…" at bounding box center [764, 226] width 368 height 10
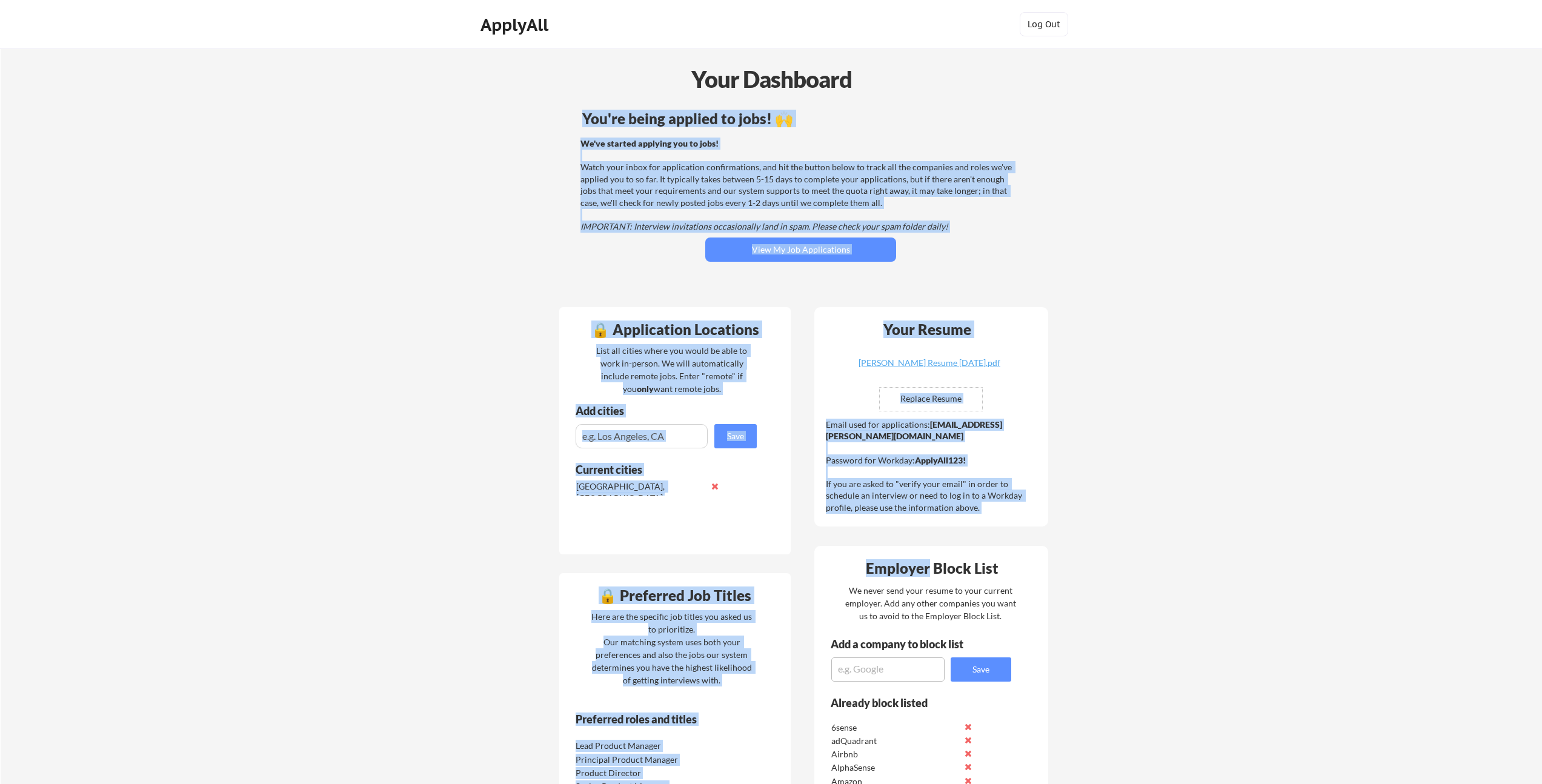
drag, startPoint x: 570, startPoint y: 60, endPoint x: 931, endPoint y: 572, distance: 626.5
click at [931, 572] on div "Employer Block List" at bounding box center [931, 568] width 226 height 14
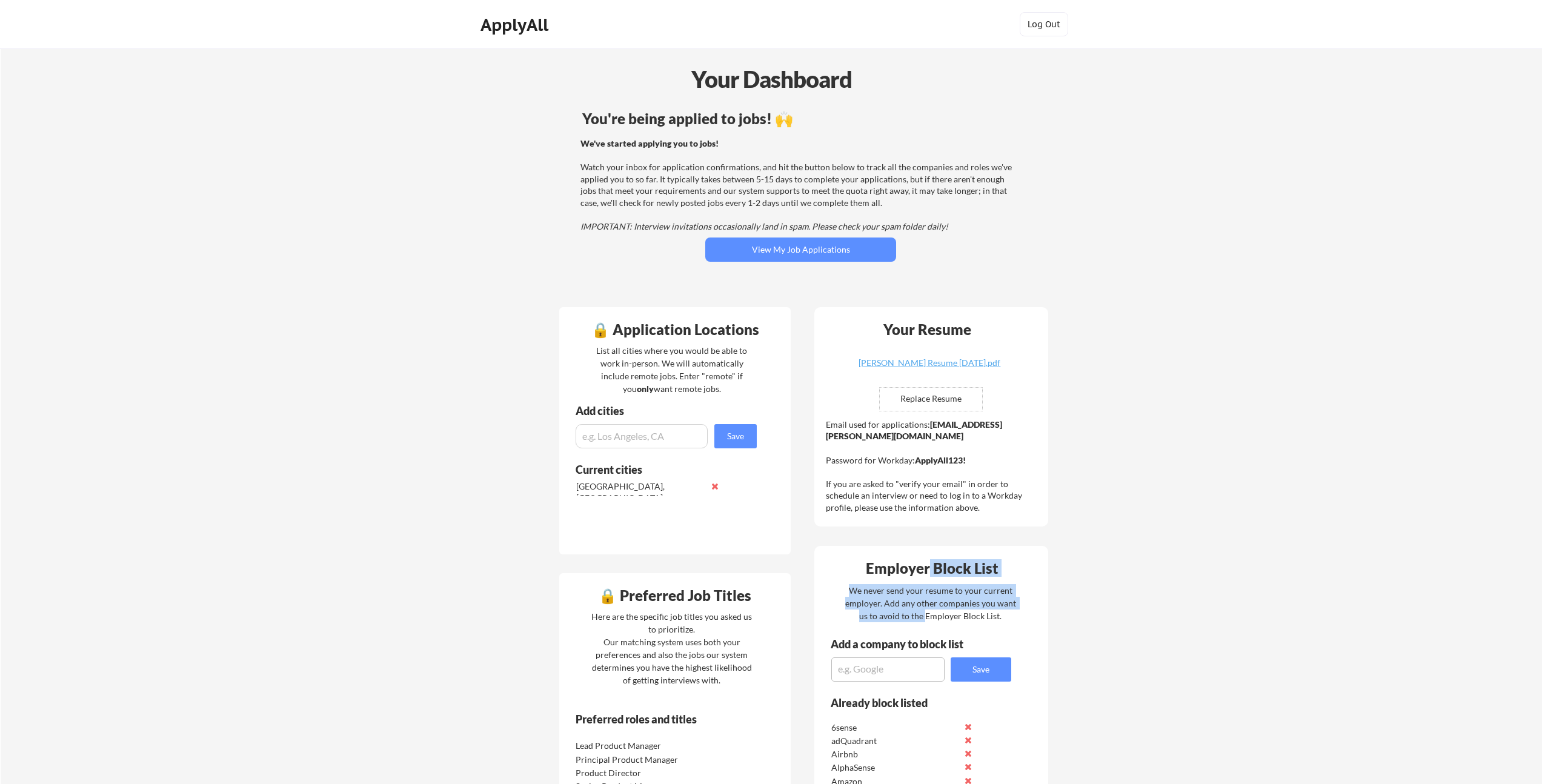
drag, startPoint x: 931, startPoint y: 571, endPoint x: 925, endPoint y: 614, distance: 43.4
click at [925, 614] on div "We never send your resume to your current employer. Add any other companies you…" at bounding box center [930, 603] width 173 height 38
drag, startPoint x: 924, startPoint y: 586, endPoint x: 974, endPoint y: 573, distance: 51.7
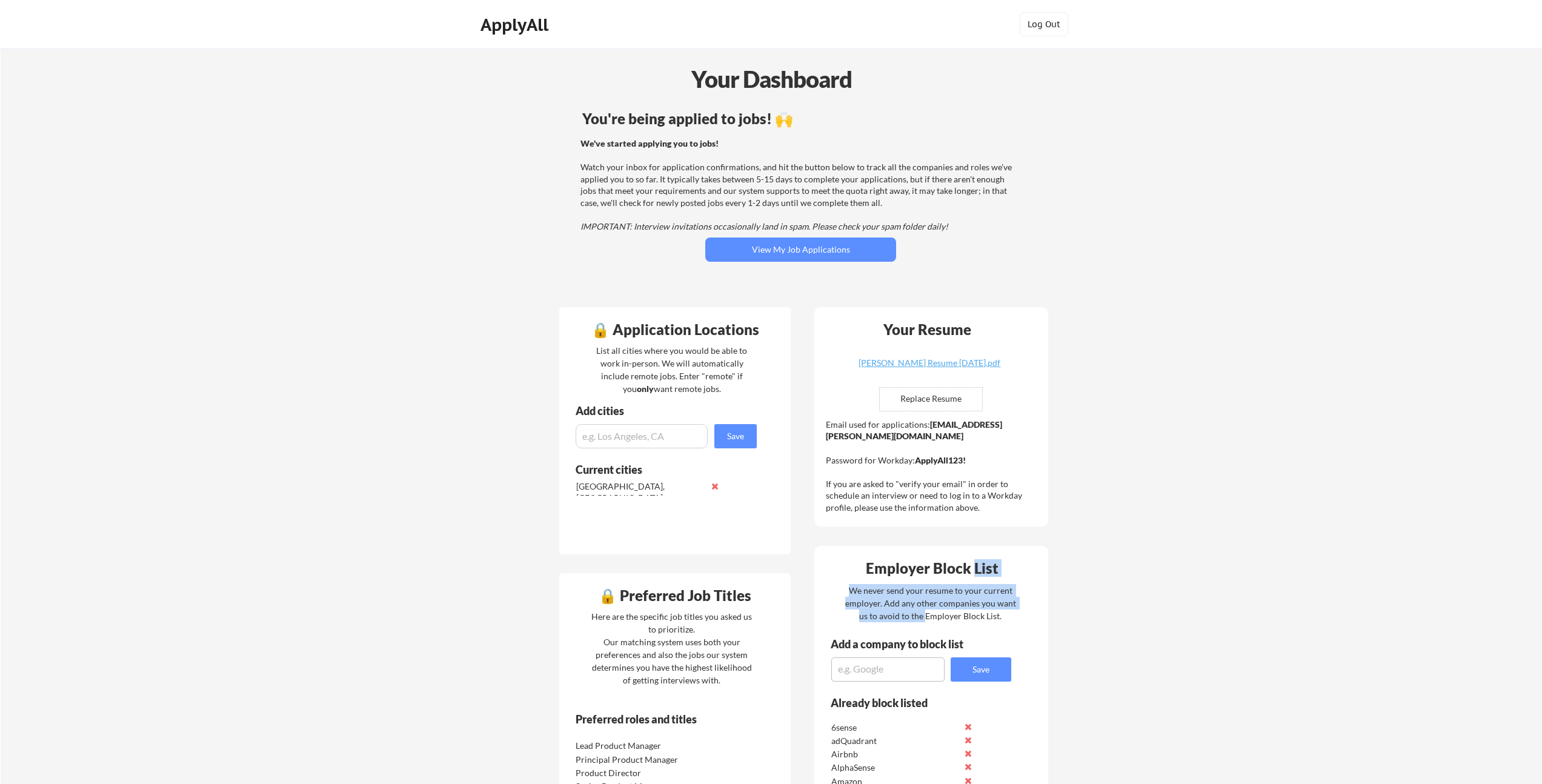
click at [974, 573] on div "Employer Block List" at bounding box center [931, 568] width 226 height 14
drag, startPoint x: 949, startPoint y: 597, endPoint x: 924, endPoint y: 616, distance: 31.4
click at [924, 617] on div "We never send your resume to your current employer. Add any other companies you…" at bounding box center [930, 603] width 173 height 38
drag, startPoint x: 924, startPoint y: 618, endPoint x: 974, endPoint y: 568, distance: 70.7
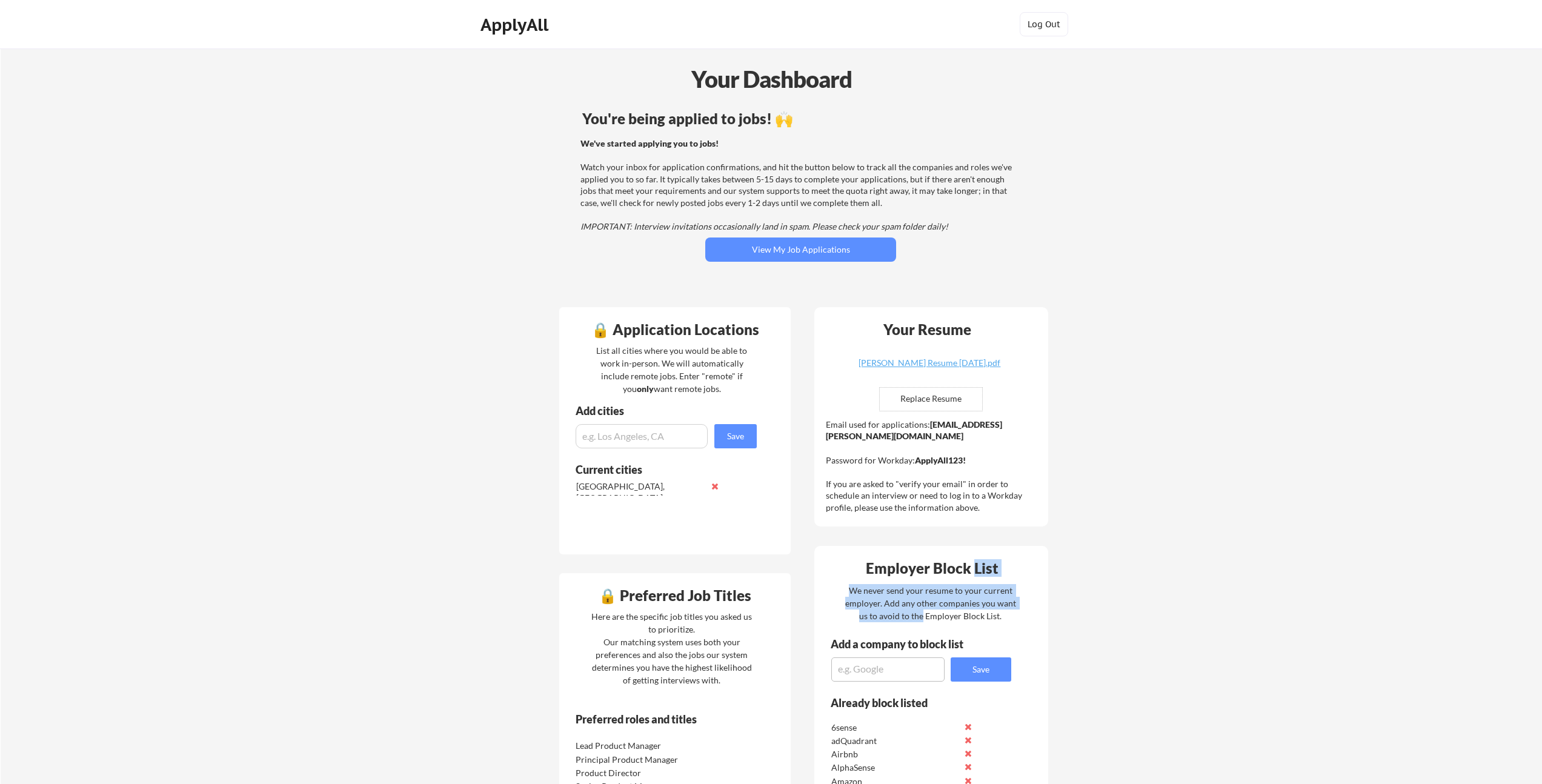
click at [974, 568] on div "Employer Block List" at bounding box center [931, 568] width 226 height 14
drag, startPoint x: 938, startPoint y: 613, endPoint x: 924, endPoint y: 620, distance: 15.7
click at [924, 618] on div "We never send your resume to your current employer. Add any other companies you…" at bounding box center [930, 603] width 173 height 38
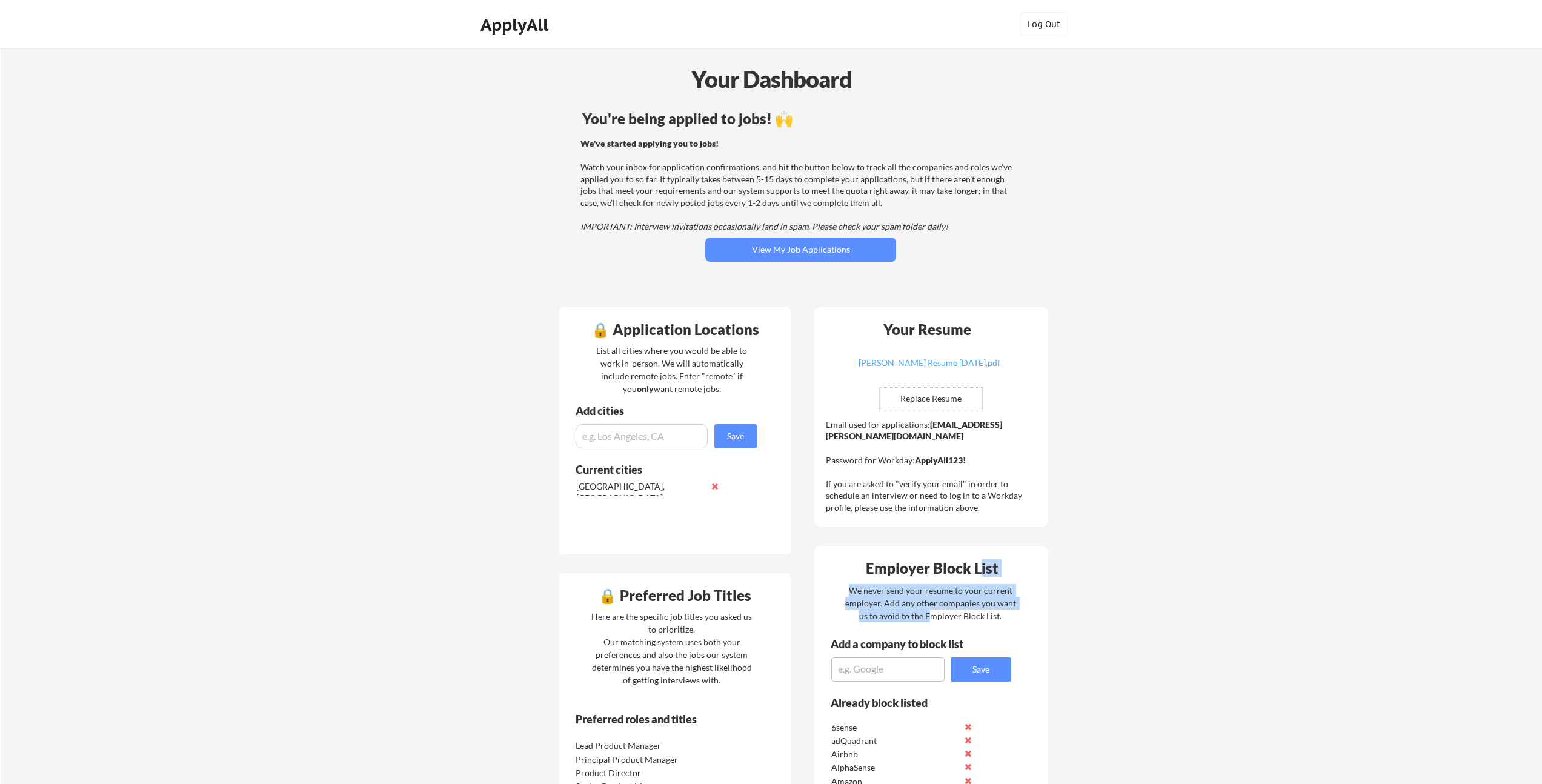
drag, startPoint x: 966, startPoint y: 581, endPoint x: 977, endPoint y: 563, distance: 21.1
click at [977, 563] on div "Employer Block List" at bounding box center [931, 568] width 226 height 14
drag, startPoint x: 973, startPoint y: 568, endPoint x: 929, endPoint y: 614, distance: 63.7
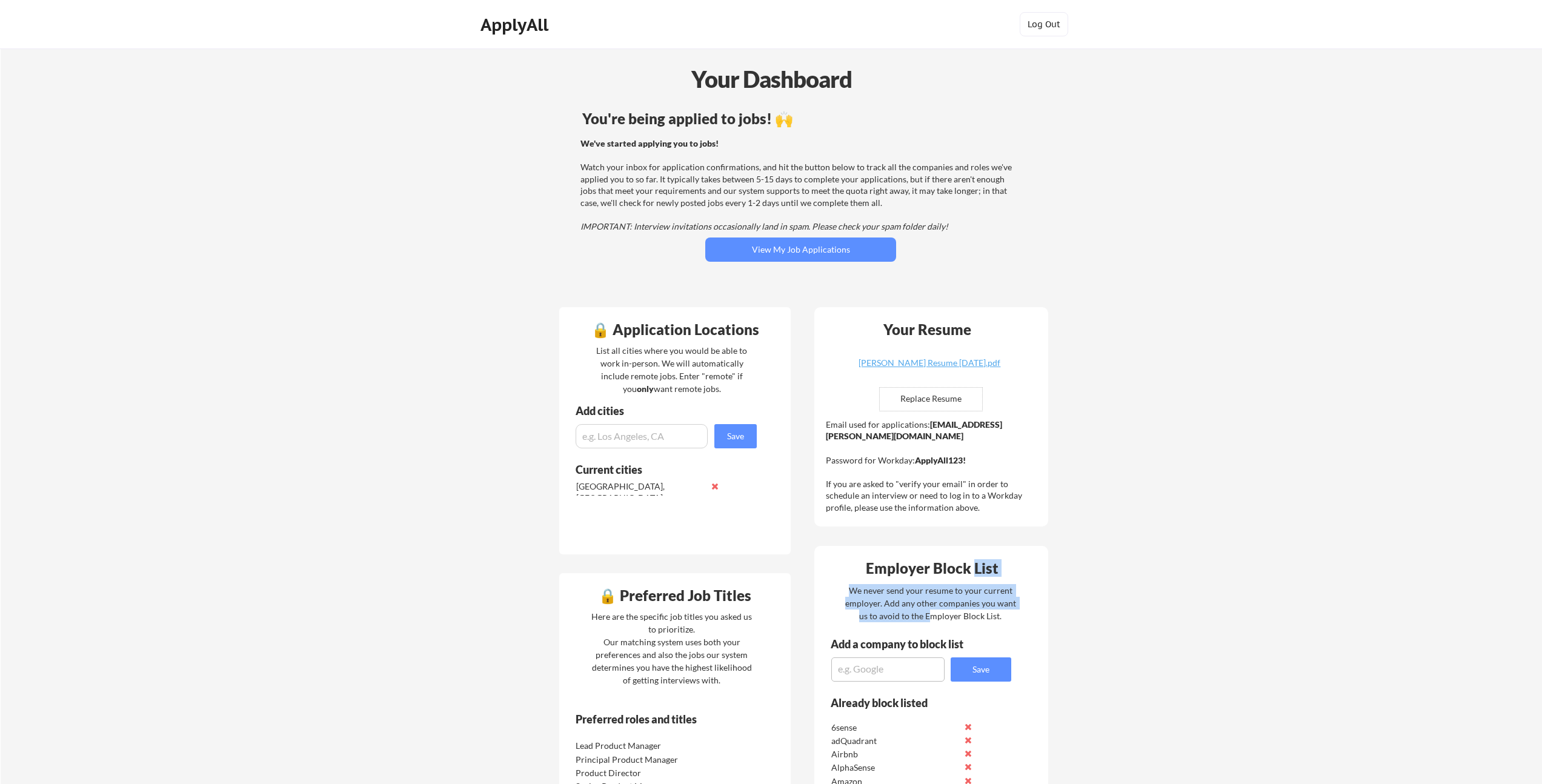
click at [924, 615] on div "We never send your resume to your current employer. Add any other companies you…" at bounding box center [930, 603] width 173 height 38
drag, startPoint x: 924, startPoint y: 615, endPoint x: 980, endPoint y: 563, distance: 76.4
click at [980, 563] on div "Employer Block List" at bounding box center [931, 568] width 226 height 14
drag, startPoint x: 977, startPoint y: 568, endPoint x: 919, endPoint y: 618, distance: 76.6
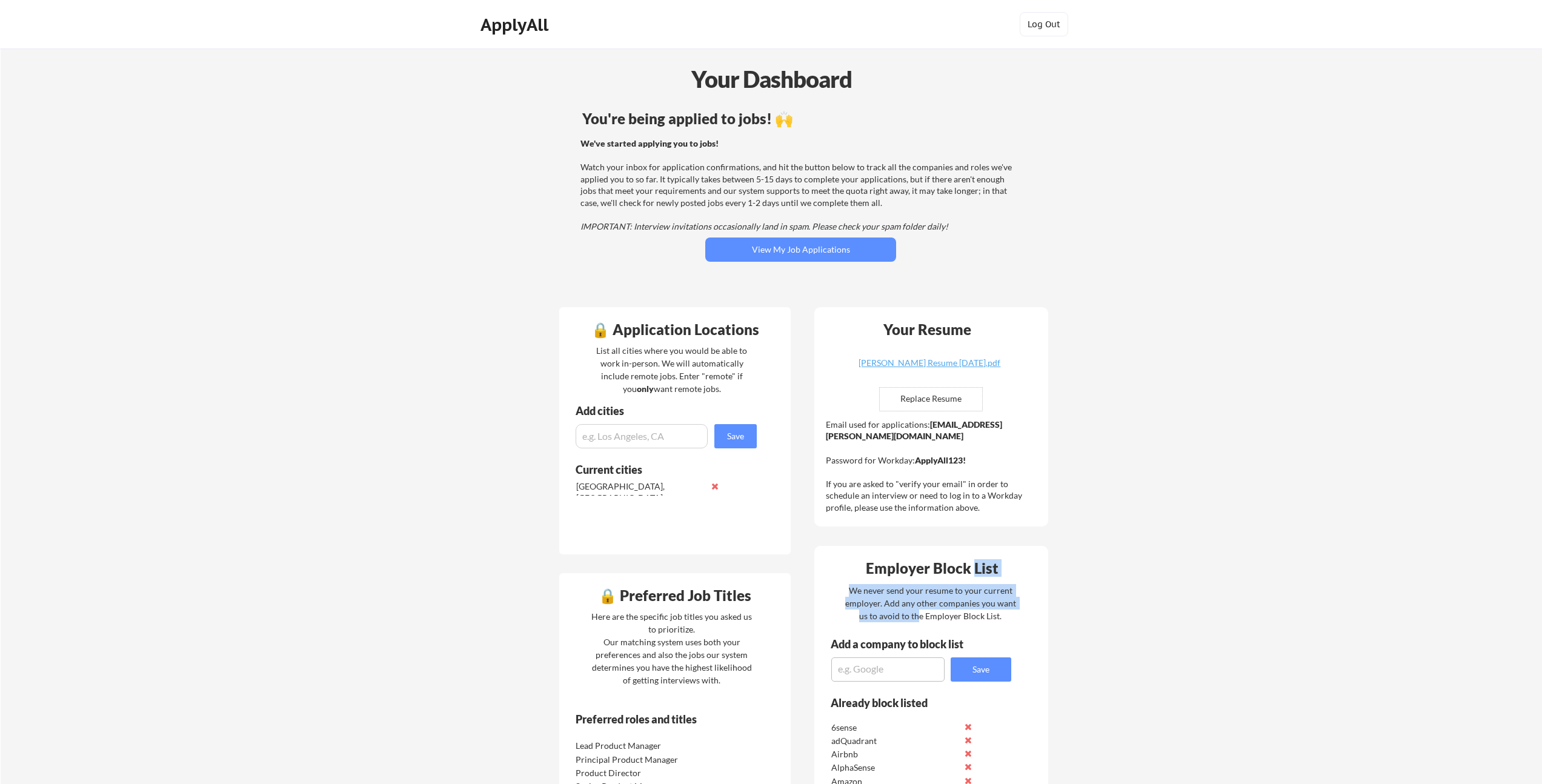
drag, startPoint x: 922, startPoint y: 618, endPoint x: 973, endPoint y: 567, distance: 72.1
click at [973, 567] on div "Employer Block List" at bounding box center [931, 568] width 226 height 14
click at [806, 218] on div "We've started applying you to jobs! Watch your inbox for application confirmati…" at bounding box center [799, 185] width 437 height 95
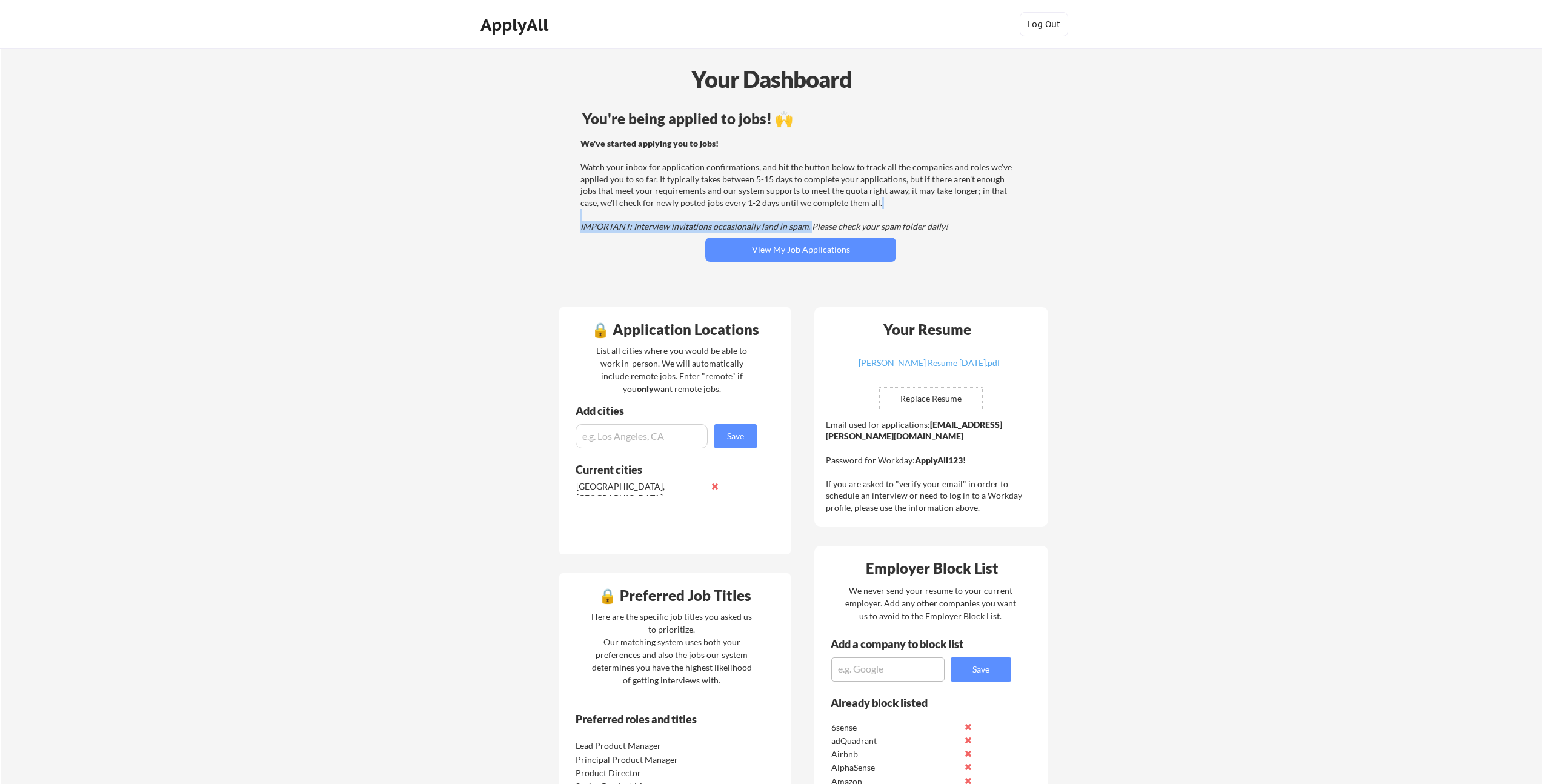
drag, startPoint x: 808, startPoint y: 226, endPoint x: 797, endPoint y: 218, distance: 13.6
click at [797, 218] on div "We've started applying you to jobs! Watch your inbox for application confirmati…" at bounding box center [799, 185] width 437 height 95
click at [798, 216] on div "We've started applying you to jobs! Watch your inbox for application confirmati…" at bounding box center [799, 185] width 437 height 95
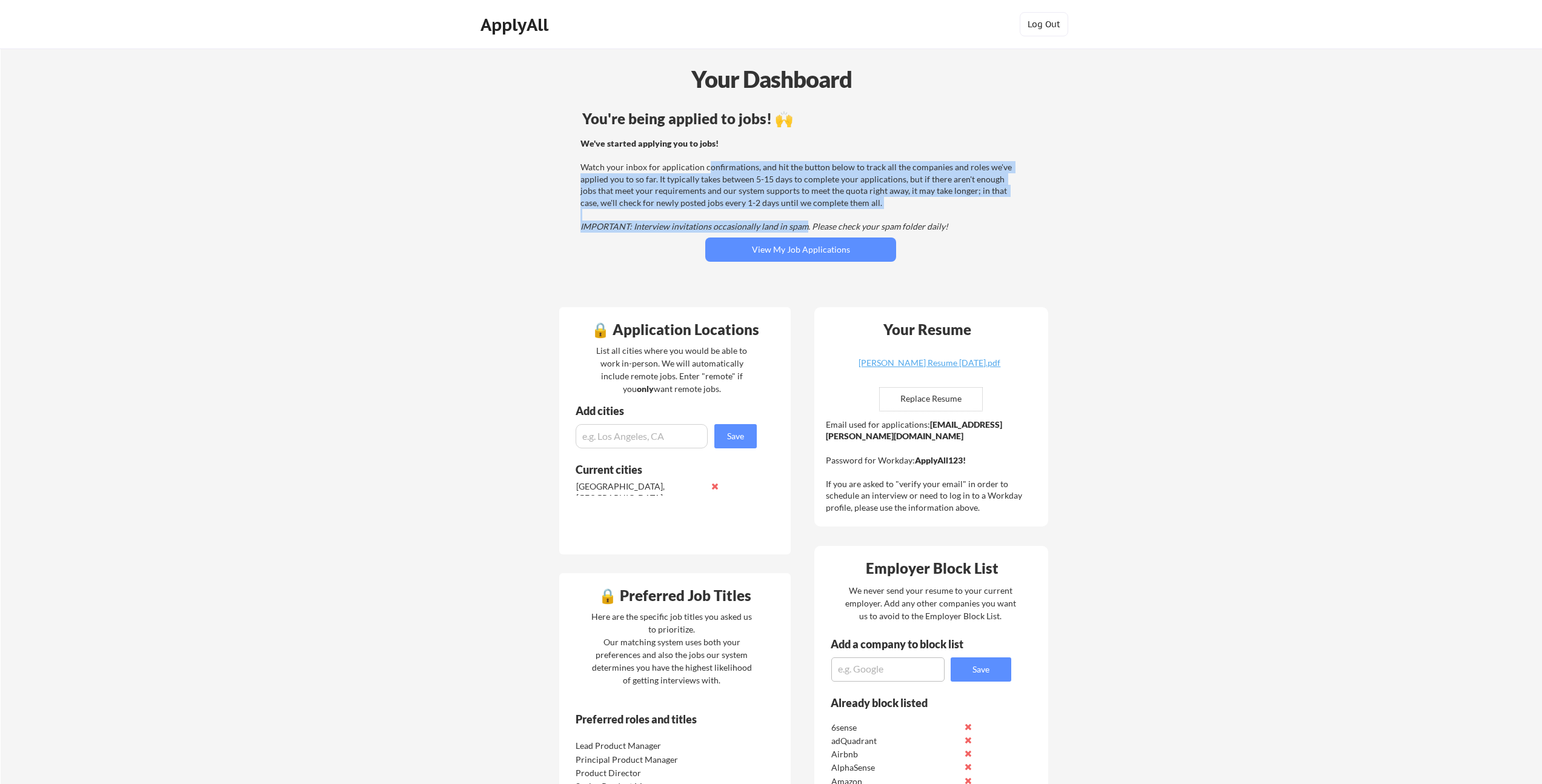
drag, startPoint x: 805, startPoint y: 226, endPoint x: 704, endPoint y: 166, distance: 117.5
click at [705, 167] on div "We've started applying you to jobs! Watch your inbox for application confirmati…" at bounding box center [799, 185] width 437 height 95
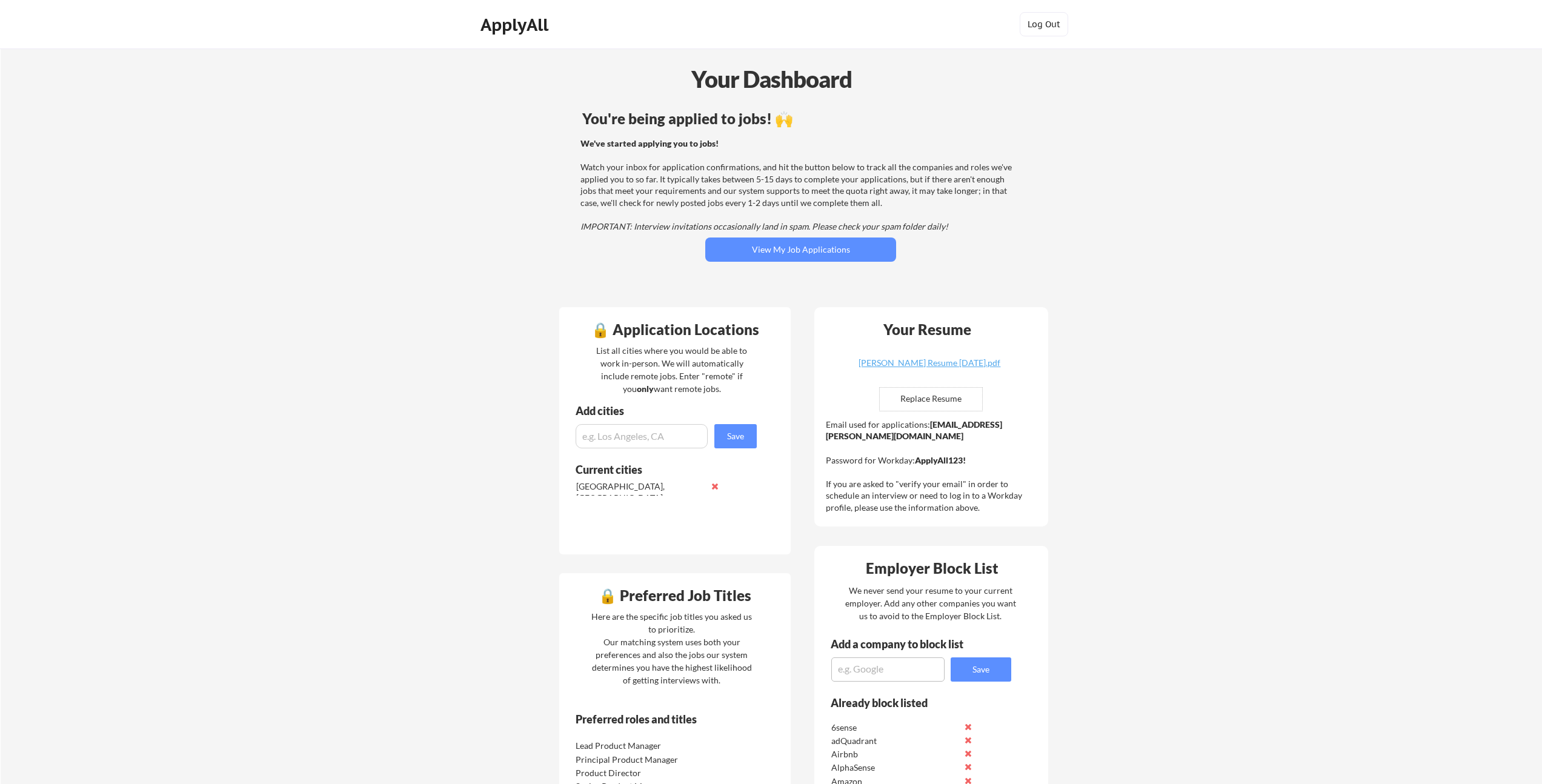
click at [704, 166] on div "We've started applying you to jobs! Watch your inbox for application confirmati…" at bounding box center [799, 185] width 437 height 95
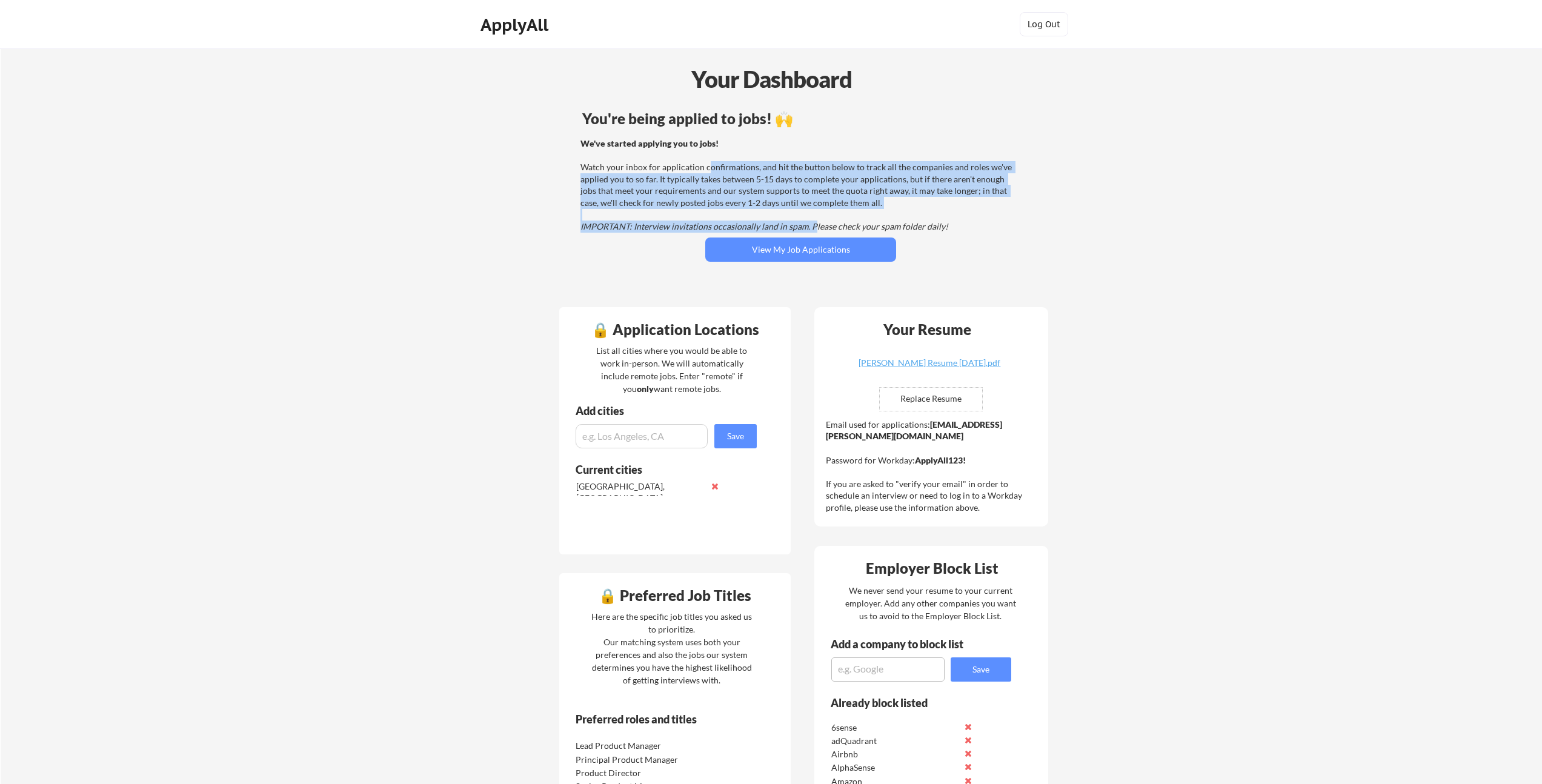
drag, startPoint x: 715, startPoint y: 179, endPoint x: 812, endPoint y: 226, distance: 107.8
click at [812, 226] on div "We've started applying you to jobs! Watch your inbox for application confirmati…" at bounding box center [799, 185] width 437 height 95
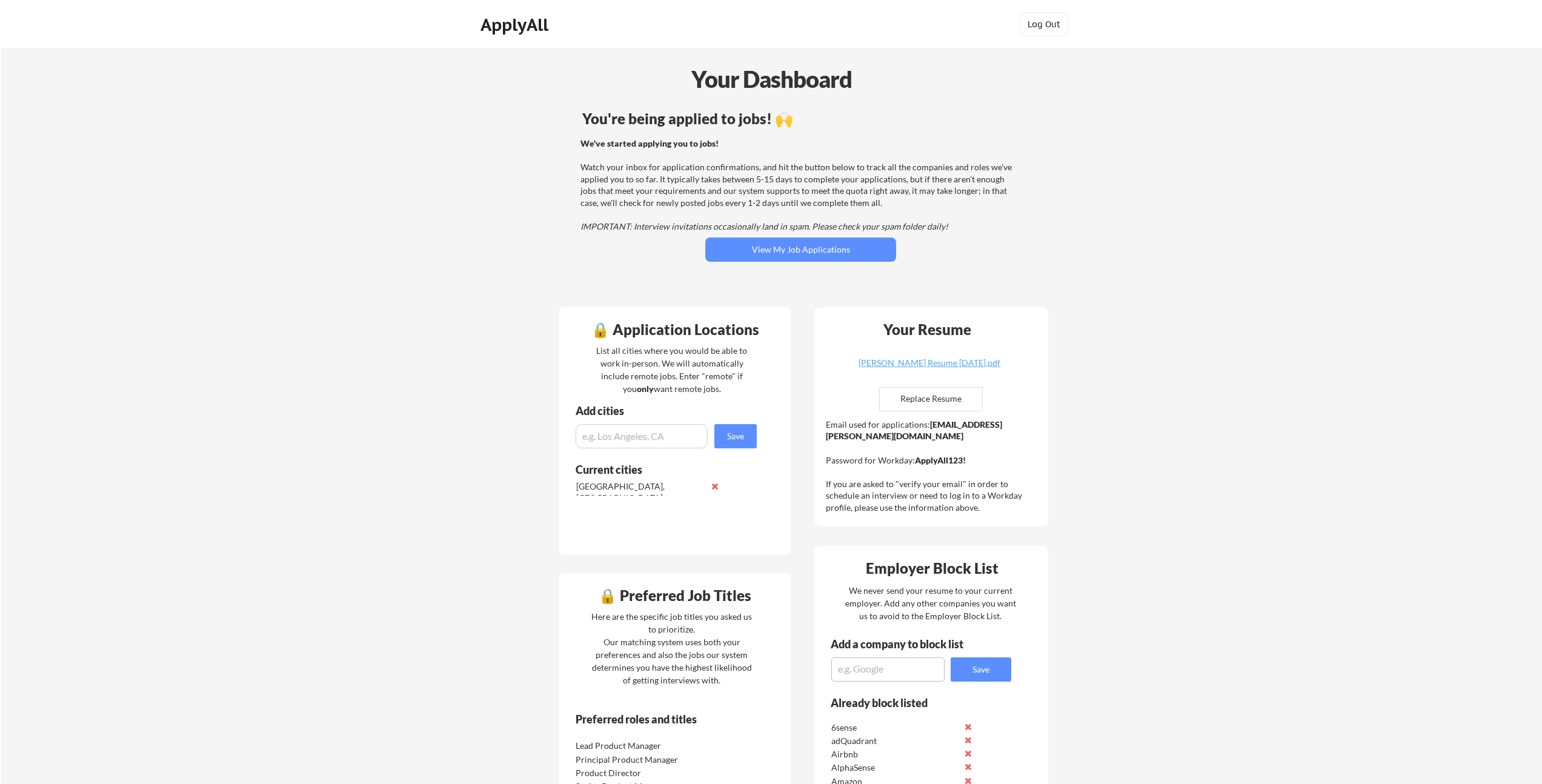
click at [812, 226] on em "IMPORTANT: Interview invitations occasionally land in spam. Please check your s…" at bounding box center [764, 226] width 368 height 10
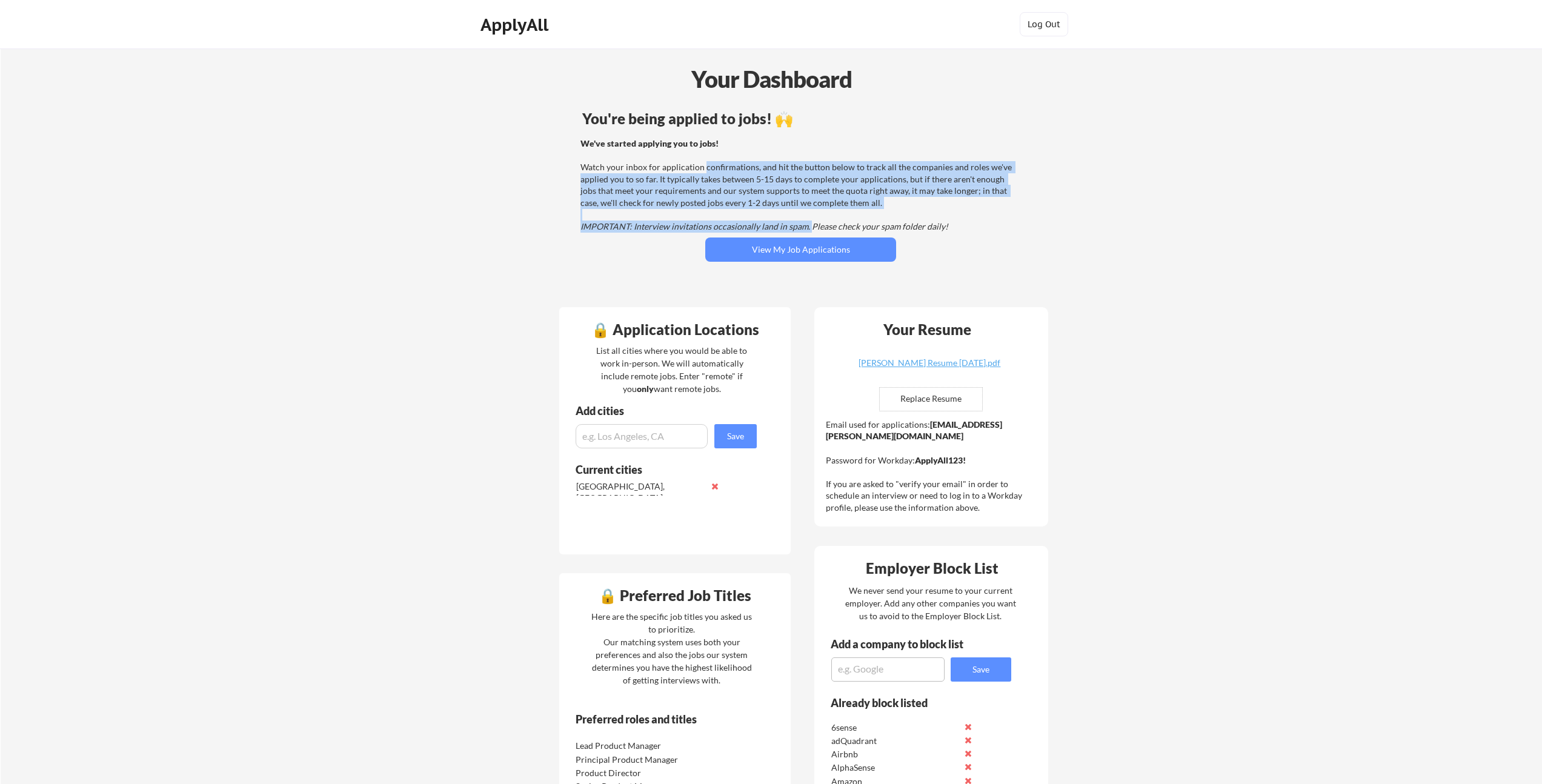
drag, startPoint x: 808, startPoint y: 226, endPoint x: 704, endPoint y: 167, distance: 119.6
click at [704, 167] on div "We've started applying you to jobs! Watch your inbox for application confirmati…" at bounding box center [799, 185] width 437 height 95
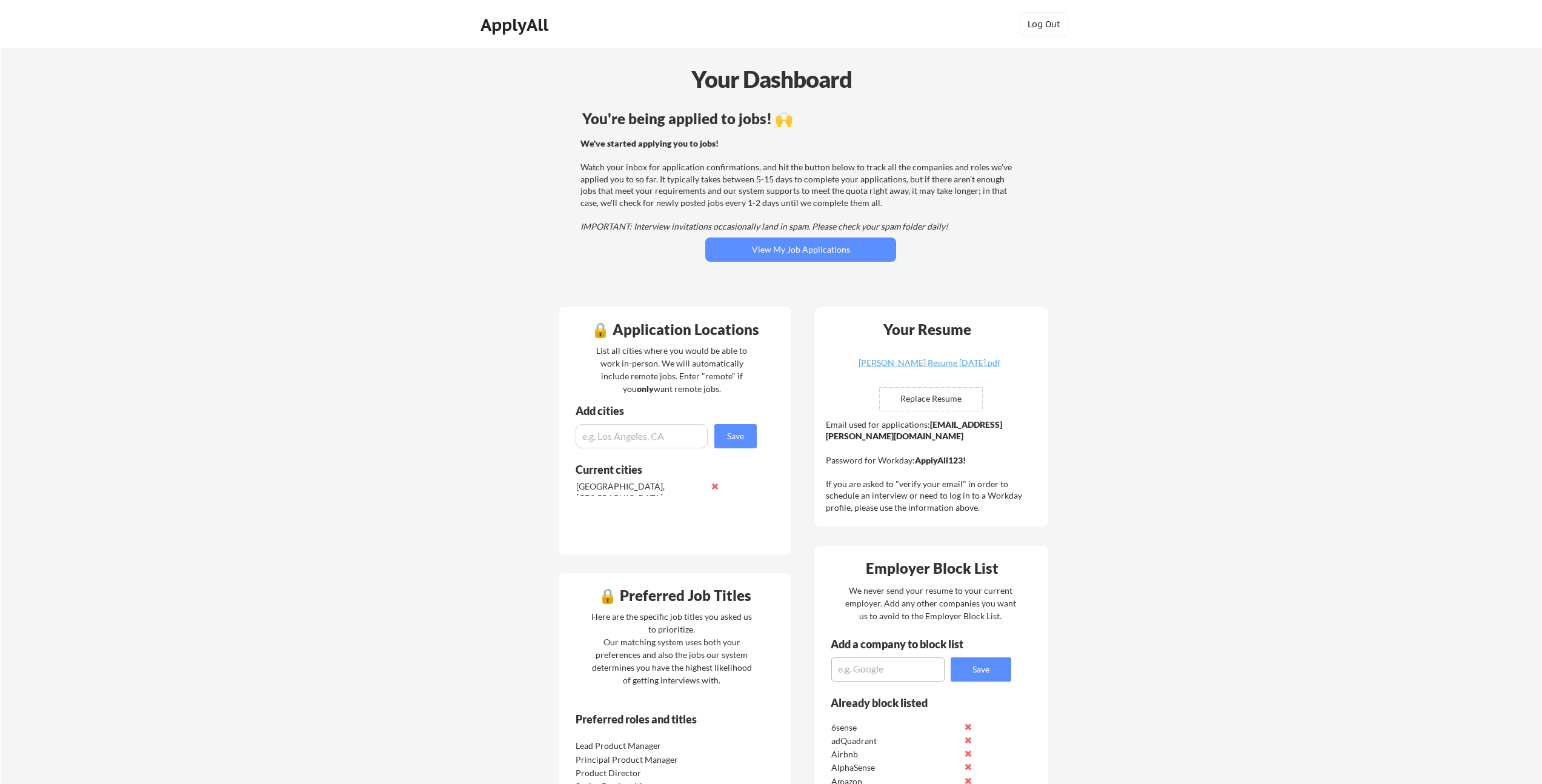
click at [728, 169] on div "We've started applying you to jobs! Watch your inbox for application confirmati…" at bounding box center [799, 185] width 437 height 95
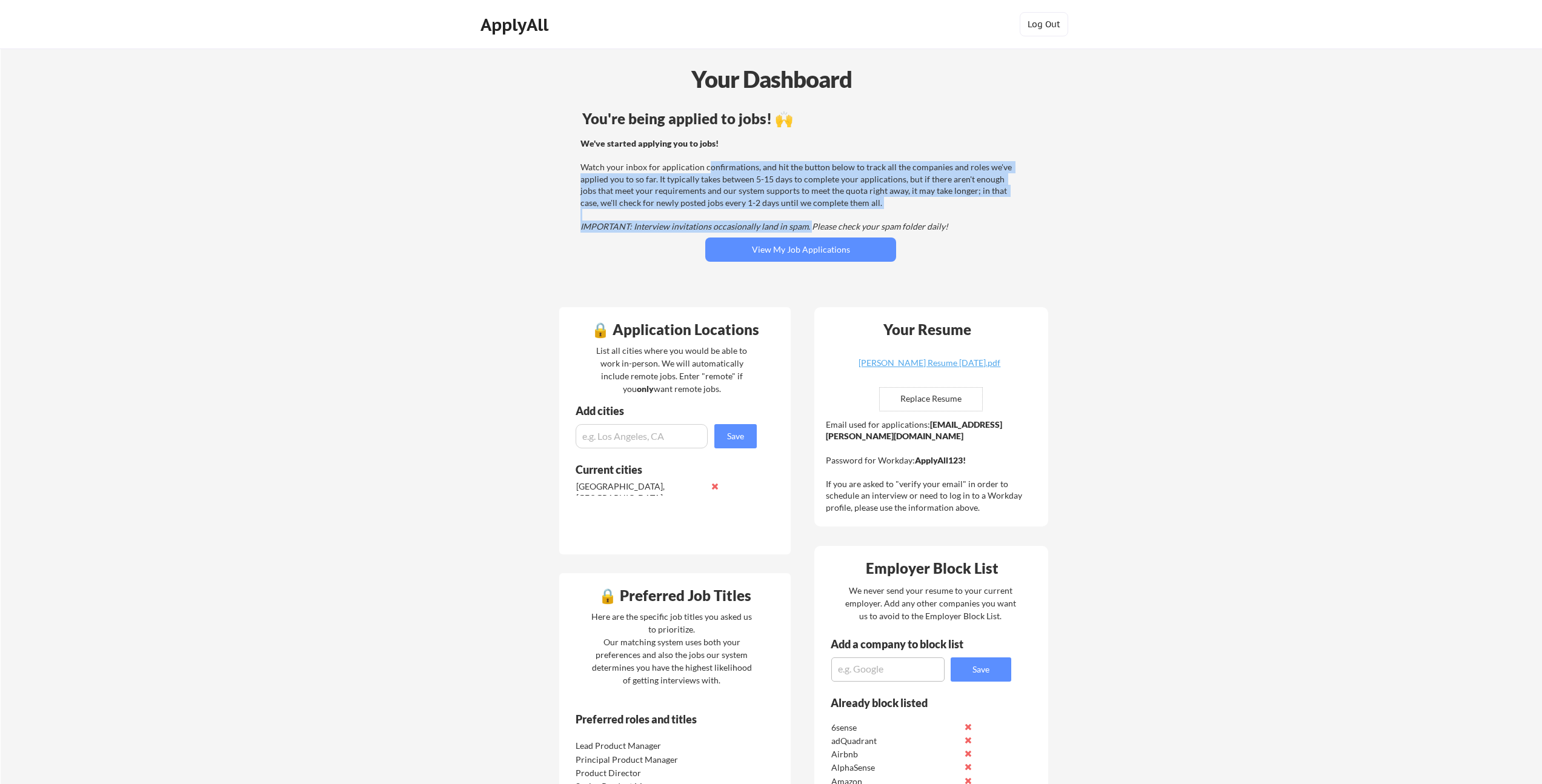
drag, startPoint x: 708, startPoint y: 169, endPoint x: 807, endPoint y: 230, distance: 116.3
click at [807, 230] on div "We've started applying you to jobs! Watch your inbox for application confirmati…" at bounding box center [799, 185] width 437 height 95
click at [807, 228] on em "IMPORTANT: Interview invitations occasionally land in spam. Please check your s…" at bounding box center [764, 226] width 368 height 10
drag, startPoint x: 758, startPoint y: 203, endPoint x: 706, endPoint y: 166, distance: 63.8
click at [707, 167] on div "We've started applying you to jobs! Watch your inbox for application confirmati…" at bounding box center [799, 185] width 437 height 95
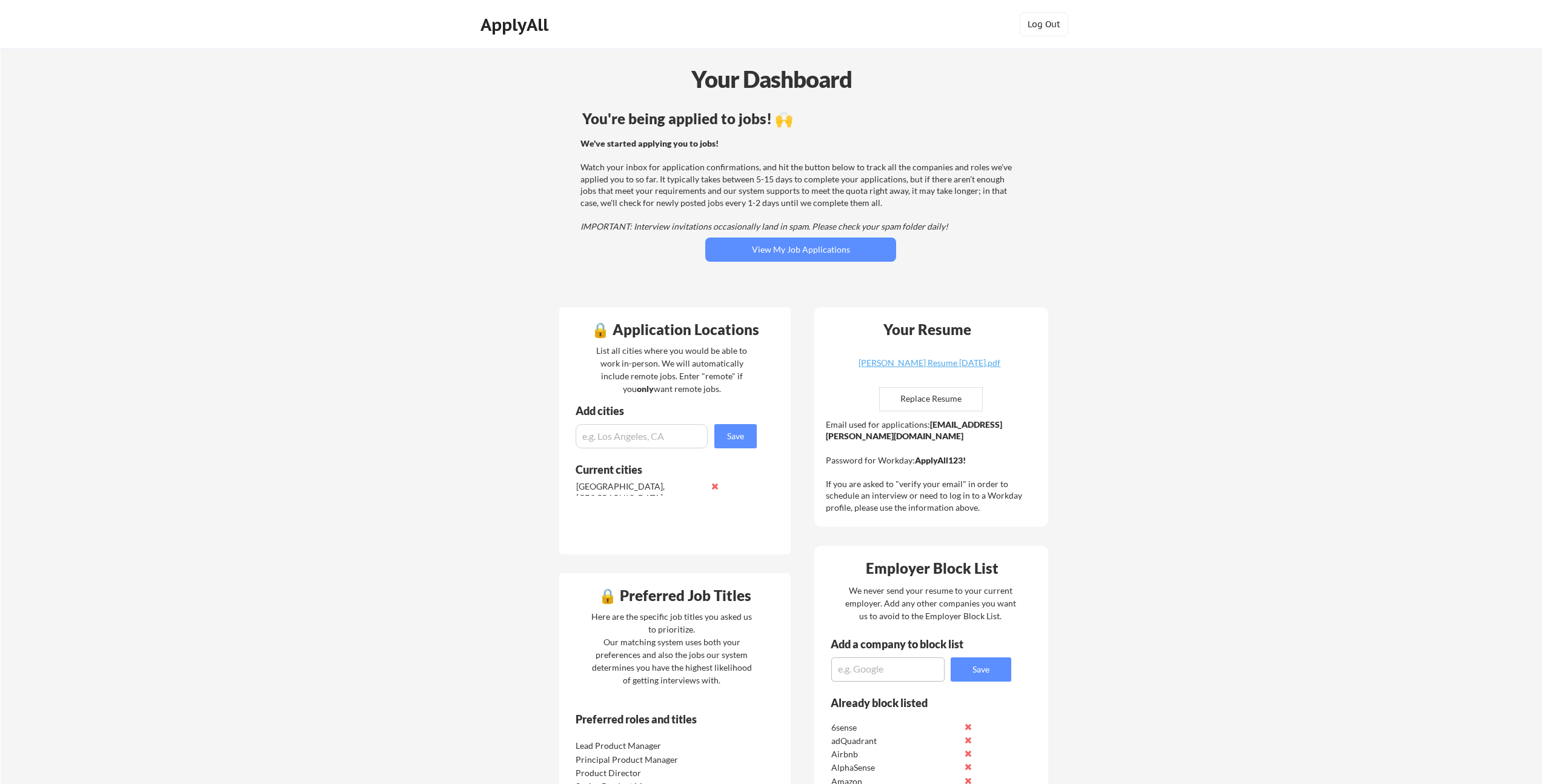
click at [705, 166] on div "We've started applying you to jobs! Watch your inbox for application confirmati…" at bounding box center [799, 185] width 437 height 95
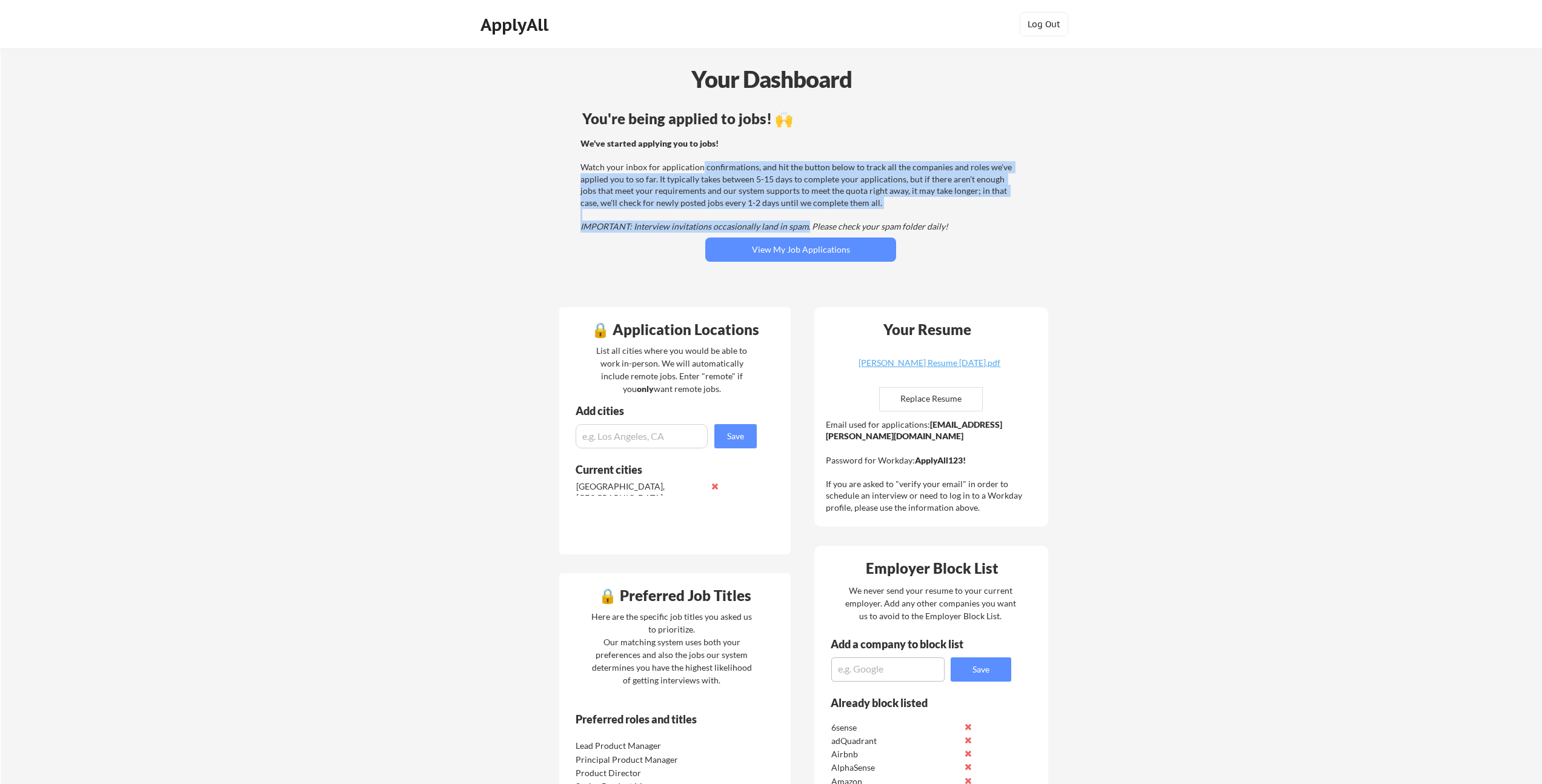
drag, startPoint x: 702, startPoint y: 165, endPoint x: 806, endPoint y: 228, distance: 121.6
click at [806, 228] on div "We've started applying you to jobs! Watch your inbox for application confirmati…" at bounding box center [799, 185] width 437 height 95
click at [806, 228] on em "IMPORTANT: Interview invitations occasionally land in spam. Please check your s…" at bounding box center [764, 226] width 368 height 10
drag, startPoint x: 787, startPoint y: 222, endPoint x: 708, endPoint y: 169, distance: 95.1
click at [708, 169] on div "We've started applying you to jobs! Watch your inbox for application confirmati…" at bounding box center [799, 185] width 437 height 95
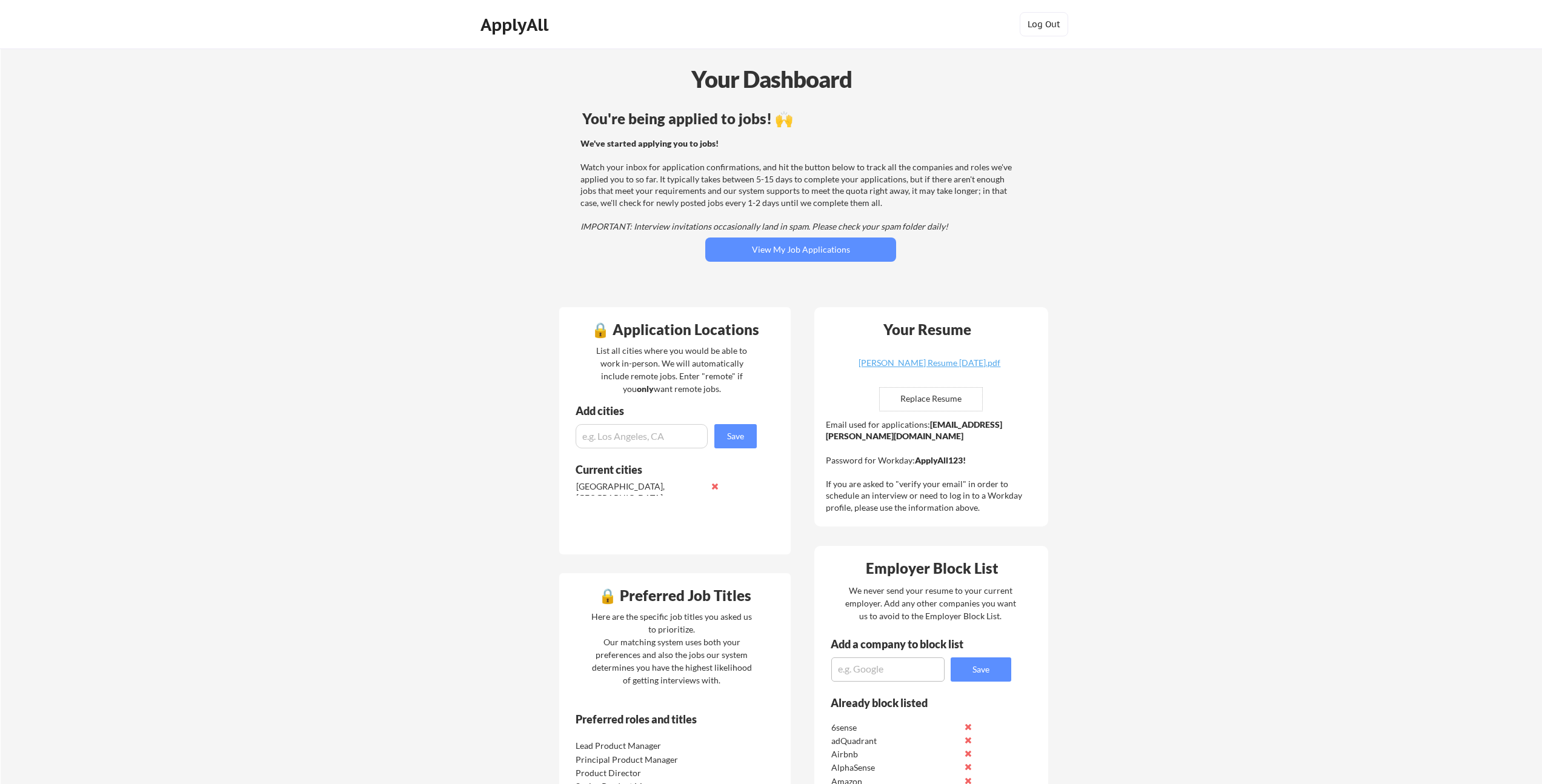
click at [709, 169] on div "We've started applying you to jobs! Watch your inbox for application confirmati…" at bounding box center [799, 185] width 437 height 95
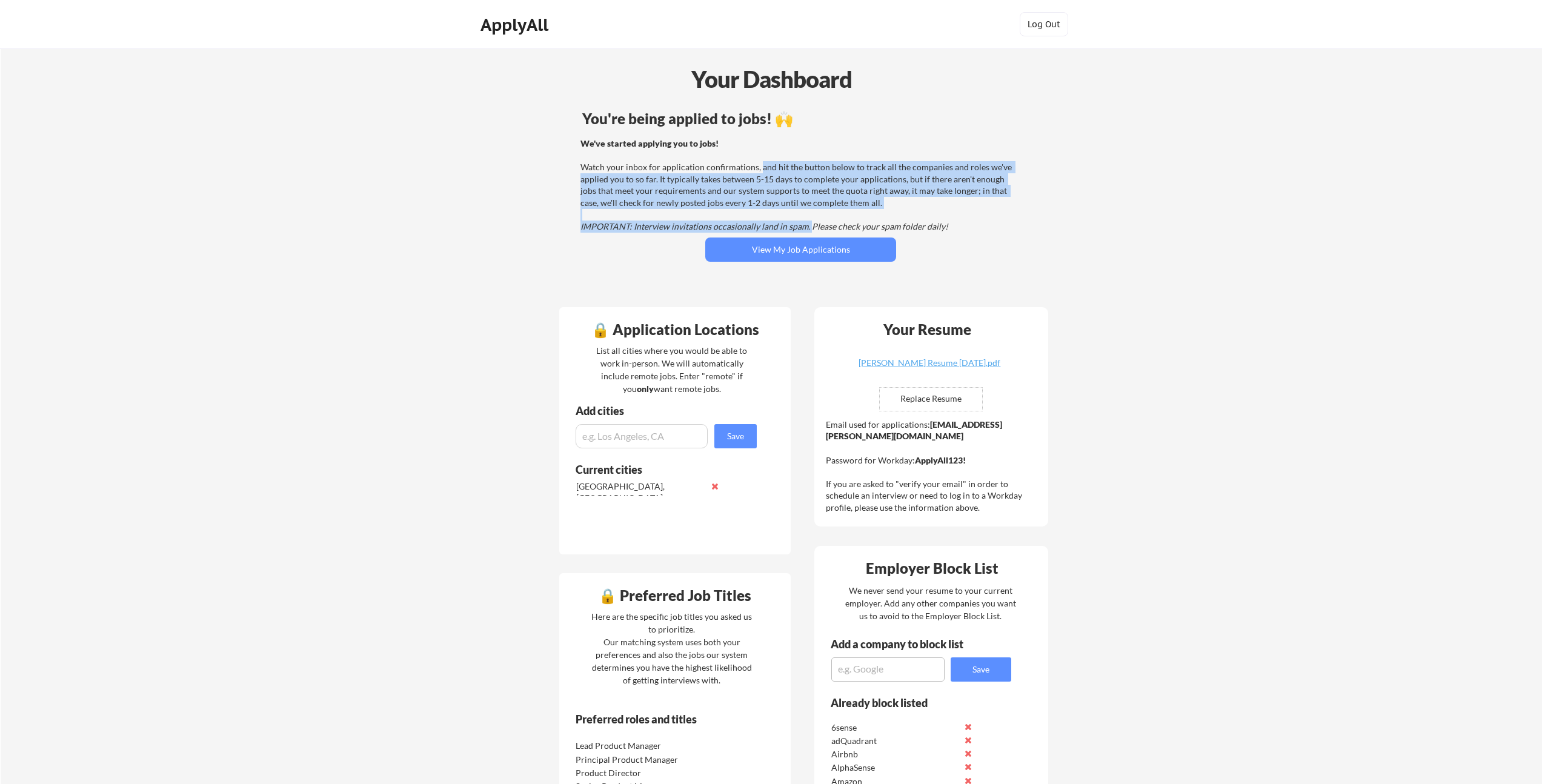
drag, startPoint x: 762, startPoint y: 184, endPoint x: 809, endPoint y: 226, distance: 63.0
click at [809, 226] on div "We've started applying you to jobs! Watch your inbox for application confirmati…" at bounding box center [799, 185] width 437 height 95
click at [809, 226] on em "IMPORTANT: Interview invitations occasionally land in spam. Please check your s…" at bounding box center [764, 226] width 368 height 10
drag, startPoint x: 799, startPoint y: 219, endPoint x: 772, endPoint y: 173, distance: 53.3
click at [772, 173] on div "We've started applying you to jobs! Watch your inbox for application confirmati…" at bounding box center [799, 185] width 437 height 95
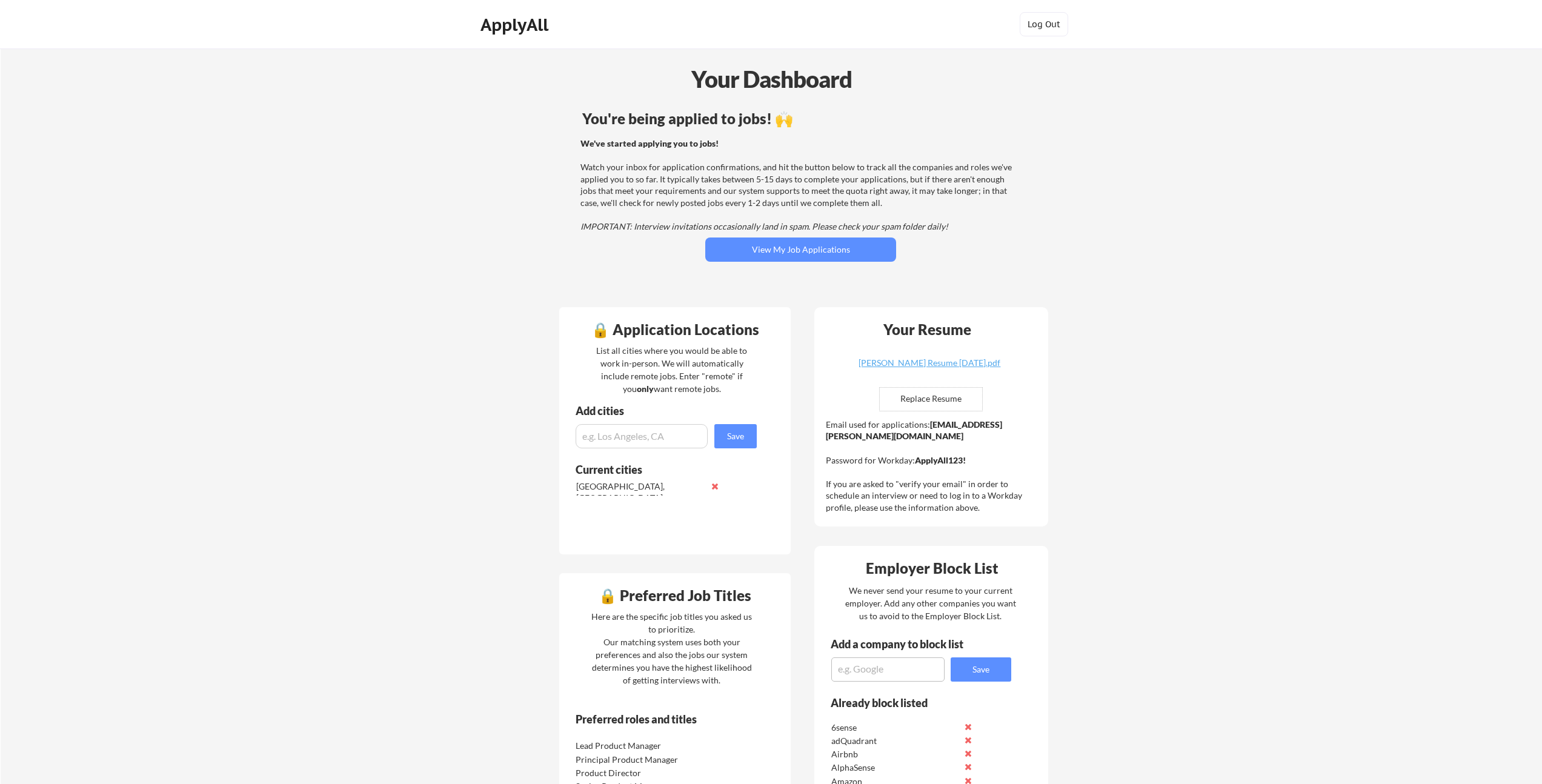
drag, startPoint x: 772, startPoint y: 173, endPoint x: 766, endPoint y: 176, distance: 6.7
click at [772, 173] on div "We've started applying you to jobs! Watch your inbox for application confirmati…" at bounding box center [799, 185] width 437 height 95
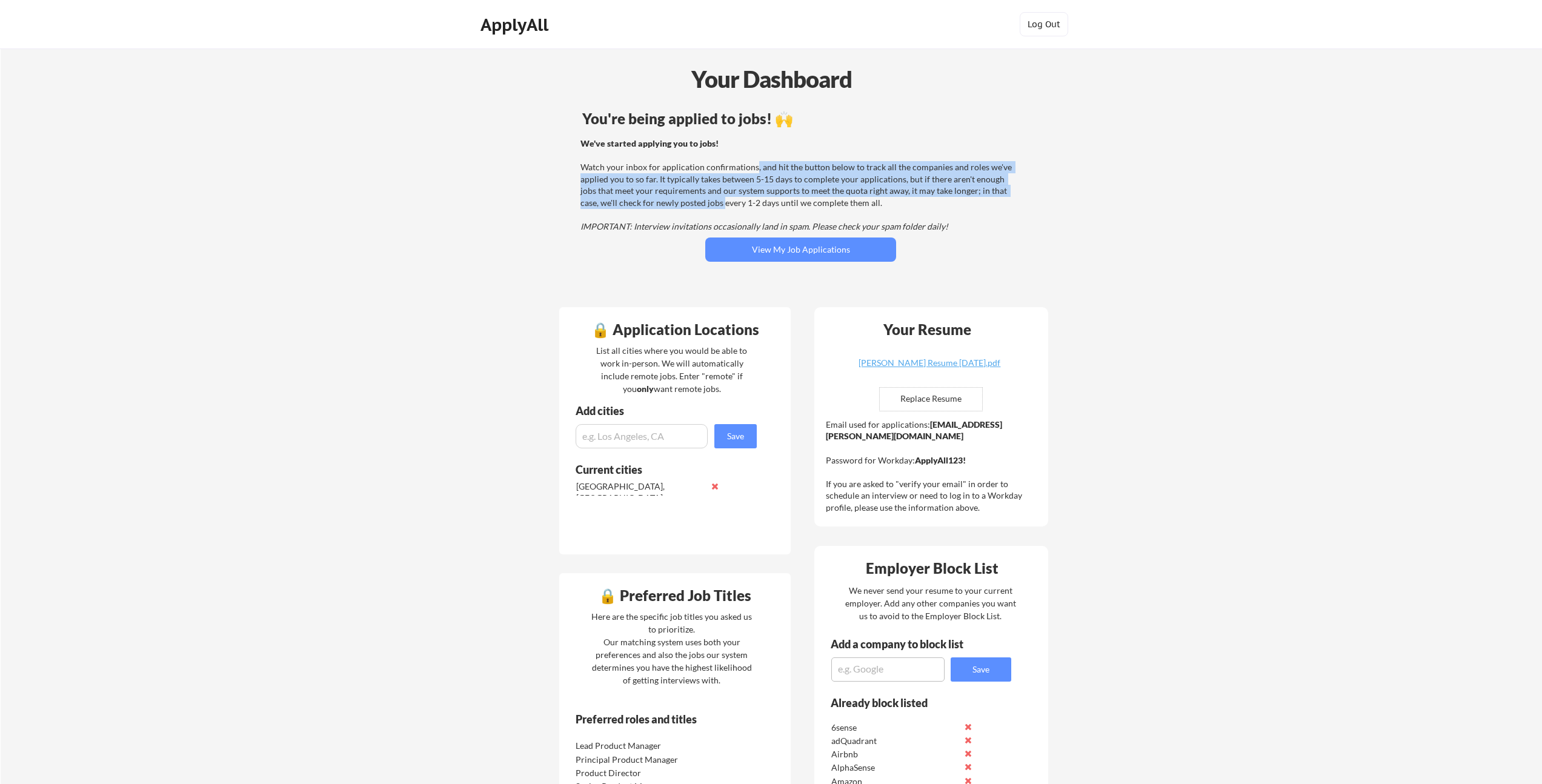
drag, startPoint x: 704, startPoint y: 203, endPoint x: 753, endPoint y: 166, distance: 61.4
click at [753, 166] on div "We've started applying you to jobs! Watch your inbox for application confirmati…" at bounding box center [799, 185] width 437 height 95
drag, startPoint x: 756, startPoint y: 169, endPoint x: 702, endPoint y: 206, distance: 65.5
click at [702, 206] on div "We've started applying you to jobs! Watch your inbox for application confirmati…" at bounding box center [799, 185] width 437 height 95
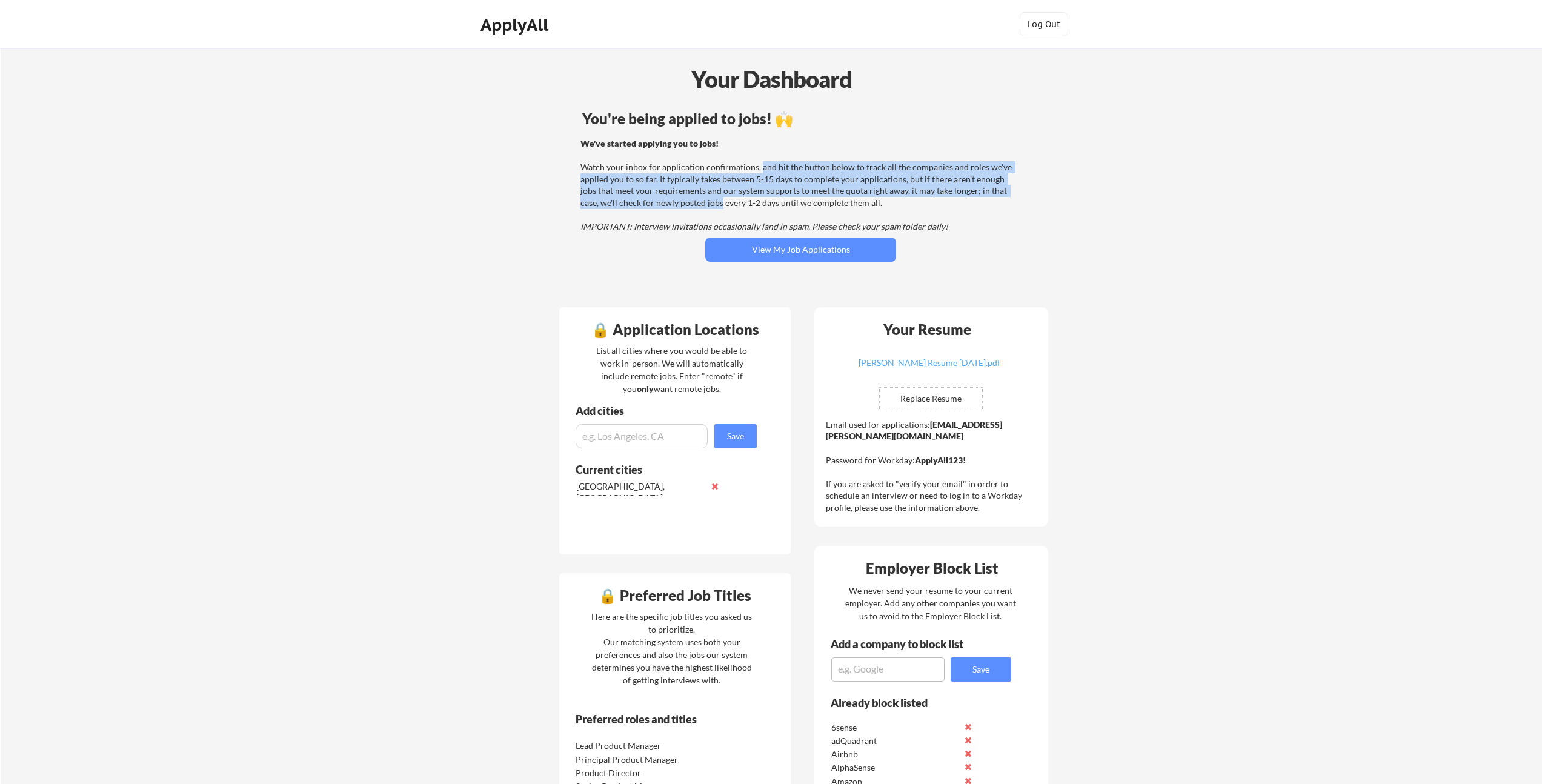
click at [702, 206] on div "We've started applying you to jobs! Watch your inbox for application confirmati…" at bounding box center [799, 185] width 437 height 95
drag, startPoint x: 726, startPoint y: 174, endPoint x: 702, endPoint y: 169, distance: 24.5
click at [702, 169] on div "We've started applying you to jobs! Watch your inbox for application confirmati…" at bounding box center [799, 185] width 437 height 95
drag, startPoint x: 702, startPoint y: 169, endPoint x: 708, endPoint y: 162, distance: 9.2
click at [702, 169] on div "We've started applying you to jobs! Watch your inbox for application confirmati…" at bounding box center [799, 185] width 437 height 95
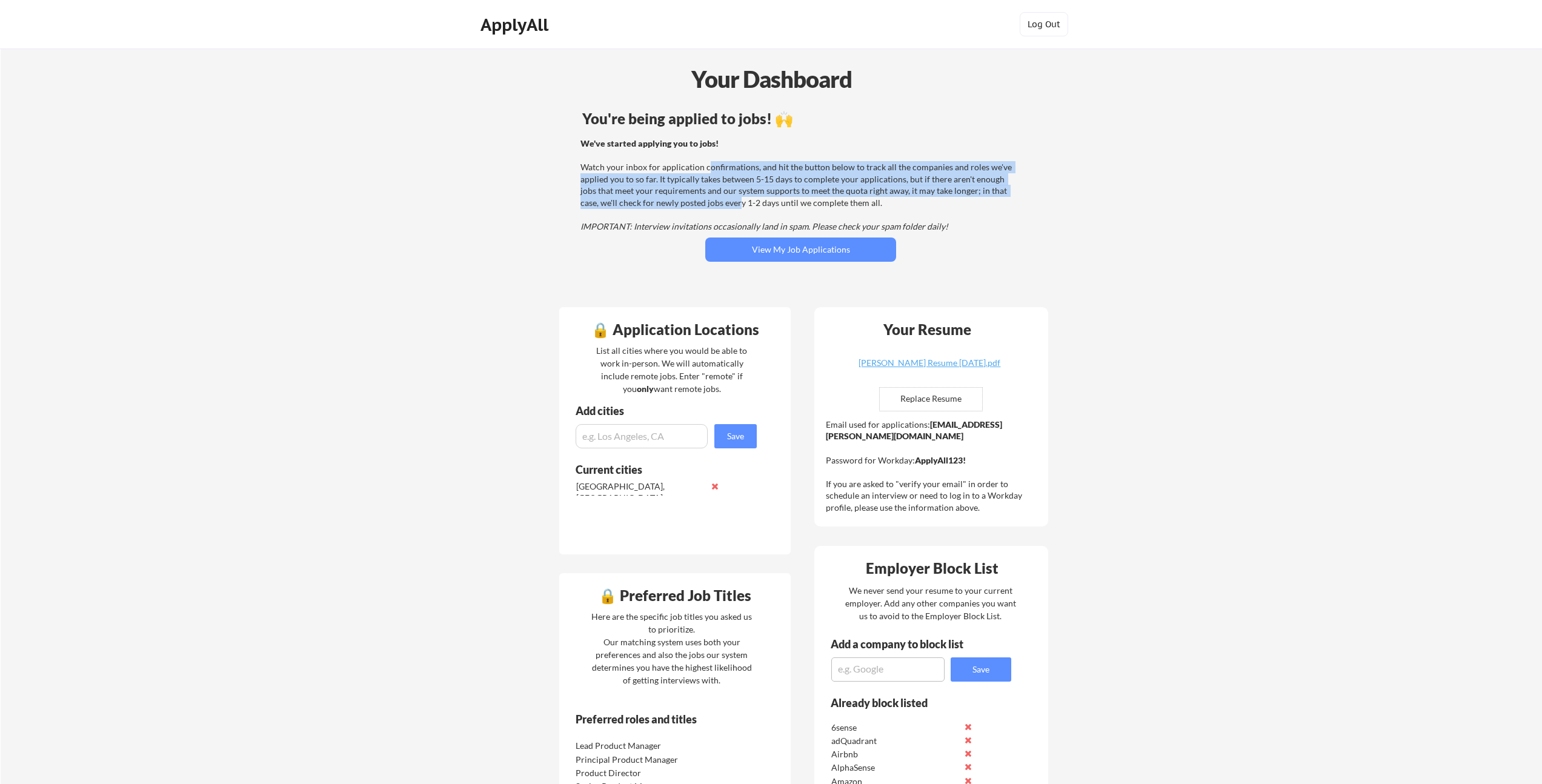
drag, startPoint x: 708, startPoint y: 162, endPoint x: 721, endPoint y: 201, distance: 41.1
click at [721, 201] on div "We've started applying you to jobs! Watch your inbox for application confirmati…" at bounding box center [799, 185] width 437 height 95
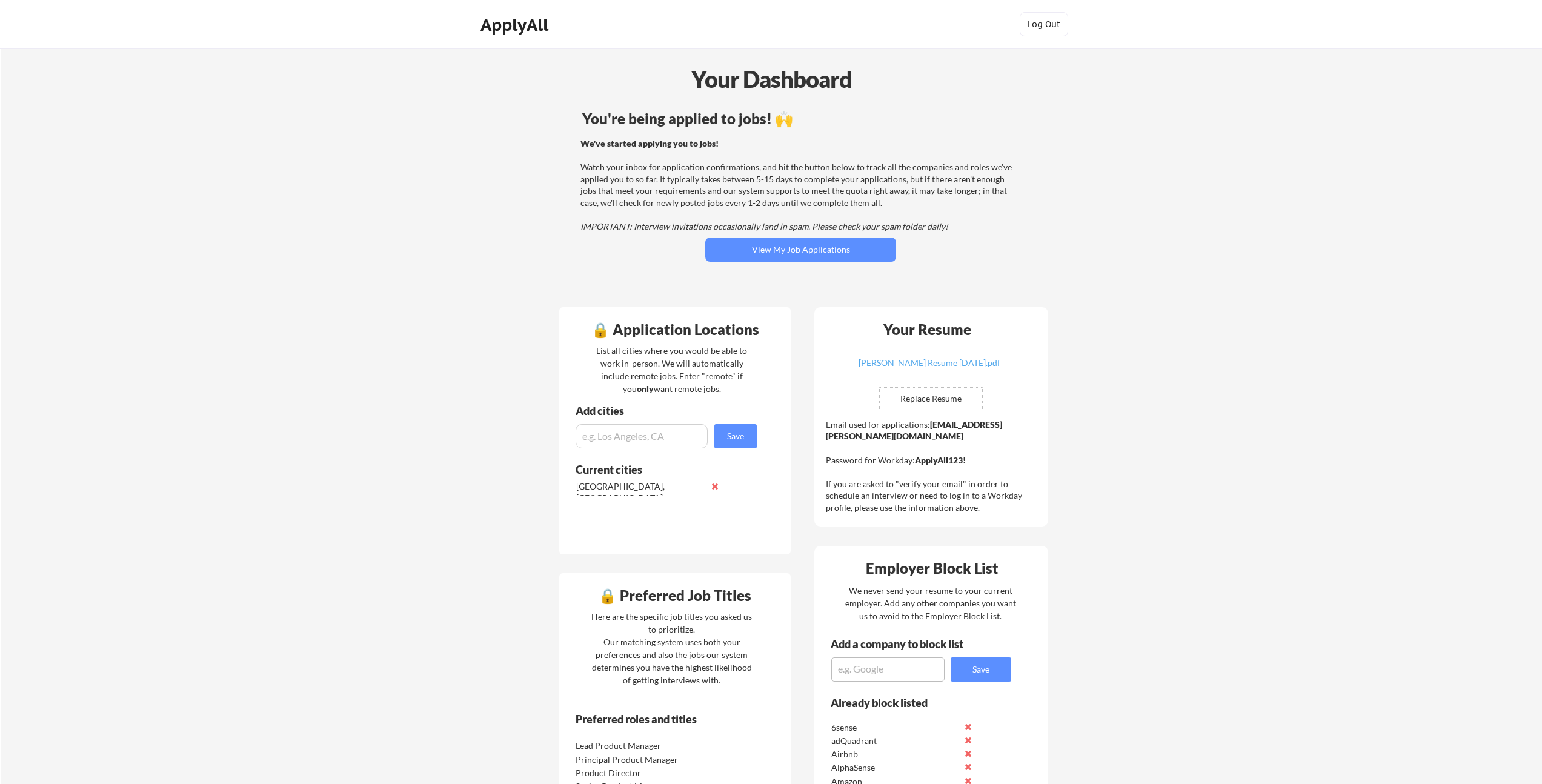
click at [723, 201] on div "We've started applying you to jobs! Watch your inbox for application confirmati…" at bounding box center [799, 185] width 437 height 95
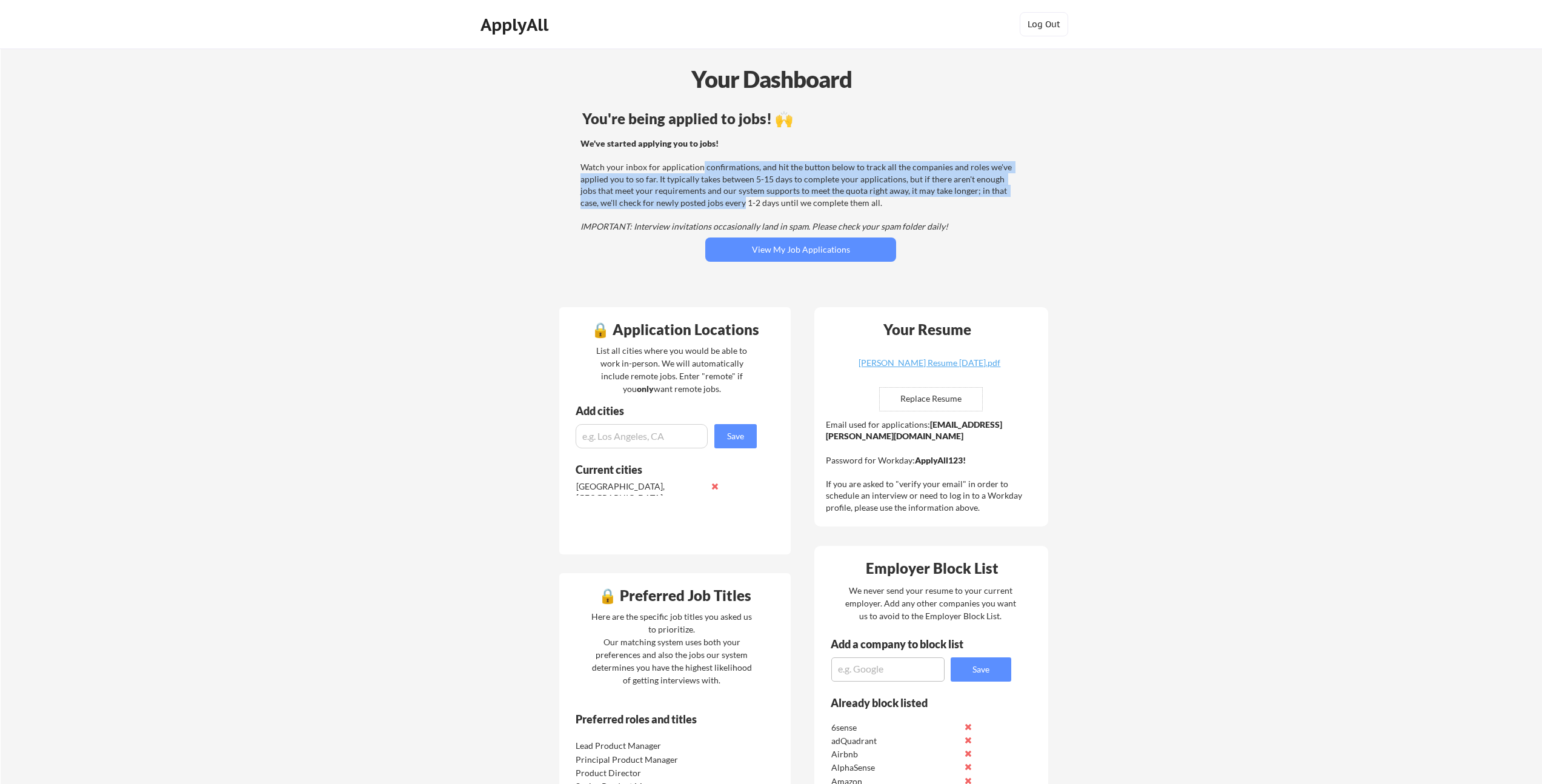
drag, startPoint x: 711, startPoint y: 179, endPoint x: 702, endPoint y: 167, distance: 15.0
click at [701, 165] on div "We've started applying you to jobs! Watch your inbox for application confirmati…" at bounding box center [799, 185] width 437 height 95
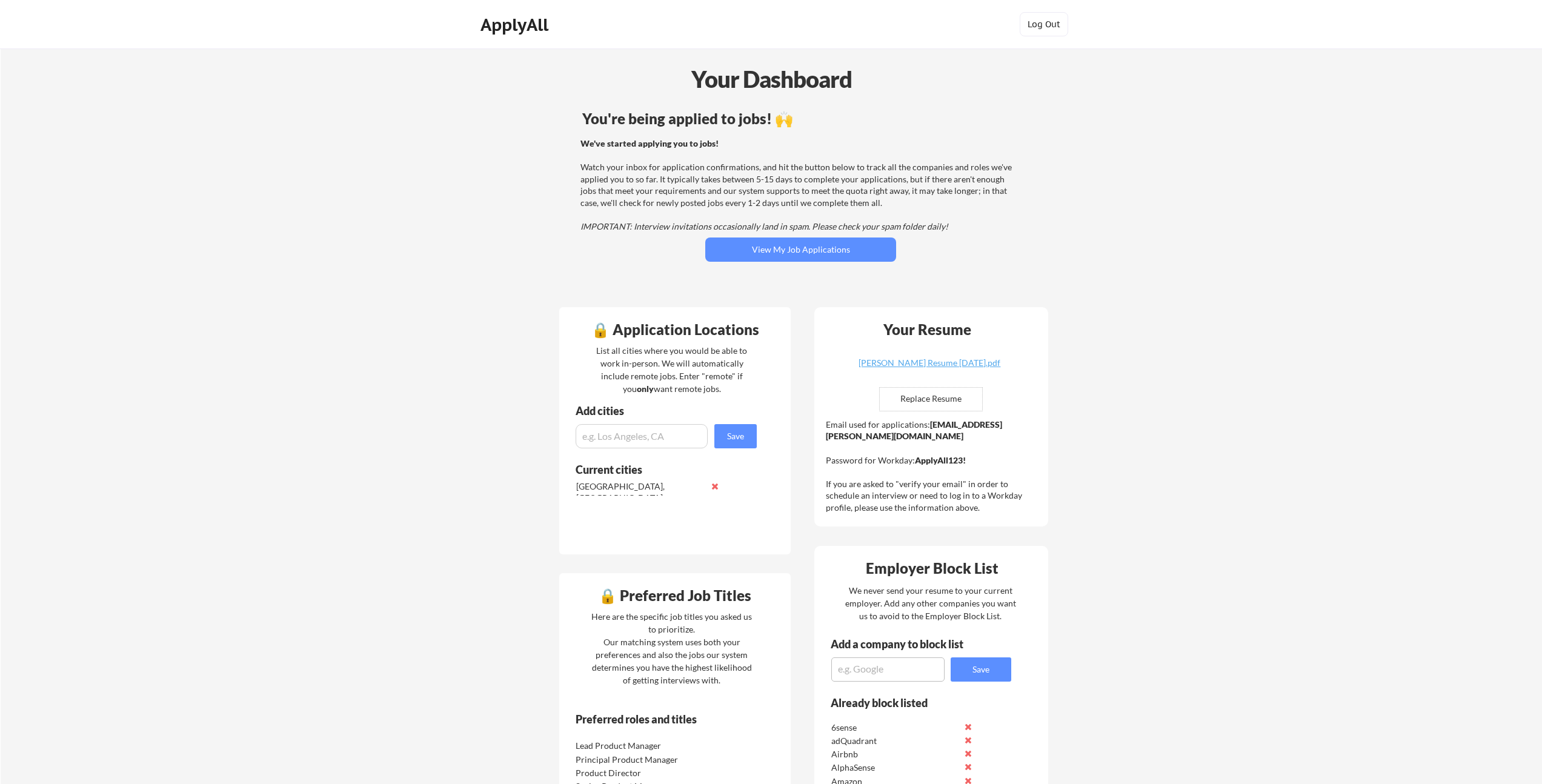
click at [702, 167] on div "We've started applying you to jobs! Watch your inbox for application confirmati…" at bounding box center [799, 185] width 437 height 95
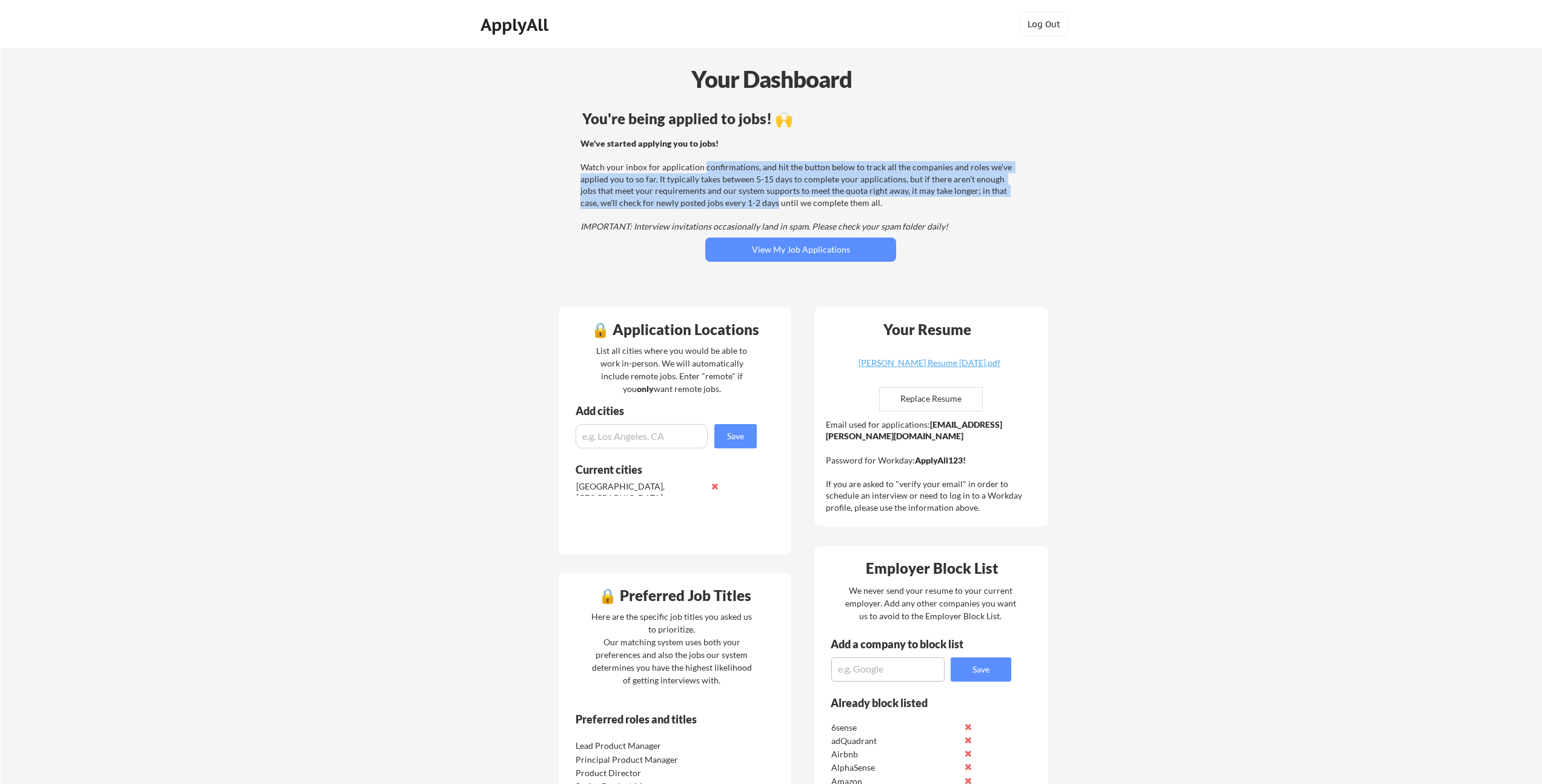
drag, startPoint x: 704, startPoint y: 169, endPoint x: 756, endPoint y: 203, distance: 62.1
click at [756, 203] on div "We've started applying you to jobs! Watch your inbox for application confirmati…" at bounding box center [799, 185] width 437 height 95
drag, startPoint x: 754, startPoint y: 203, endPoint x: 704, endPoint y: 169, distance: 60.5
click at [704, 169] on div "We've started applying you to jobs! Watch your inbox for application confirmati…" at bounding box center [799, 185] width 437 height 95
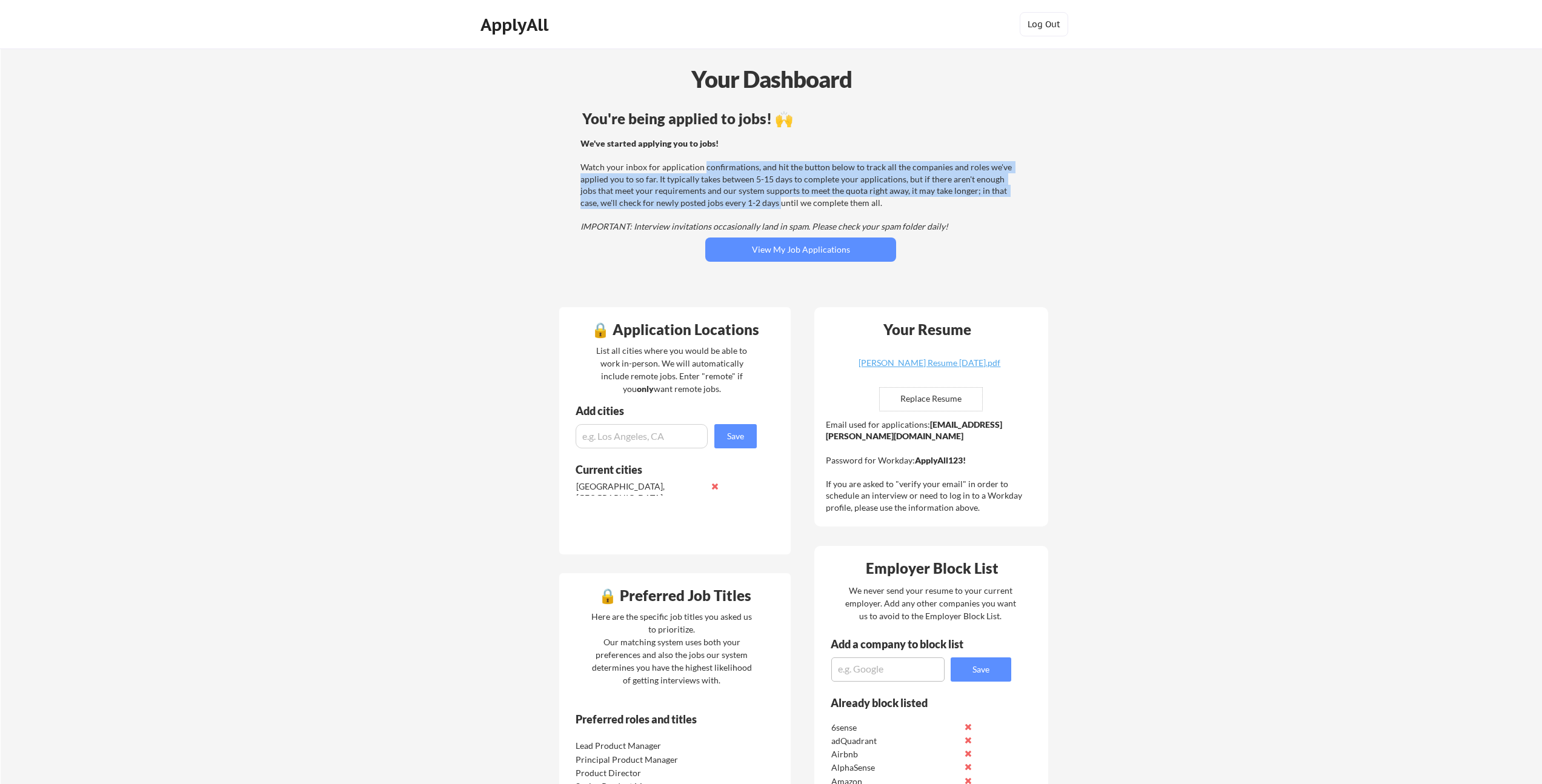
click at [703, 169] on div "We've started applying you to jobs! Watch your inbox for application confirmati…" at bounding box center [799, 185] width 437 height 95
drag, startPoint x: 735, startPoint y: 194, endPoint x: 757, endPoint y: 203, distance: 23.8
click at [757, 203] on div "We've started applying you to jobs! Watch your inbox for application confirmati…" at bounding box center [799, 185] width 437 height 95
drag, startPoint x: 757, startPoint y: 205, endPoint x: 703, endPoint y: 170, distance: 64.4
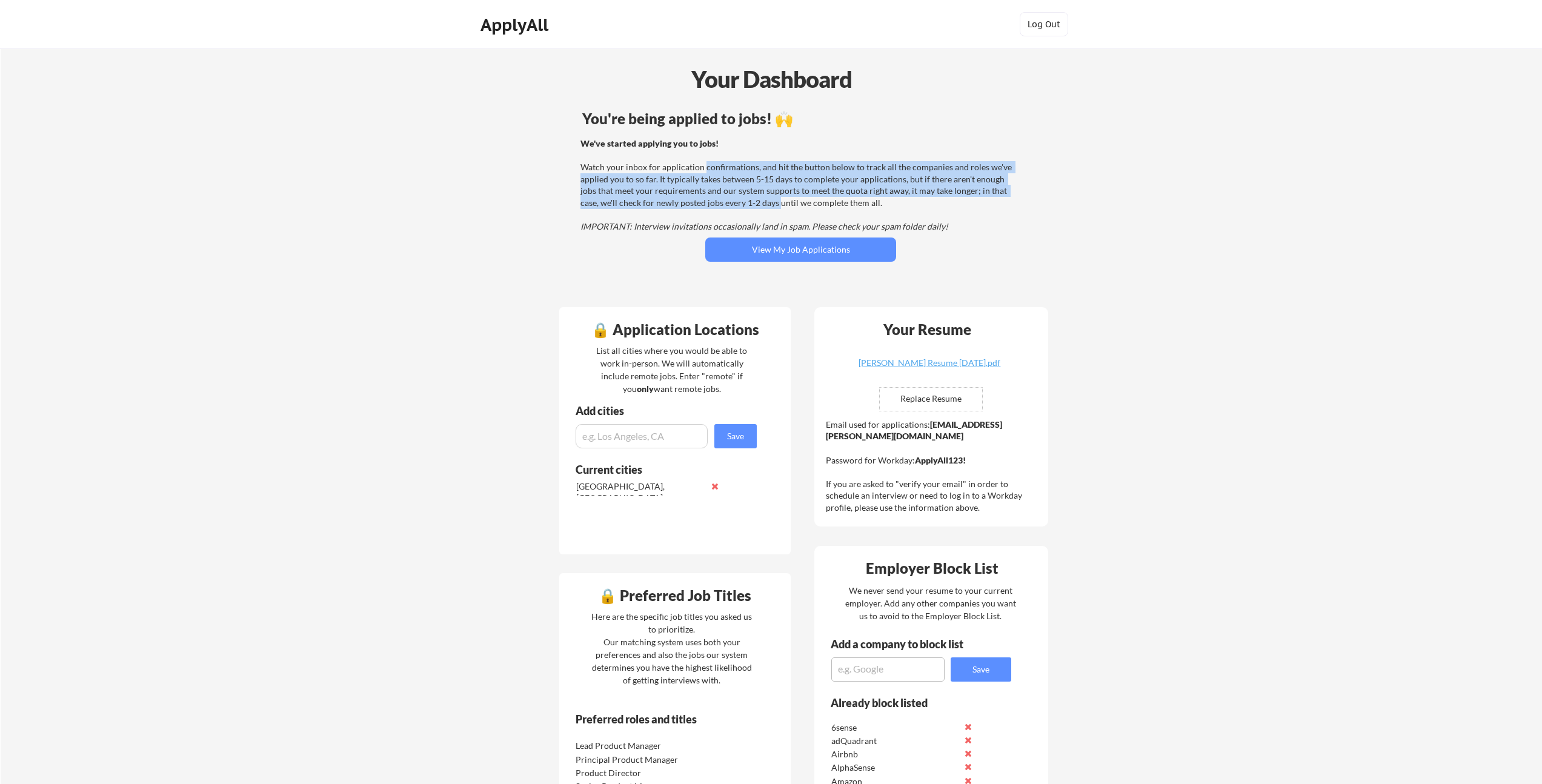
click at [703, 170] on div "We've started applying you to jobs! Watch your inbox for application confirmati…" at bounding box center [799, 185] width 437 height 95
drag, startPoint x: 712, startPoint y: 175, endPoint x: 757, endPoint y: 202, distance: 52.5
click at [757, 202] on div "We've started applying you to jobs! Watch your inbox for application confirmati…" at bounding box center [799, 185] width 437 height 95
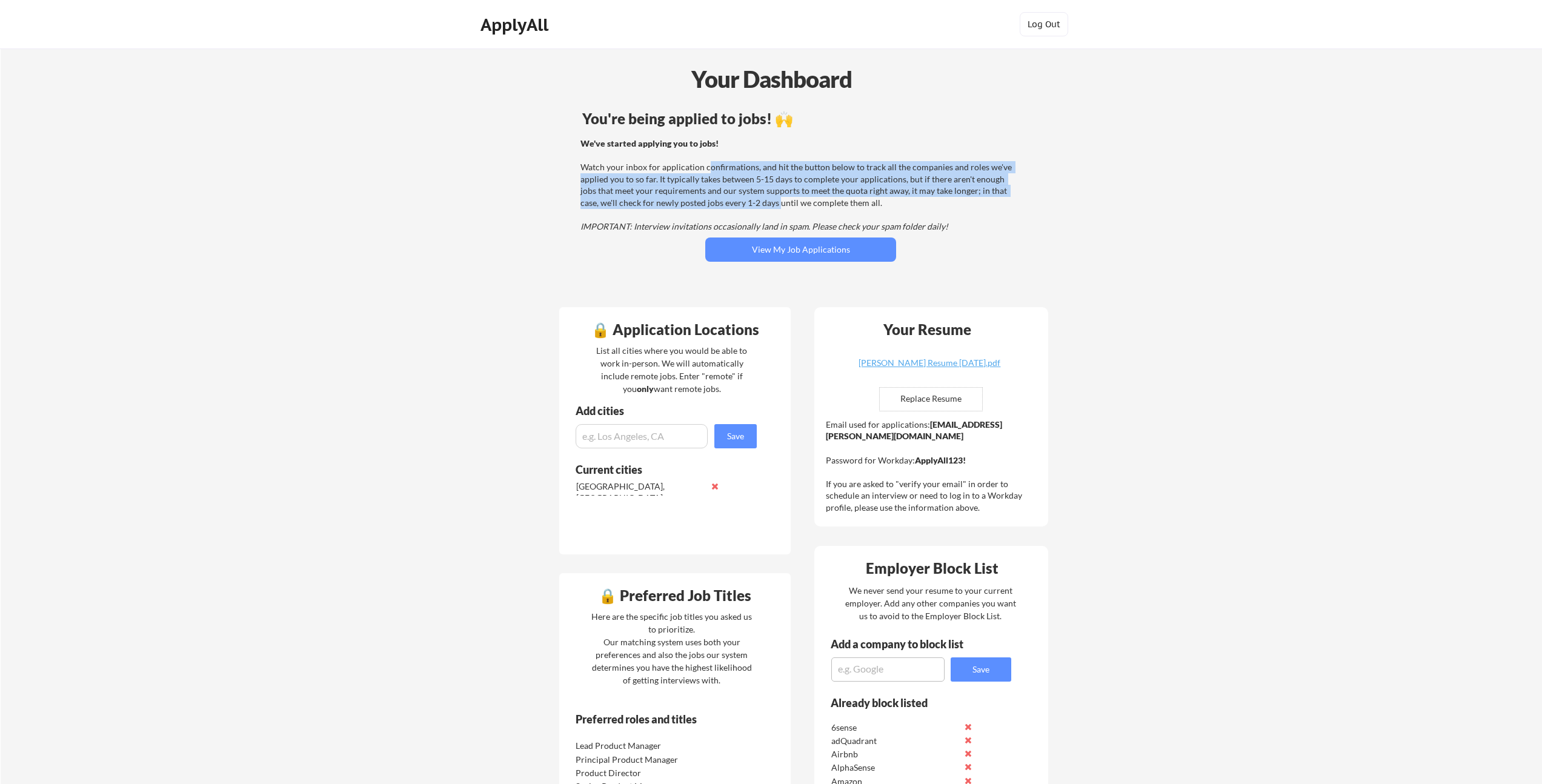
drag, startPoint x: 757, startPoint y: 204, endPoint x: 704, endPoint y: 167, distance: 64.6
click at [707, 167] on div "We've started applying you to jobs! Watch your inbox for application confirmati…" at bounding box center [799, 185] width 437 height 95
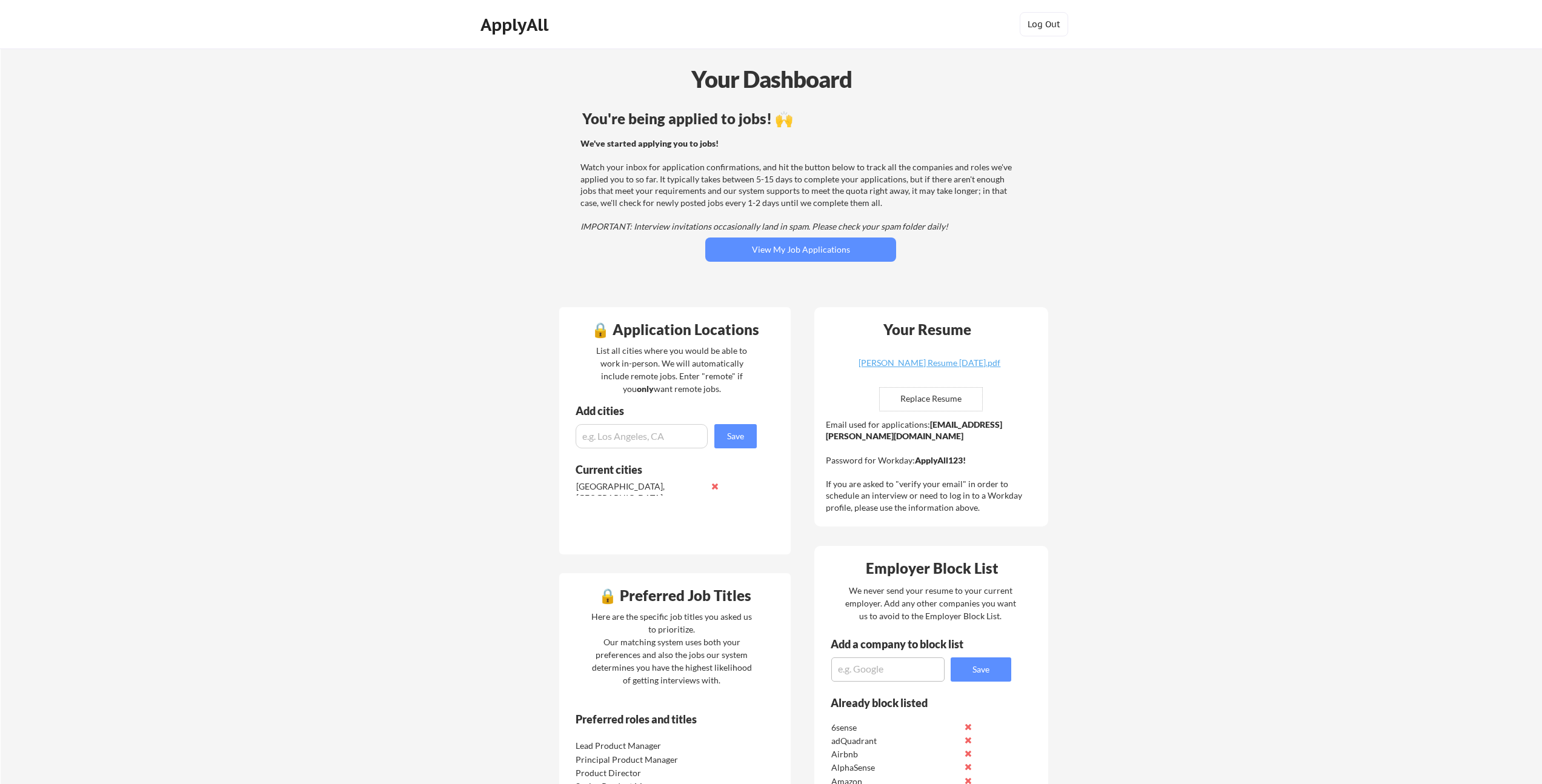
click at [704, 167] on div "We've started applying you to jobs! Watch your inbox for application confirmati…" at bounding box center [799, 185] width 437 height 95
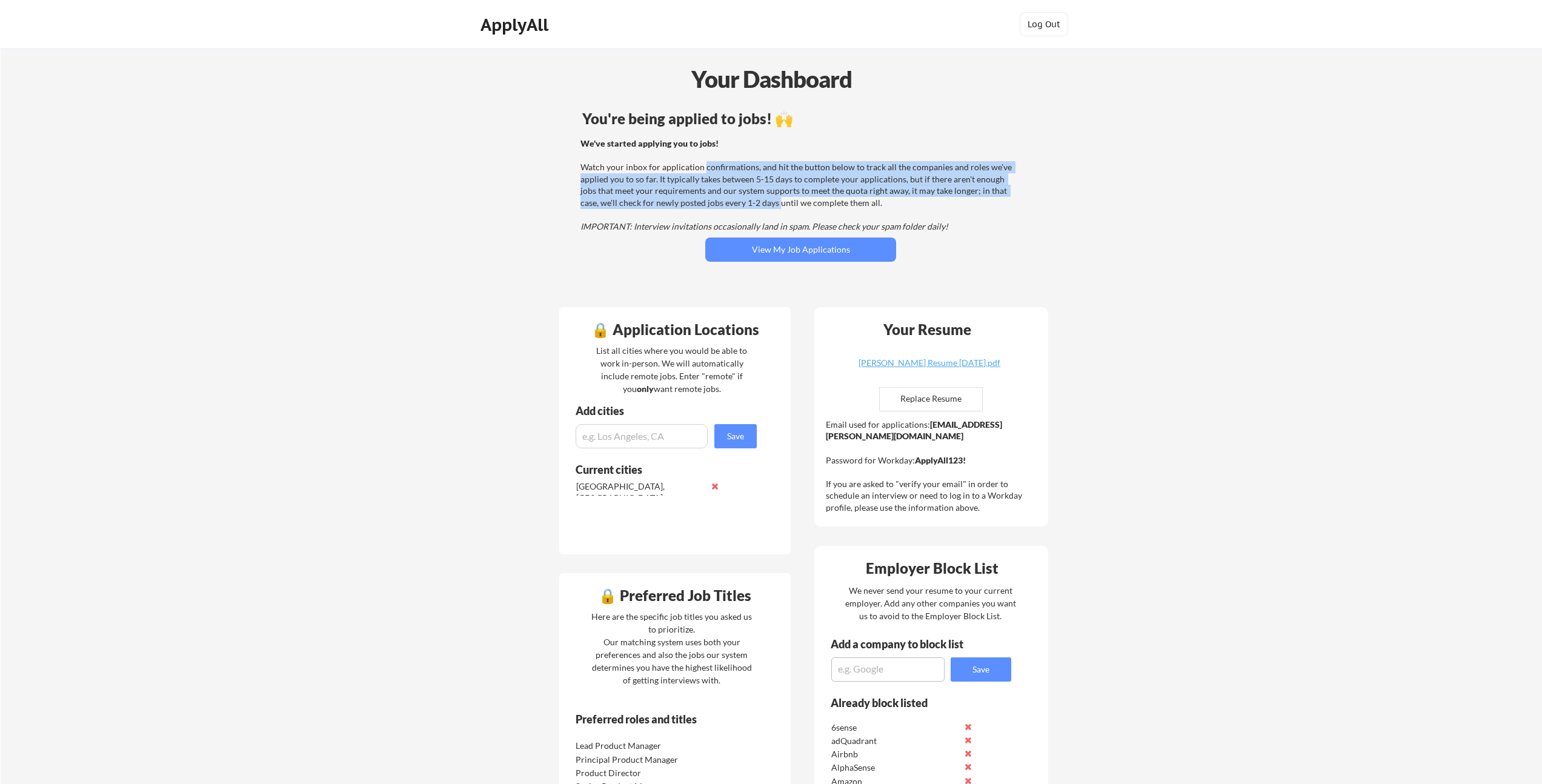
drag, startPoint x: 739, startPoint y: 189, endPoint x: 758, endPoint y: 201, distance: 22.5
click at [758, 201] on div "We've started applying you to jobs! Watch your inbox for application confirmati…" at bounding box center [799, 185] width 437 height 95
click at [757, 201] on div "We've started applying you to jobs! Watch your inbox for application confirmati…" at bounding box center [799, 185] width 437 height 95
drag, startPoint x: 755, startPoint y: 202, endPoint x: 701, endPoint y: 159, distance: 69.0
click at [701, 159] on div "We've started applying you to jobs! Watch your inbox for application confirmati…" at bounding box center [799, 185] width 437 height 95
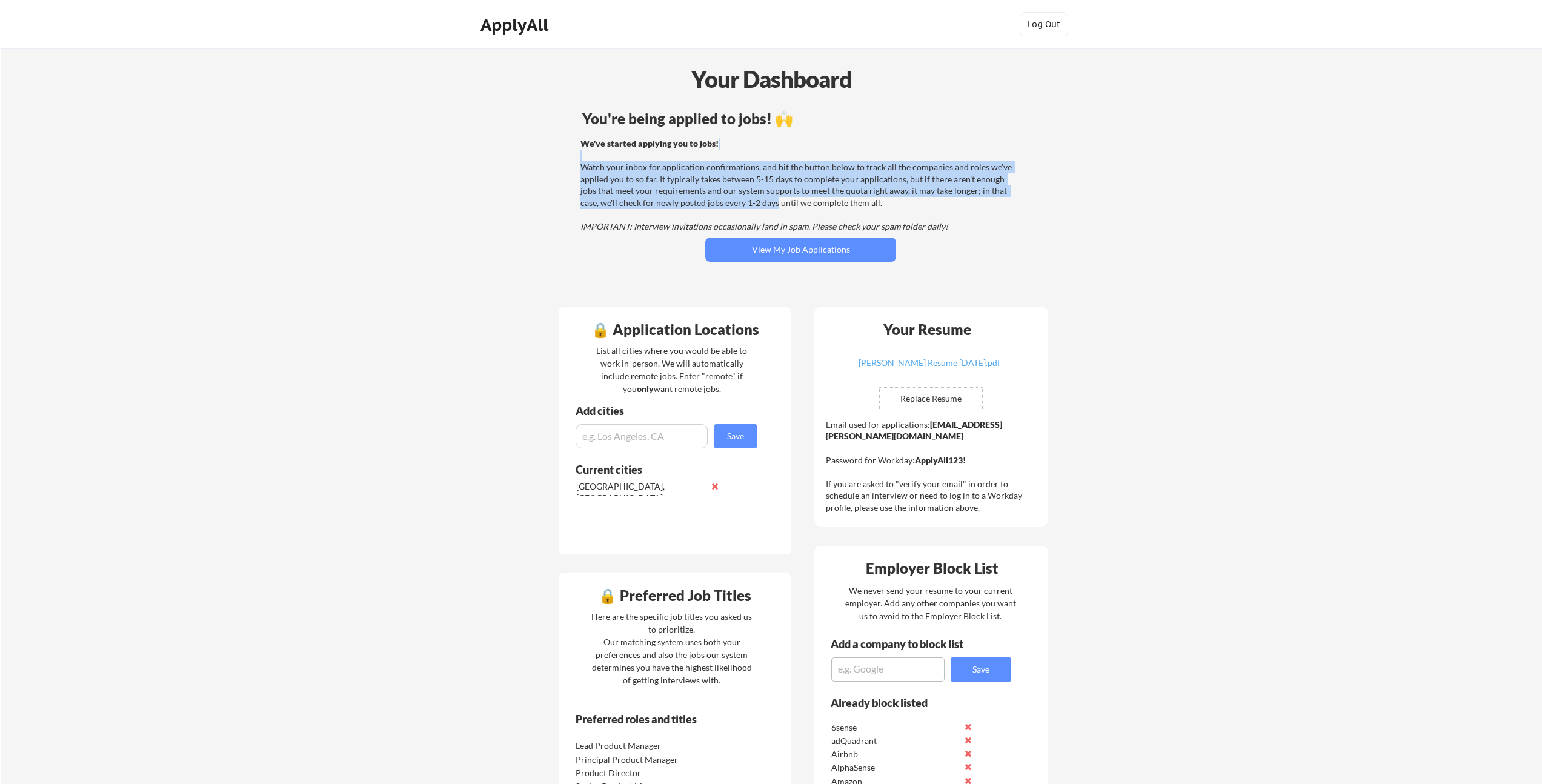
click at [701, 159] on div "We've started applying you to jobs! Watch your inbox for application confirmati…" at bounding box center [799, 185] width 437 height 95
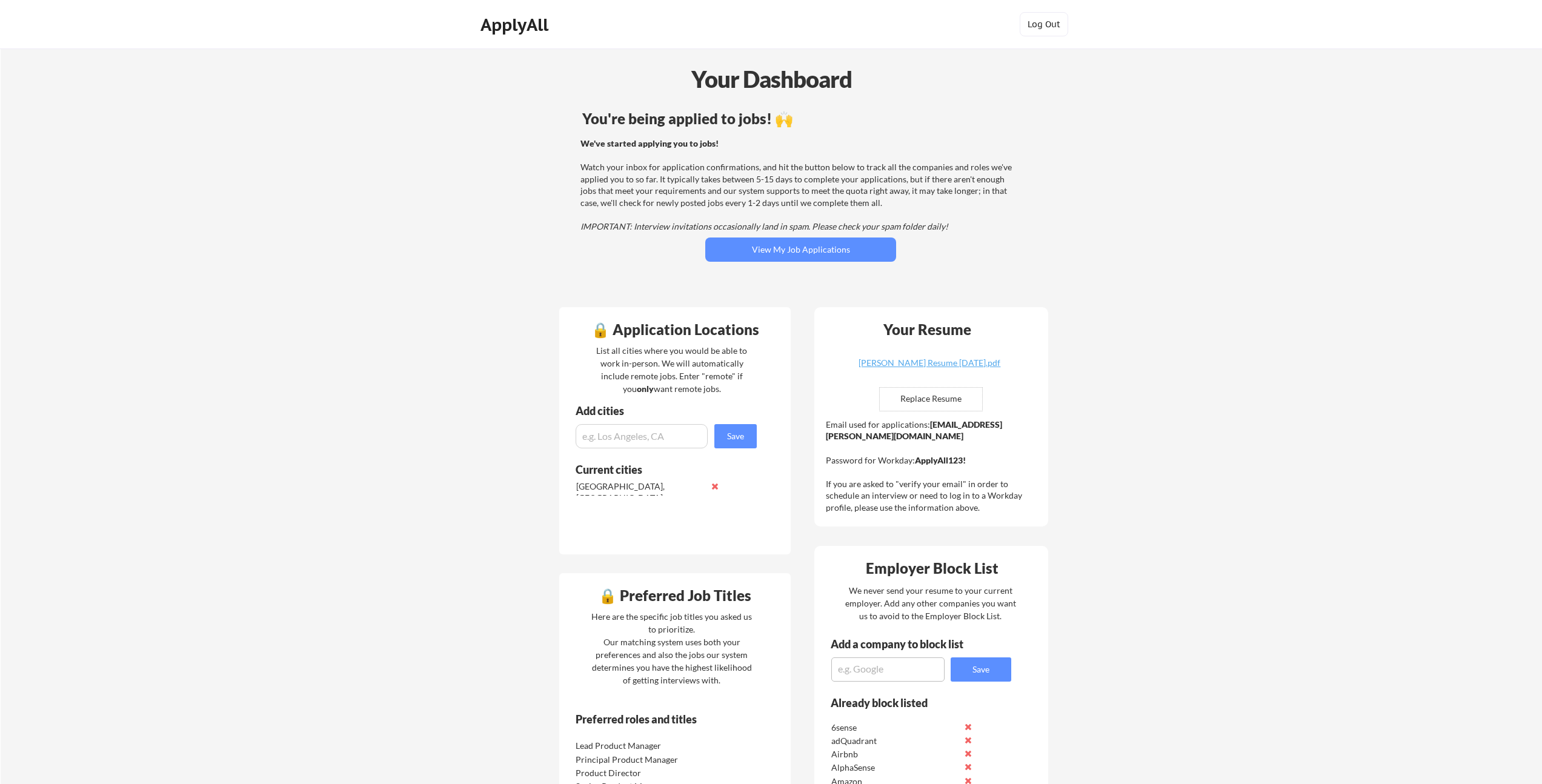
drag, startPoint x: 704, startPoint y: 165, endPoint x: 758, endPoint y: 206, distance: 67.8
click at [765, 208] on div "We've started applying you to jobs! Watch your inbox for application confirmati…" at bounding box center [799, 185] width 437 height 95
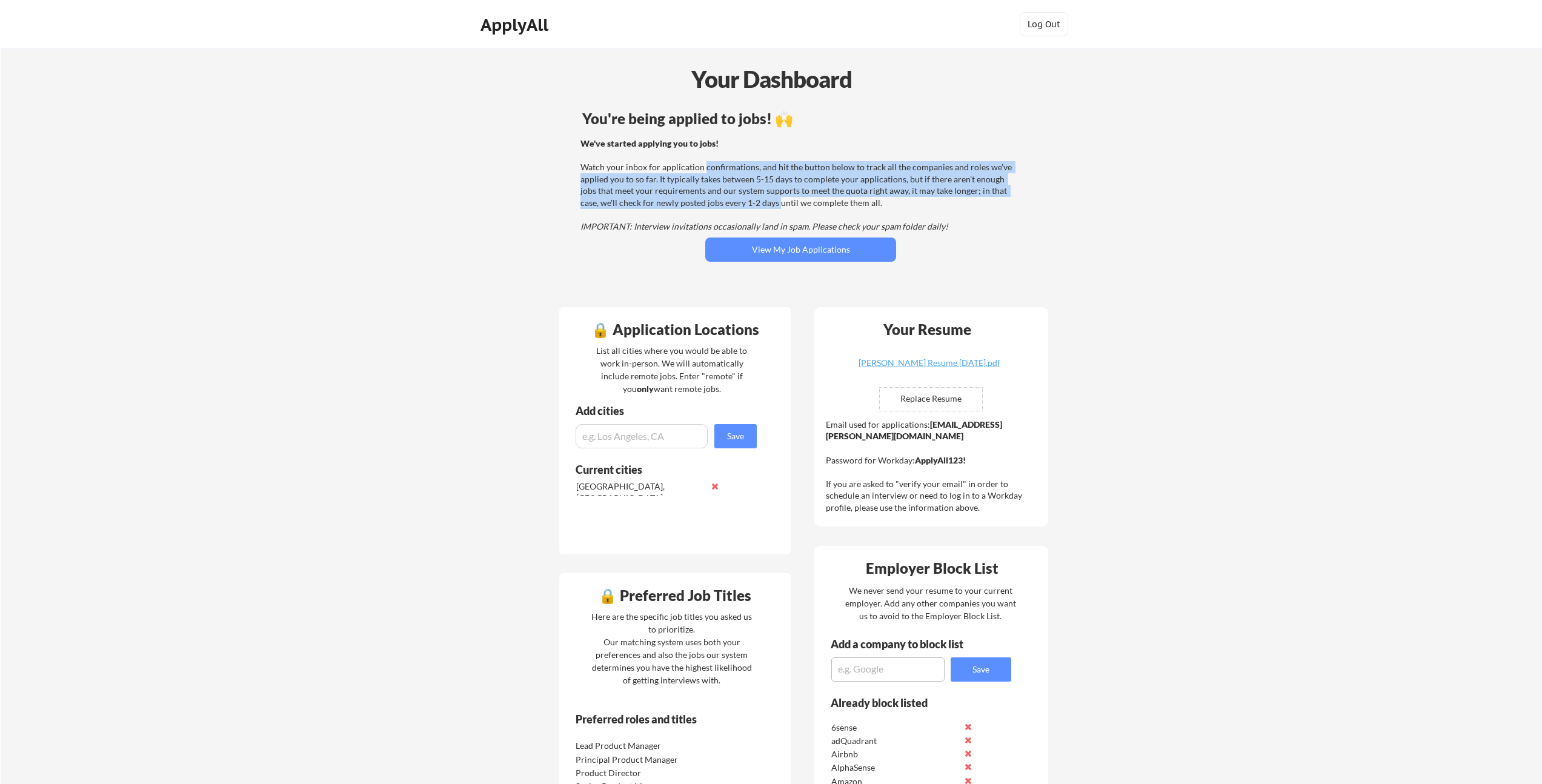
drag, startPoint x: 753, startPoint y: 202, endPoint x: 703, endPoint y: 172, distance: 58.3
click at [703, 172] on div "We've started applying you to jobs! Watch your inbox for application confirmati…" at bounding box center [799, 185] width 437 height 95
drag, startPoint x: 704, startPoint y: 166, endPoint x: 756, endPoint y: 205, distance: 65.0
click at [756, 205] on div "We've started applying you to jobs! Watch your inbox for application confirmati…" at bounding box center [799, 185] width 437 height 95
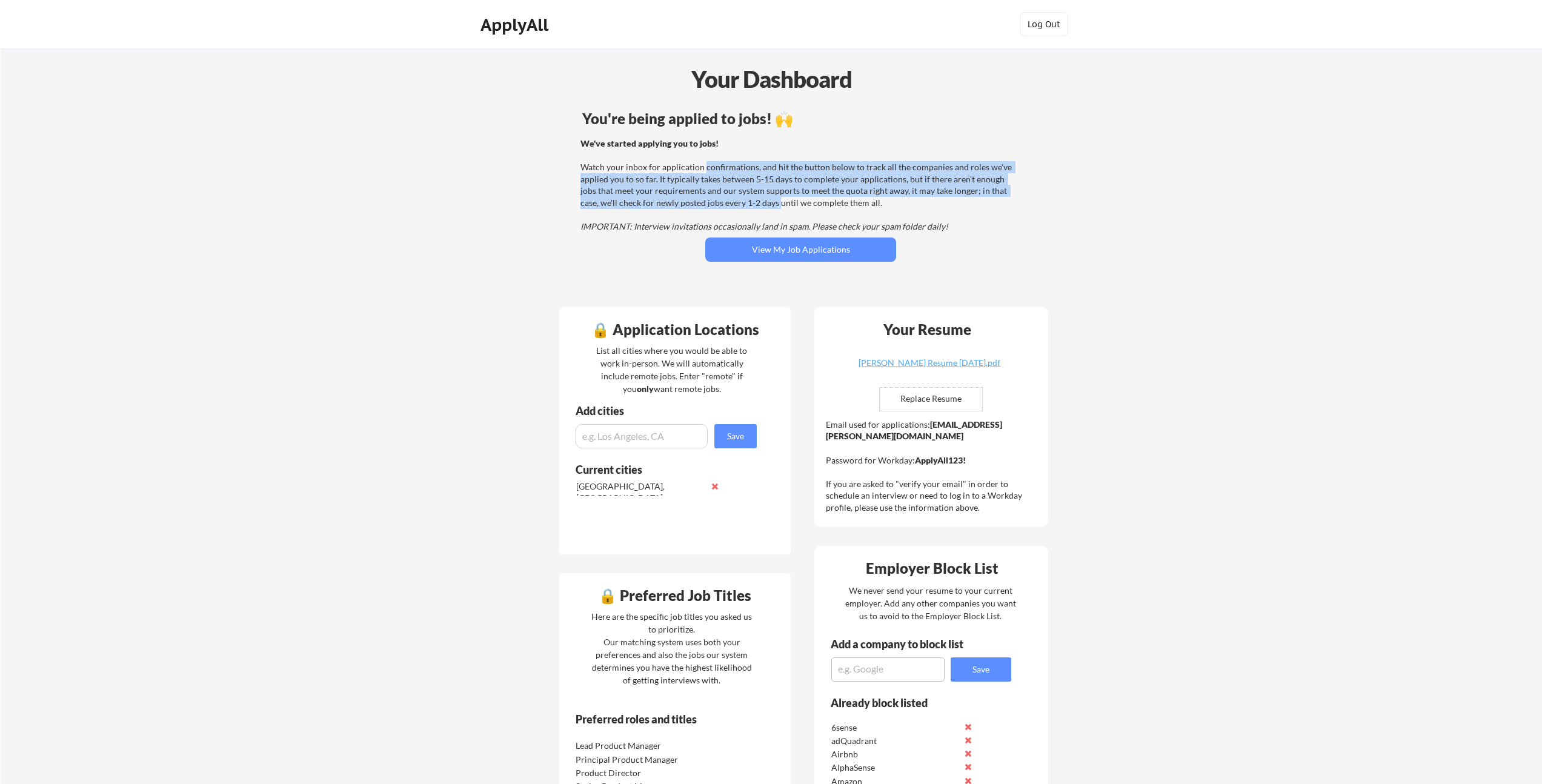
drag, startPoint x: 756, startPoint y: 205, endPoint x: 707, endPoint y: 173, distance: 58.5
click at [707, 173] on div "We've started applying you to jobs! Watch your inbox for application confirmati…" at bounding box center [799, 185] width 437 height 95
drag, startPoint x: 707, startPoint y: 169, endPoint x: 756, endPoint y: 201, distance: 58.5
click at [756, 201] on div "We've started applying you to jobs! Watch your inbox for application confirmati…" at bounding box center [799, 185] width 437 height 95
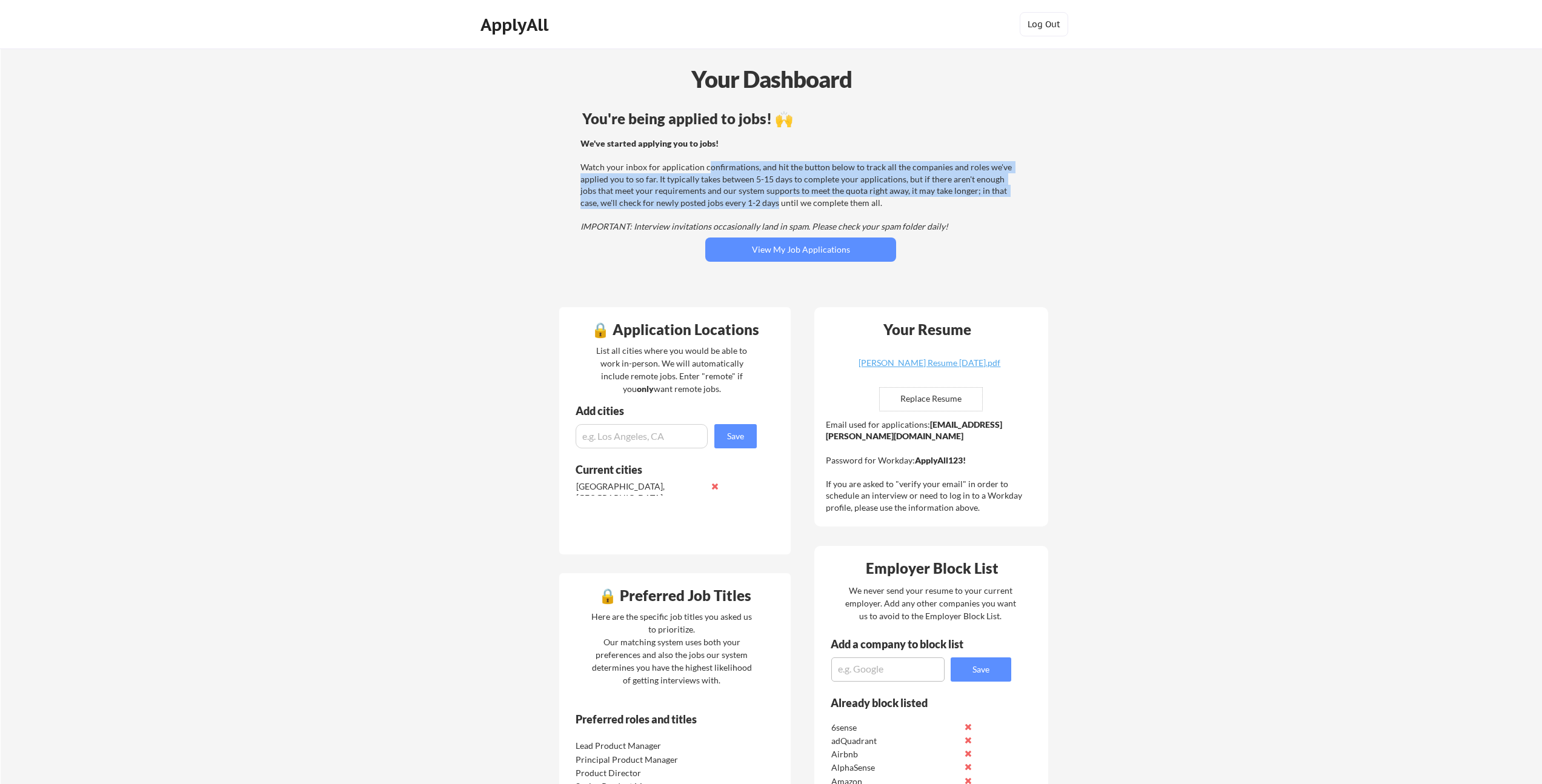
click at [756, 201] on div "We've started applying you to jobs! Watch your inbox for application confirmati…" at bounding box center [799, 185] width 437 height 95
drag, startPoint x: 756, startPoint y: 201, endPoint x: 706, endPoint y: 164, distance: 62.2
click at [706, 164] on div "We've started applying you to jobs! Watch your inbox for application confirmati…" at bounding box center [799, 185] width 437 height 95
